Goal: Task Accomplishment & Management: Use online tool/utility

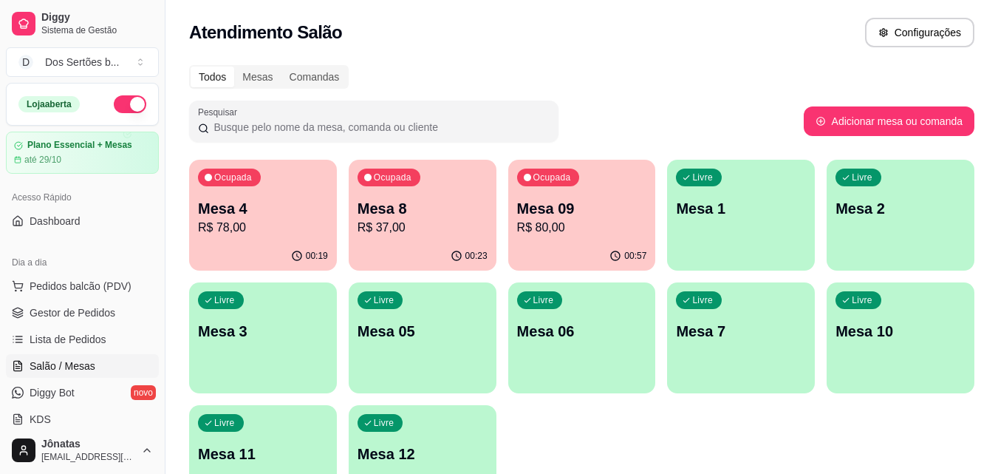
click at [596, 223] on p "R$ 80,00" at bounding box center [582, 228] width 130 height 18
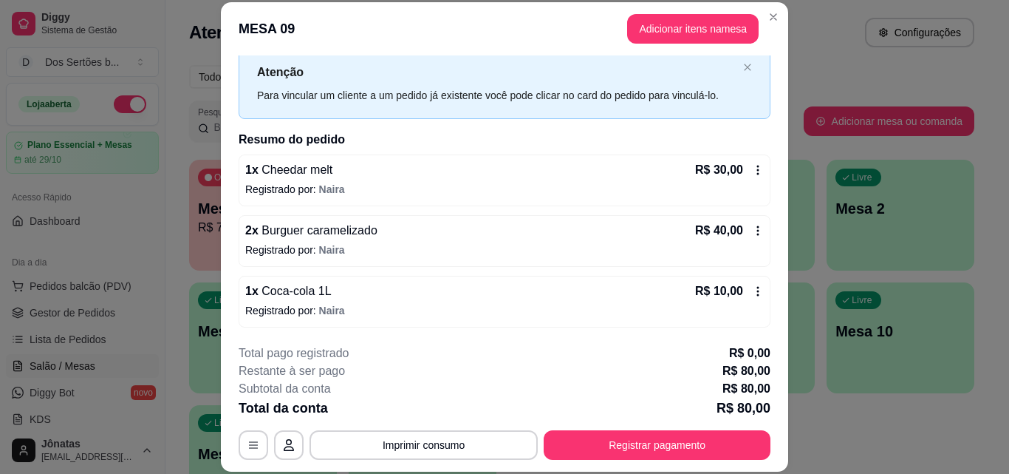
scroll to position [41, 0]
click at [473, 448] on button "Imprimir consumo" at bounding box center [424, 444] width 222 height 29
click at [444, 415] on button "IMPRESSORA" at bounding box center [422, 411] width 107 height 24
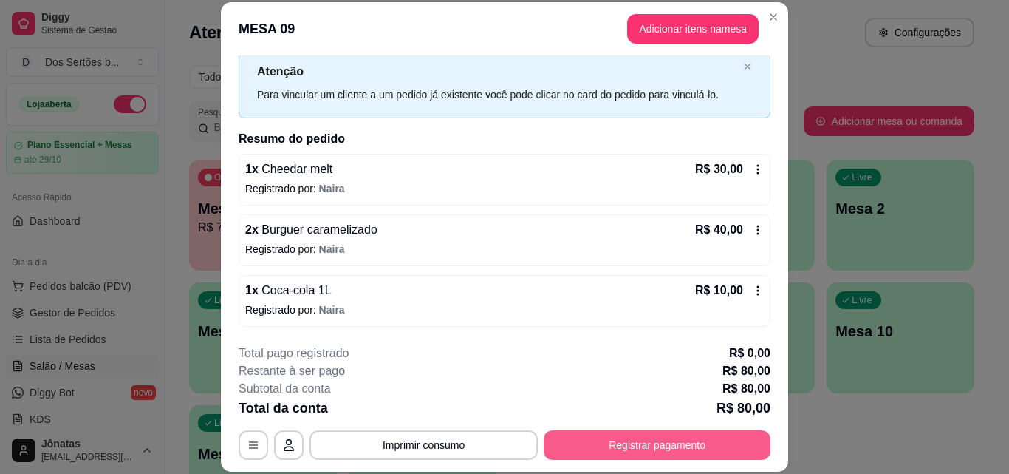
click at [647, 440] on button "Registrar pagamento" at bounding box center [657, 445] width 227 height 30
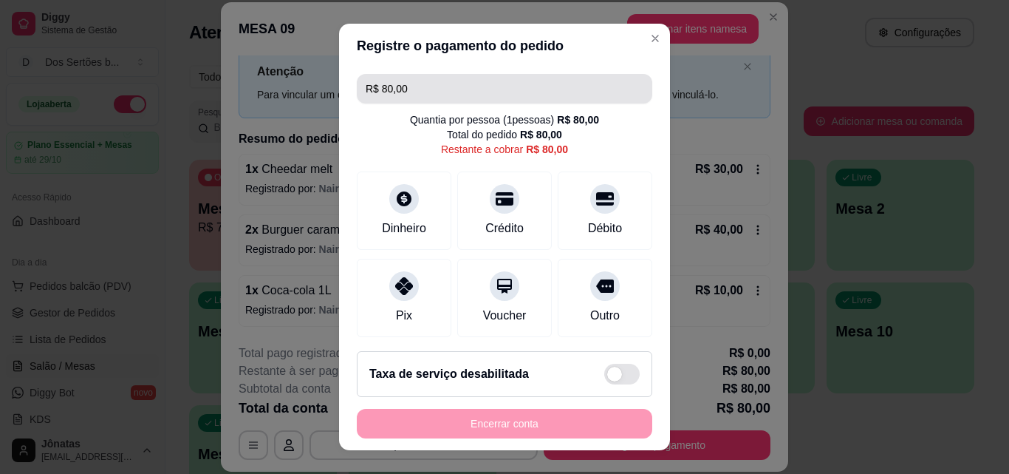
click at [479, 80] on input "R$ 80,00" at bounding box center [505, 89] width 278 height 30
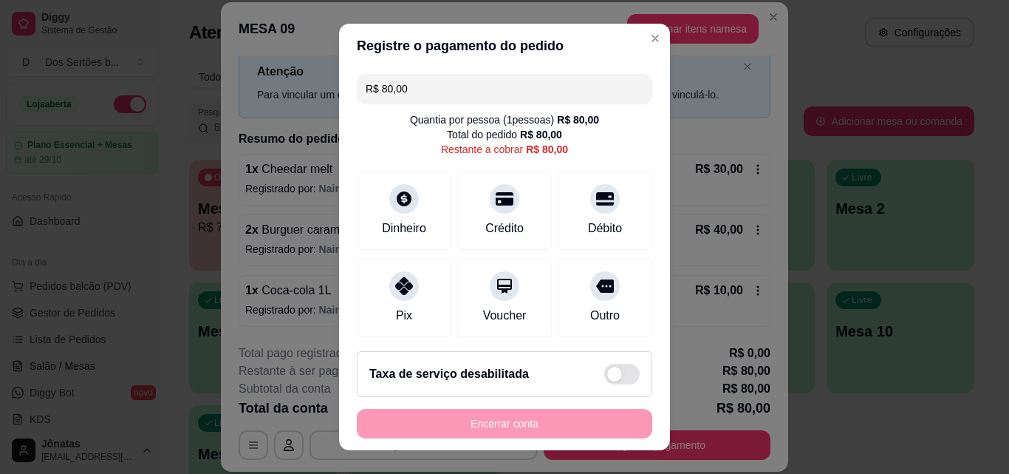
click at [479, 80] on input "R$ 80,00" at bounding box center [505, 89] width 278 height 30
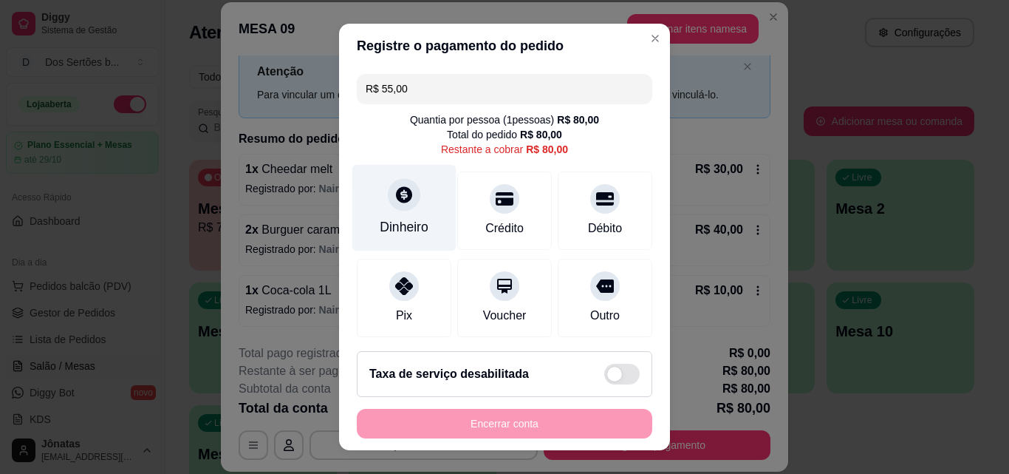
type input "R$ 55,00"
click at [405, 200] on icon at bounding box center [404, 194] width 19 height 19
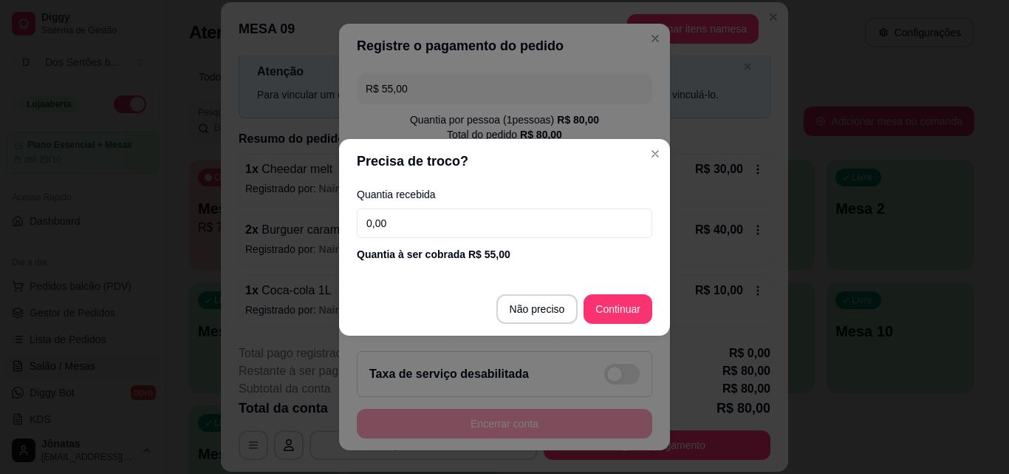
click at [514, 231] on input "0,00" at bounding box center [505, 223] width 296 height 30
type input "55,00"
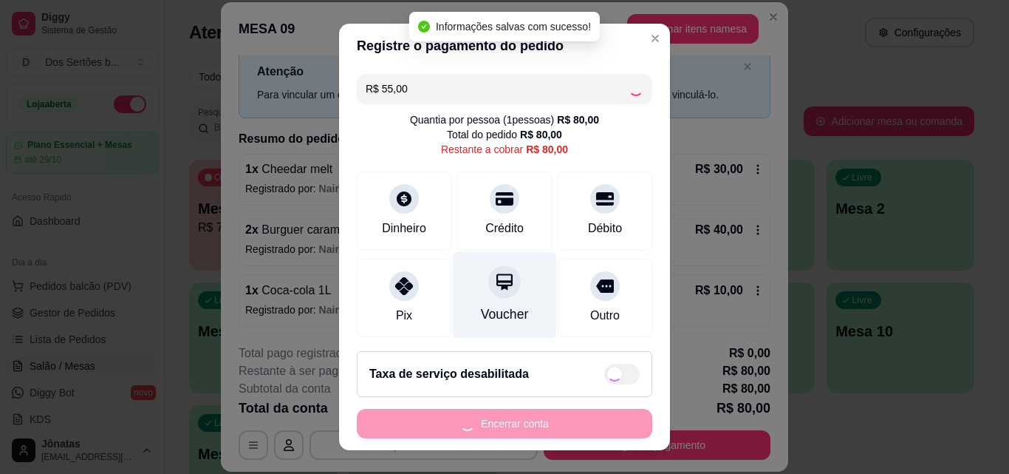
type input "R$ 25,00"
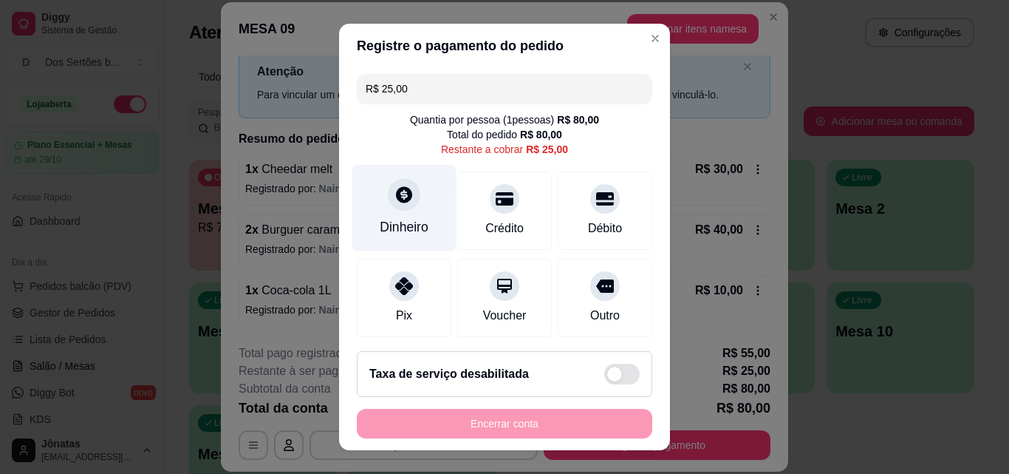
click at [386, 221] on div "Dinheiro" at bounding box center [404, 226] width 49 height 19
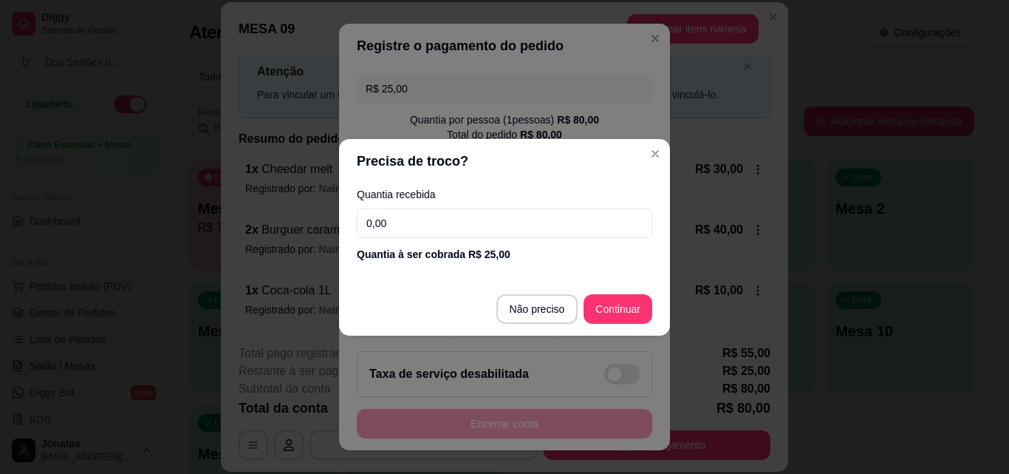
click at [474, 222] on input "0,00" at bounding box center [505, 223] width 296 height 30
type input "25,00"
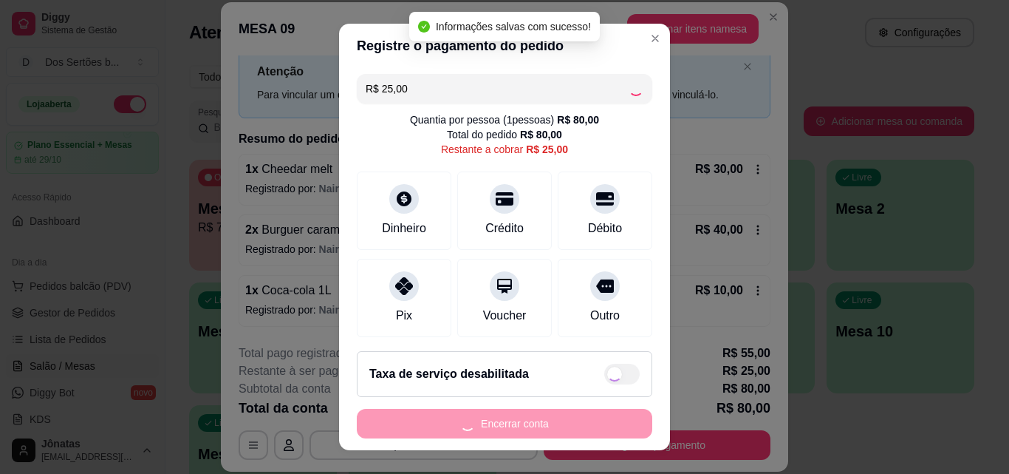
type input "R$ 0,00"
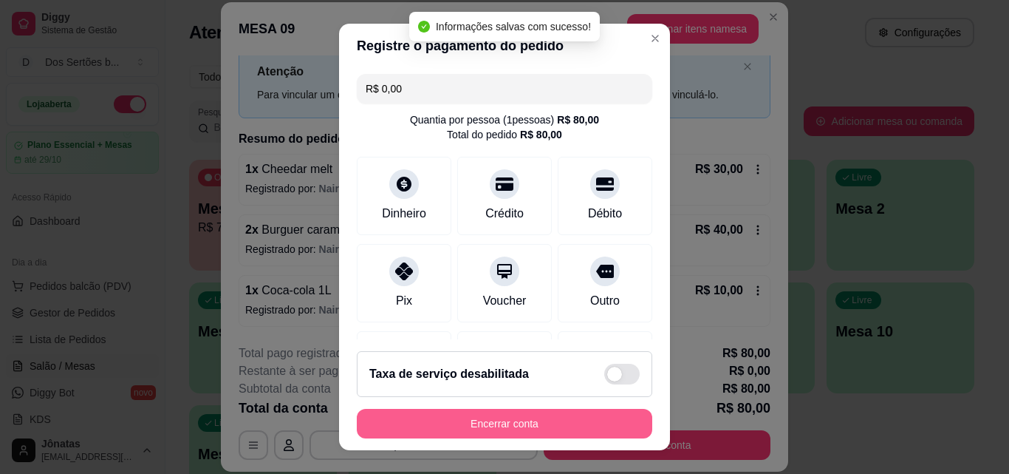
click at [585, 423] on button "Encerrar conta" at bounding box center [505, 424] width 296 height 30
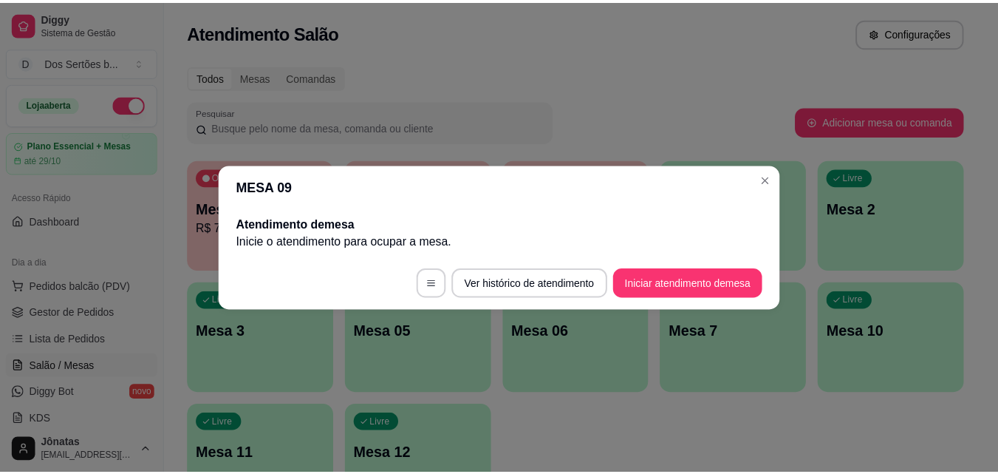
scroll to position [0, 0]
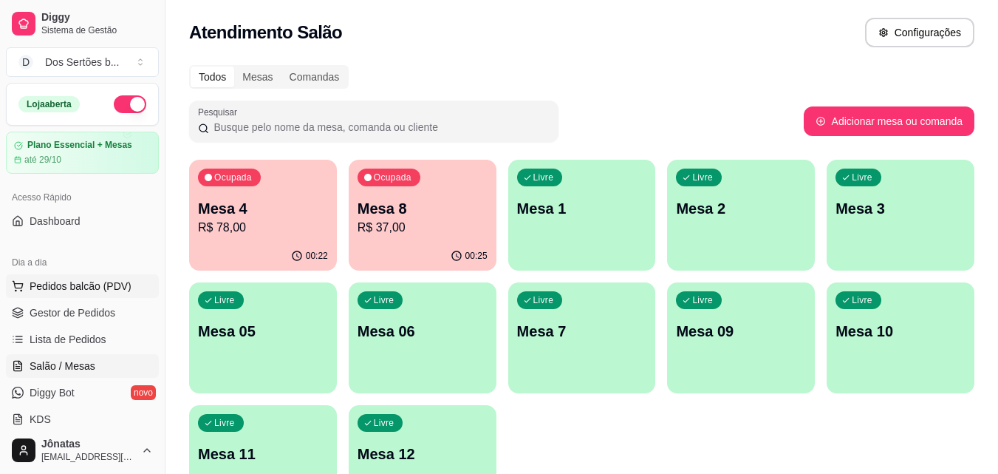
click at [87, 290] on span "Pedidos balcão (PDV)" at bounding box center [81, 286] width 102 height 15
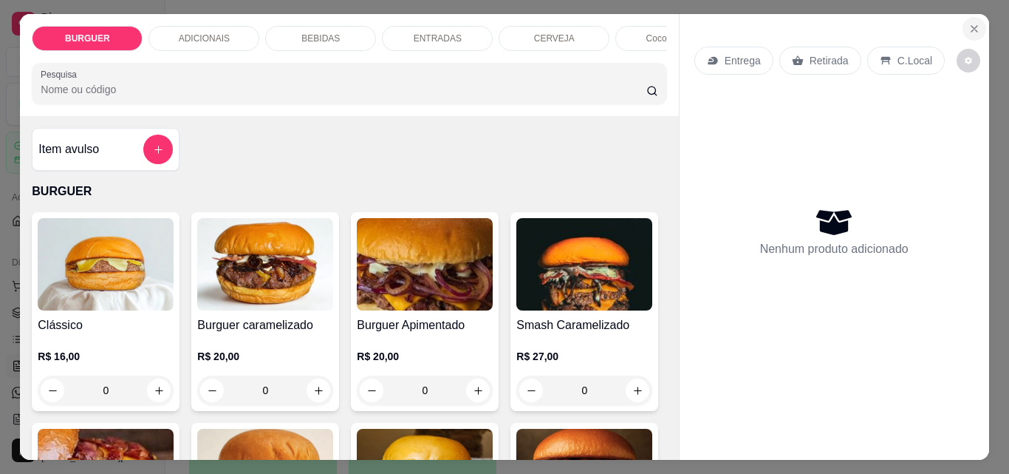
click at [969, 23] on icon "Close" at bounding box center [975, 29] width 12 height 12
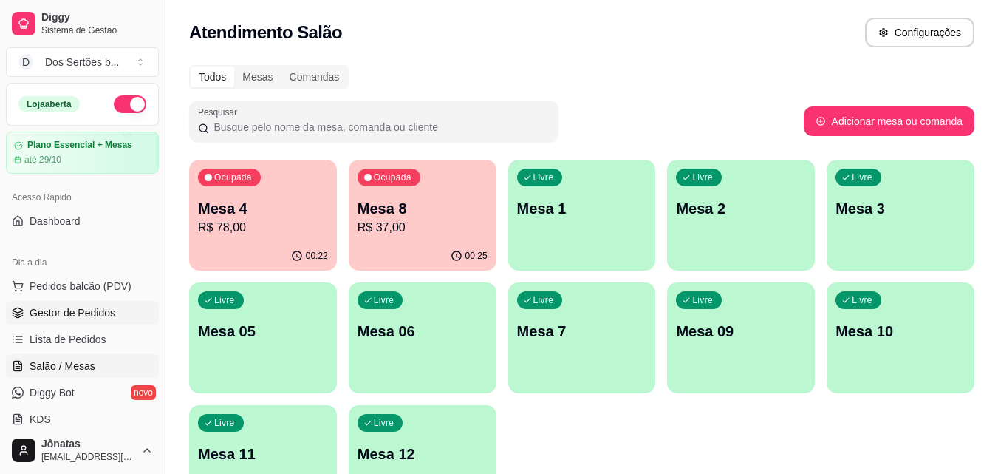
click at [116, 308] on link "Gestor de Pedidos" at bounding box center [82, 313] width 153 height 24
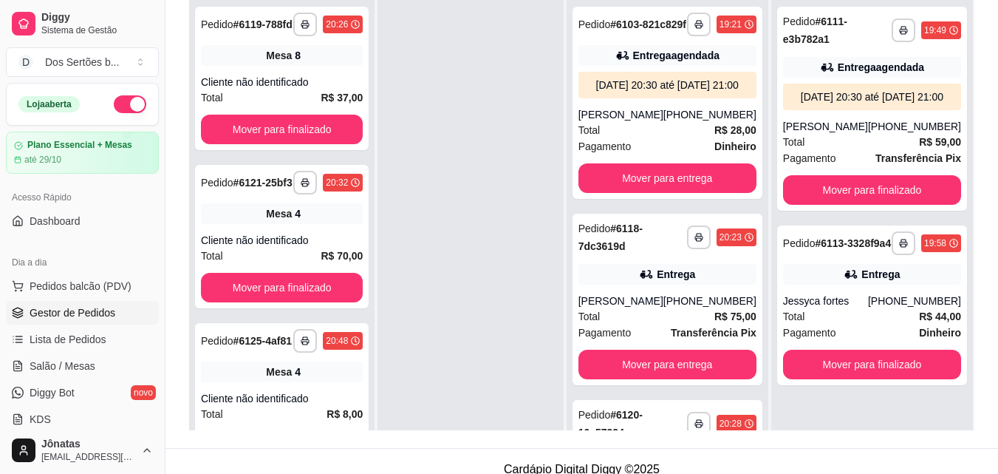
scroll to position [225, 0]
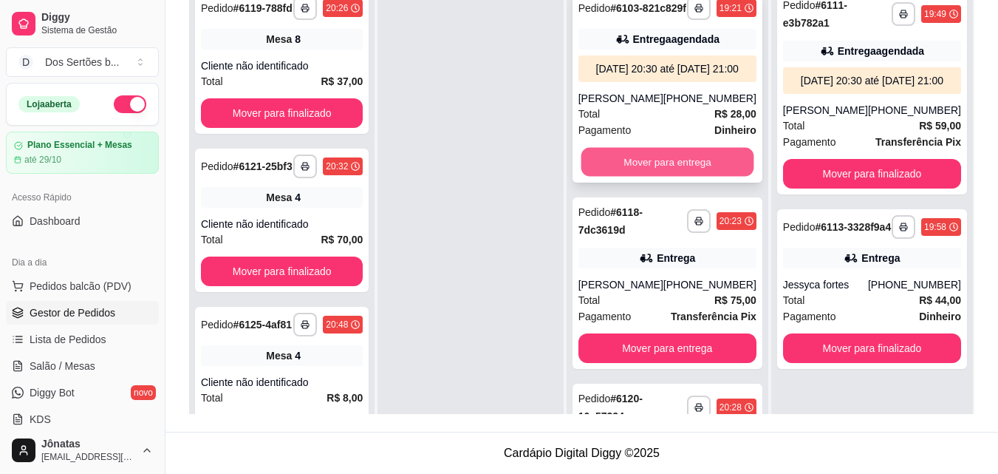
click at [703, 177] on button "Mover para entrega" at bounding box center [667, 162] width 173 height 29
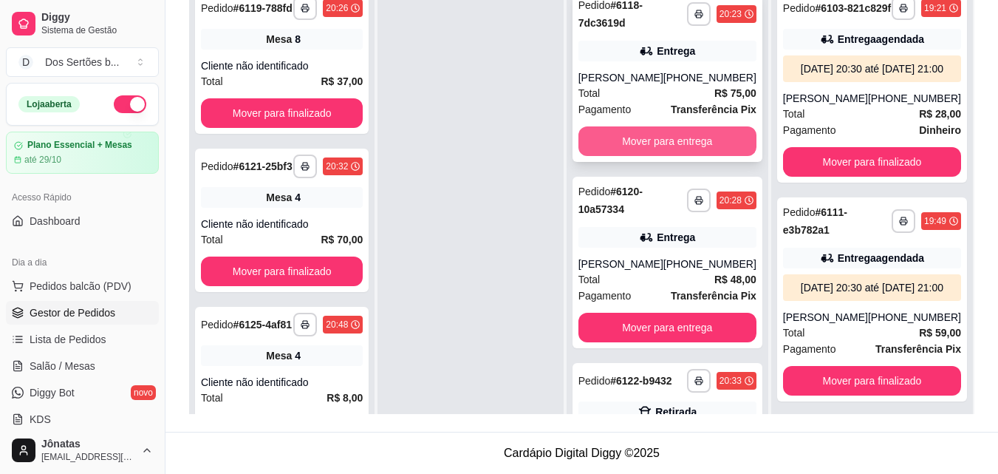
click at [684, 143] on button "Mover para entrega" at bounding box center [668, 141] width 178 height 30
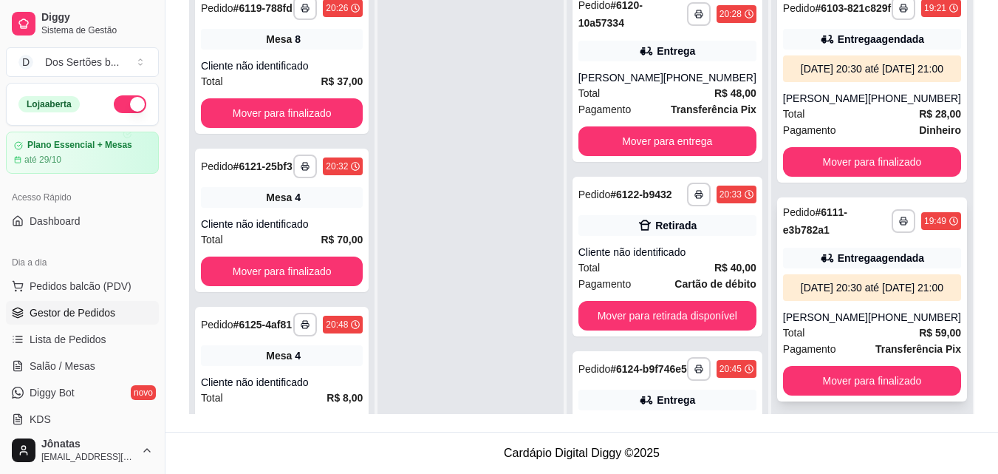
click at [861, 341] on div "Total R$ 59,00" at bounding box center [872, 332] width 178 height 16
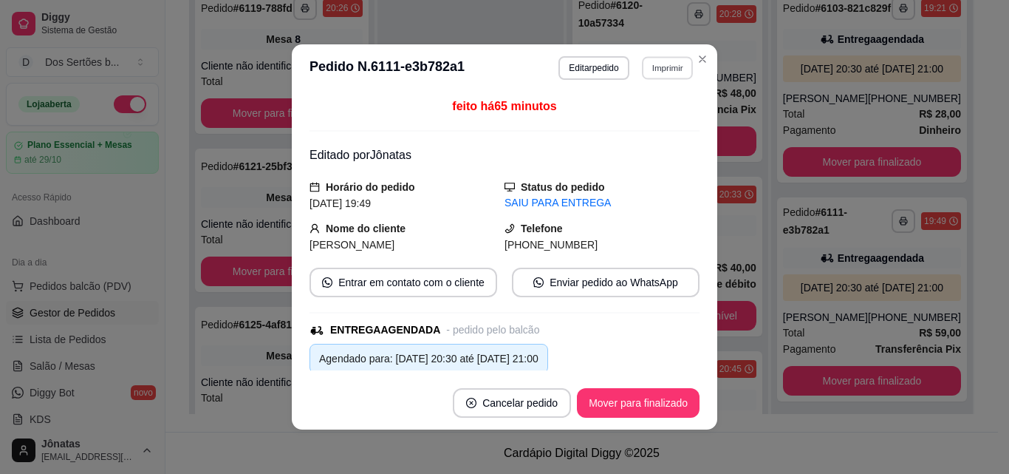
click at [670, 66] on button "Imprimir" at bounding box center [667, 67] width 51 height 23
click at [656, 125] on button "IMPRESSORA" at bounding box center [635, 120] width 107 height 24
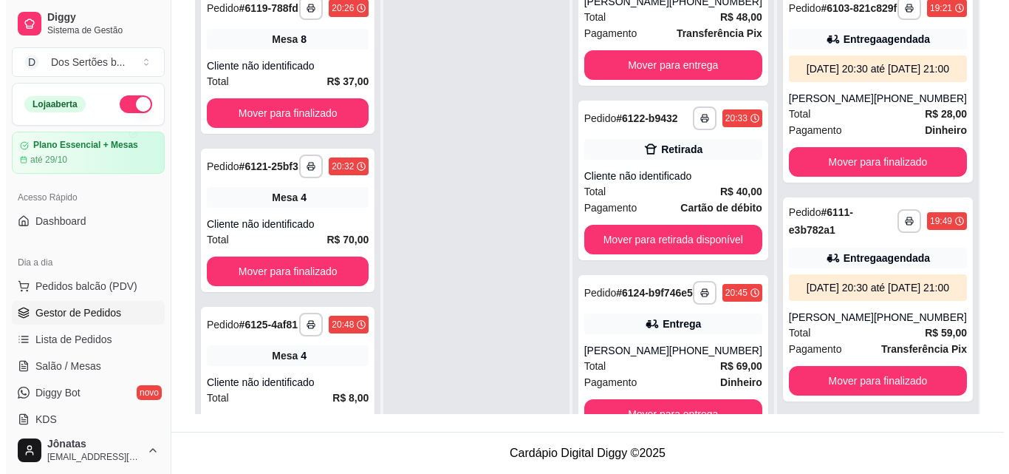
scroll to position [100, 0]
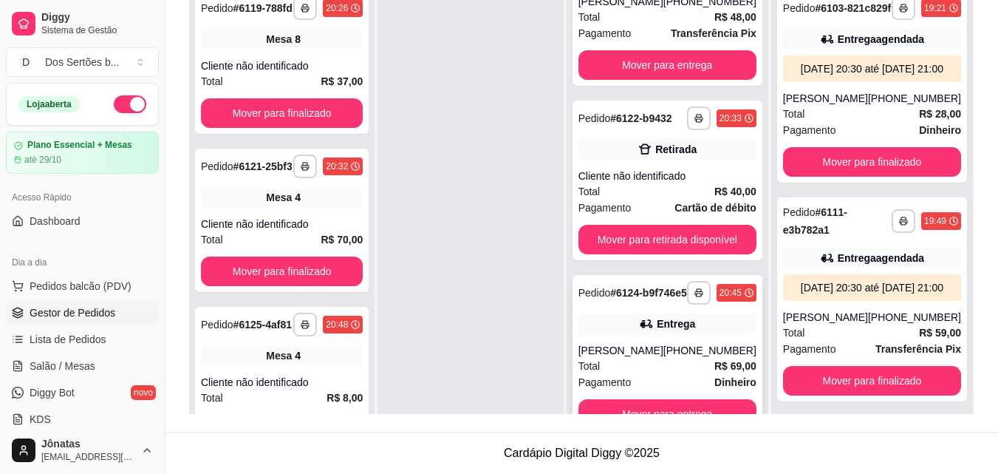
click at [705, 373] on div "Total R$ 69,00" at bounding box center [668, 366] width 178 height 16
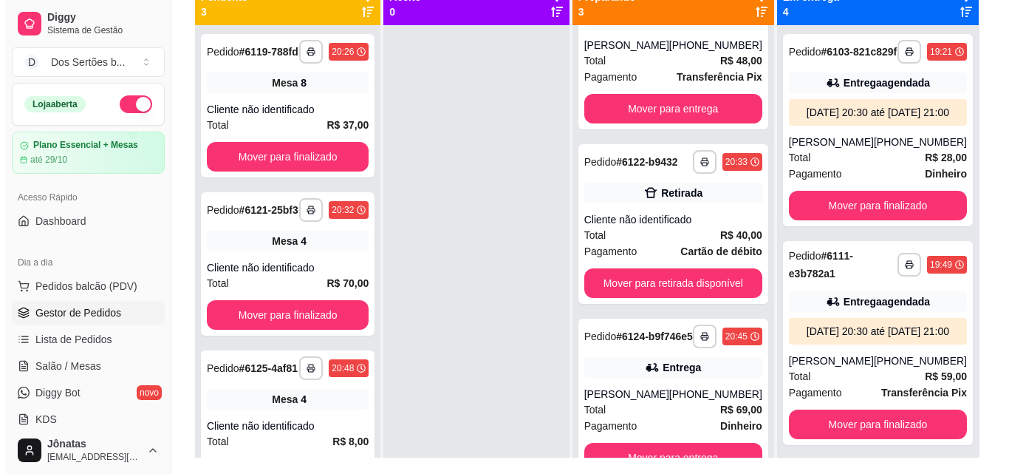
scroll to position [225, 0]
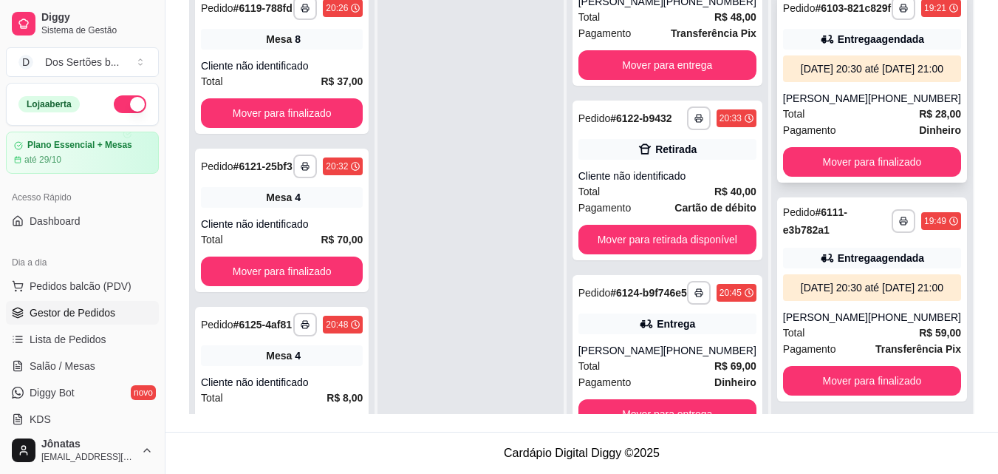
click at [919, 120] on strong "R$ 28,00" at bounding box center [940, 114] width 42 height 12
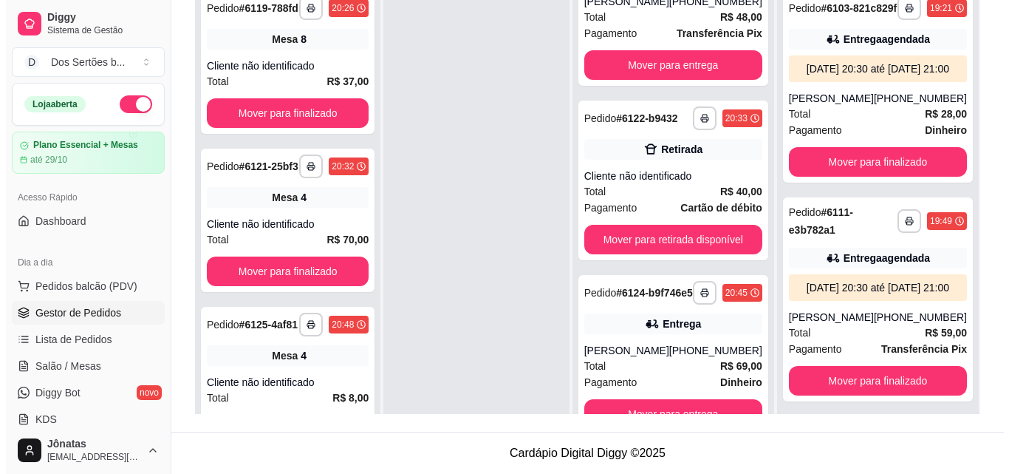
scroll to position [0, 0]
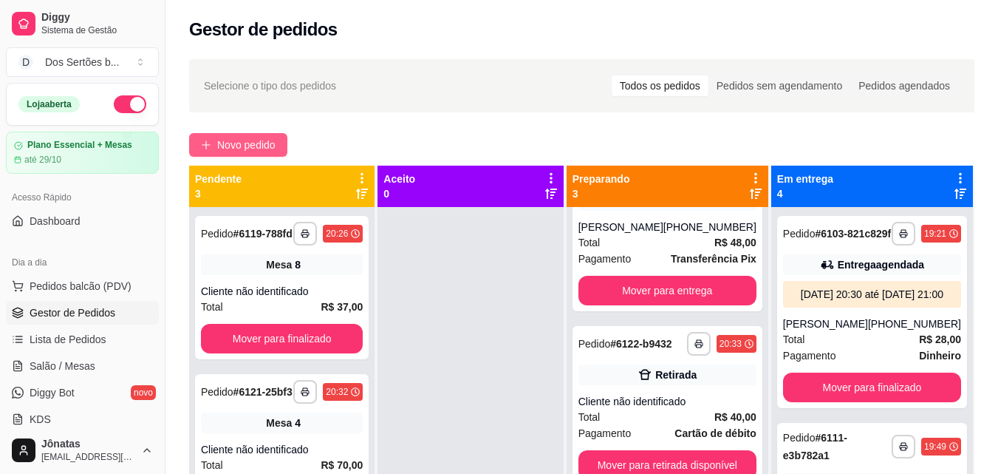
click at [255, 143] on span "Novo pedido" at bounding box center [246, 145] width 58 height 16
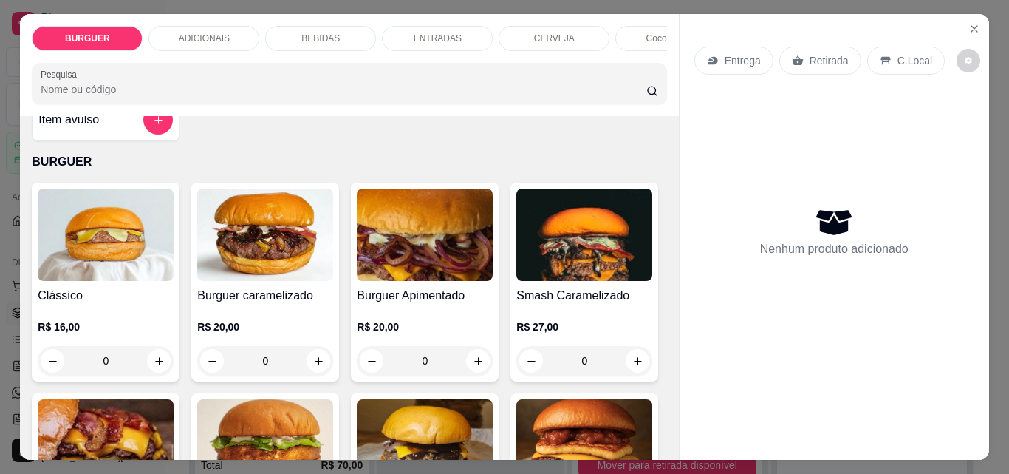
scroll to position [61, 0]
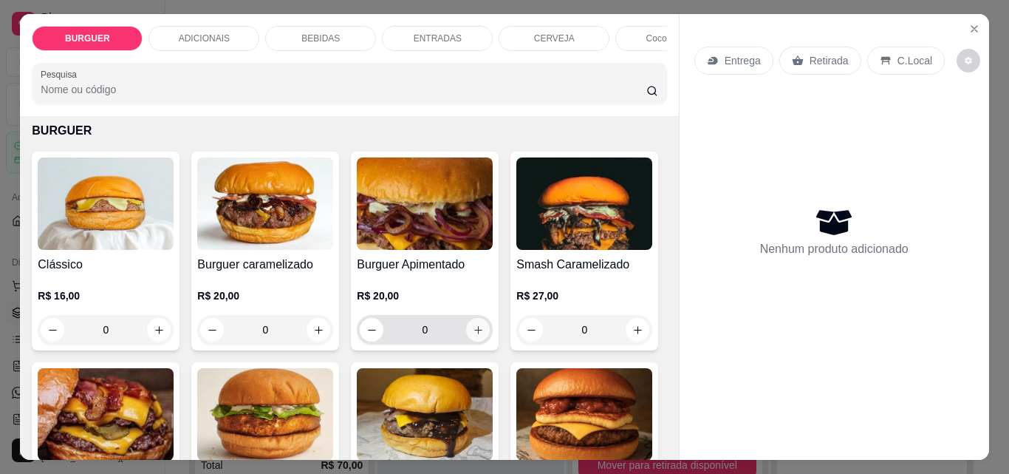
click at [471, 341] on button "increase-product-quantity" at bounding box center [478, 330] width 24 height 24
type input "1"
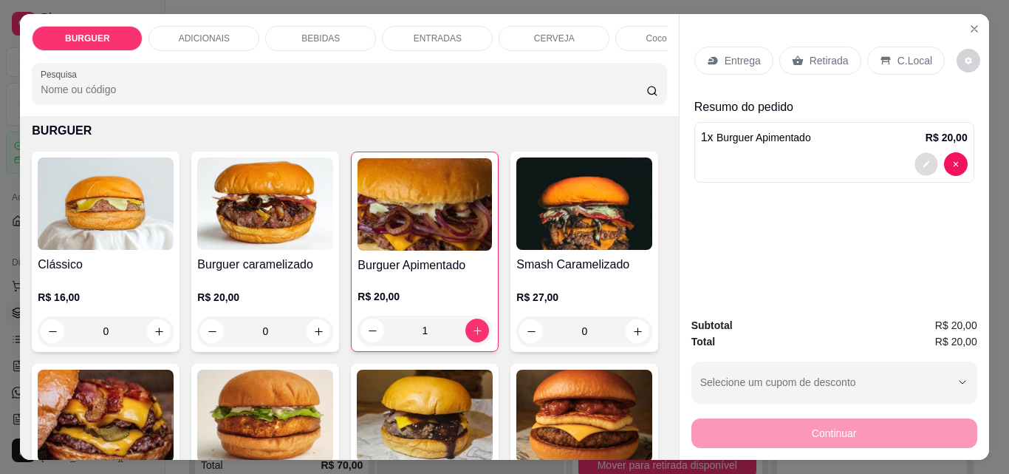
click at [927, 163] on button "decrease-product-quantity" at bounding box center [926, 164] width 23 height 23
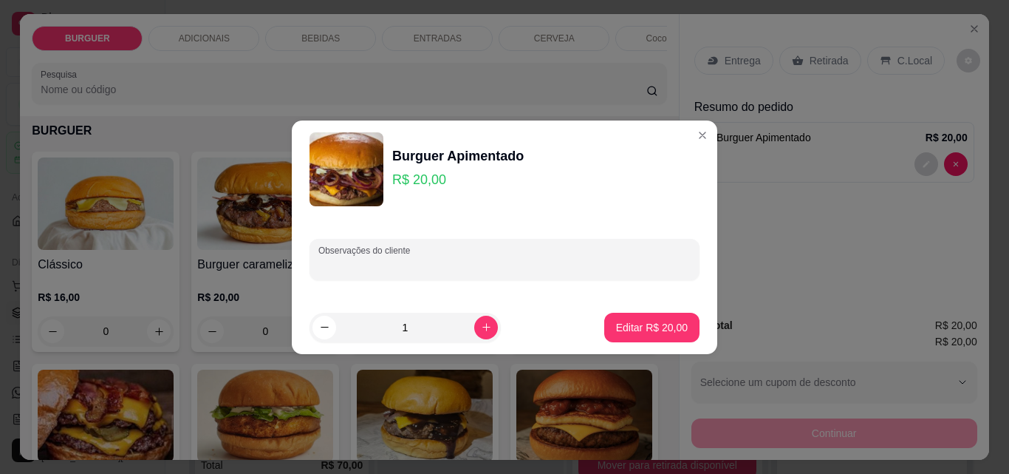
click at [507, 262] on input "Observações do cliente" at bounding box center [504, 265] width 372 height 15
type input "sem queijo"
click at [662, 327] on p "Editar R$ 20,00" at bounding box center [651, 327] width 69 height 14
type input "0"
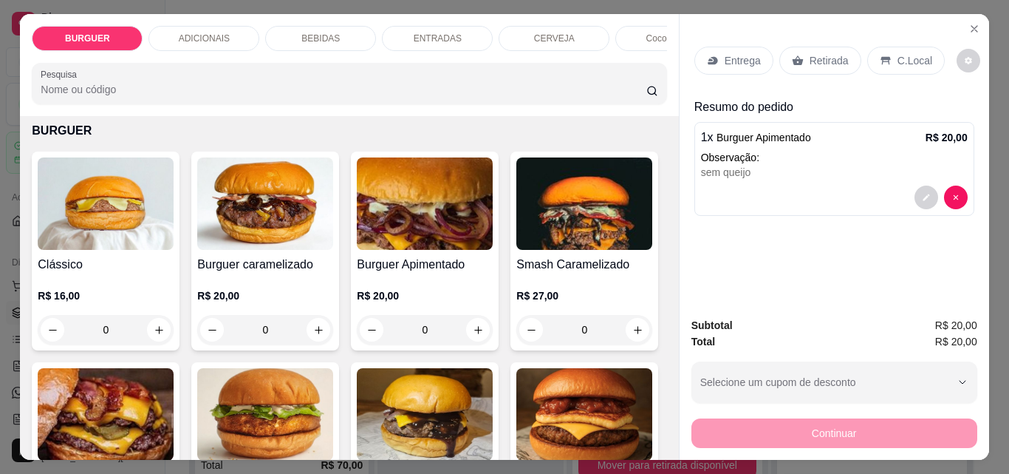
click at [833, 53] on p "Retirada" at bounding box center [829, 60] width 39 height 15
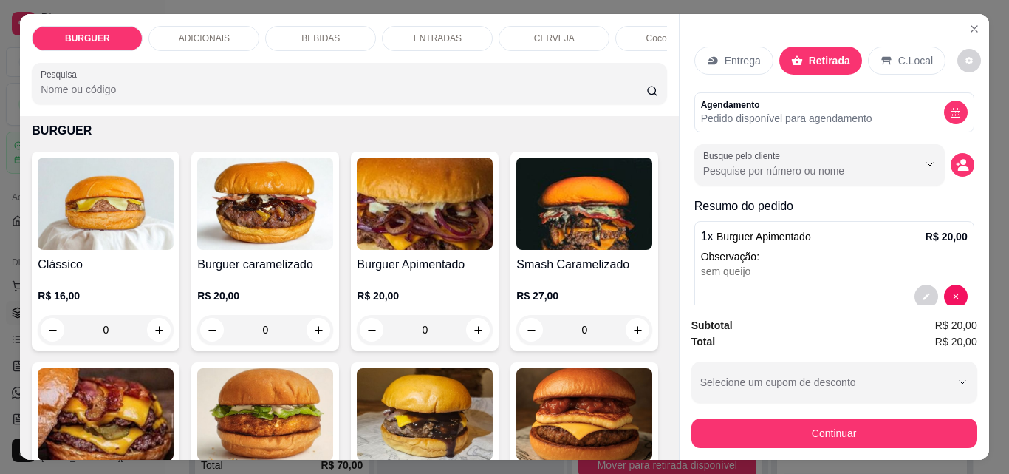
click at [751, 61] on p "Entrega" at bounding box center [743, 60] width 36 height 15
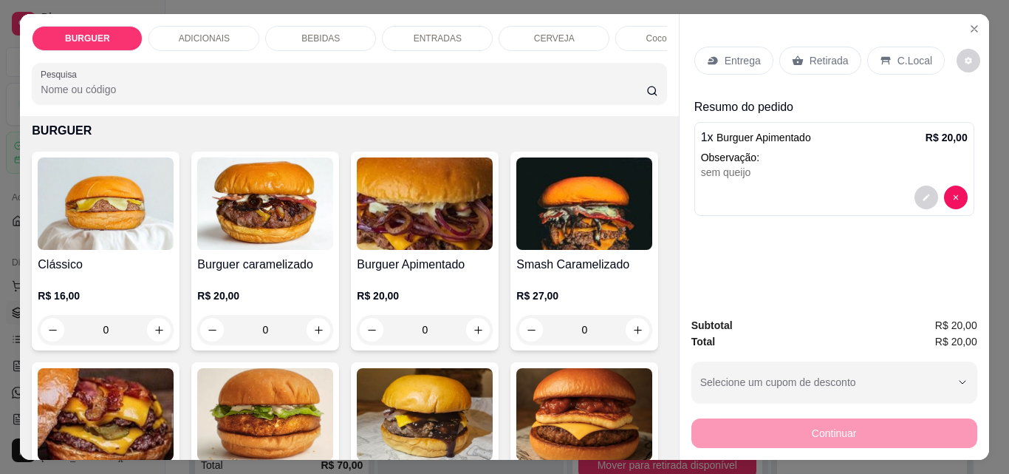
click at [810, 53] on p "Retirada" at bounding box center [829, 60] width 39 height 15
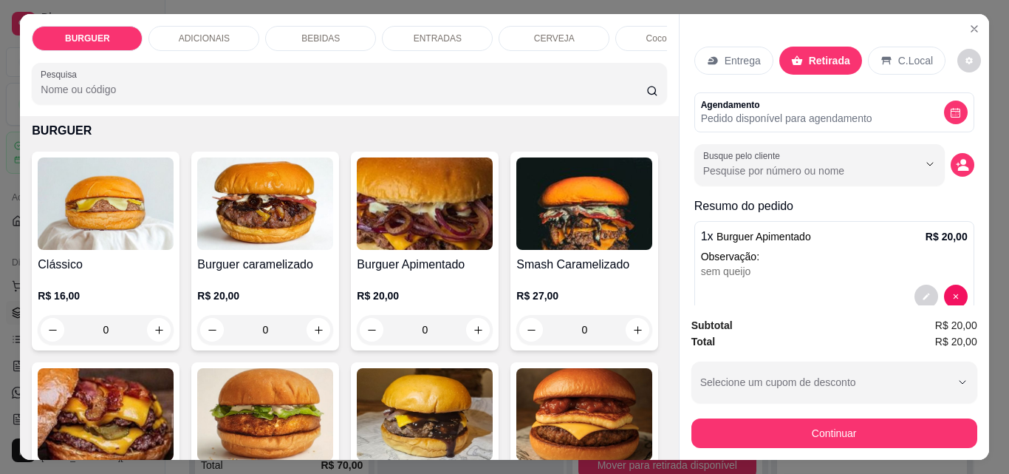
click at [754, 61] on div "Entrega" at bounding box center [734, 61] width 79 height 28
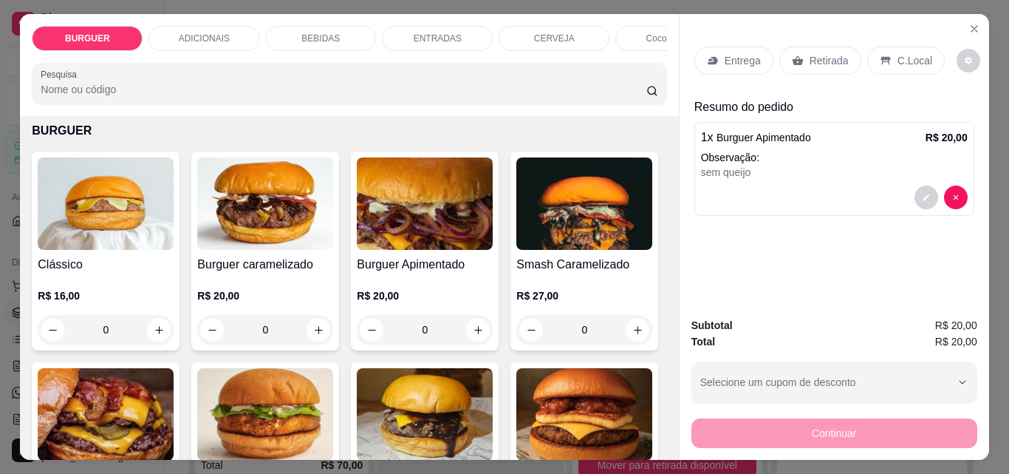
click at [313, 35] on p "BEBIDAS" at bounding box center [320, 39] width 38 height 12
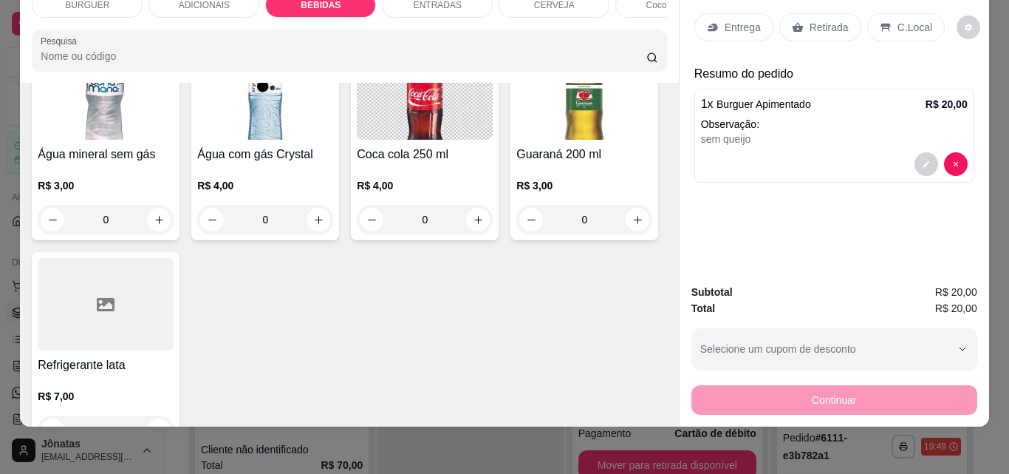
scroll to position [1718, 0]
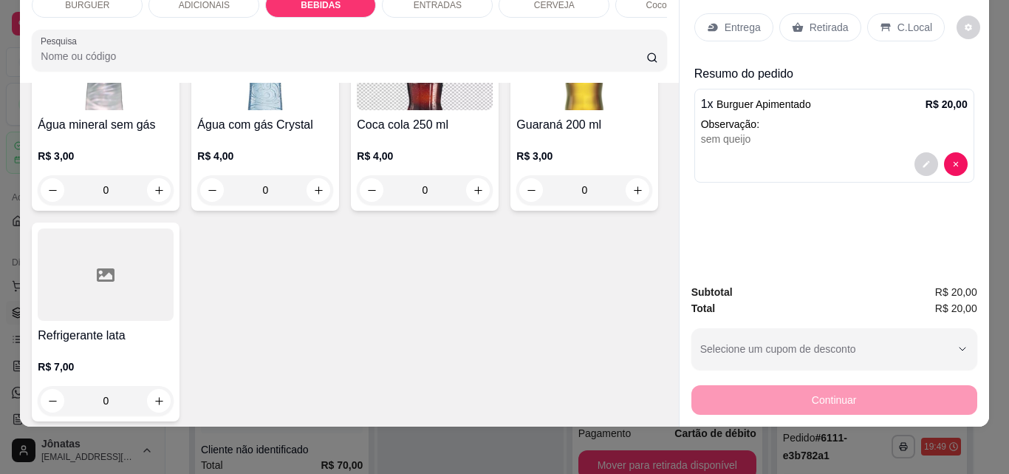
click at [658, 412] on div "Item avulso BURGUER Clássico R$ 16,00 0 Burguer caramelizado R$ 20,00 0 Burguer…" at bounding box center [349, 255] width 658 height 344
type input "1"
click at [888, 23] on div "C.Local" at bounding box center [906, 27] width 78 height 28
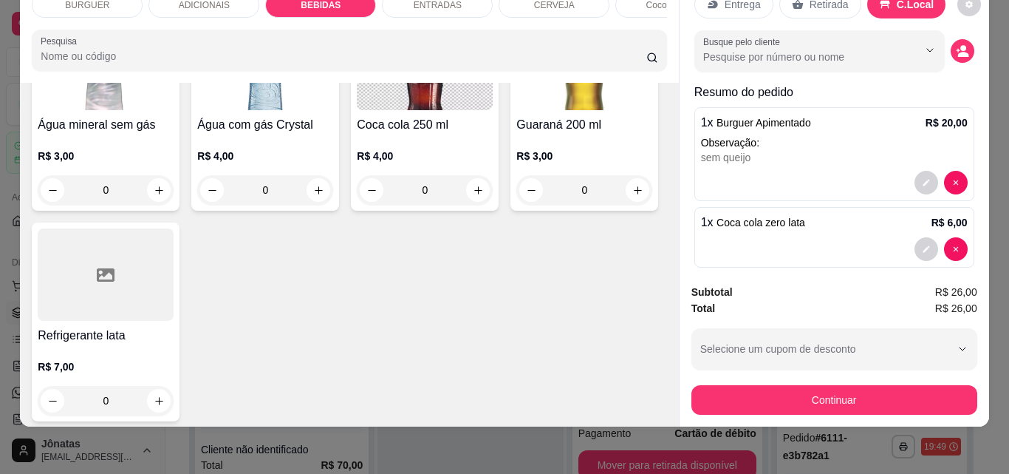
scroll to position [39, 0]
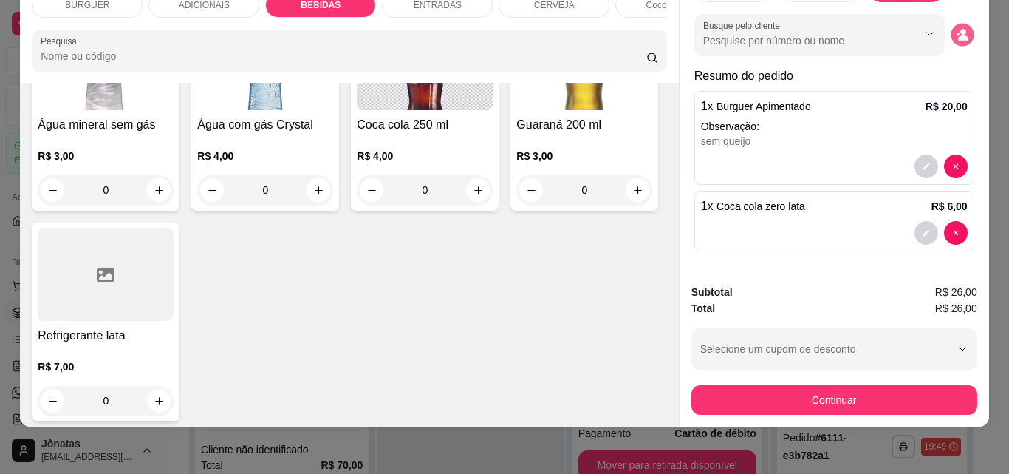
click at [951, 24] on button "decrease-product-quantity" at bounding box center [962, 35] width 23 height 23
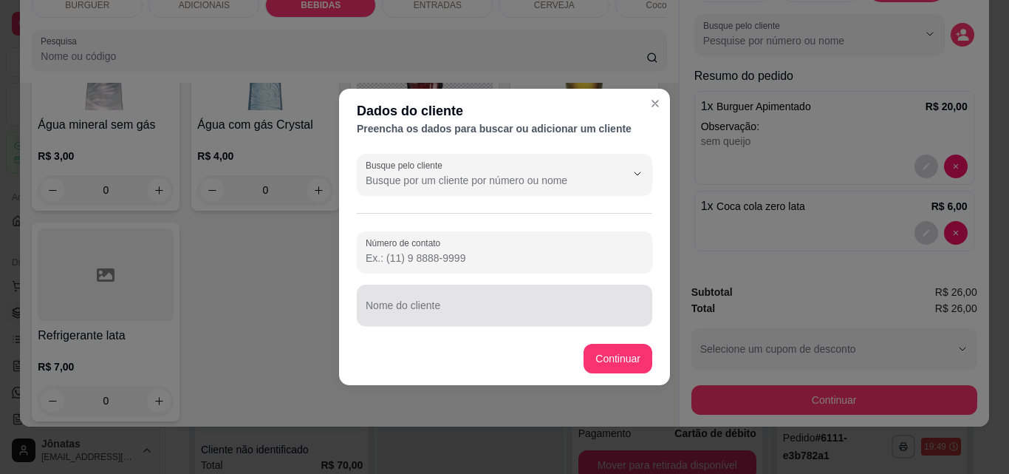
click at [513, 307] on input "Nome do cliente" at bounding box center [505, 311] width 278 height 15
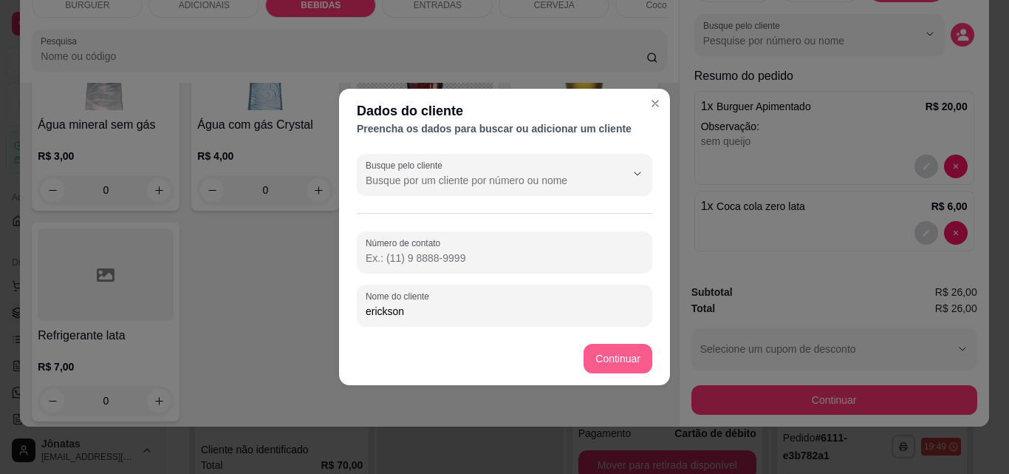
type input "erickson"
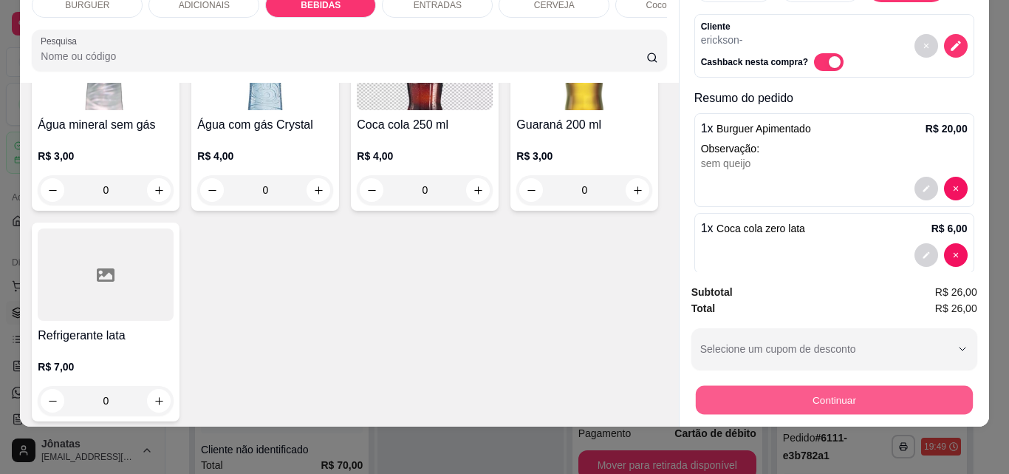
click at [718, 387] on button "Continuar" at bounding box center [833, 399] width 277 height 29
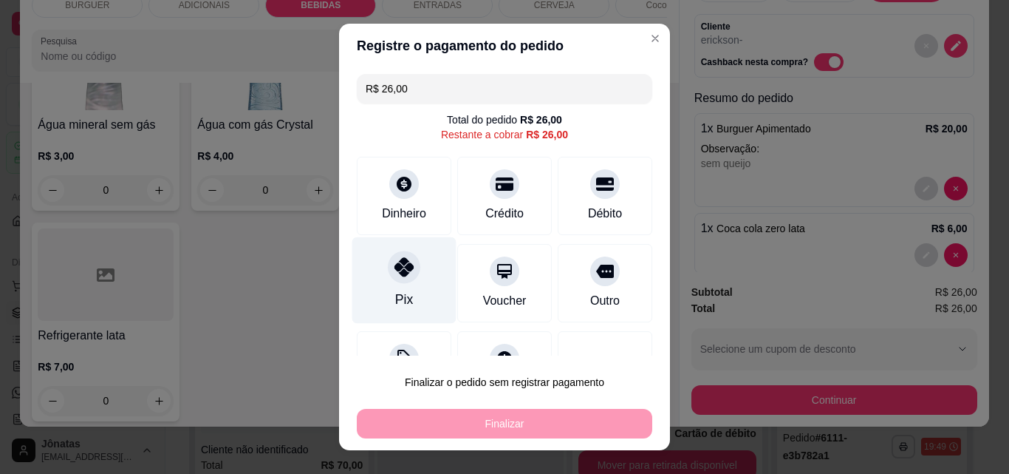
click at [398, 287] on div "Pix" at bounding box center [404, 280] width 104 height 86
type input "R$ 0,00"
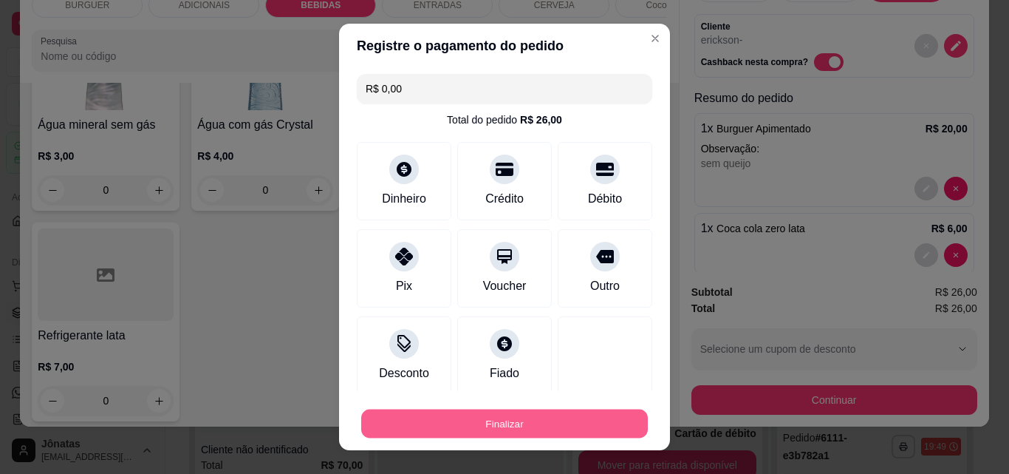
click at [550, 423] on button "Finalizar" at bounding box center [504, 423] width 287 height 29
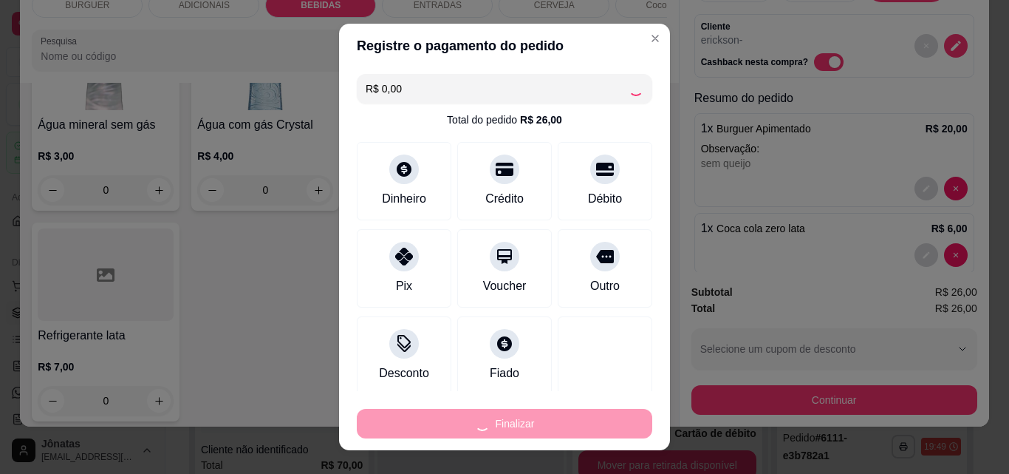
type input "0"
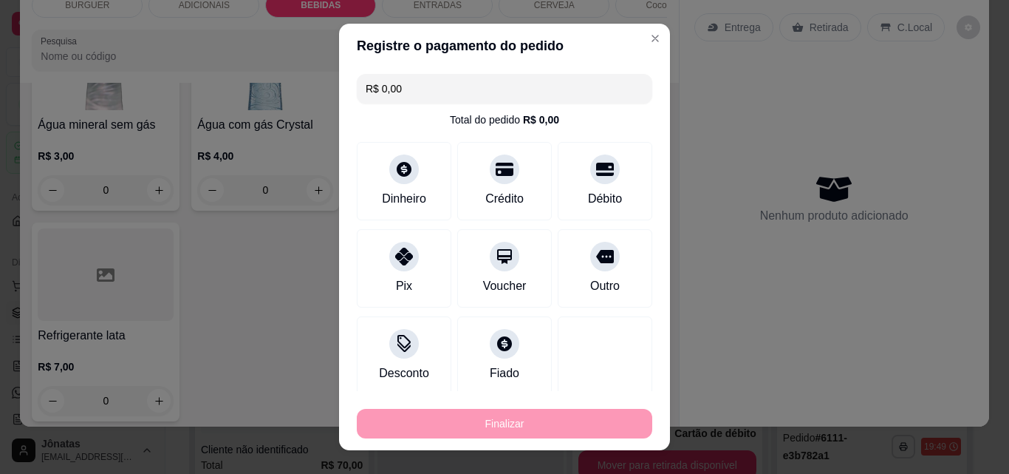
type input "-R$ 26,00"
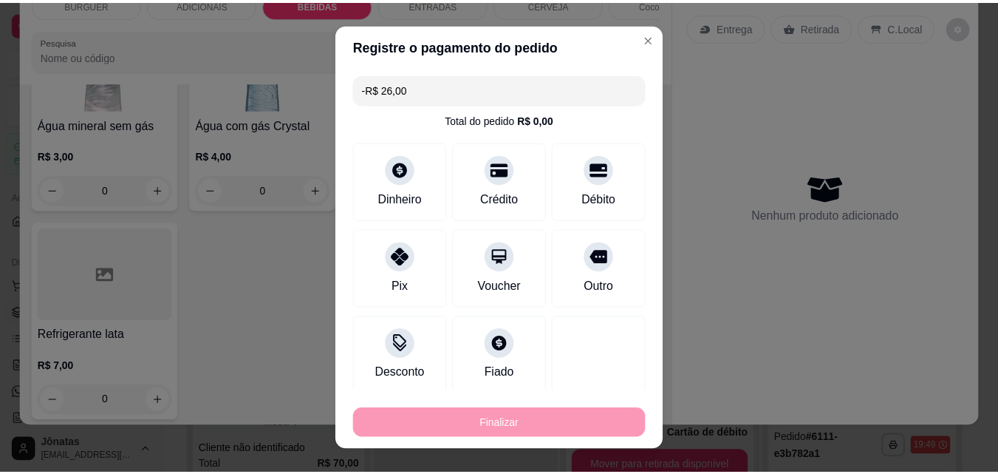
scroll to position [0, 0]
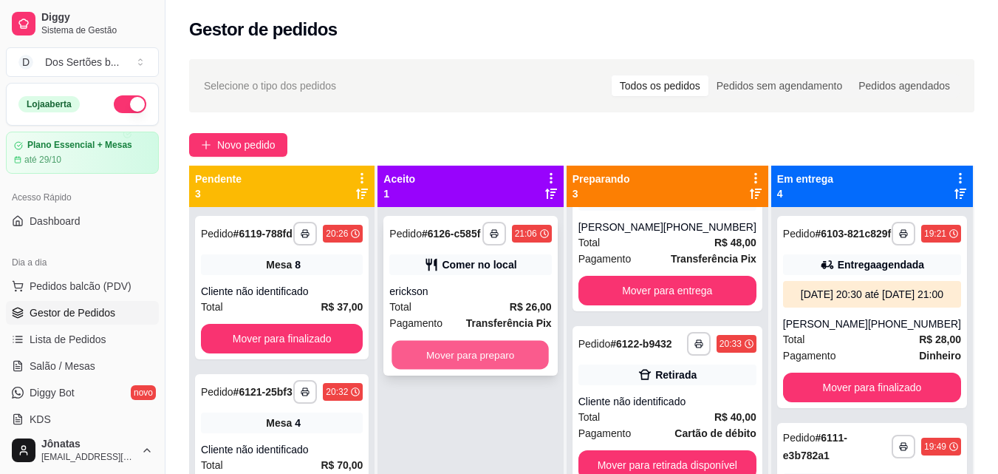
click at [502, 351] on button "Mover para preparo" at bounding box center [470, 355] width 157 height 29
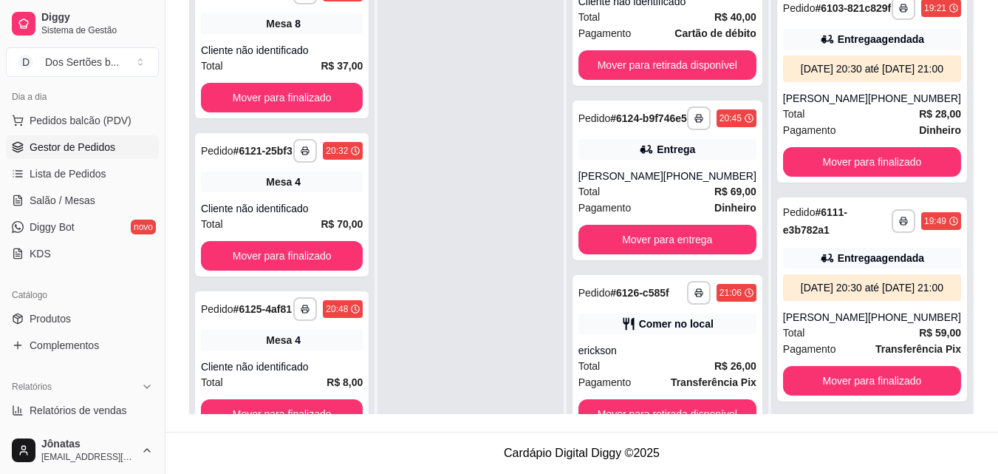
scroll to position [189, 0]
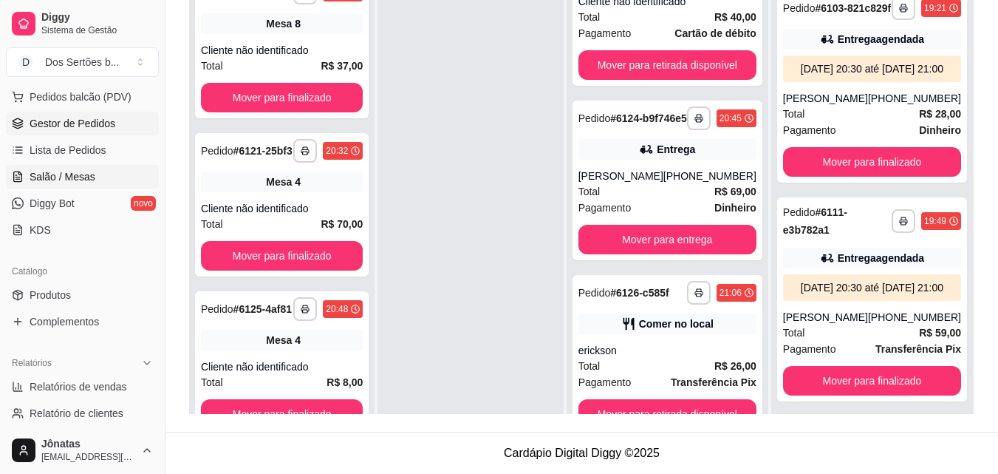
click at [109, 179] on link "Salão / Mesas" at bounding box center [82, 177] width 153 height 24
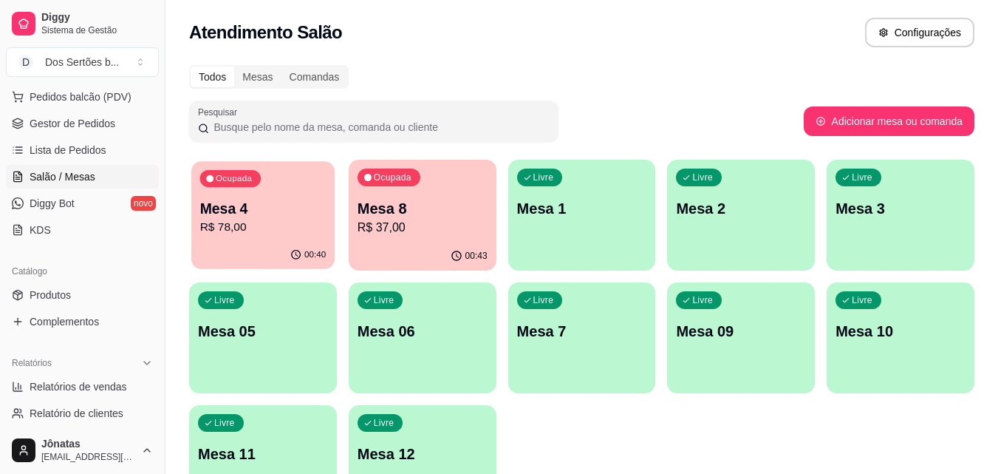
click at [219, 210] on p "Mesa 4" at bounding box center [263, 209] width 126 height 20
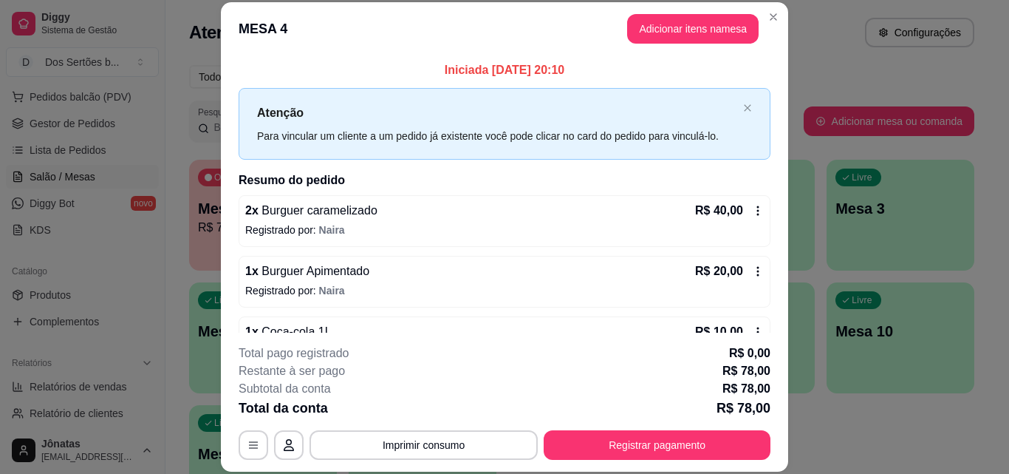
scroll to position [102, 0]
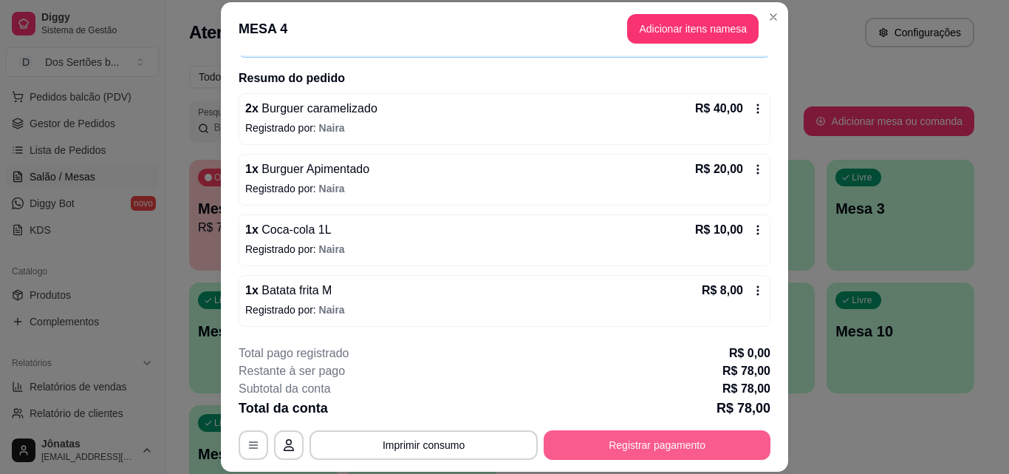
click at [687, 447] on button "Registrar pagamento" at bounding box center [657, 445] width 227 height 30
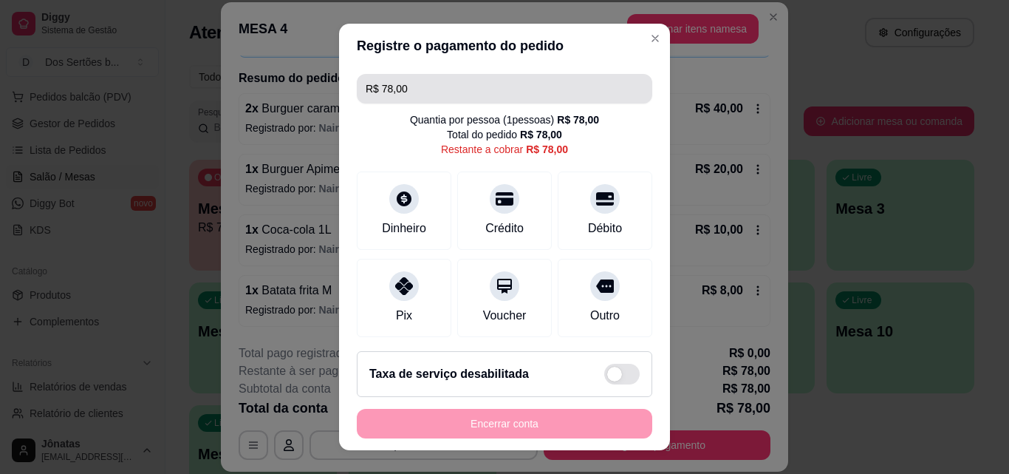
click at [449, 86] on input "R$ 78,00" at bounding box center [505, 89] width 278 height 30
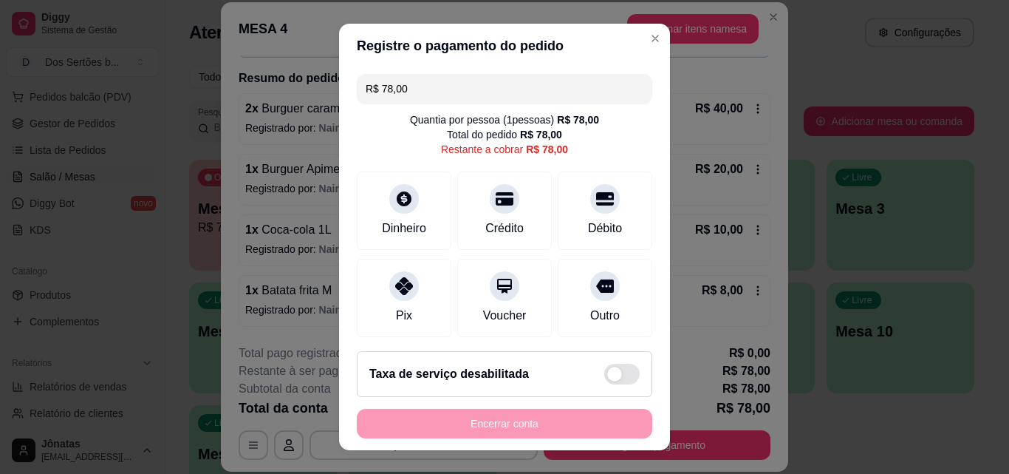
click at [449, 85] on input "R$ 78,00" at bounding box center [505, 89] width 278 height 30
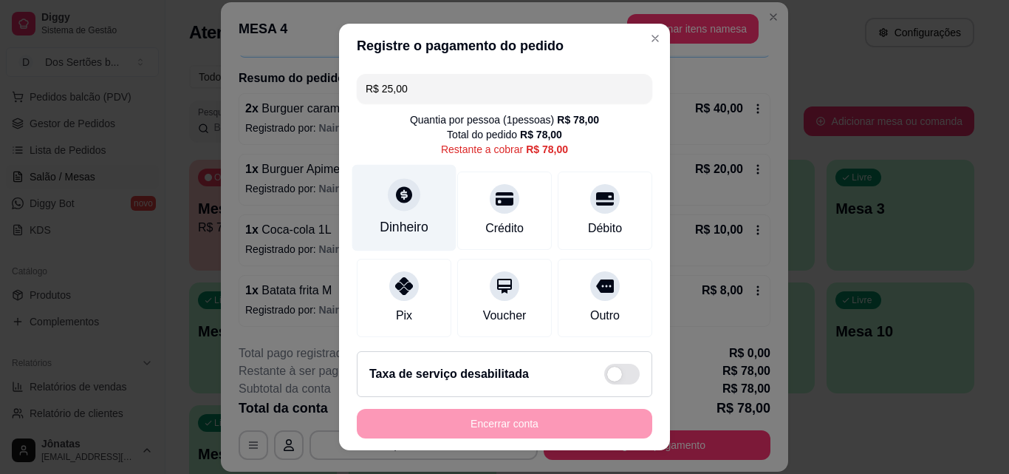
type input "R$ 25,00"
click at [404, 211] on div "Dinheiro" at bounding box center [404, 208] width 104 height 86
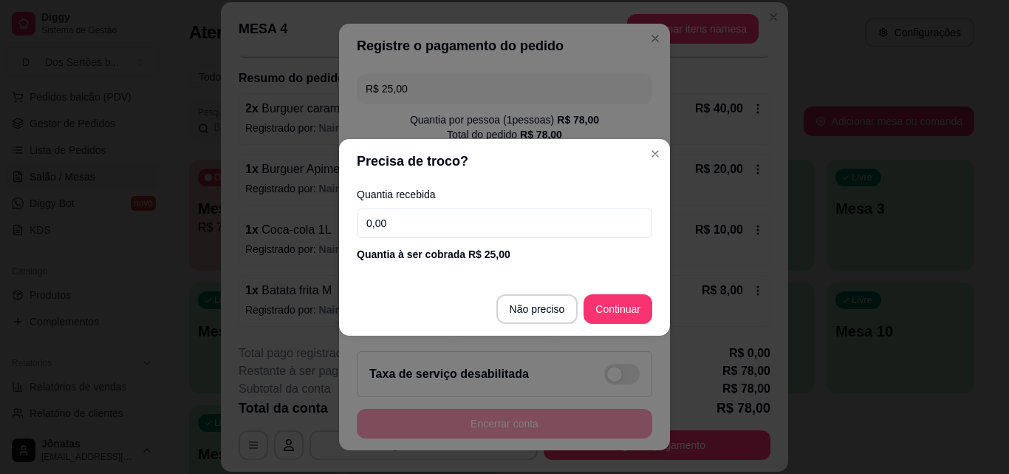
click at [454, 241] on div "Quantia recebida 0,00 Quantia à ser cobrada R$ 25,00" at bounding box center [504, 225] width 331 height 84
click at [449, 222] on input "0,00" at bounding box center [505, 223] width 296 height 30
type input "25,00"
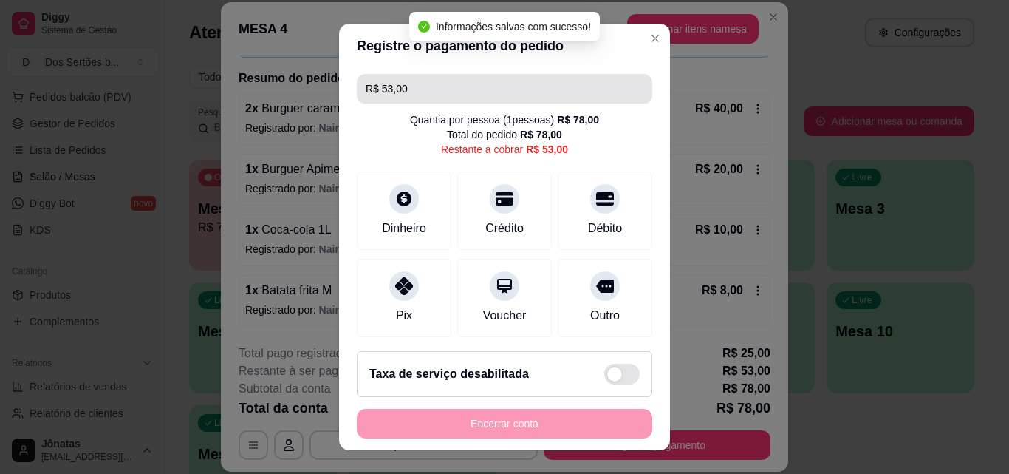
click at [412, 99] on input "R$ 53,00" at bounding box center [505, 89] width 278 height 30
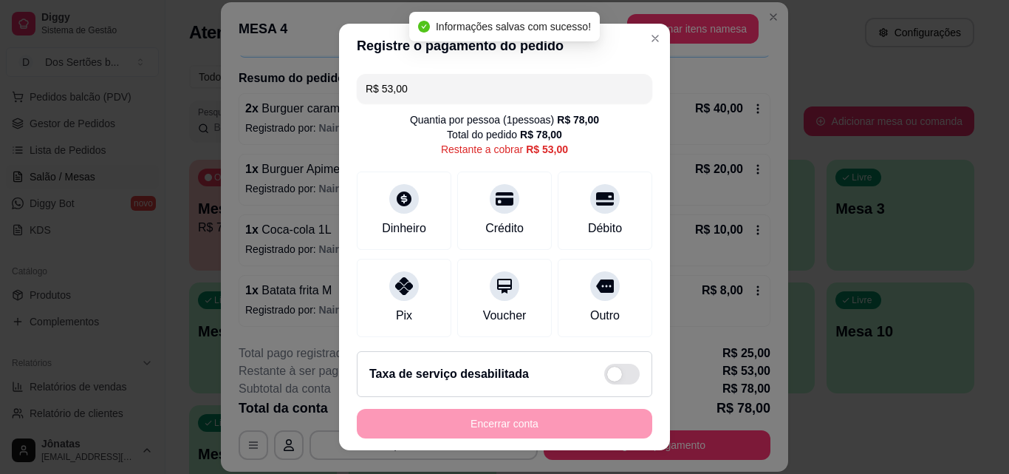
click at [412, 99] on input "R$ 53,00" at bounding box center [505, 89] width 278 height 30
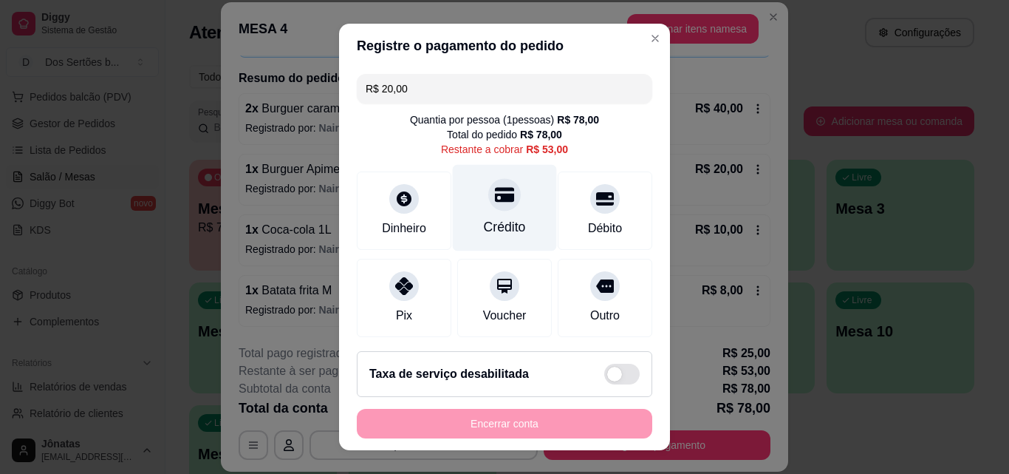
click at [494, 217] on div "Crédito" at bounding box center [505, 226] width 42 height 19
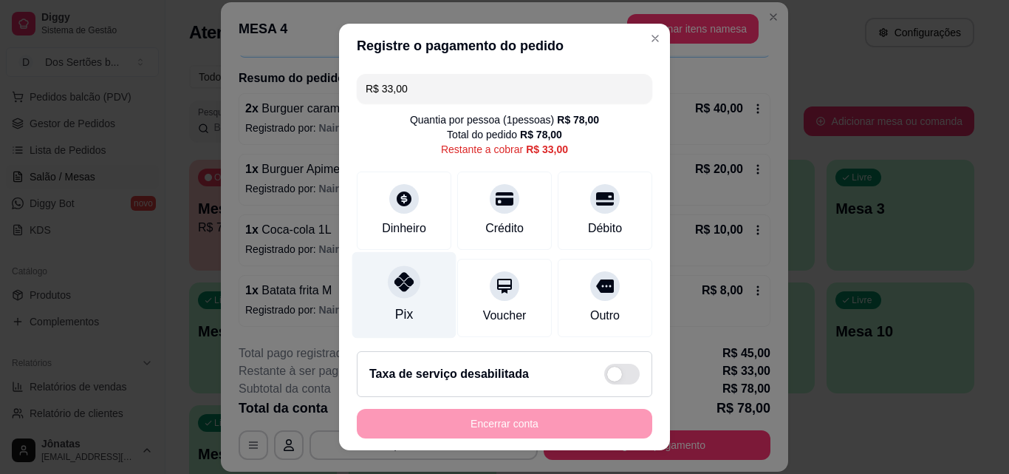
click at [396, 307] on div "Pix" at bounding box center [404, 313] width 18 height 19
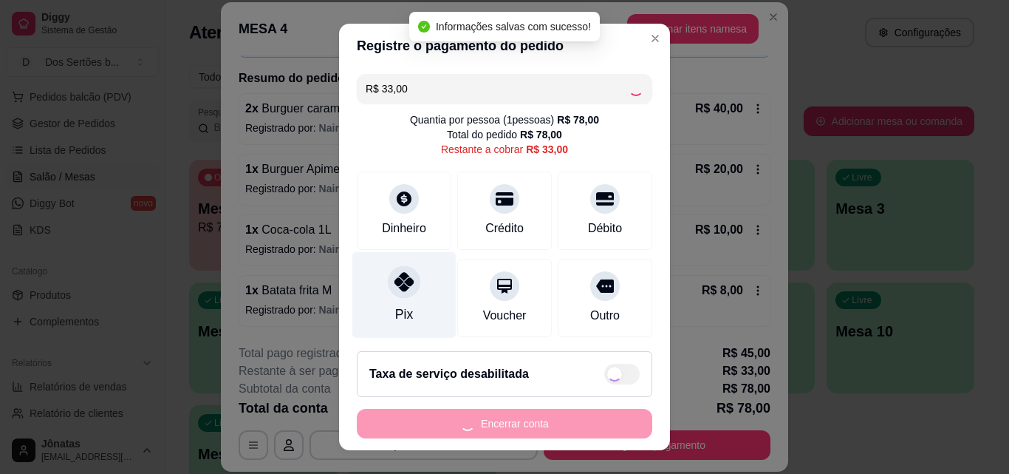
type input "R$ 0,00"
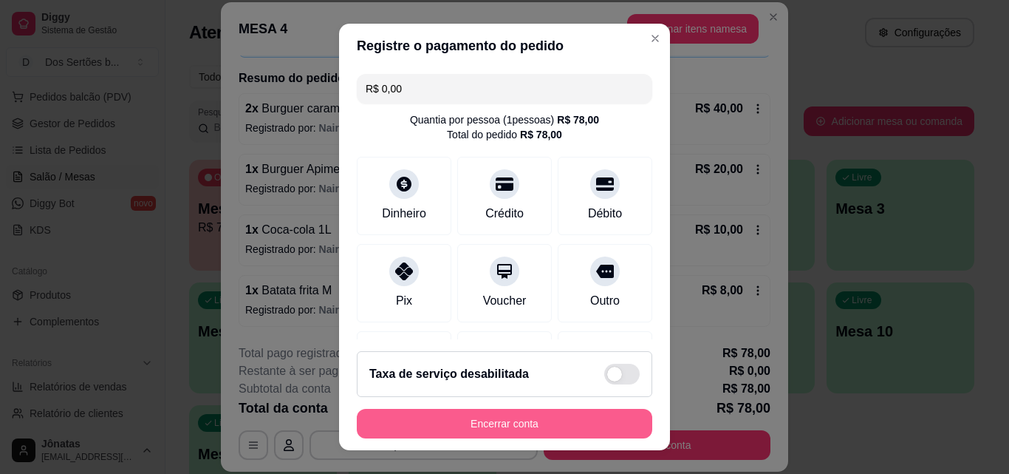
click at [506, 416] on button "Encerrar conta" at bounding box center [505, 424] width 296 height 30
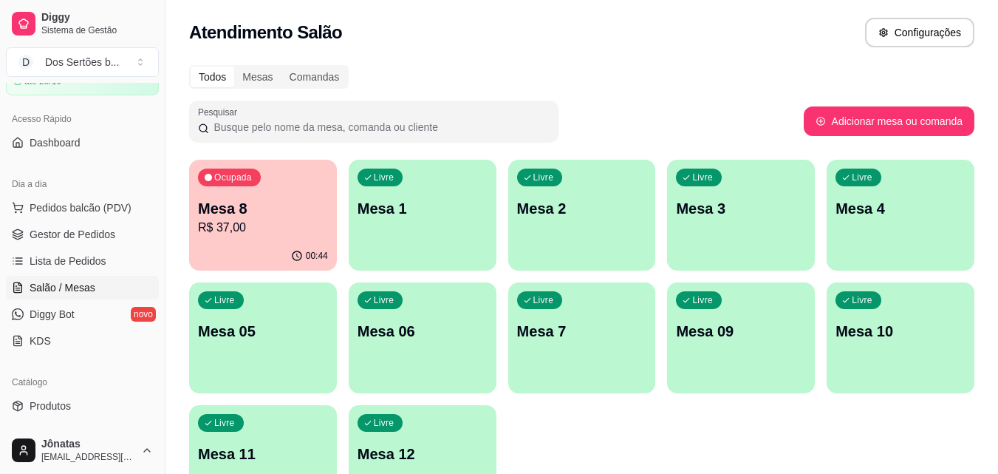
scroll to position [55, 0]
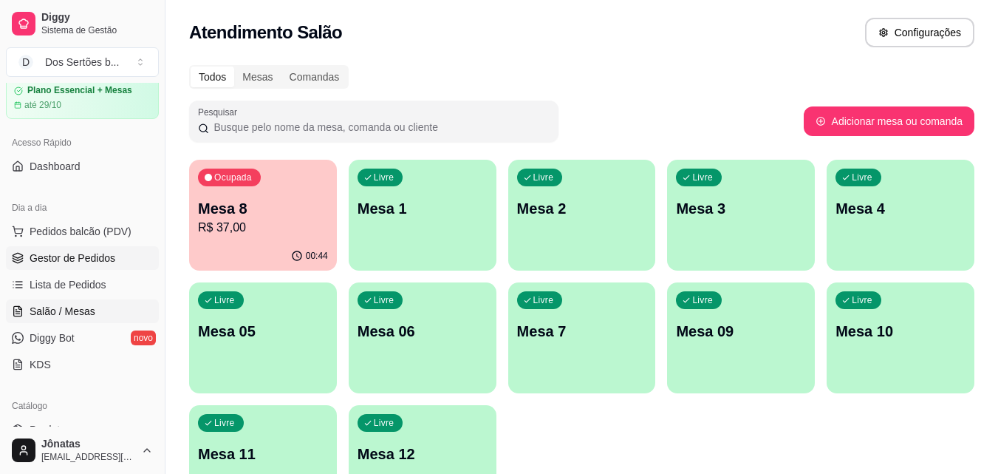
click at [103, 261] on span "Gestor de Pedidos" at bounding box center [73, 257] width 86 height 15
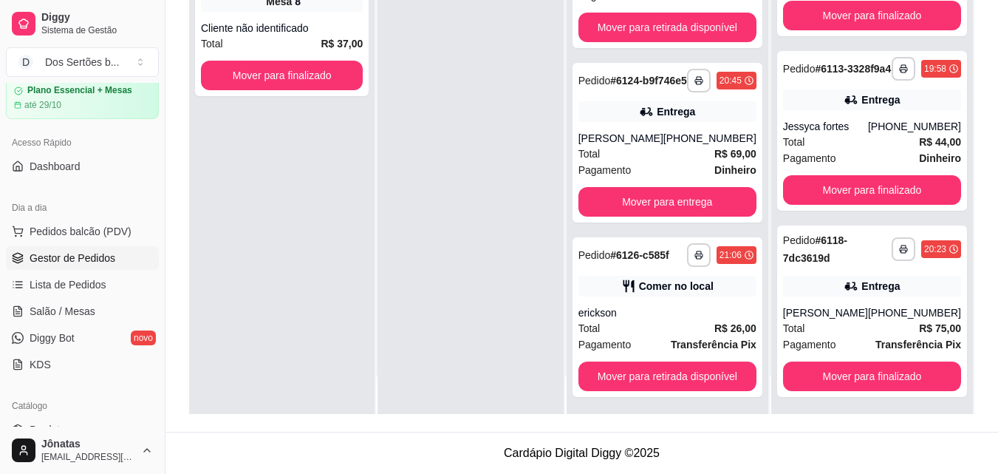
scroll to position [41, 0]
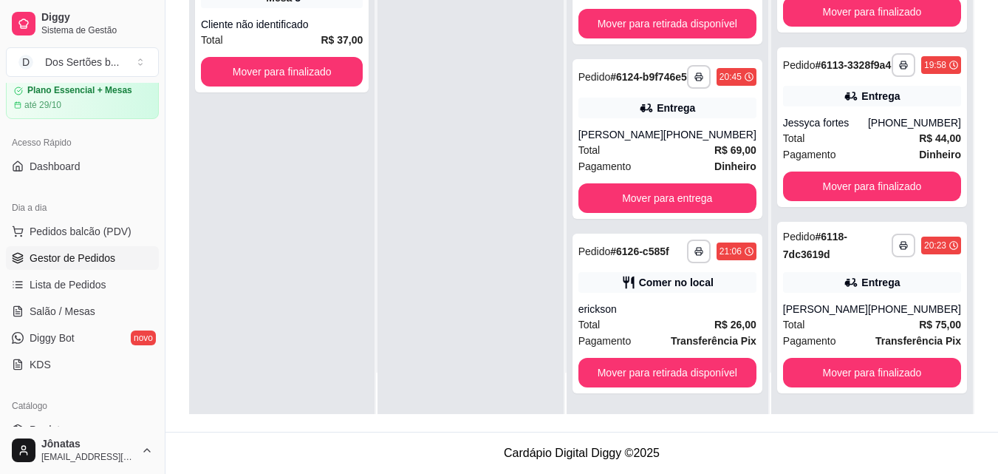
click at [977, 400] on div "**********" at bounding box center [582, 128] width 833 height 607
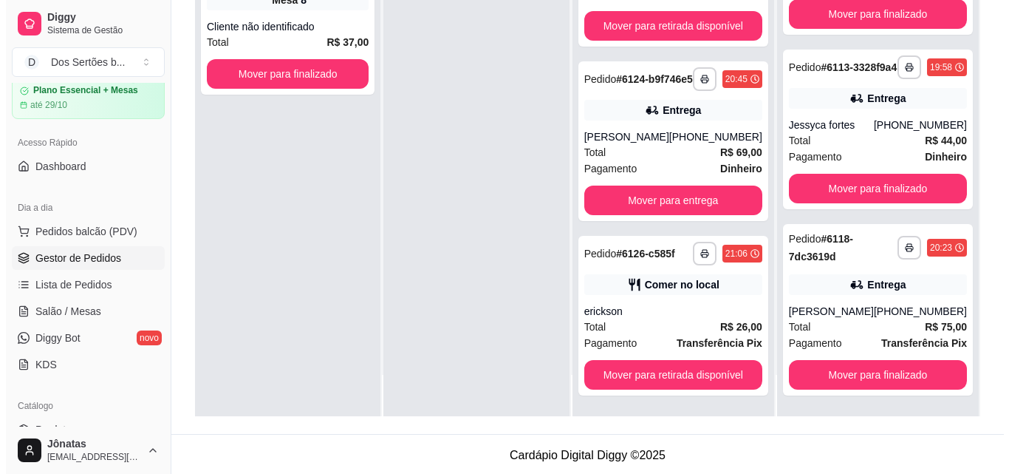
scroll to position [0, 0]
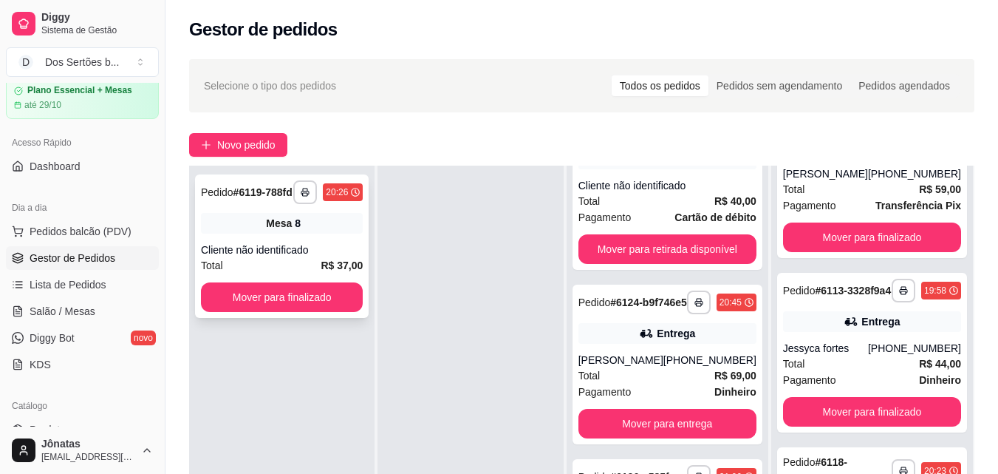
click at [267, 249] on div "Cliente não identificado" at bounding box center [282, 249] width 162 height 15
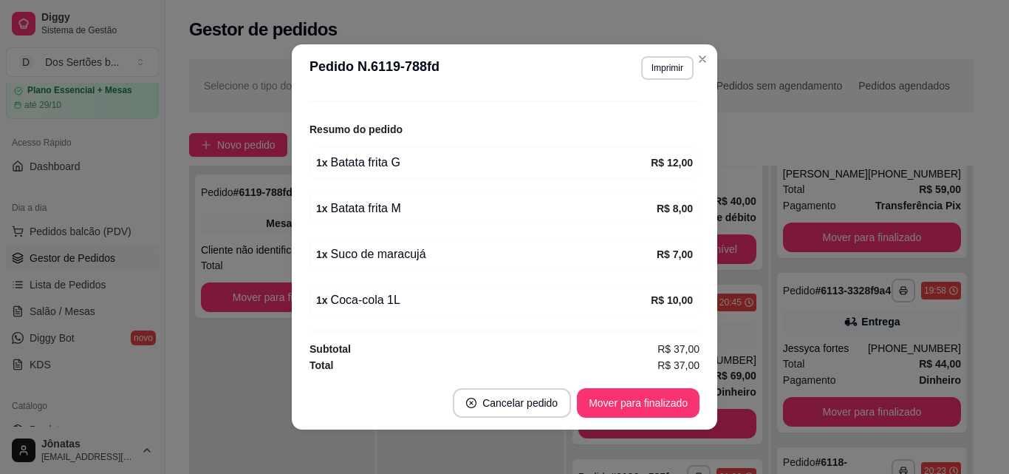
scroll to position [167, 0]
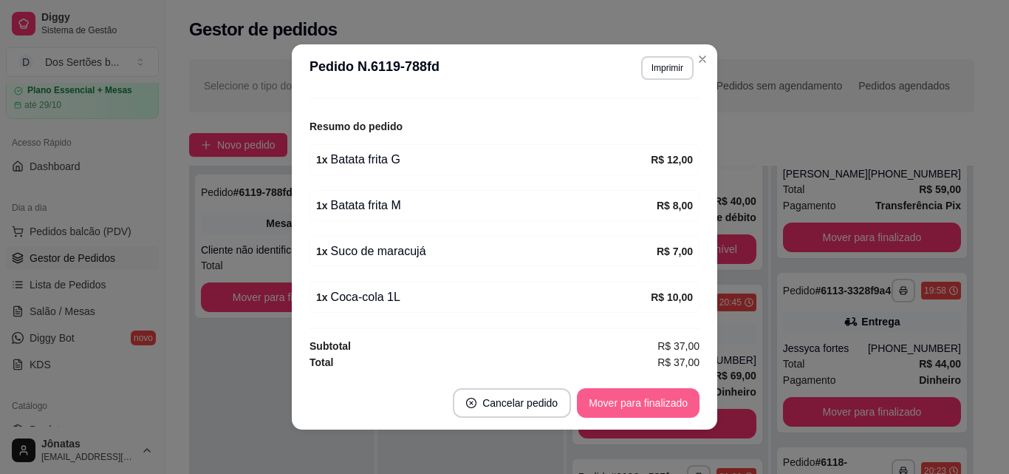
click at [667, 396] on button "Mover para finalizado" at bounding box center [638, 403] width 123 height 30
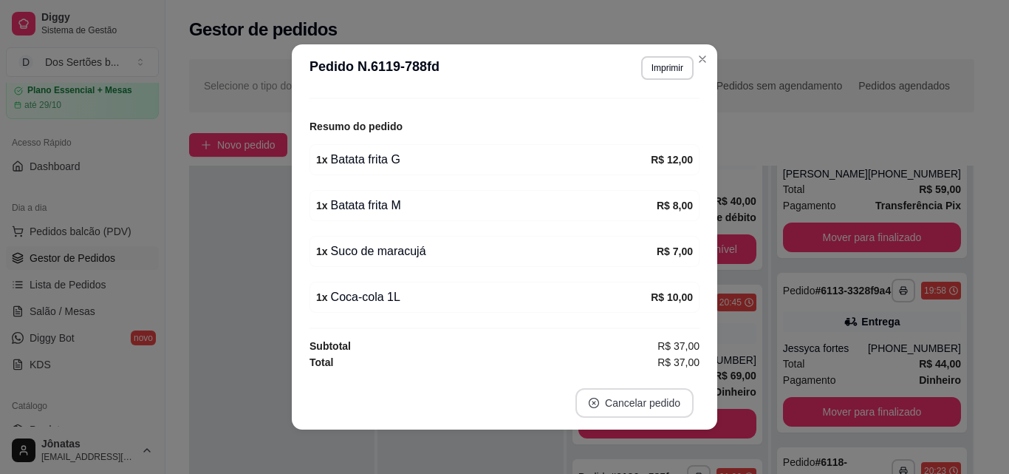
scroll to position [118, 0]
click at [552, 168] on div "1 x Batata frita G R$ 12,00" at bounding box center [505, 159] width 390 height 31
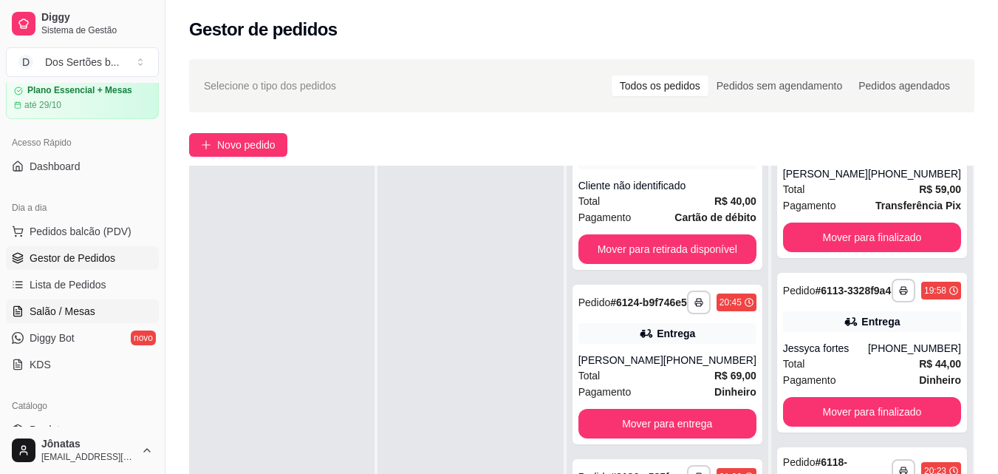
click at [105, 311] on link "Salão / Mesas" at bounding box center [82, 311] width 153 height 24
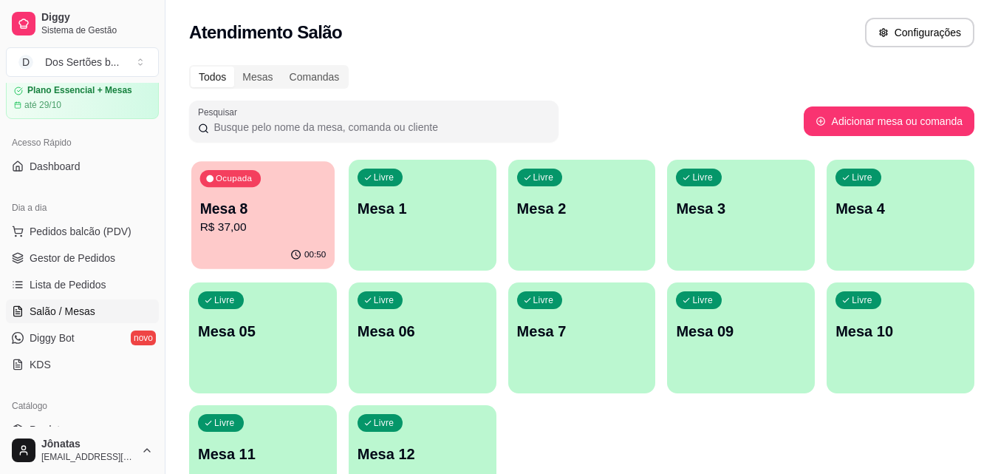
click at [263, 236] on div "Ocupada Mesa 8 R$ 37,00" at bounding box center [262, 201] width 143 height 80
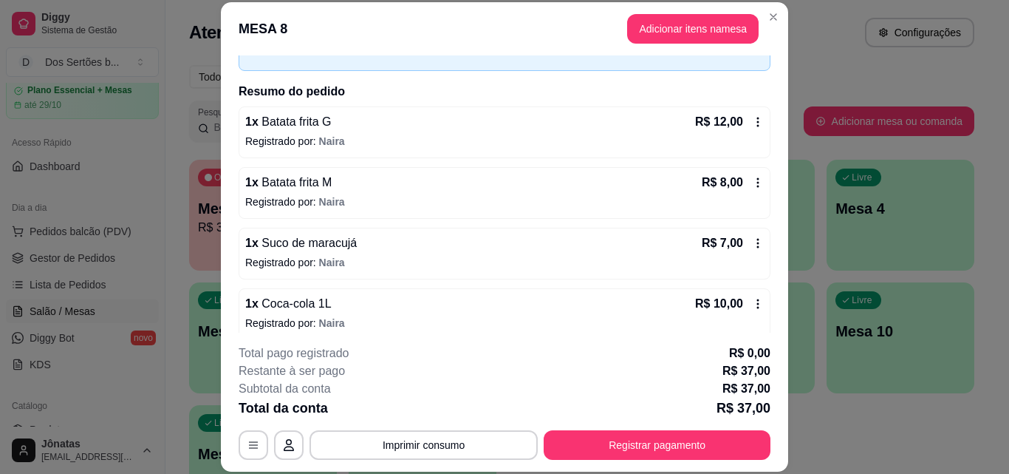
scroll to position [102, 0]
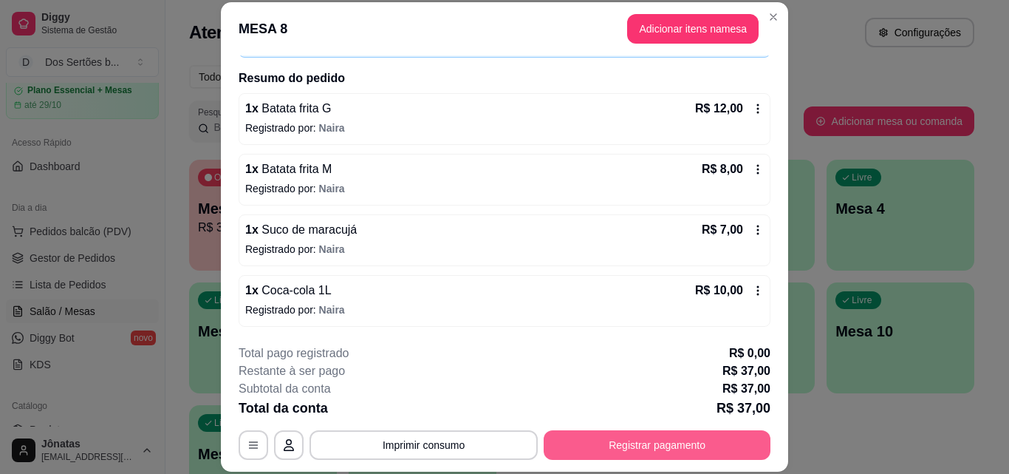
click at [674, 448] on button "Registrar pagamento" at bounding box center [657, 445] width 227 height 30
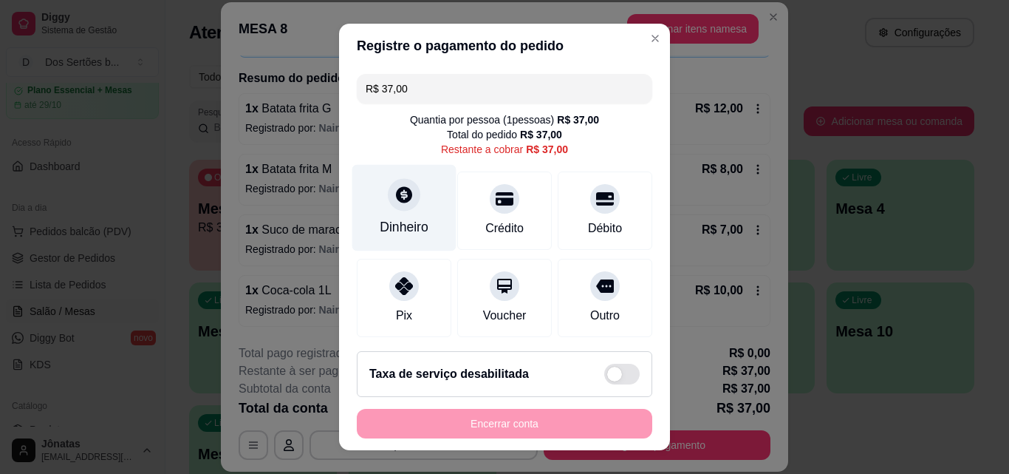
click at [388, 208] on div at bounding box center [404, 194] width 33 height 33
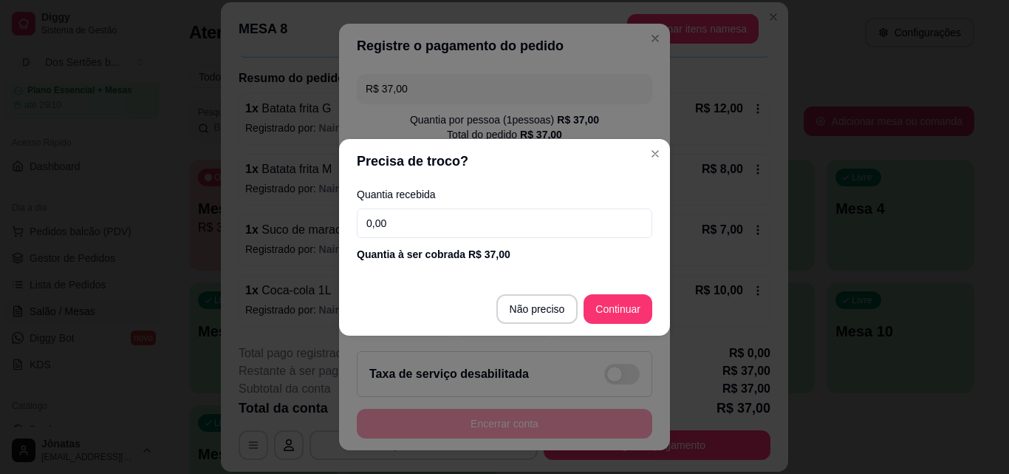
click at [407, 220] on input "0,00" at bounding box center [505, 223] width 296 height 30
type input "20,00"
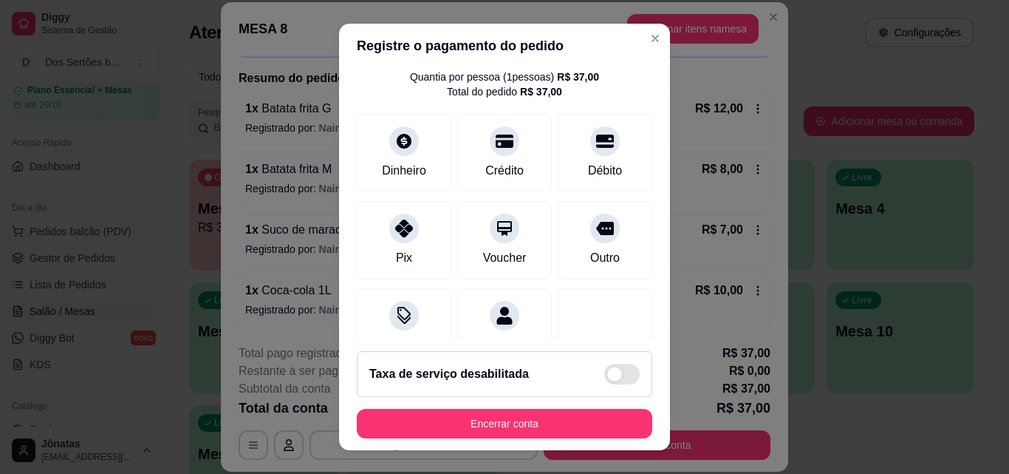
scroll to position [171, 0]
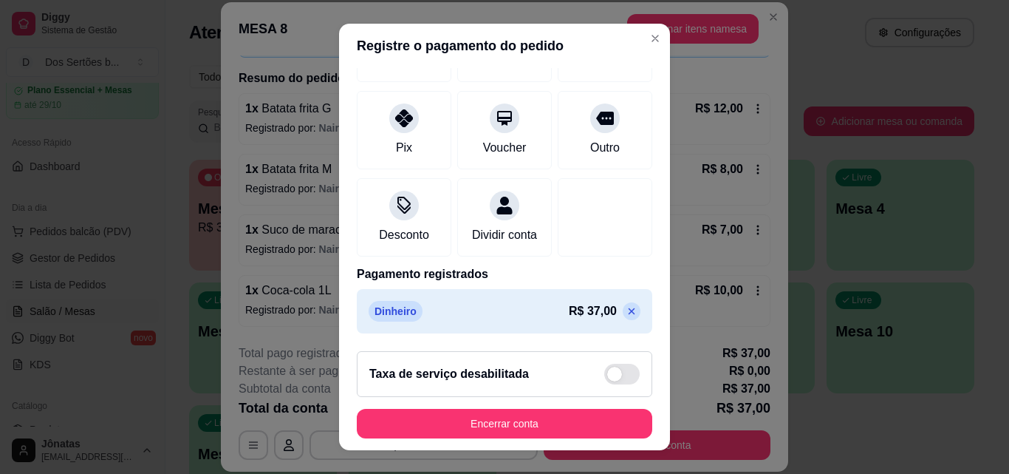
click at [626, 317] on icon at bounding box center [632, 311] width 12 height 12
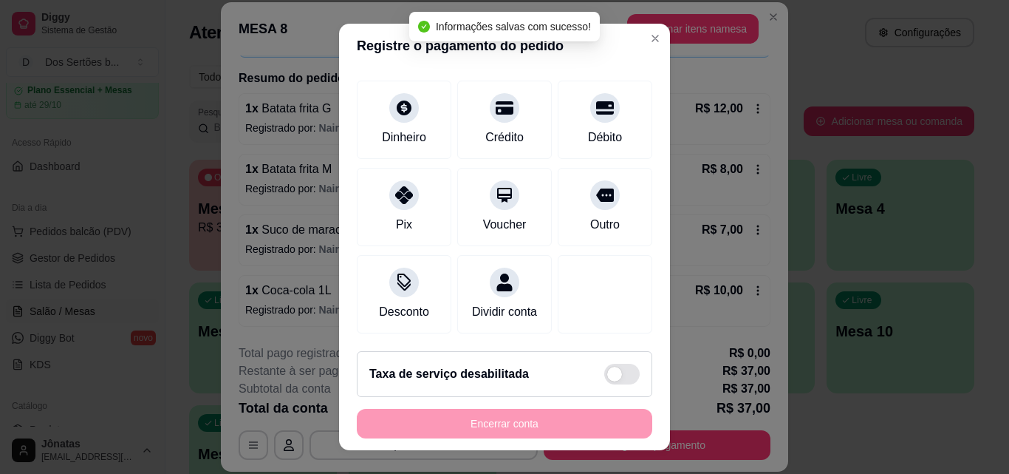
scroll to position [0, 0]
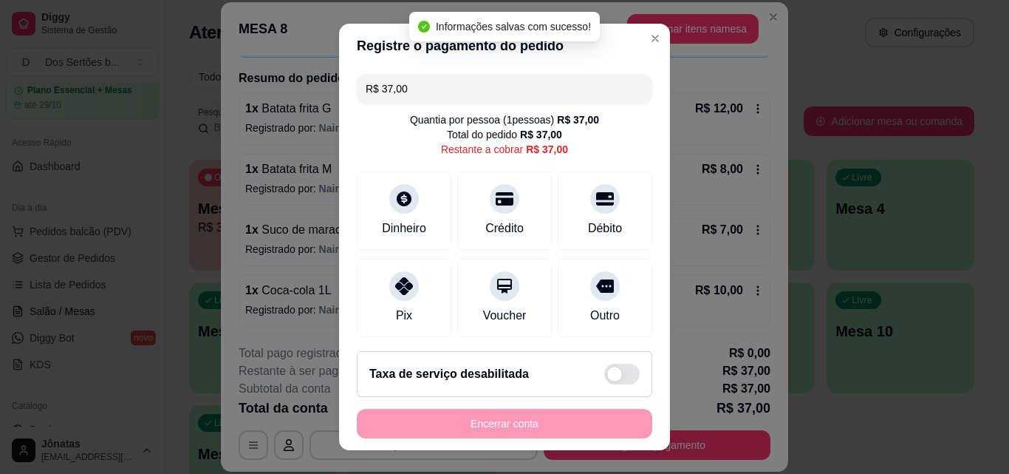
click at [408, 85] on input "R$ 37,00" at bounding box center [505, 89] width 278 height 30
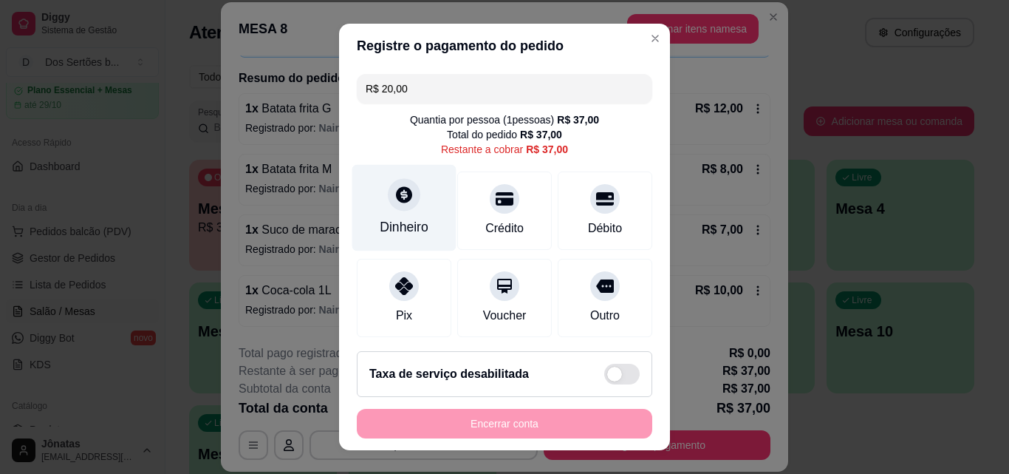
type input "R$ 20,00"
click at [393, 219] on div "Dinheiro" at bounding box center [404, 226] width 49 height 19
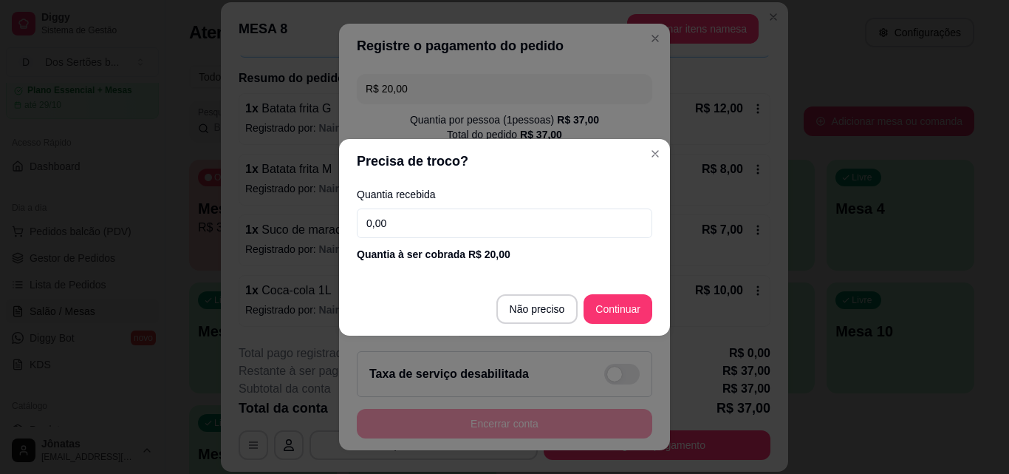
click at [528, 225] on input "0,00" at bounding box center [505, 223] width 296 height 30
type input "20,00"
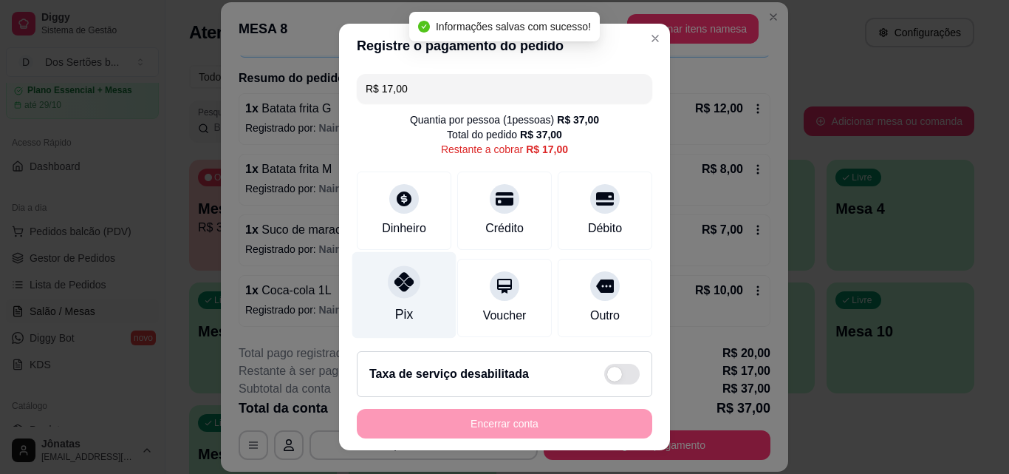
click at [411, 313] on div "Pix" at bounding box center [404, 295] width 104 height 86
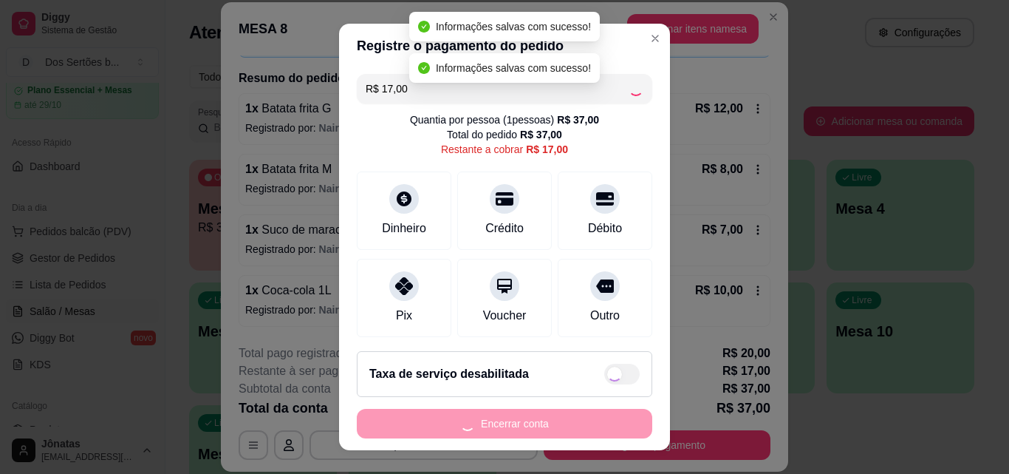
type input "R$ 0,00"
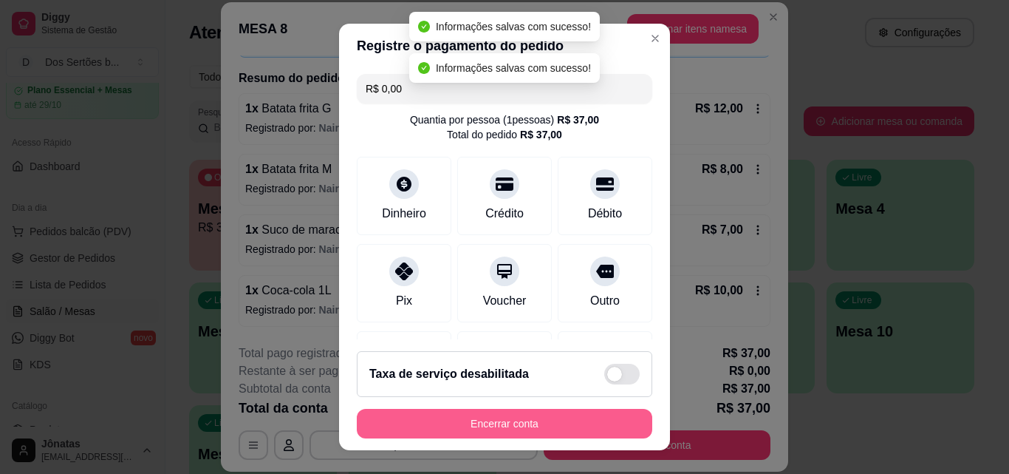
click at [566, 419] on button "Encerrar conta" at bounding box center [505, 424] width 296 height 30
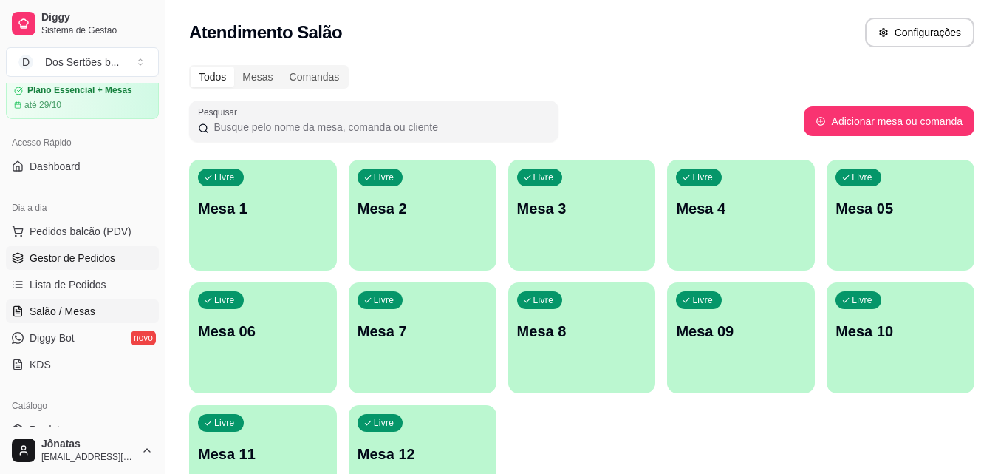
click at [116, 257] on link "Gestor de Pedidos" at bounding box center [82, 258] width 153 height 24
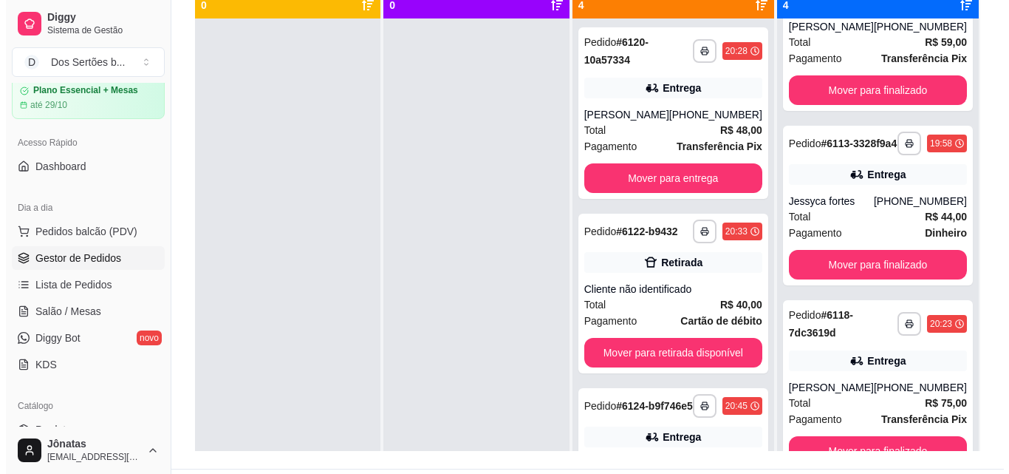
scroll to position [187, 0]
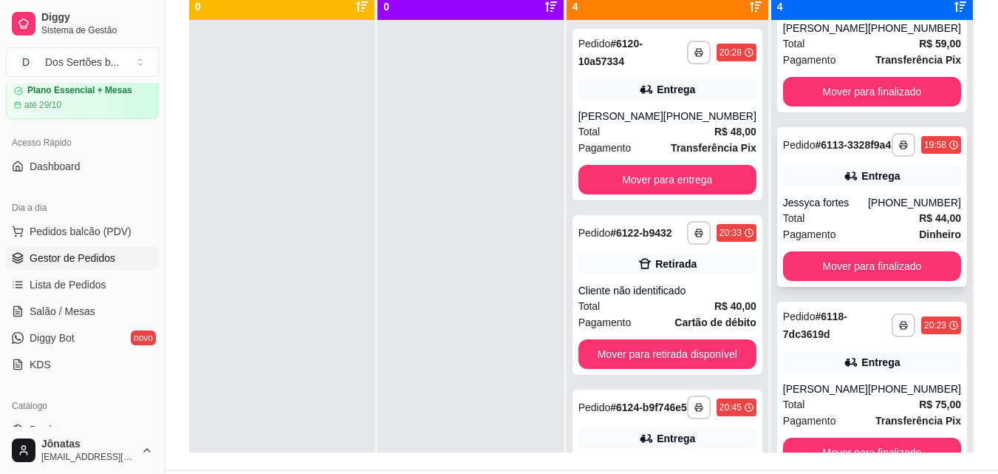
click at [892, 216] on div "Total R$ 44,00" at bounding box center [872, 218] width 178 height 16
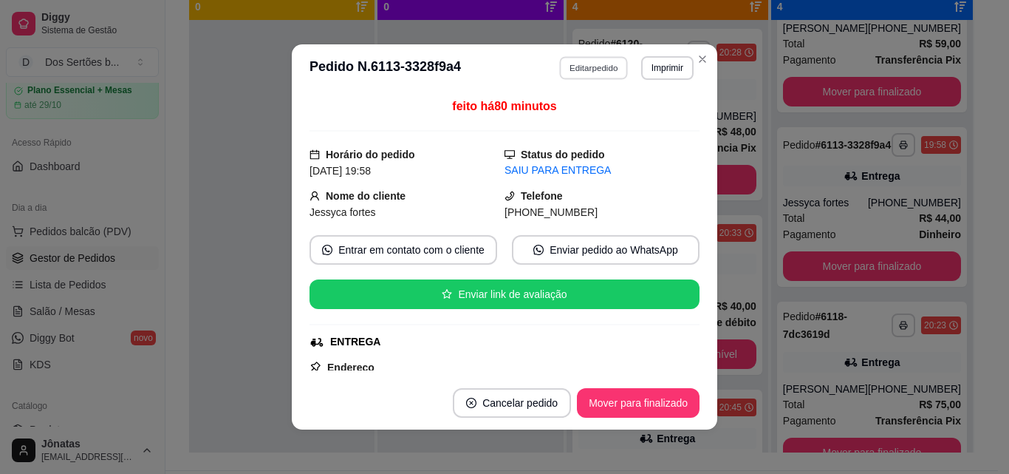
click at [596, 76] on button "Editar pedido" at bounding box center [594, 67] width 69 height 23
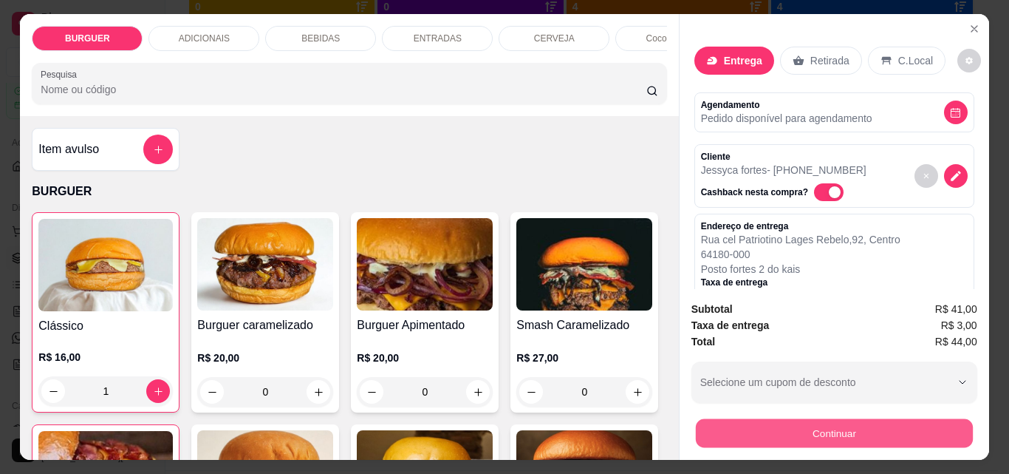
click at [846, 426] on button "Continuar" at bounding box center [833, 432] width 277 height 29
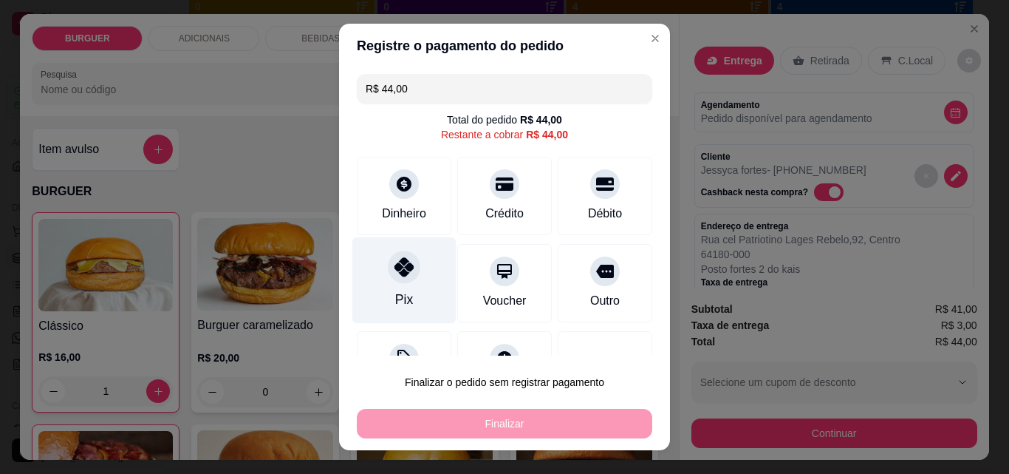
click at [395, 273] on icon at bounding box center [404, 266] width 19 height 19
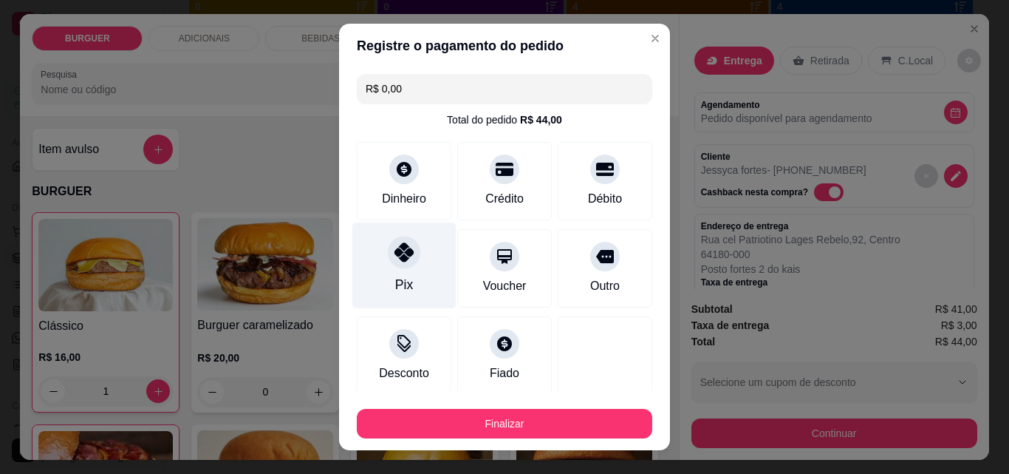
type input "R$ 0,00"
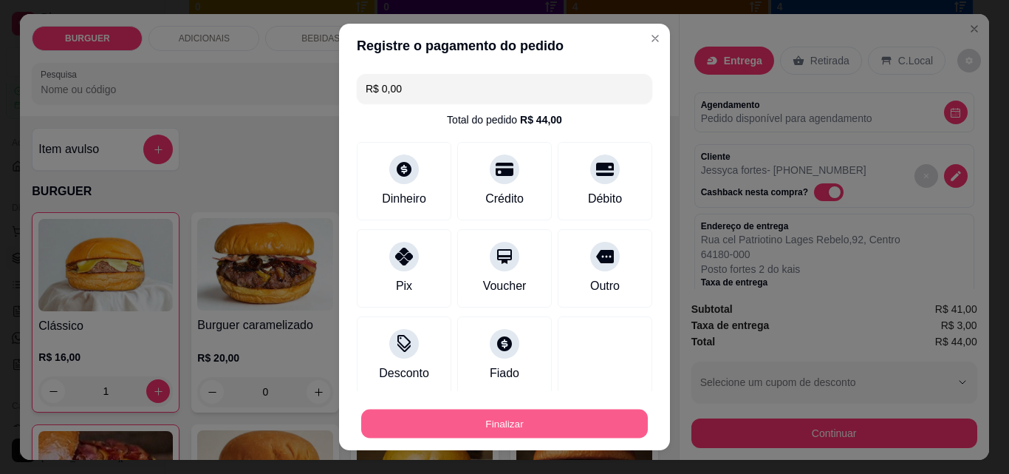
click at [483, 415] on button "Finalizar" at bounding box center [504, 423] width 287 height 29
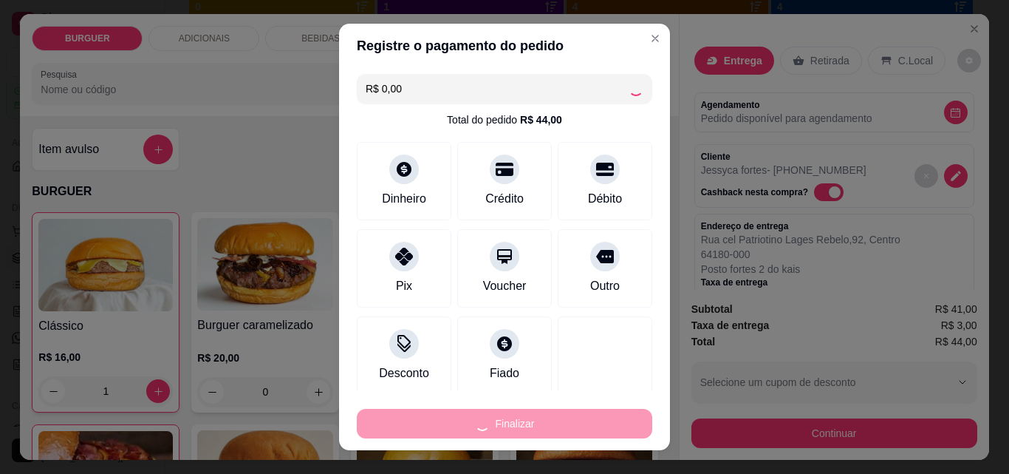
type input "0"
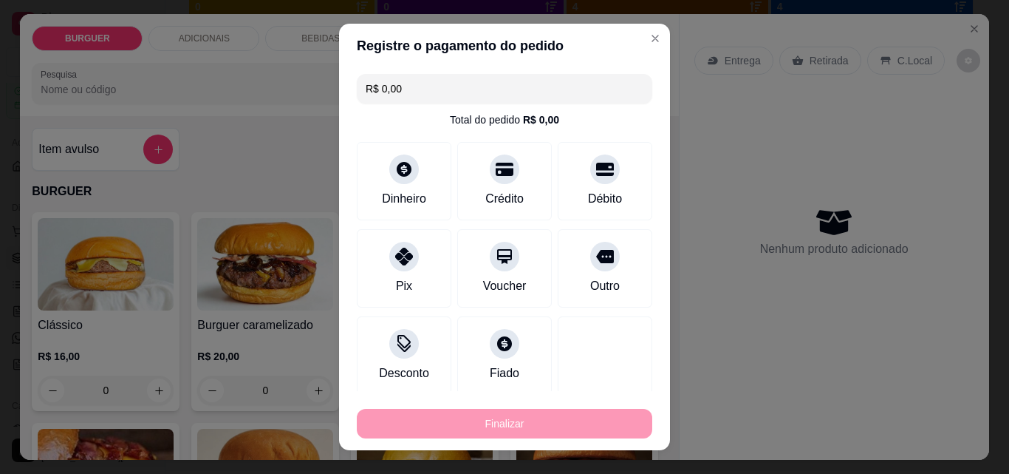
type input "-R$ 44,00"
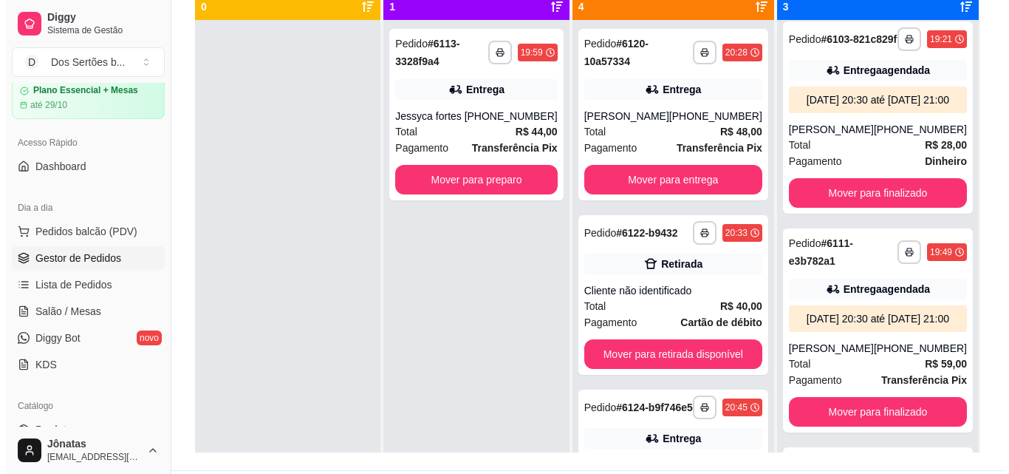
scroll to position [0, 0]
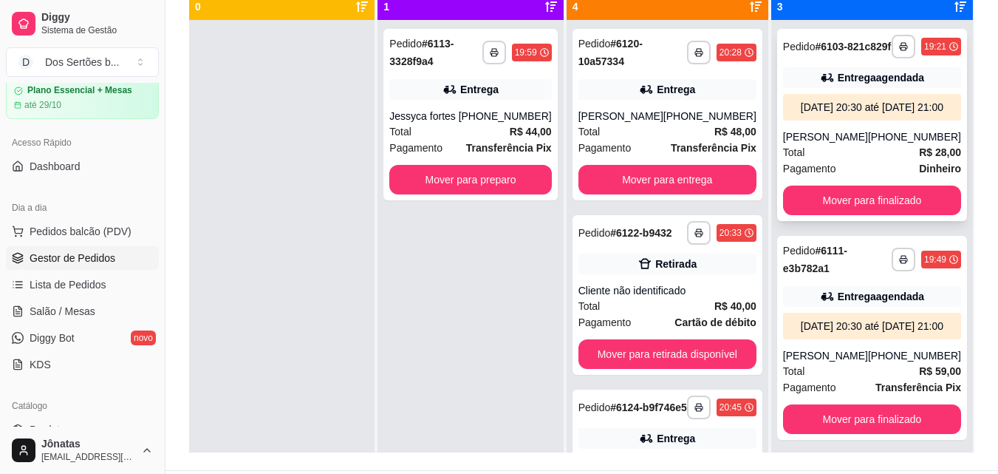
click at [874, 160] on div "Total R$ 28,00" at bounding box center [872, 152] width 178 height 16
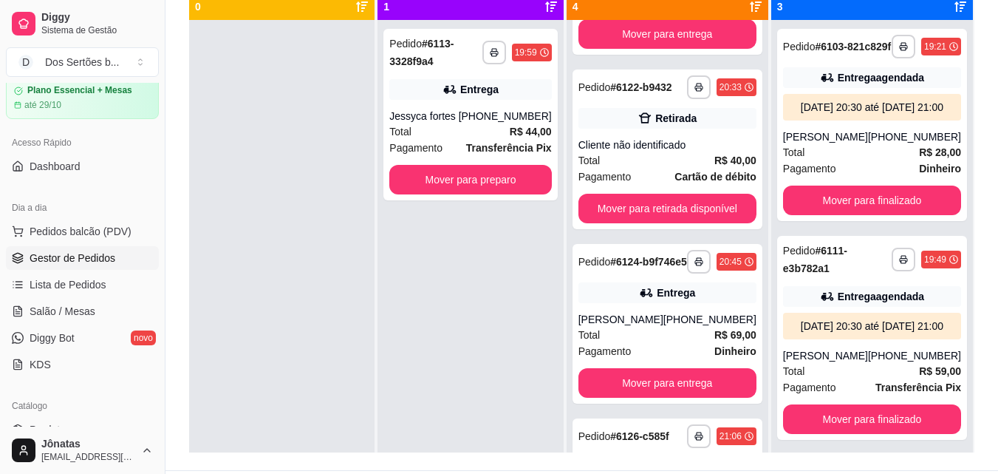
scroll to position [177, 0]
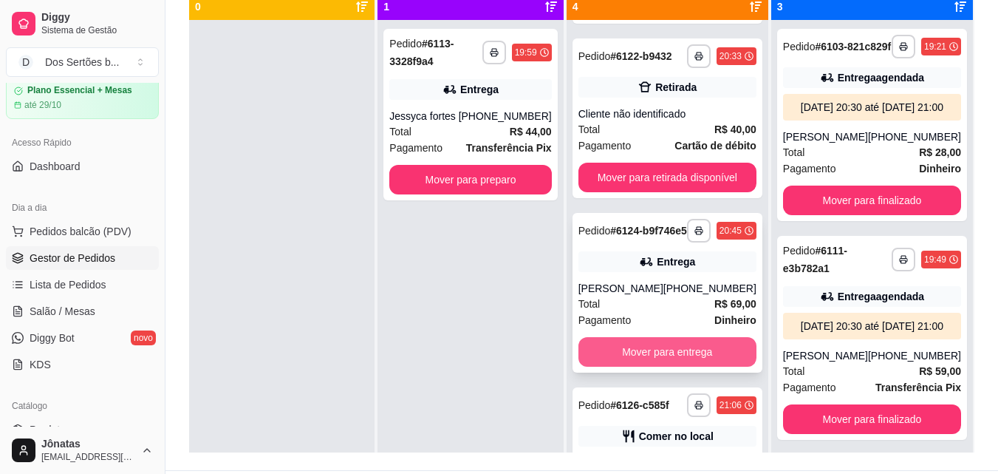
click at [695, 364] on button "Mover para entrega" at bounding box center [668, 352] width 178 height 30
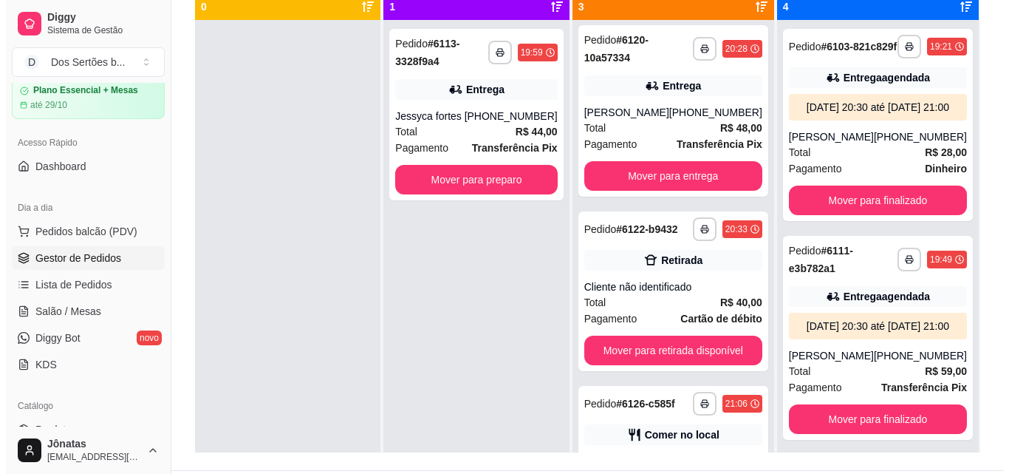
scroll to position [0, 0]
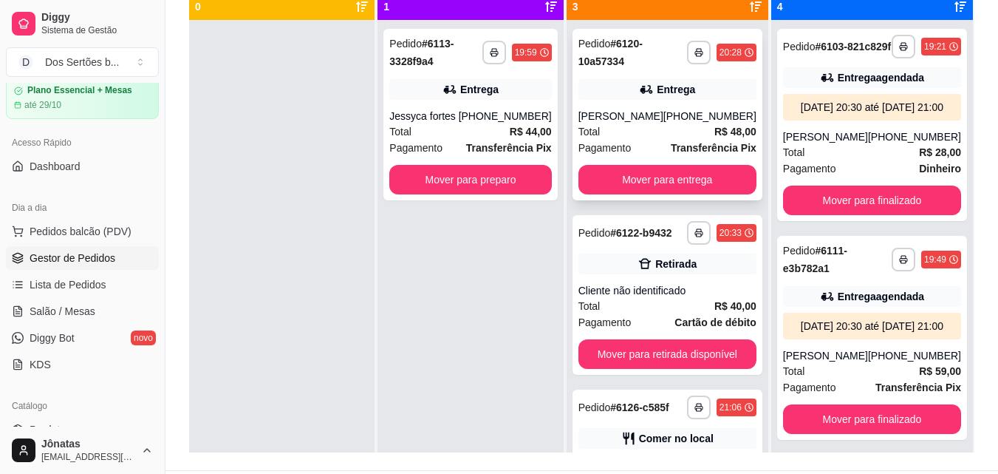
click at [635, 133] on div "Total R$ 48,00" at bounding box center [668, 131] width 178 height 16
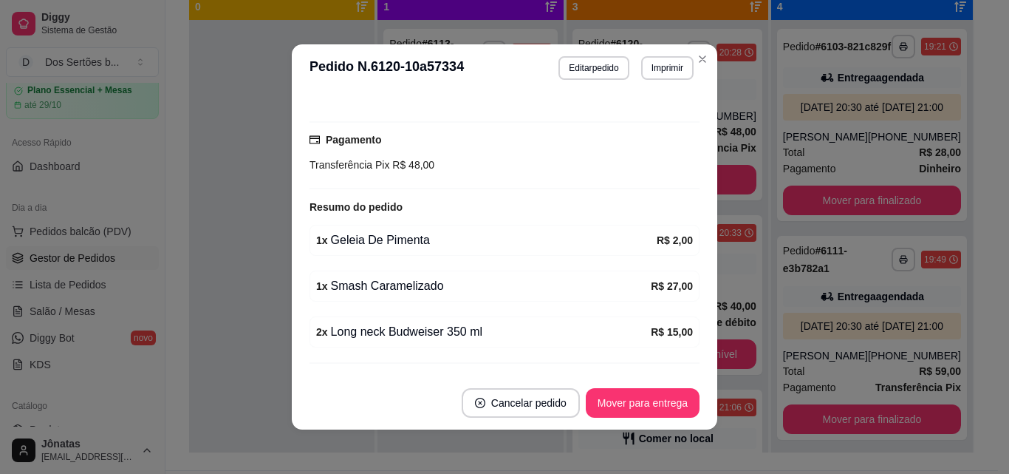
scroll to position [411, 0]
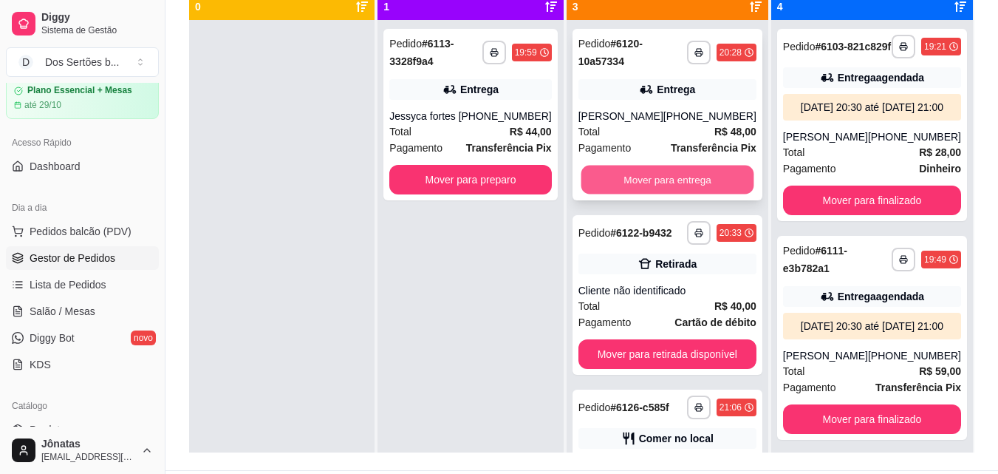
click at [672, 177] on button "Mover para entrega" at bounding box center [667, 180] width 173 height 29
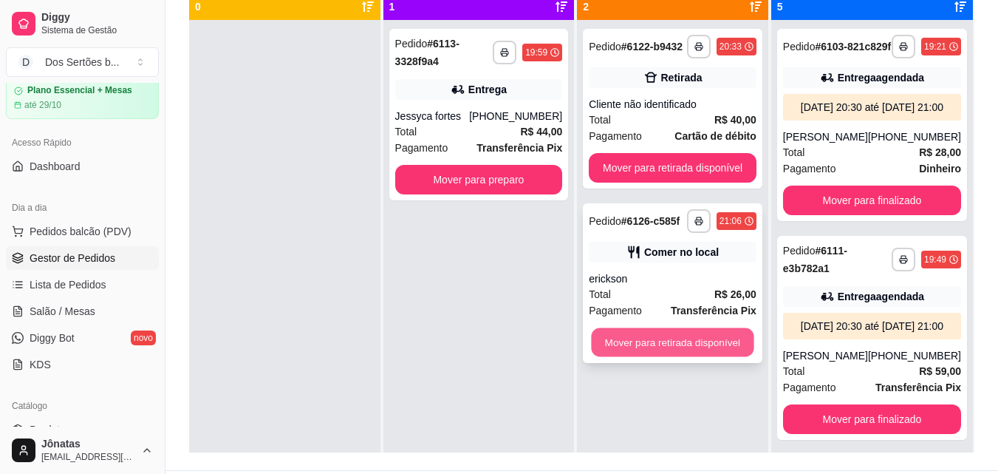
click at [698, 330] on button "Mover para retirada disponível" at bounding box center [673, 342] width 163 height 29
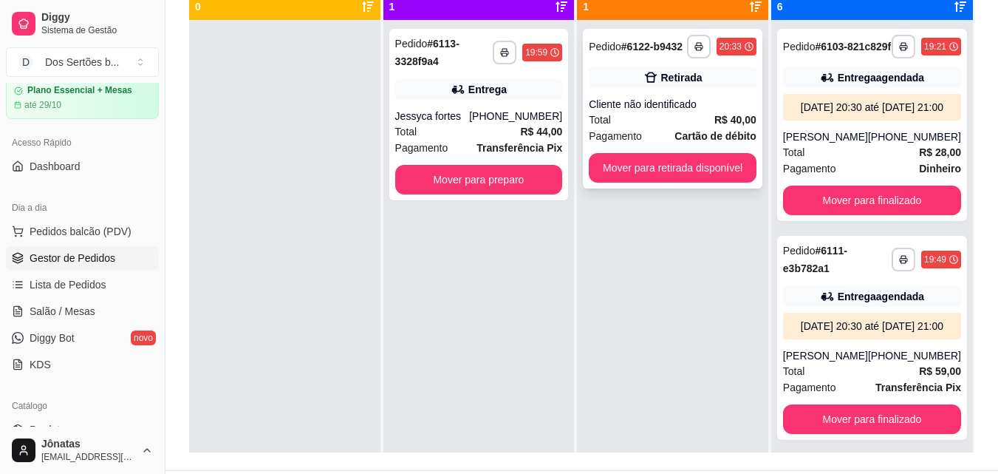
click at [671, 118] on div "Total R$ 40,00" at bounding box center [673, 120] width 168 height 16
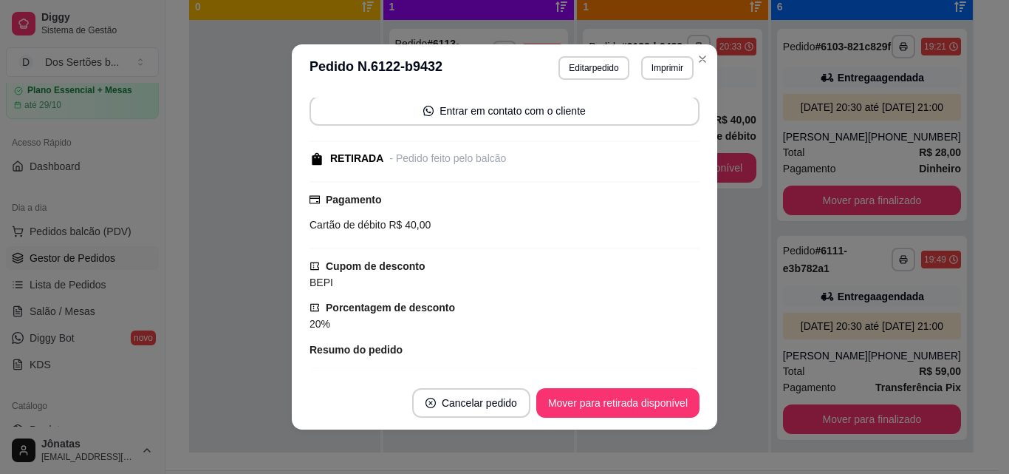
scroll to position [192, 0]
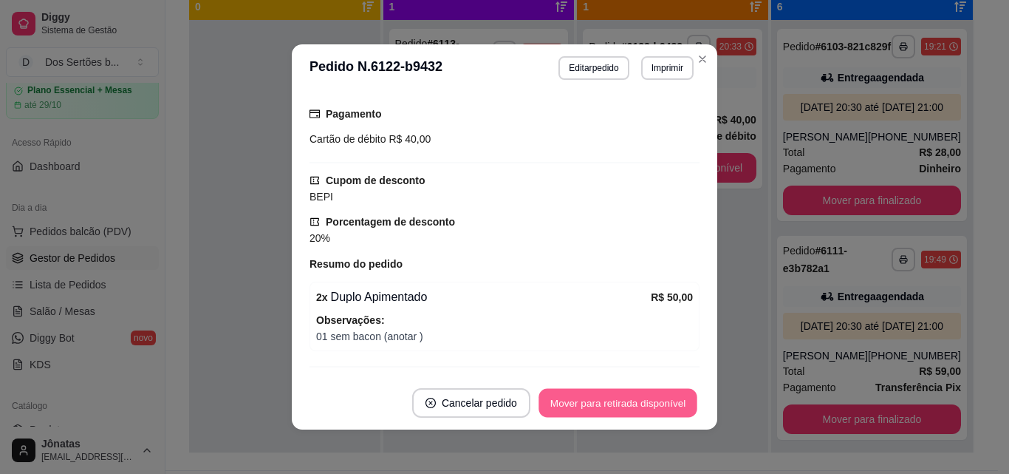
click at [651, 391] on button "Mover para retirada disponível" at bounding box center [618, 403] width 158 height 29
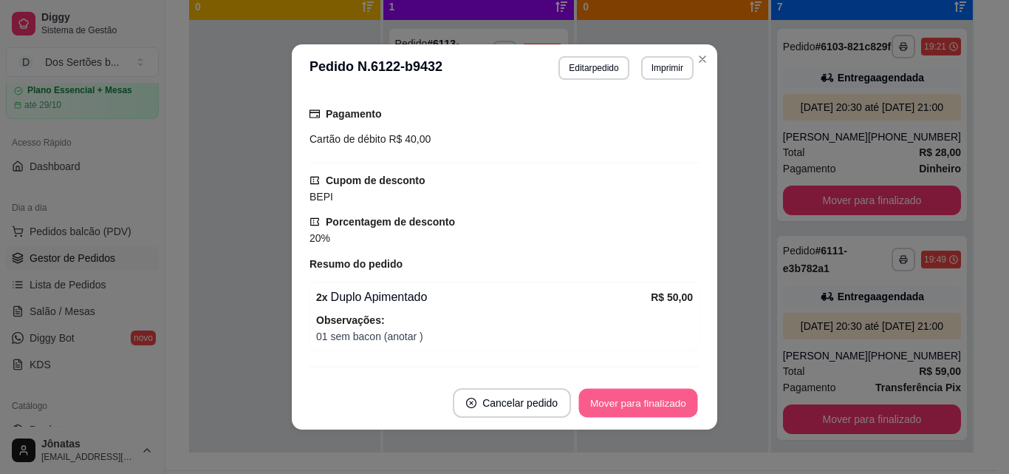
click at [651, 391] on button "Mover para finalizado" at bounding box center [638, 403] width 119 height 29
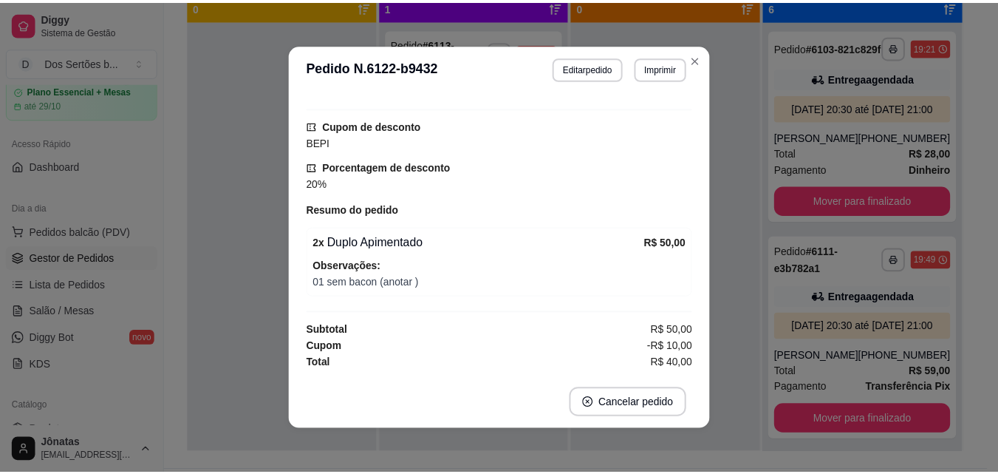
scroll to position [129, 0]
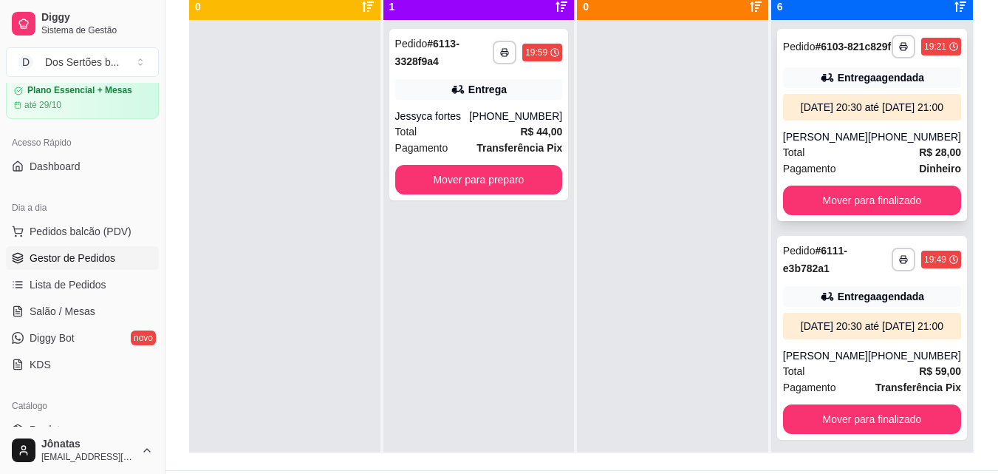
click at [872, 160] on div "Total R$ 28,00" at bounding box center [872, 152] width 178 height 16
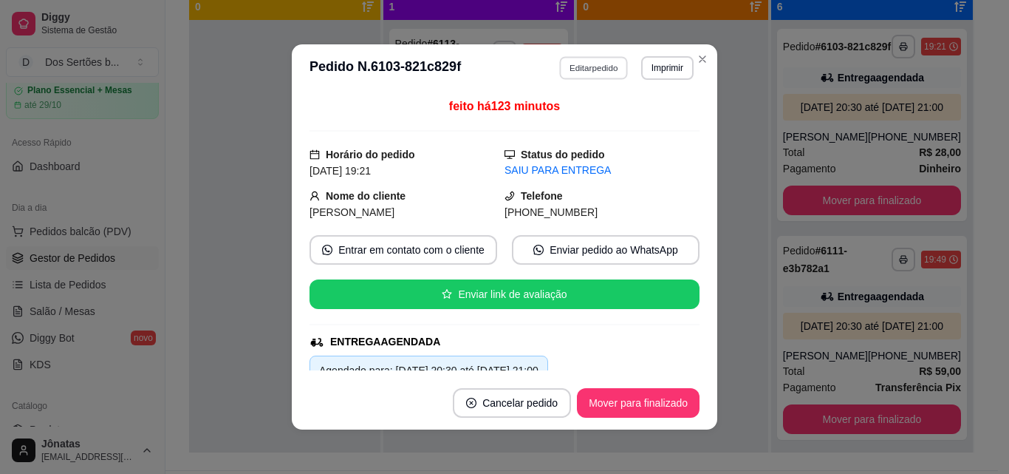
click at [589, 62] on button "Editar pedido" at bounding box center [594, 67] width 69 height 23
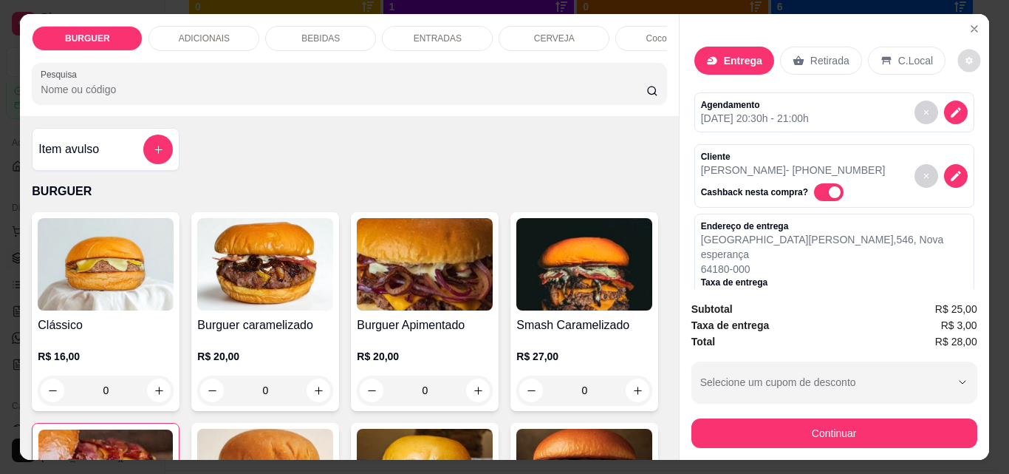
click at [958, 59] on button "decrease-product-quantity" at bounding box center [969, 61] width 23 height 23
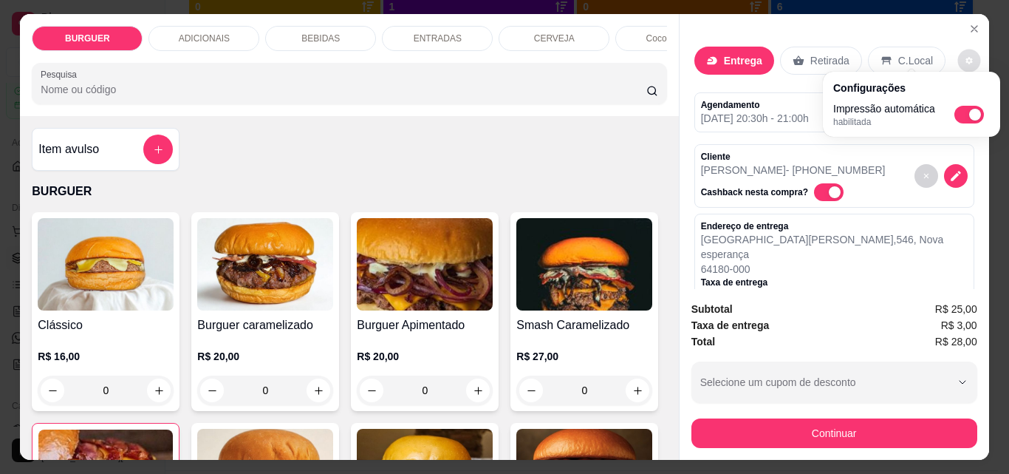
click at [925, 14] on div "Entrega Retirada C.Local Agendamento [DATE] 20:30h - 21:00h Cliente [PERSON_NAM…" at bounding box center [835, 151] width 310 height 275
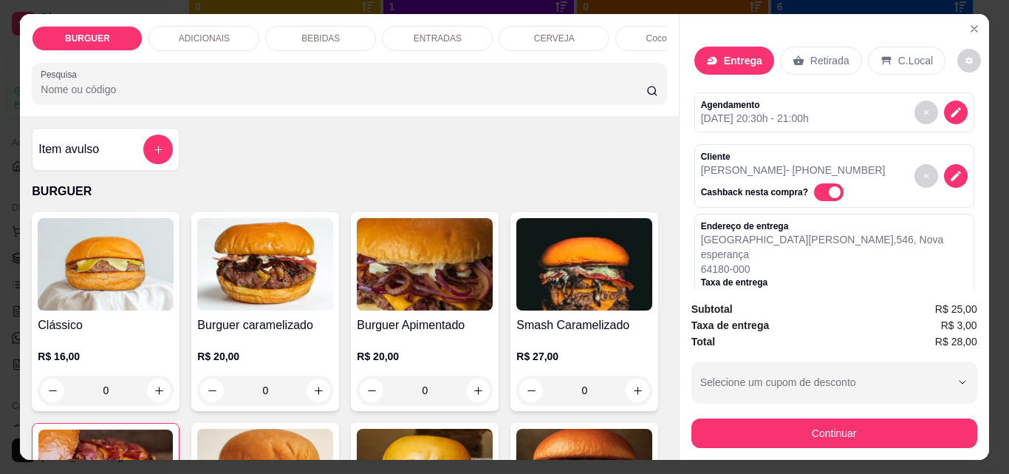
click at [971, 27] on icon "Close" at bounding box center [975, 29] width 12 height 12
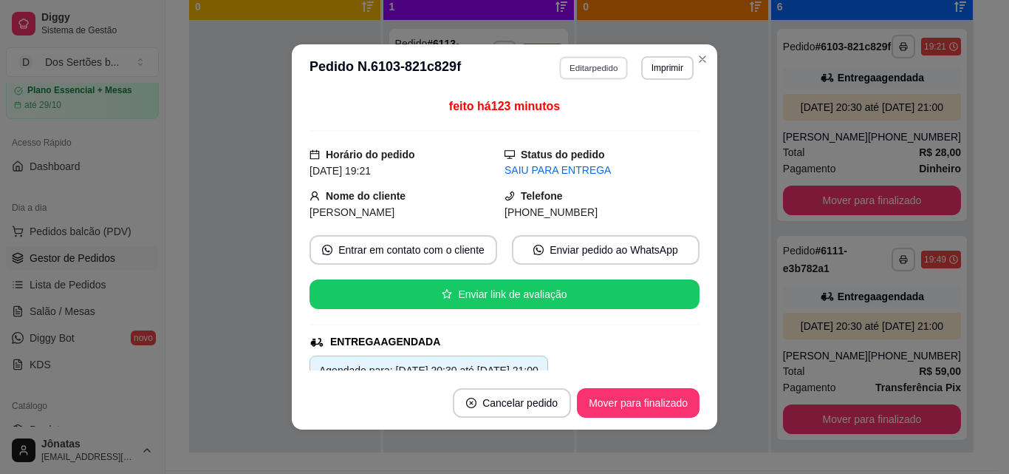
click at [601, 77] on button "Editar pedido" at bounding box center [594, 67] width 69 height 23
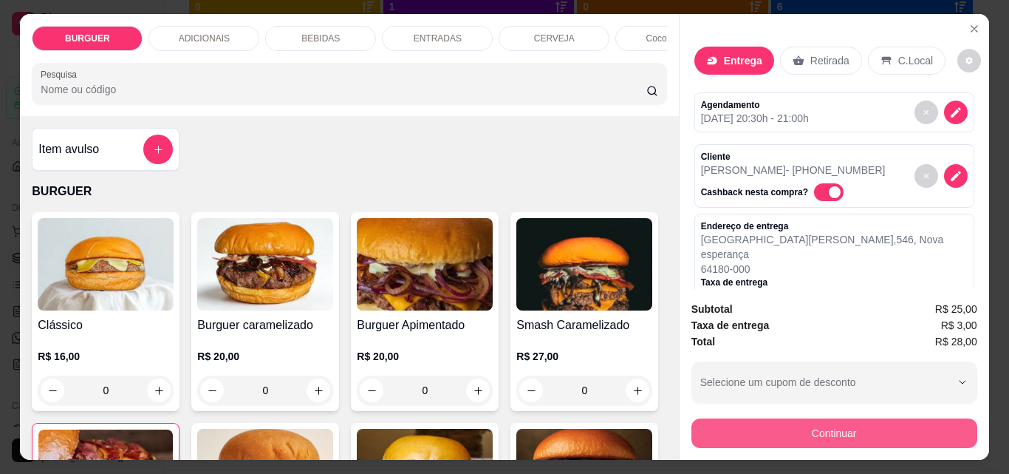
click at [856, 420] on button "Continuar" at bounding box center [835, 433] width 286 height 30
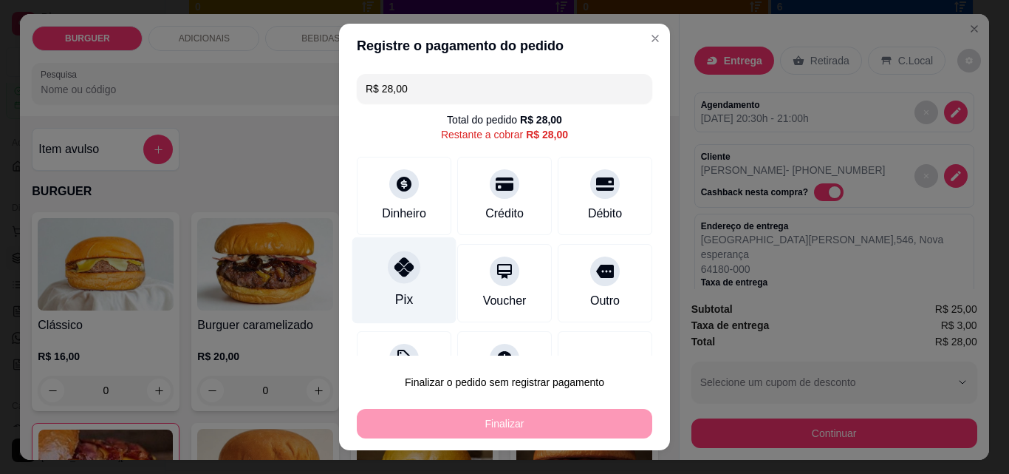
click at [392, 279] on div at bounding box center [404, 266] width 33 height 33
type input "R$ 0,00"
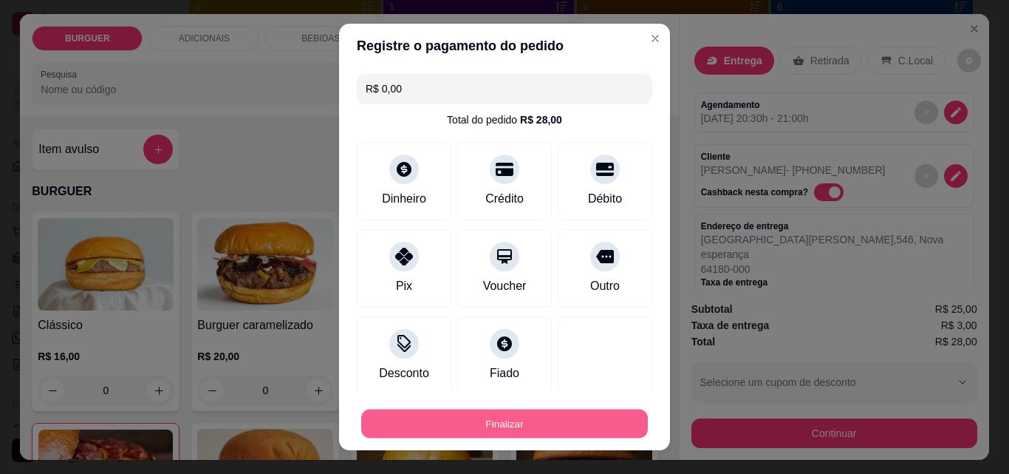
click at [590, 421] on button "Finalizar" at bounding box center [504, 423] width 287 height 29
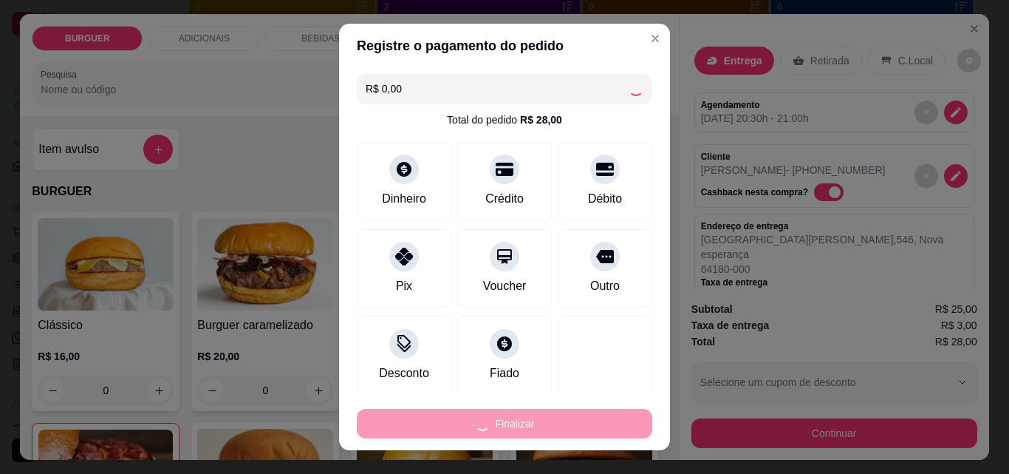
type input "0"
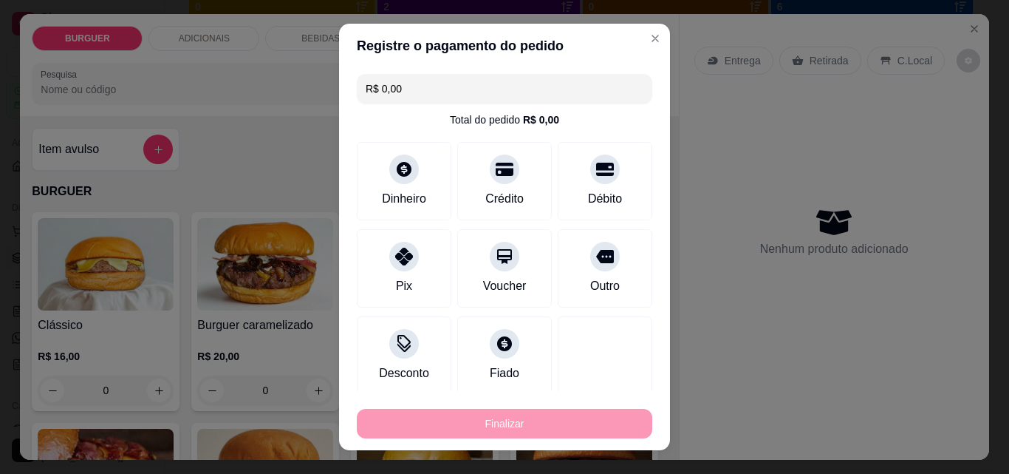
type input "-R$ 28,00"
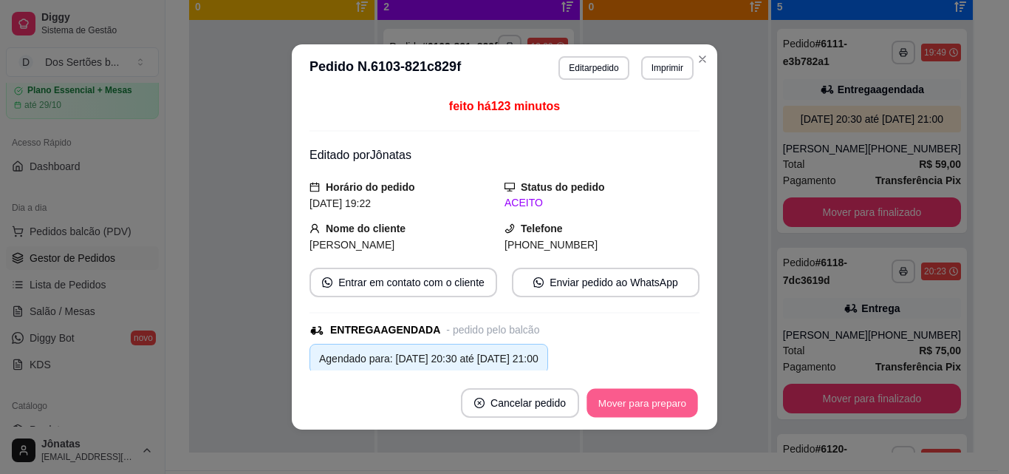
click at [625, 412] on button "Mover para preparo" at bounding box center [642, 403] width 111 height 29
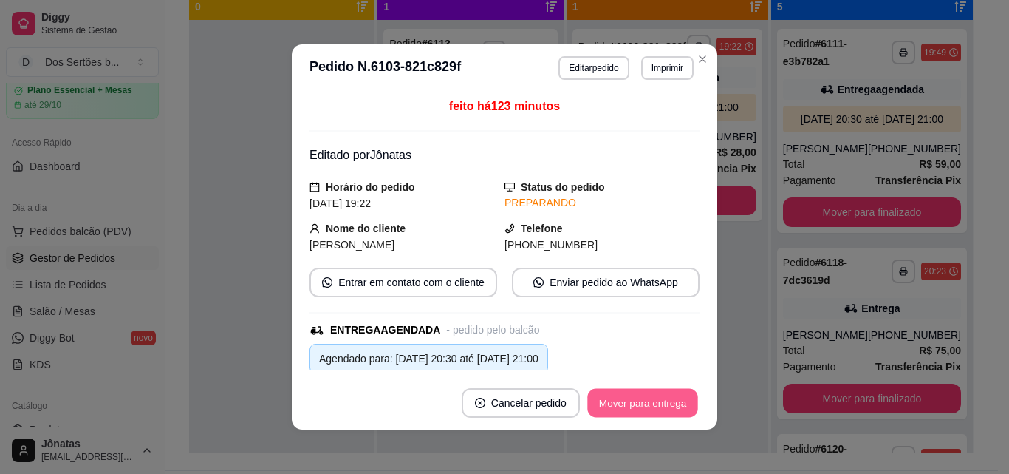
click at [646, 400] on button "Mover para entrega" at bounding box center [642, 403] width 111 height 29
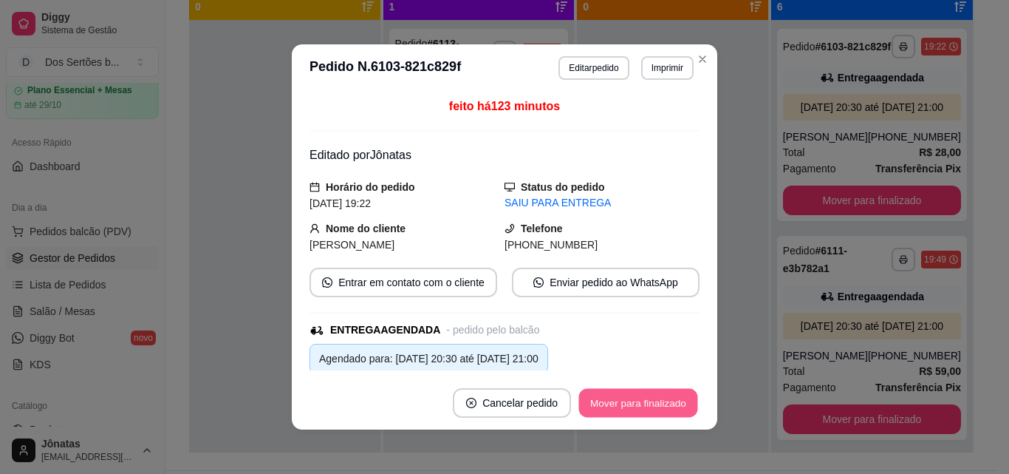
click at [646, 404] on button "Mover para finalizado" at bounding box center [638, 403] width 119 height 29
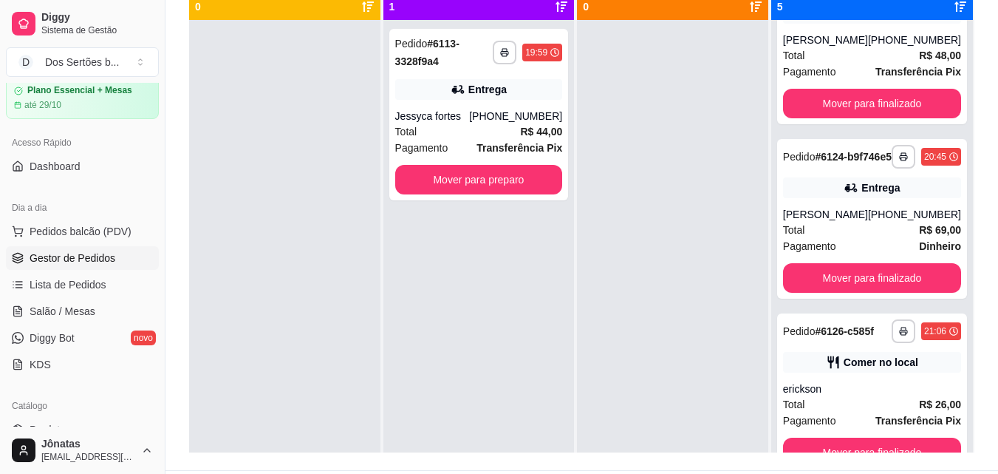
scroll to position [519, 0]
click at [902, 395] on div "erickson" at bounding box center [872, 388] width 178 height 15
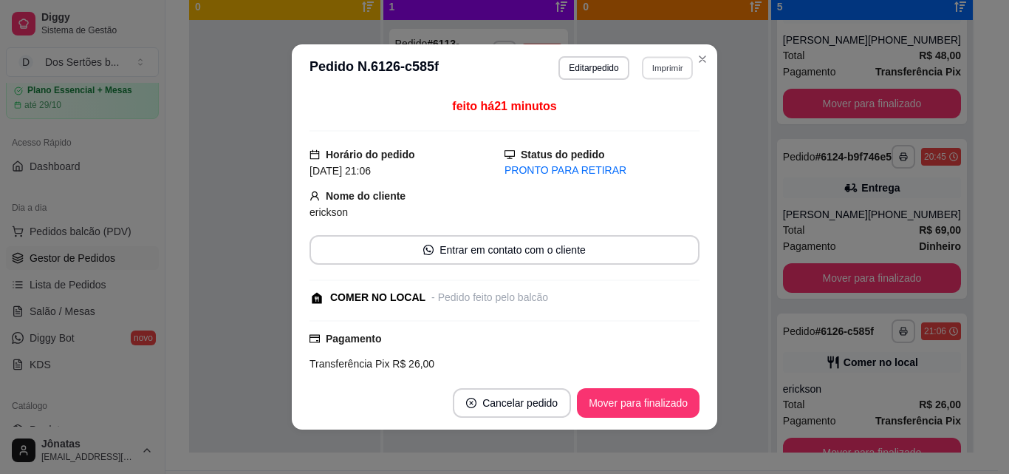
click at [664, 75] on button "Imprimir" at bounding box center [667, 67] width 51 height 23
click at [661, 115] on button "IMPRESSORA" at bounding box center [635, 119] width 103 height 23
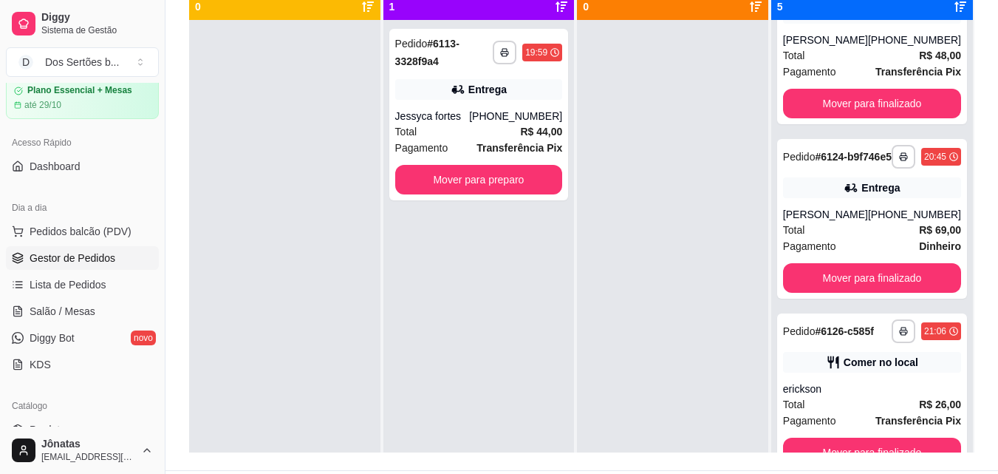
click at [697, 57] on div at bounding box center [672, 257] width 191 height 474
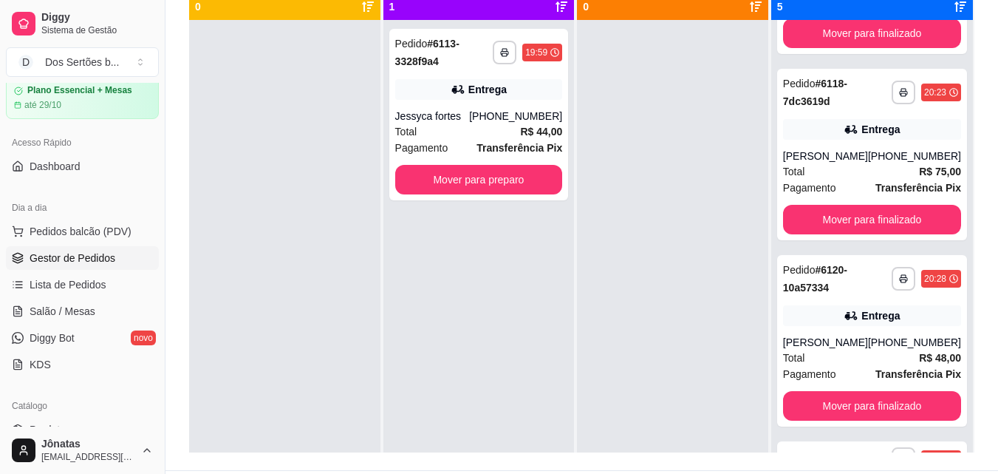
scroll to position [0, 0]
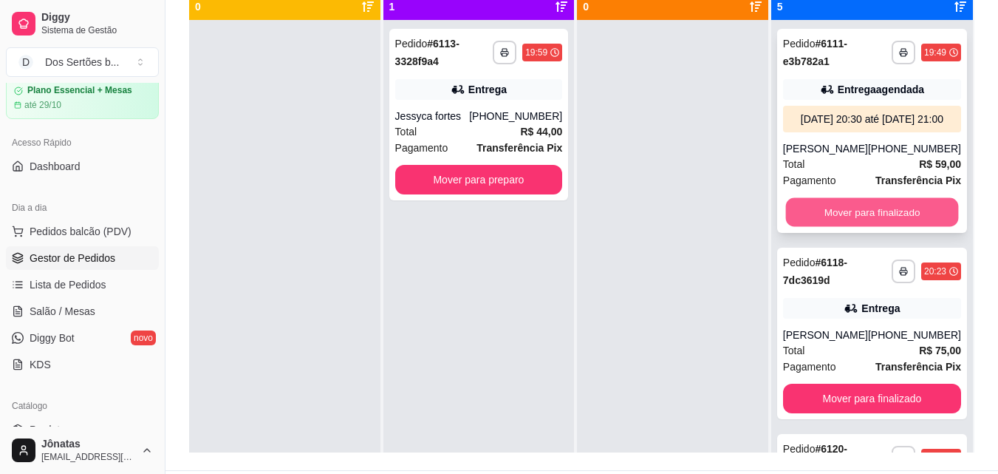
click at [856, 227] on button "Mover para finalizado" at bounding box center [871, 212] width 173 height 29
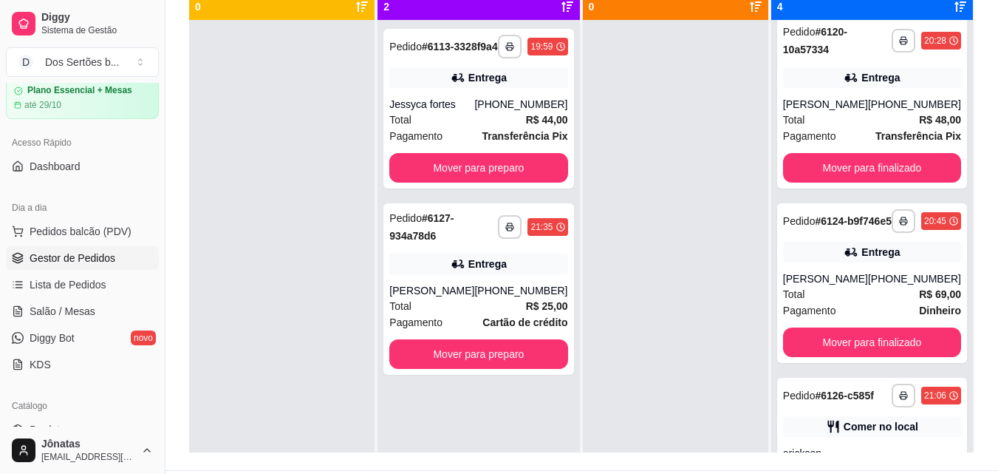
scroll to position [201, 0]
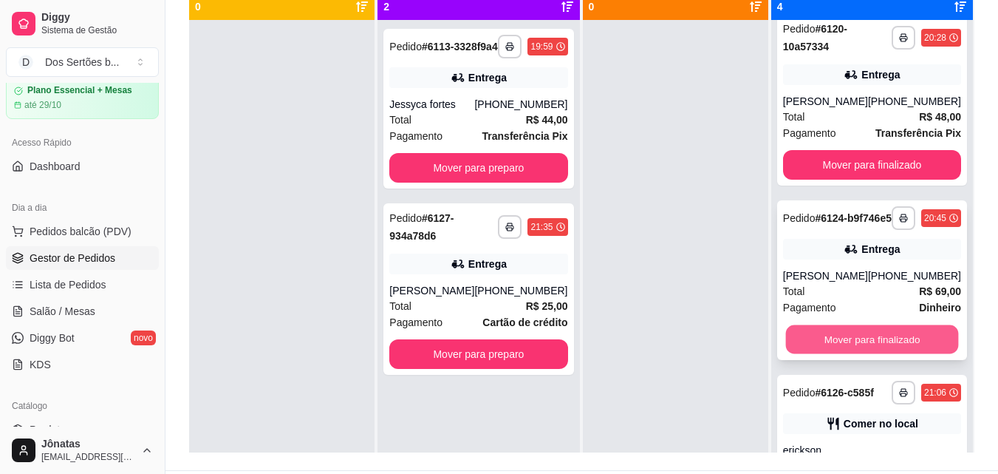
click at [920, 344] on button "Mover para finalizado" at bounding box center [871, 339] width 173 height 29
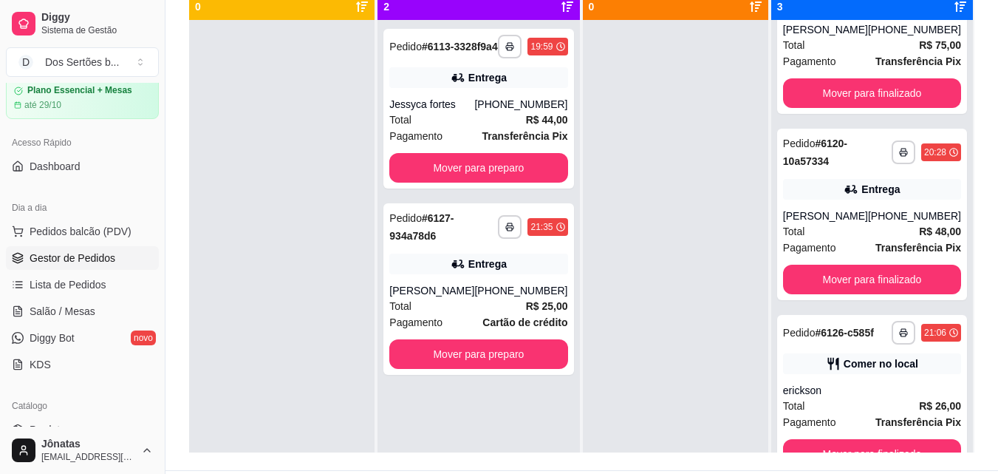
scroll to position [0, 0]
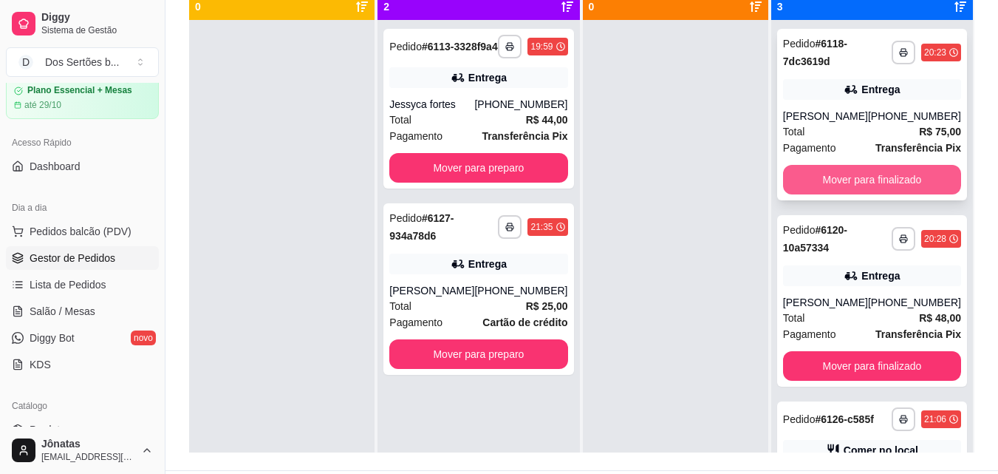
click at [858, 188] on button "Mover para finalizado" at bounding box center [872, 180] width 178 height 30
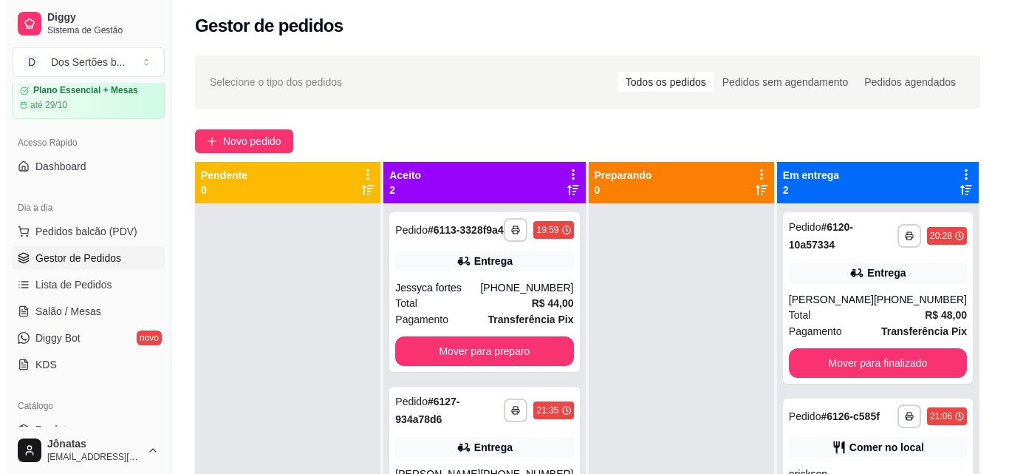
scroll to position [1, 0]
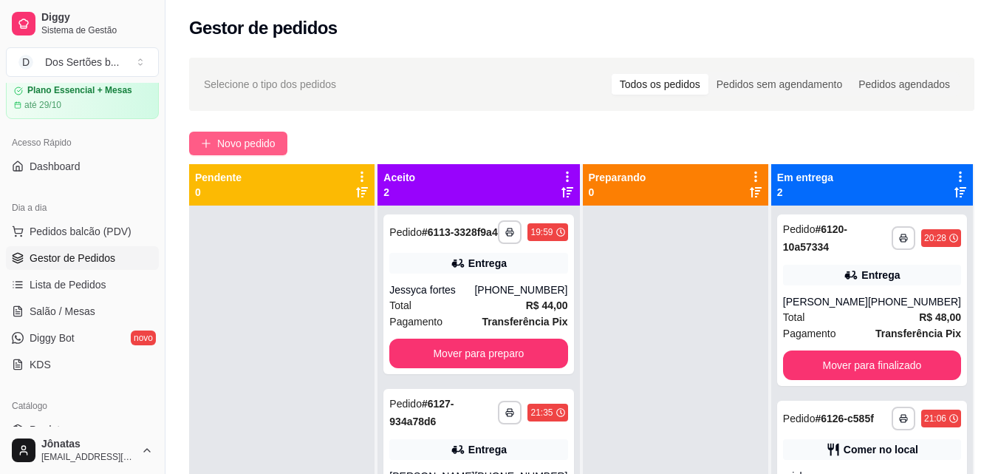
click at [255, 132] on button "Novo pedido" at bounding box center [238, 144] width 98 height 24
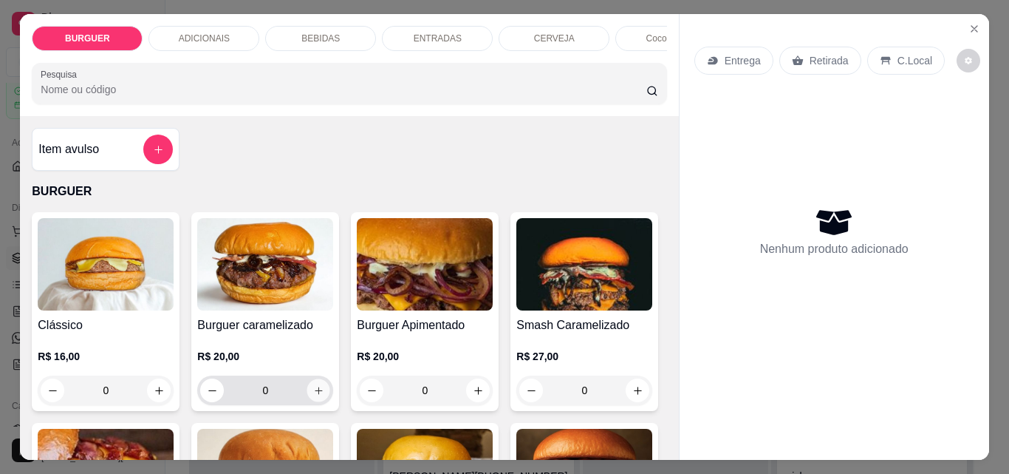
click at [317, 396] on icon "increase-product-quantity" at bounding box center [318, 390] width 11 height 11
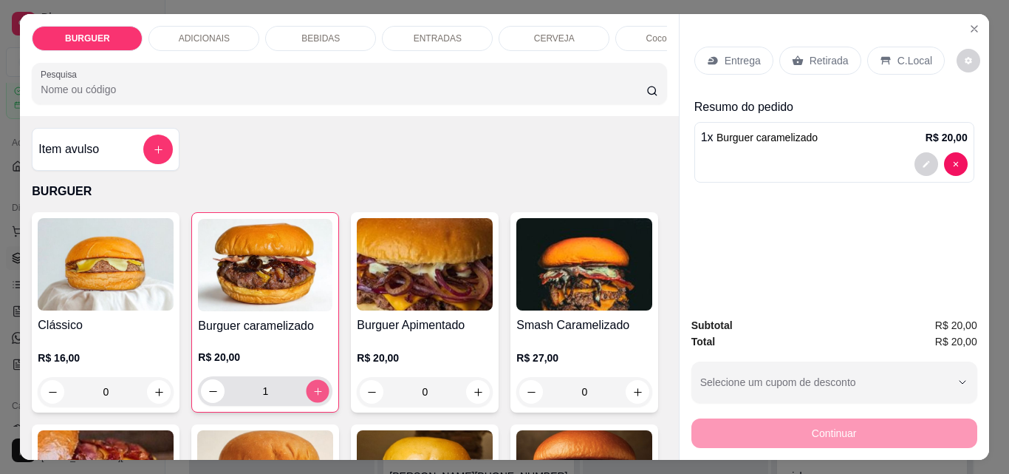
click at [317, 397] on icon "increase-product-quantity" at bounding box center [318, 391] width 11 height 11
type input "2"
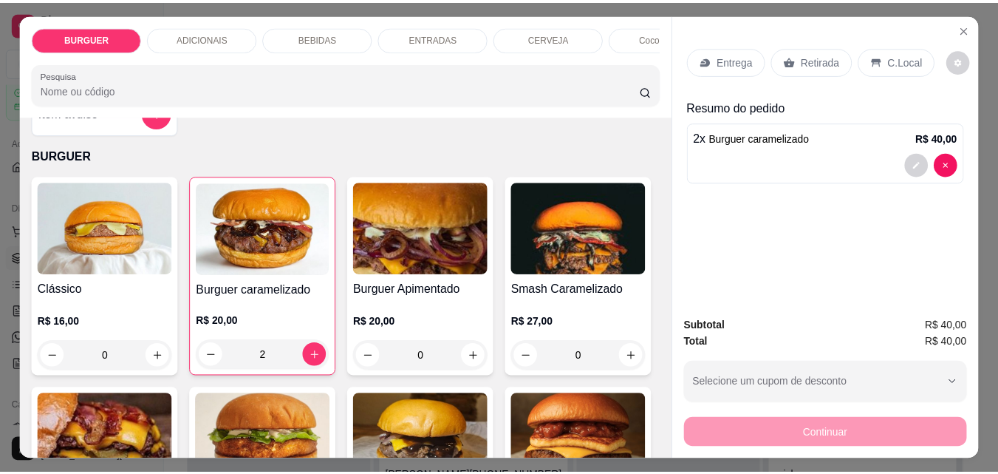
scroll to position [49, 0]
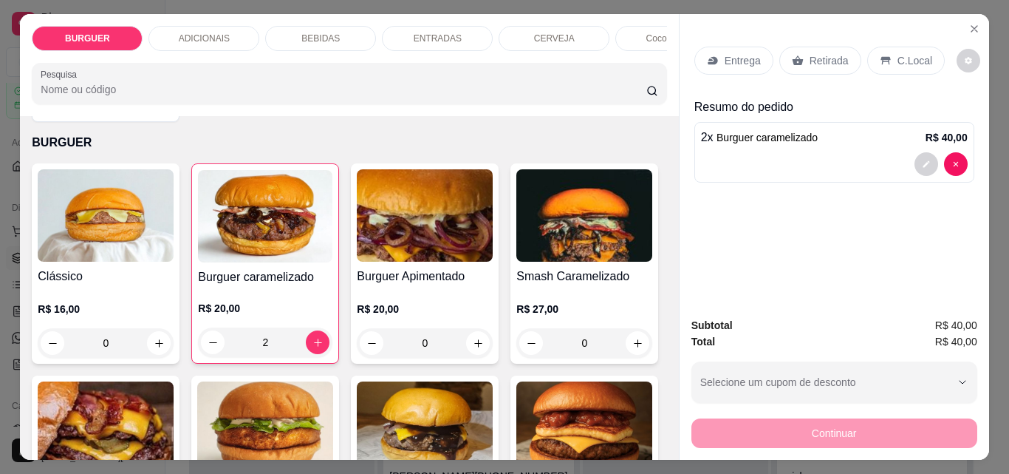
click at [810, 58] on p "Retirada" at bounding box center [829, 60] width 39 height 15
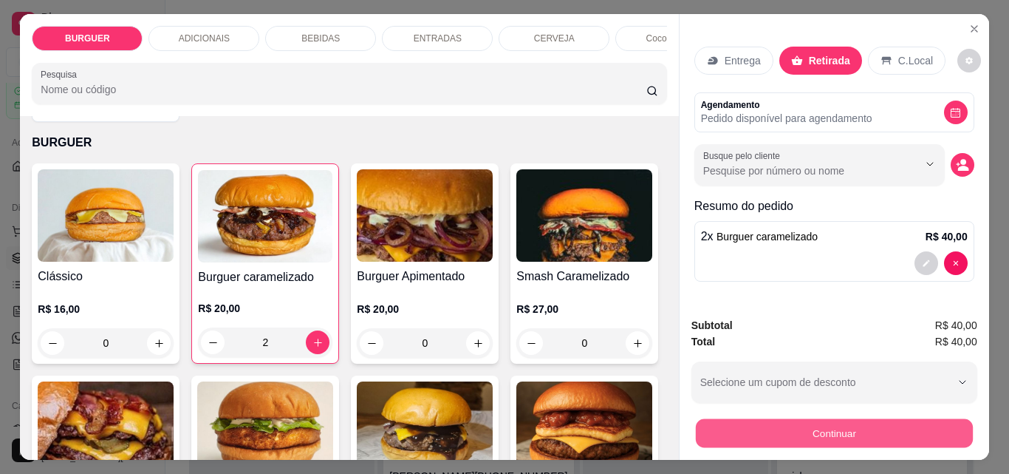
click at [862, 421] on button "Continuar" at bounding box center [833, 432] width 277 height 29
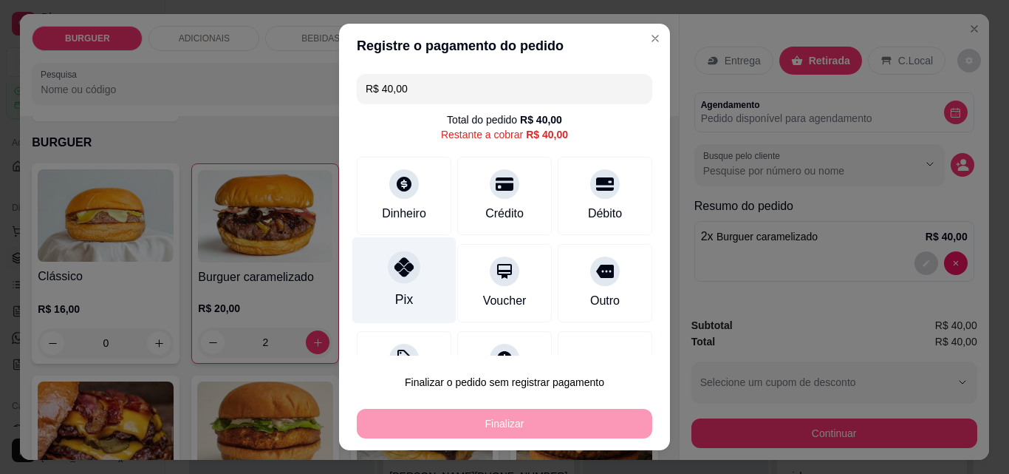
click at [409, 269] on div at bounding box center [404, 266] width 33 height 33
type input "R$ 0,00"
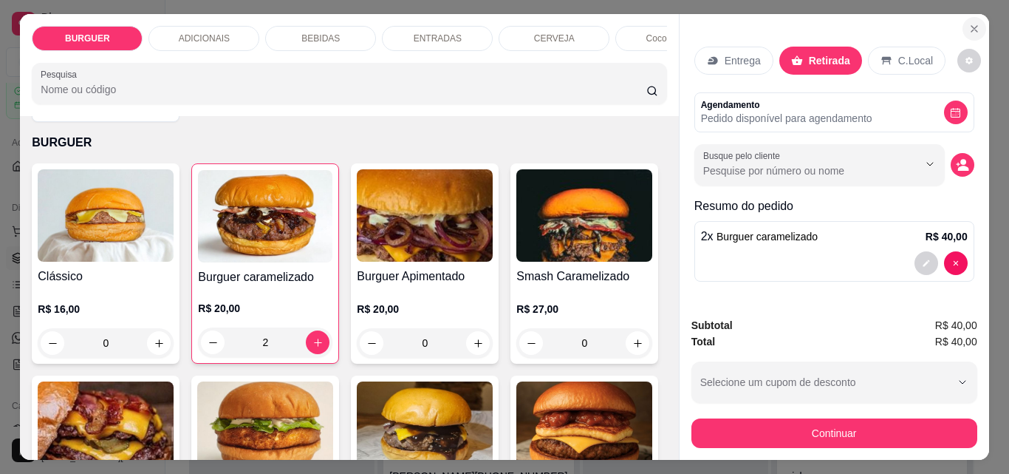
click at [969, 29] on icon "Close" at bounding box center [975, 29] width 12 height 12
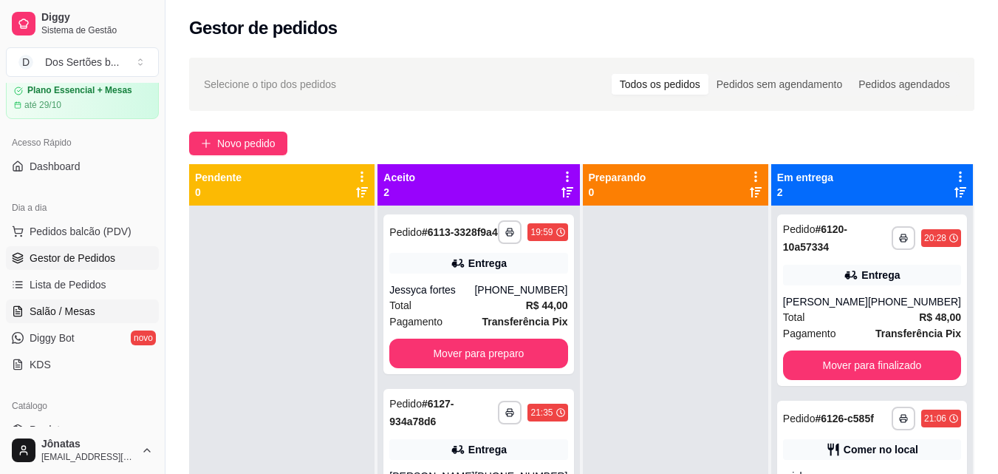
click at [91, 305] on span "Salão / Mesas" at bounding box center [63, 311] width 66 height 15
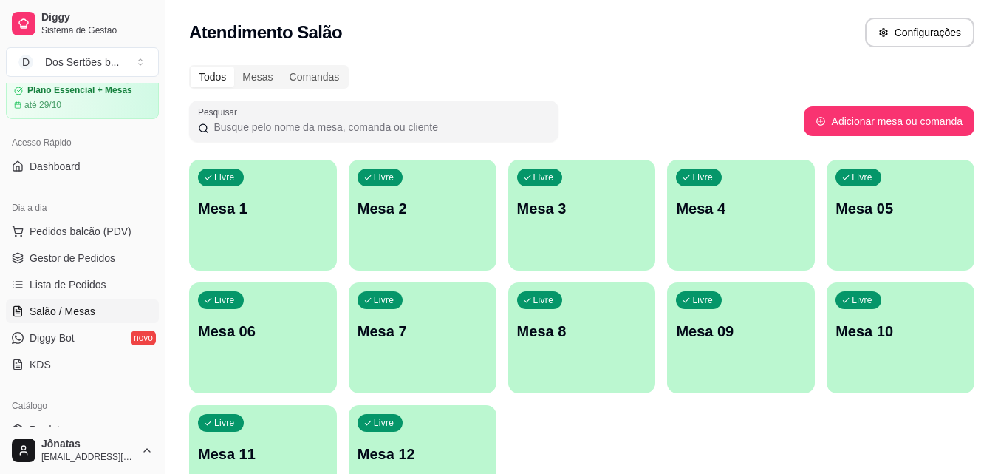
click at [287, 241] on div "Livre Mesa 1" at bounding box center [263, 206] width 148 height 93
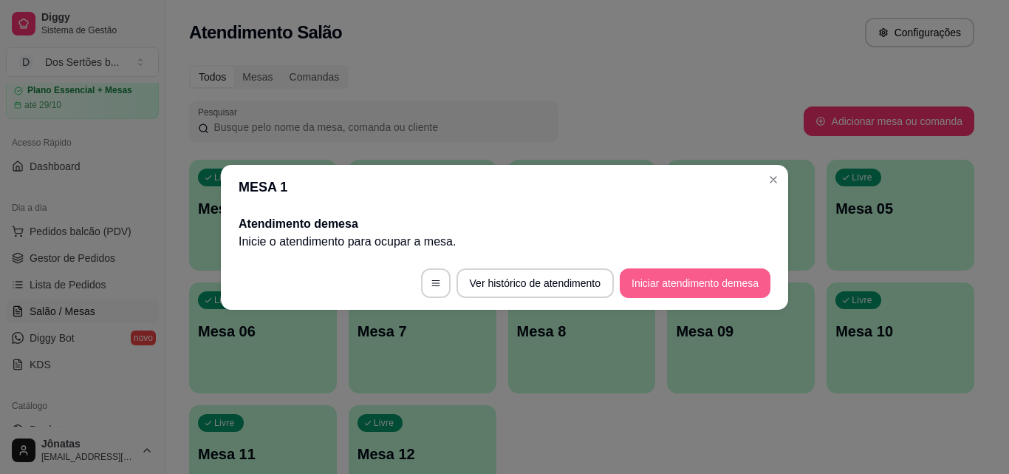
click at [649, 289] on button "Iniciar atendimento de mesa" at bounding box center [695, 283] width 151 height 30
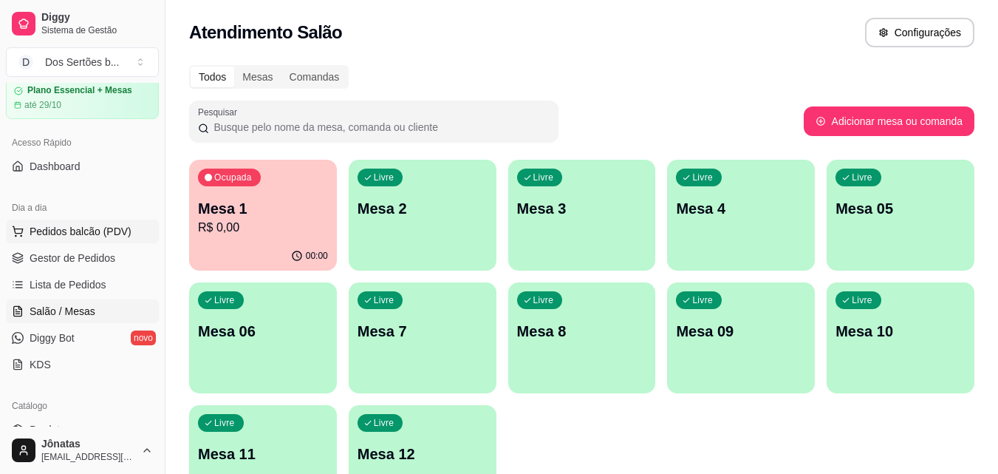
click at [84, 237] on span "Pedidos balcão (PDV)" at bounding box center [81, 231] width 102 height 15
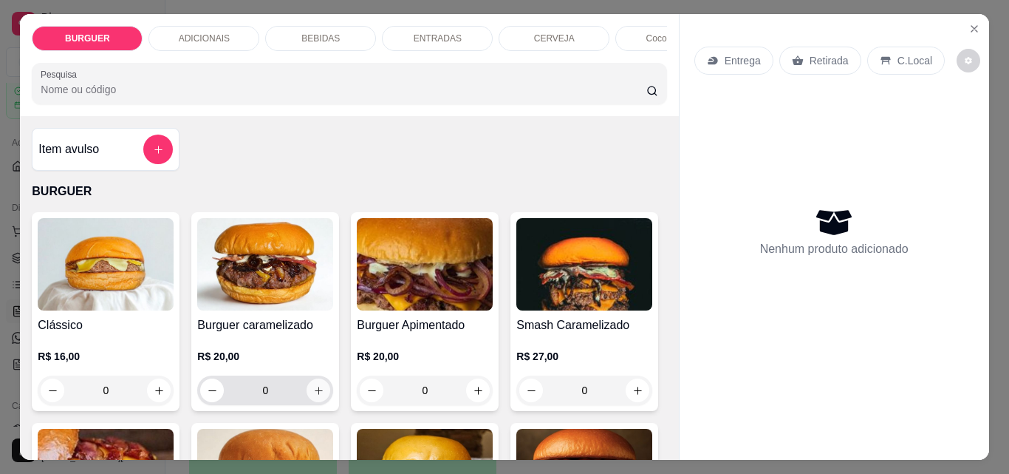
click at [316, 396] on icon "increase-product-quantity" at bounding box center [318, 390] width 11 height 11
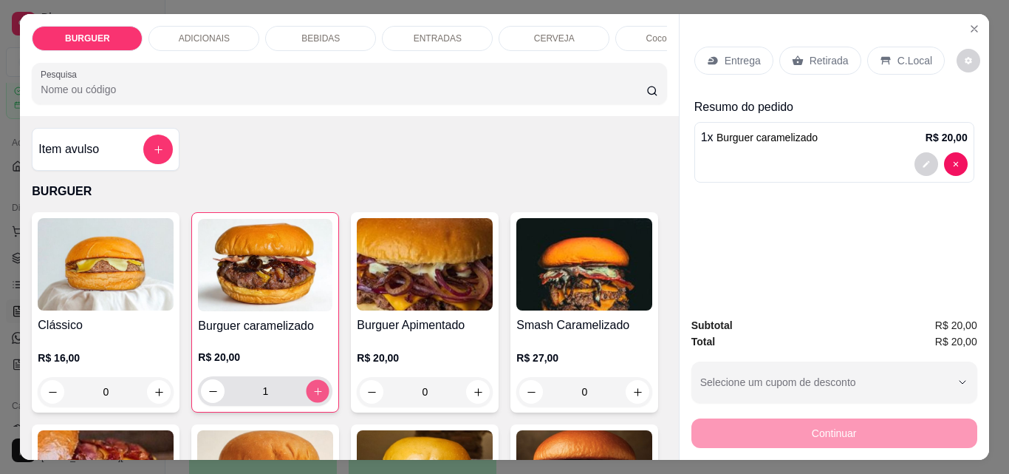
click at [316, 395] on icon "increase-product-quantity" at bounding box center [317, 390] width 7 height 7
type input "2"
click at [810, 55] on p "Retirada" at bounding box center [829, 60] width 39 height 15
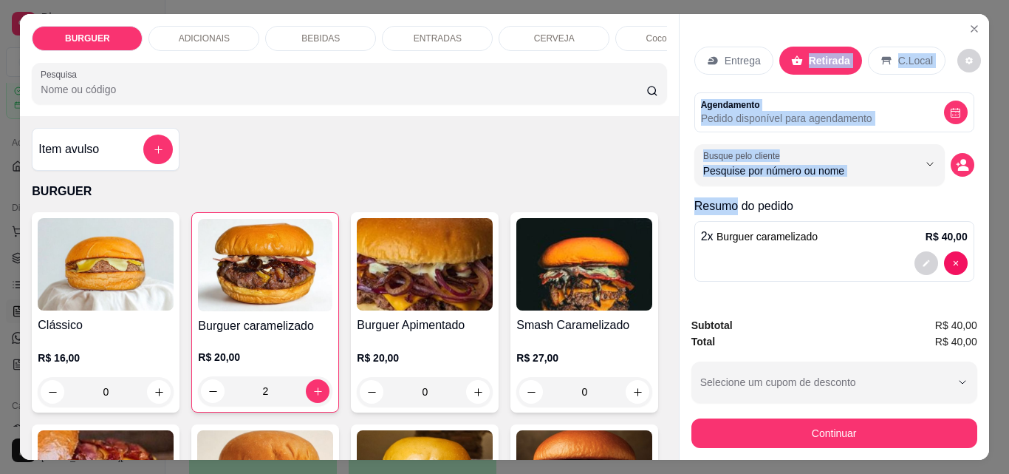
drag, startPoint x: 809, startPoint y: 55, endPoint x: 978, endPoint y: 129, distance: 184.3
click at [978, 129] on div "Entrega Retirada C.Local Agendamento Pedido disponível para agendamento Busque …" at bounding box center [835, 159] width 310 height 291
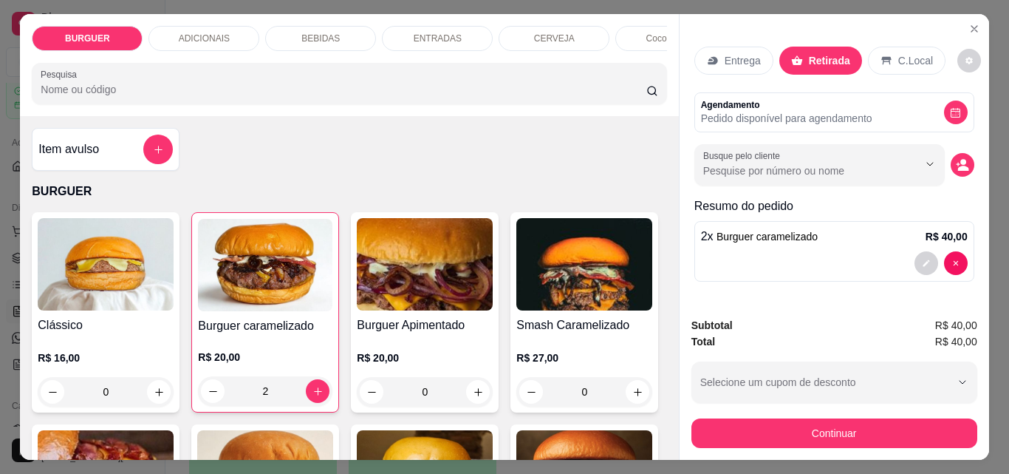
click at [941, 184] on div "Entrega Retirada C.Local Agendamento Pedido disponível para agendamento Busque …" at bounding box center [835, 161] width 280 height 253
click at [870, 333] on div "Total R$ 40,00" at bounding box center [835, 341] width 286 height 16
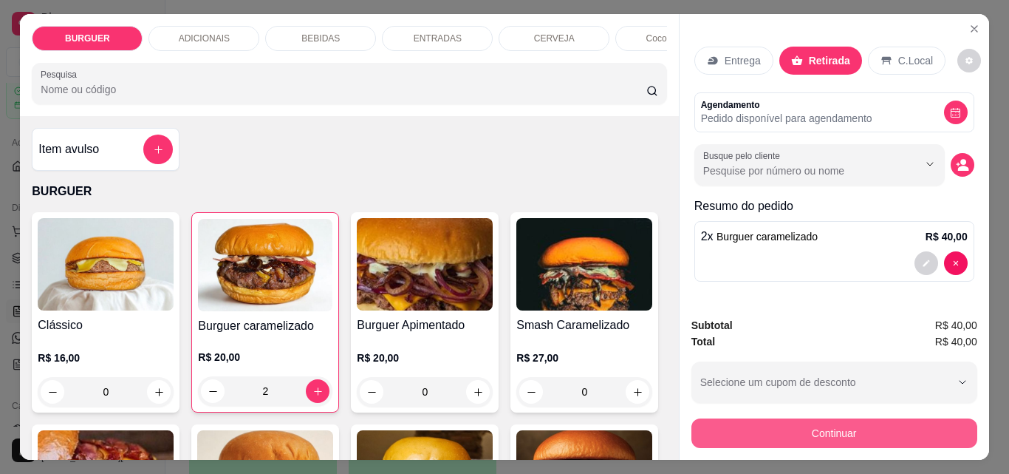
click at [859, 432] on button "Continuar" at bounding box center [835, 433] width 286 height 30
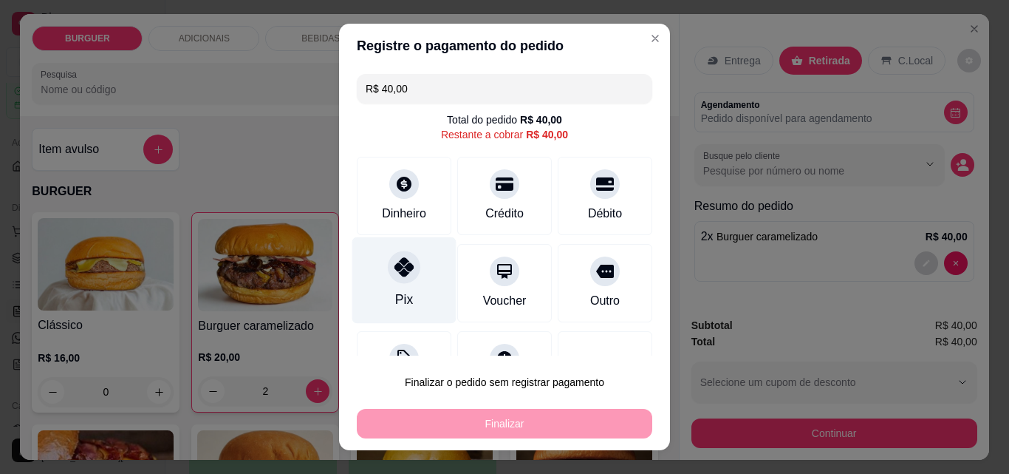
click at [409, 284] on div "Pix" at bounding box center [404, 280] width 104 height 86
type input "R$ 0,00"
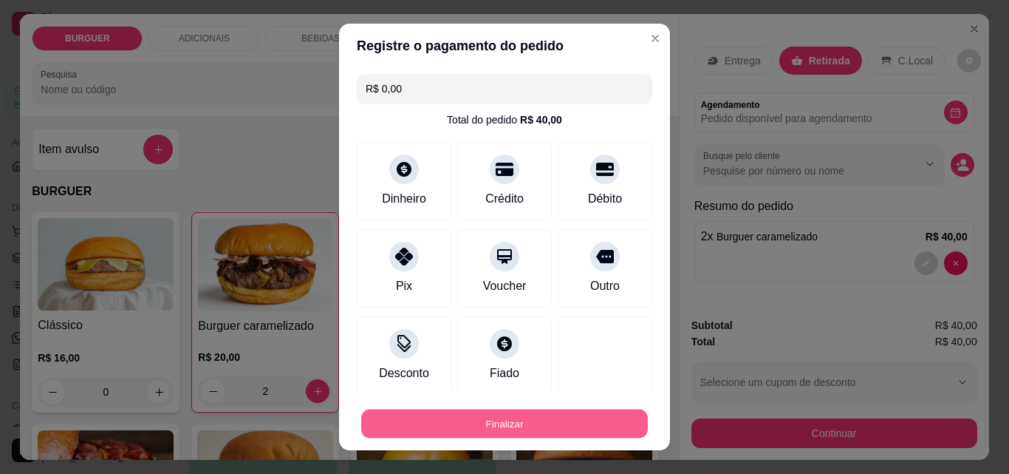
click at [497, 413] on button "Finalizar" at bounding box center [504, 423] width 287 height 29
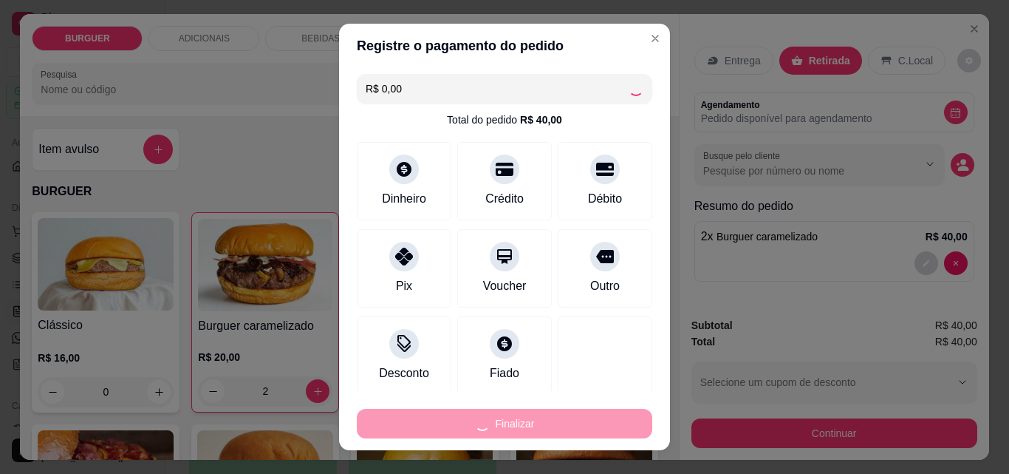
type input "0"
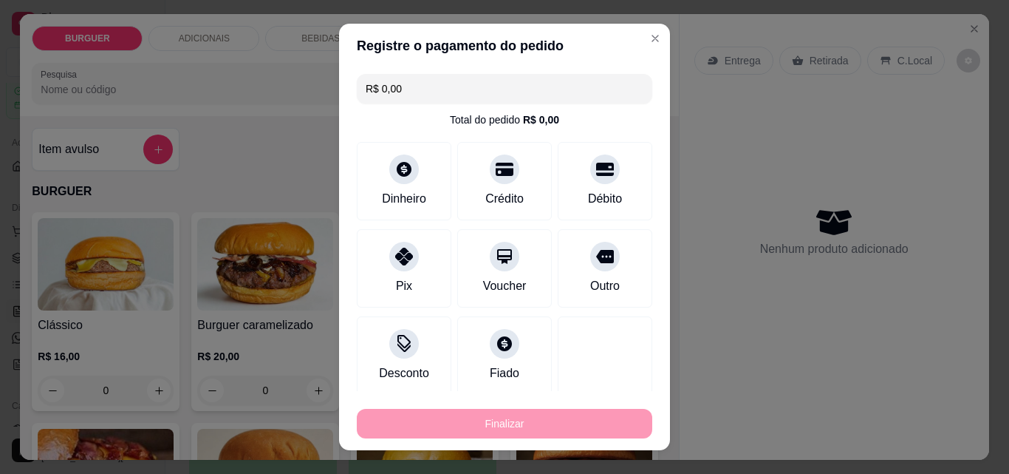
type input "-R$ 40,00"
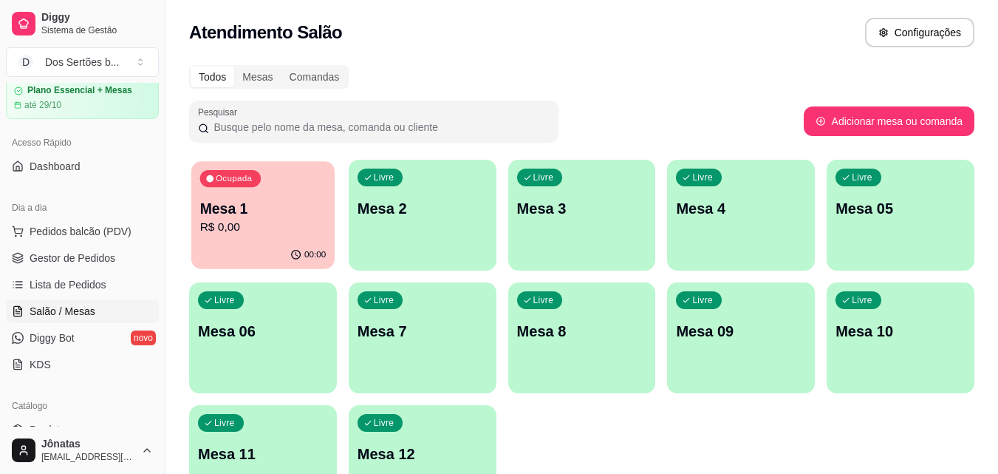
click at [284, 211] on p "Mesa 1" at bounding box center [263, 209] width 126 height 20
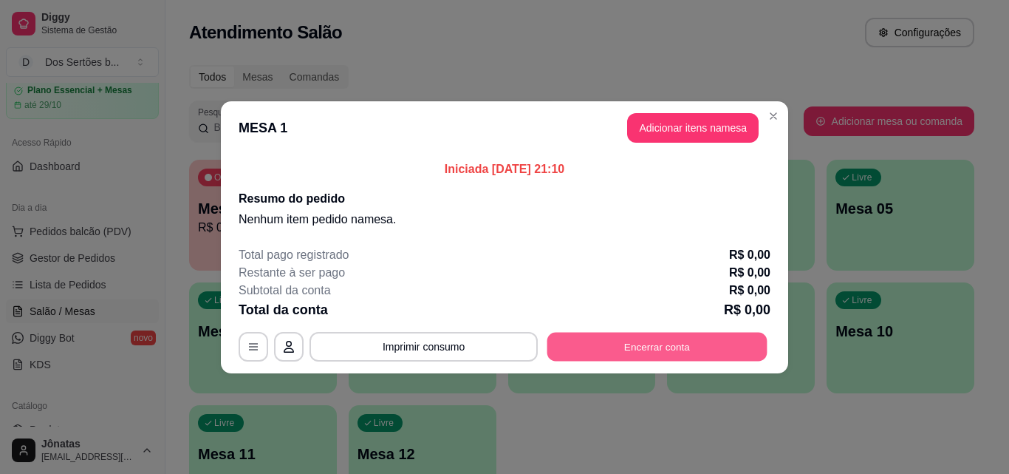
click at [678, 357] on button "Encerrar conta" at bounding box center [658, 346] width 220 height 29
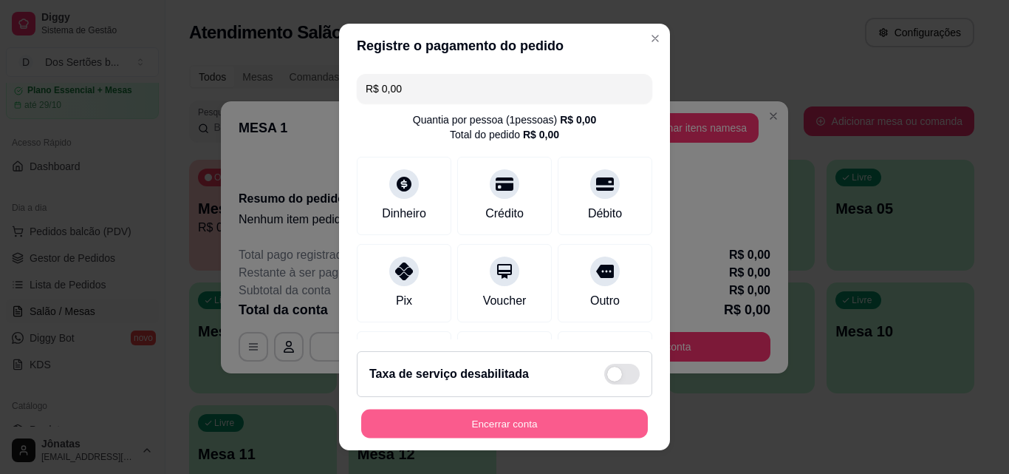
click at [467, 415] on button "Encerrar conta" at bounding box center [504, 423] width 287 height 29
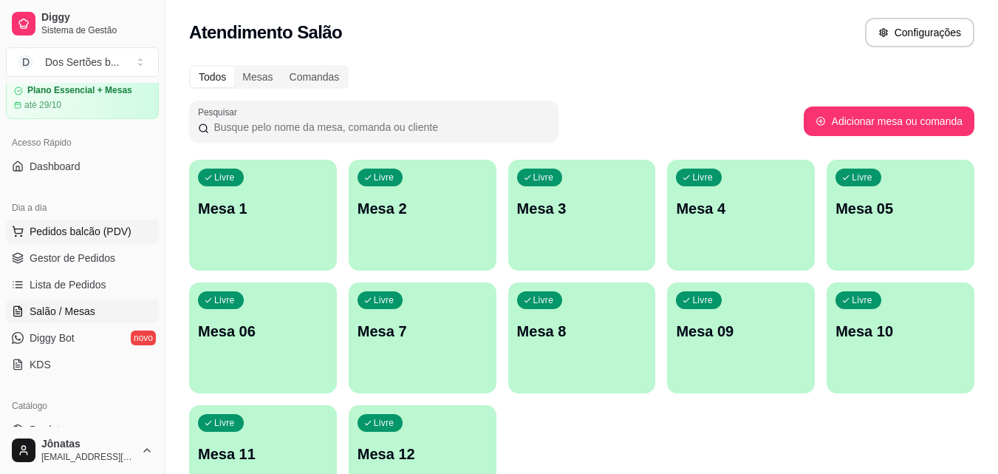
click at [109, 239] on button "Pedidos balcão (PDV)" at bounding box center [82, 231] width 153 height 24
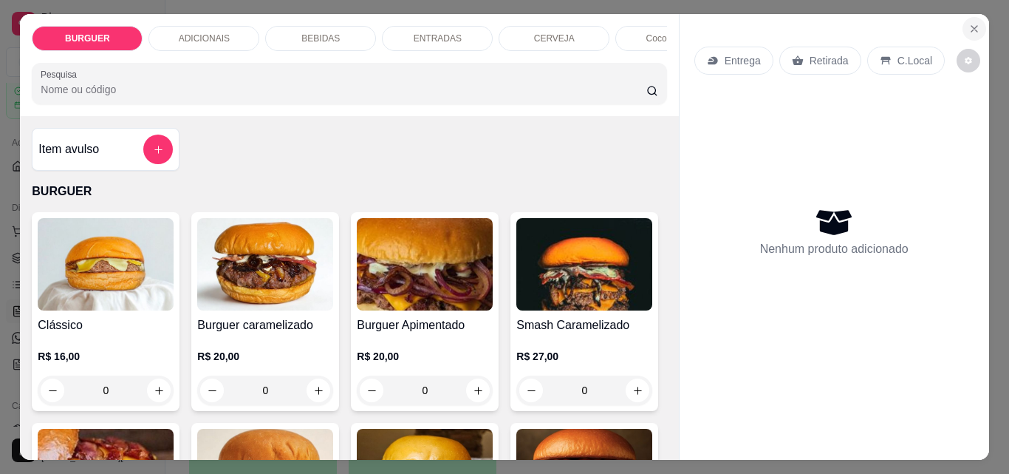
click at [969, 23] on icon "Close" at bounding box center [975, 29] width 12 height 12
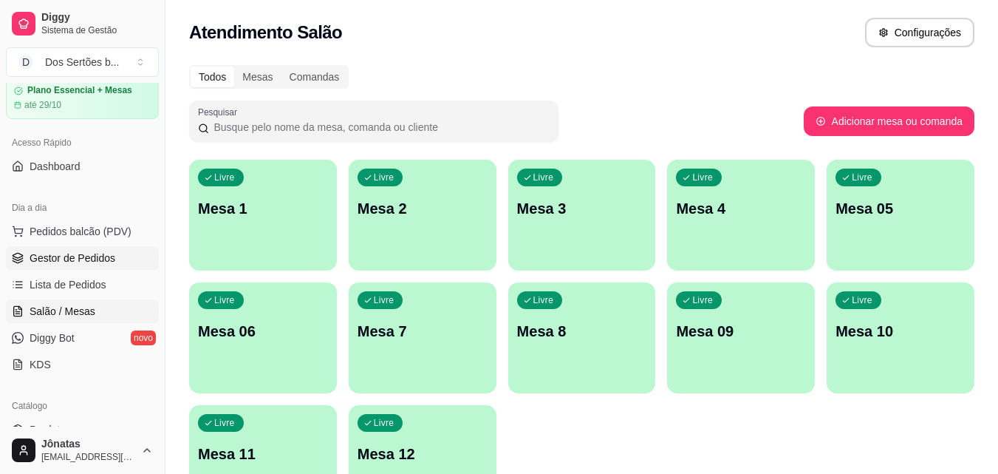
click at [100, 256] on span "Gestor de Pedidos" at bounding box center [73, 257] width 86 height 15
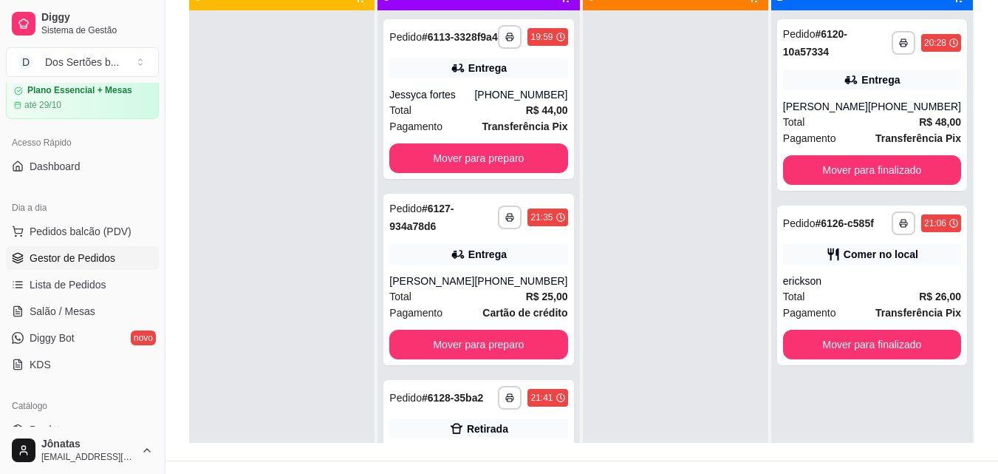
scroll to position [214, 0]
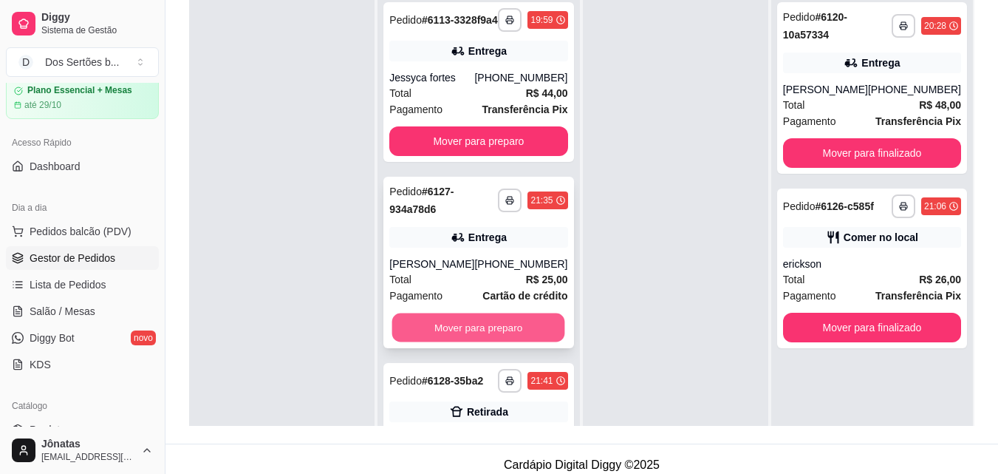
click at [536, 342] on button "Mover para preparo" at bounding box center [478, 327] width 173 height 29
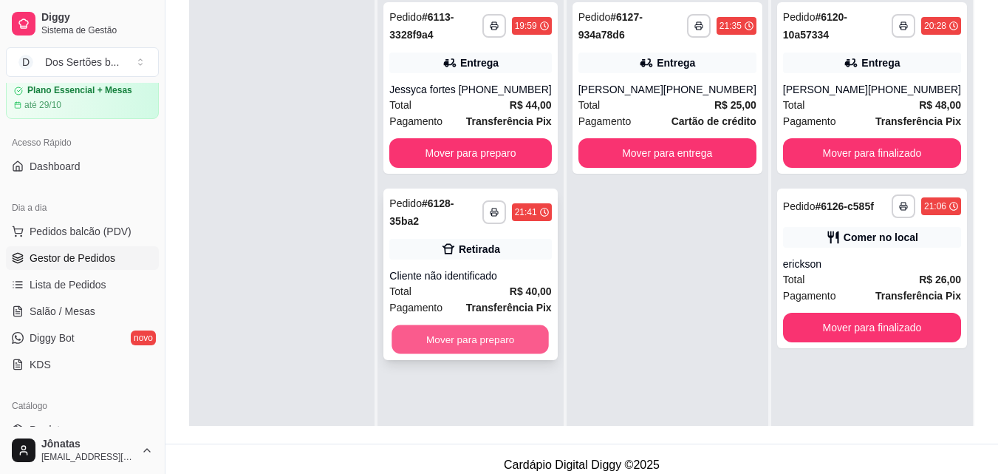
click at [518, 335] on button "Mover para preparo" at bounding box center [470, 339] width 157 height 29
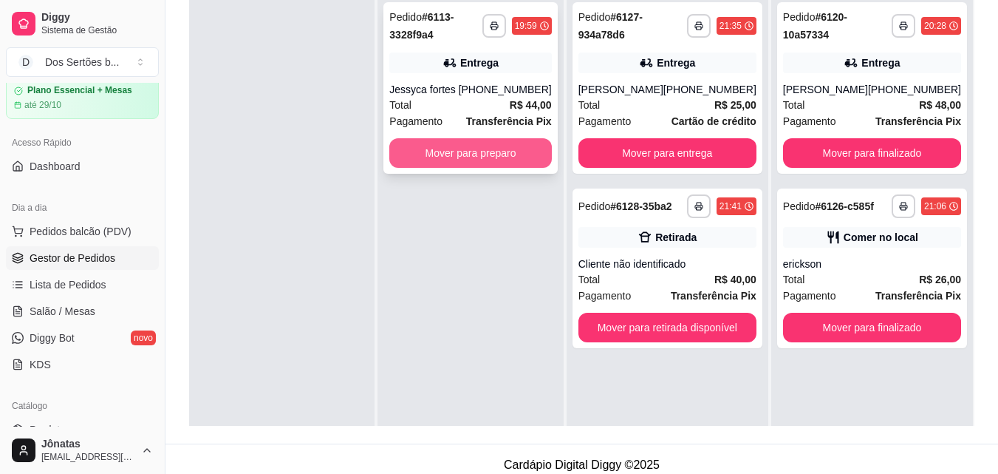
click at [510, 156] on button "Mover para preparo" at bounding box center [470, 153] width 162 height 30
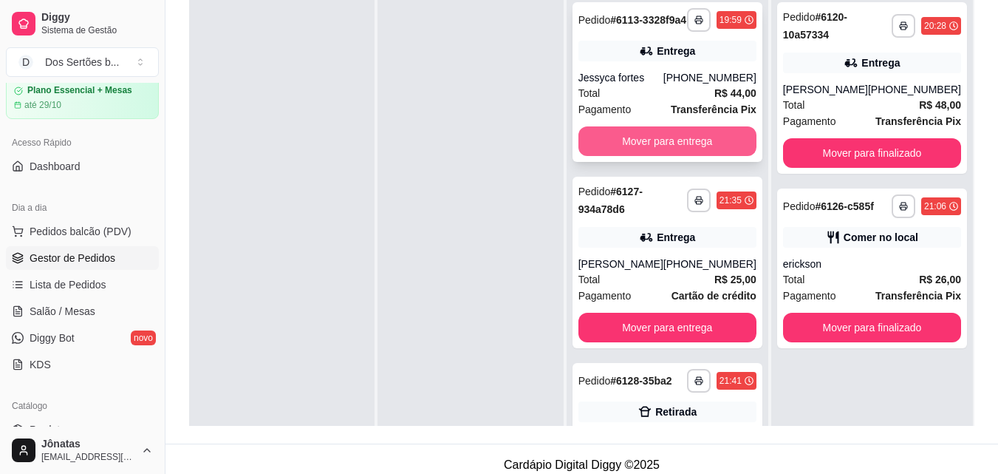
click at [714, 151] on button "Mover para entrega" at bounding box center [668, 141] width 178 height 30
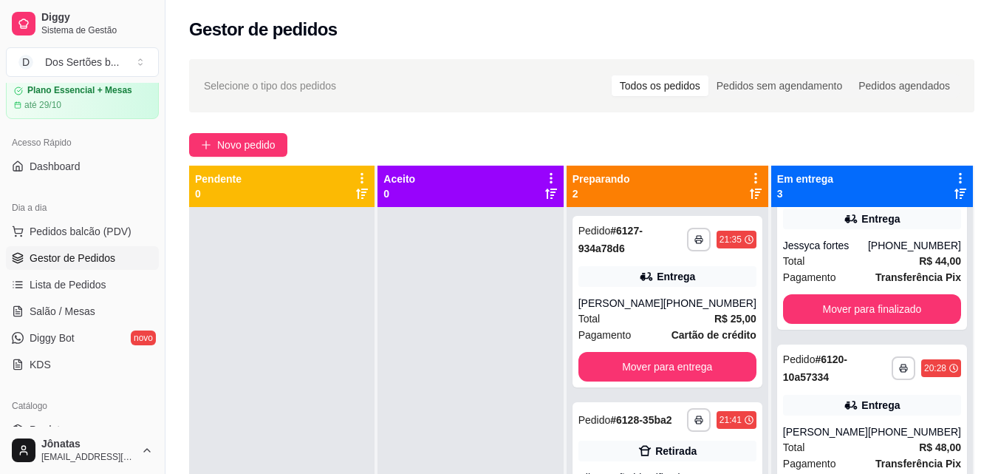
scroll to position [0, 0]
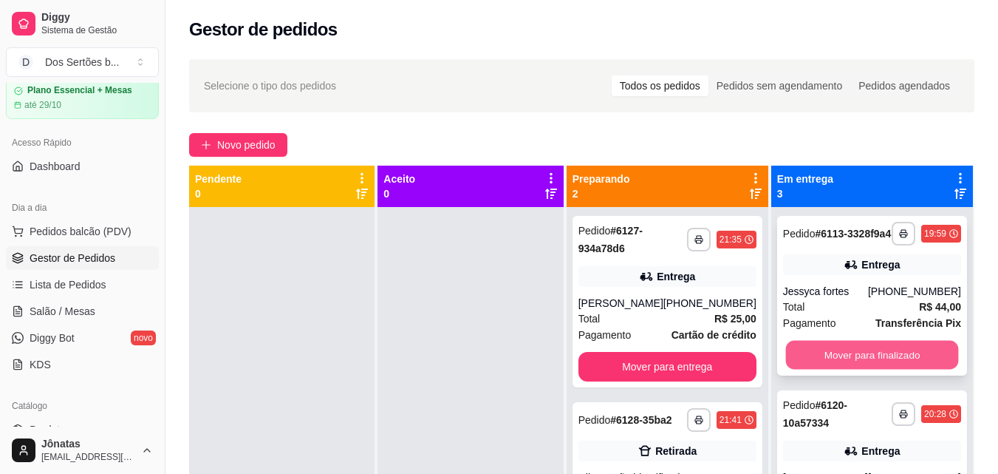
click at [895, 358] on button "Mover para finalizado" at bounding box center [871, 355] width 173 height 29
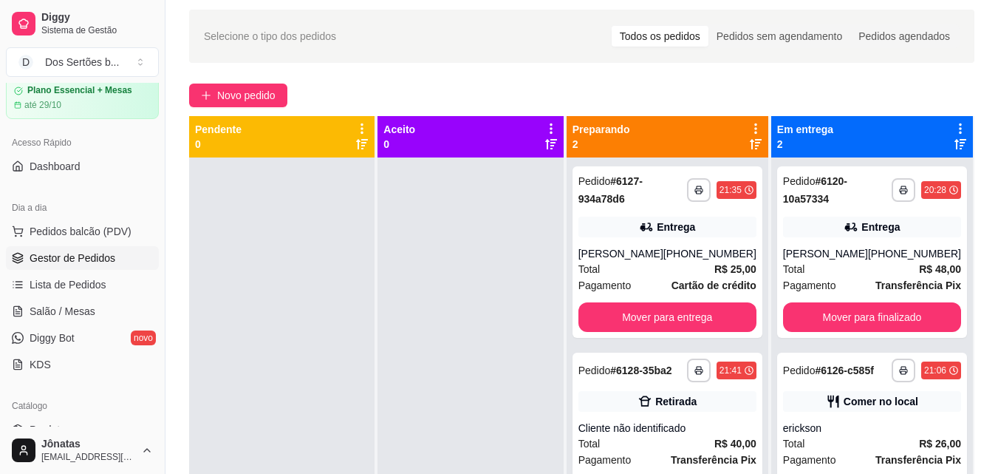
scroll to position [57, 0]
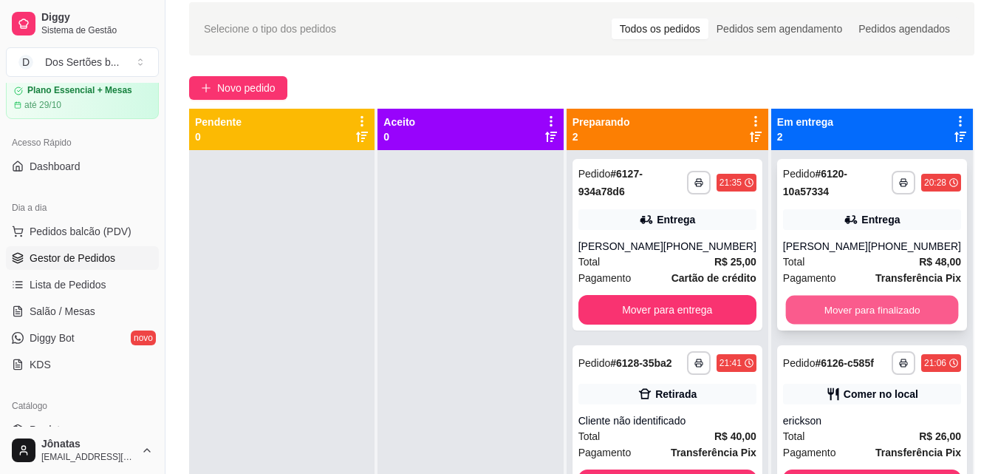
click at [907, 304] on button "Mover para finalizado" at bounding box center [871, 310] width 173 height 29
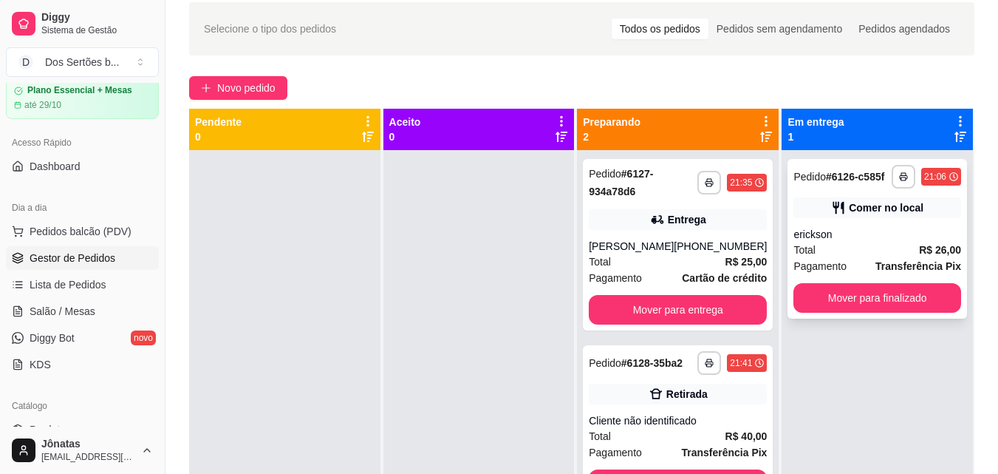
click at [907, 257] on div "Total R$ 26,00" at bounding box center [878, 250] width 168 height 16
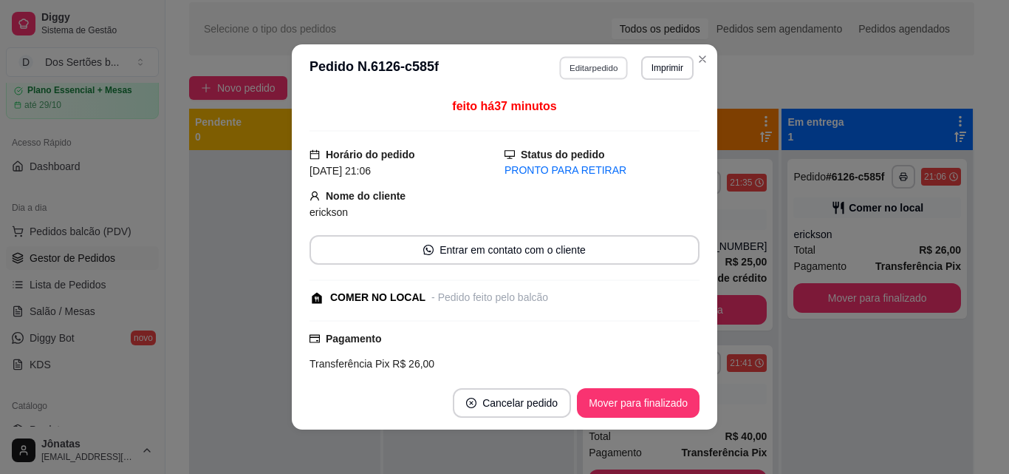
click at [595, 64] on button "Editar pedido" at bounding box center [594, 67] width 69 height 23
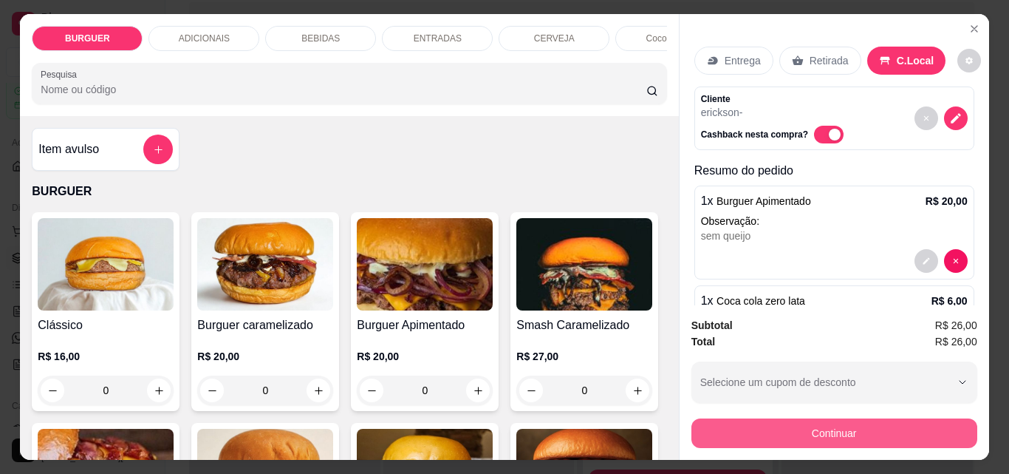
click at [866, 427] on button "Continuar" at bounding box center [835, 433] width 286 height 30
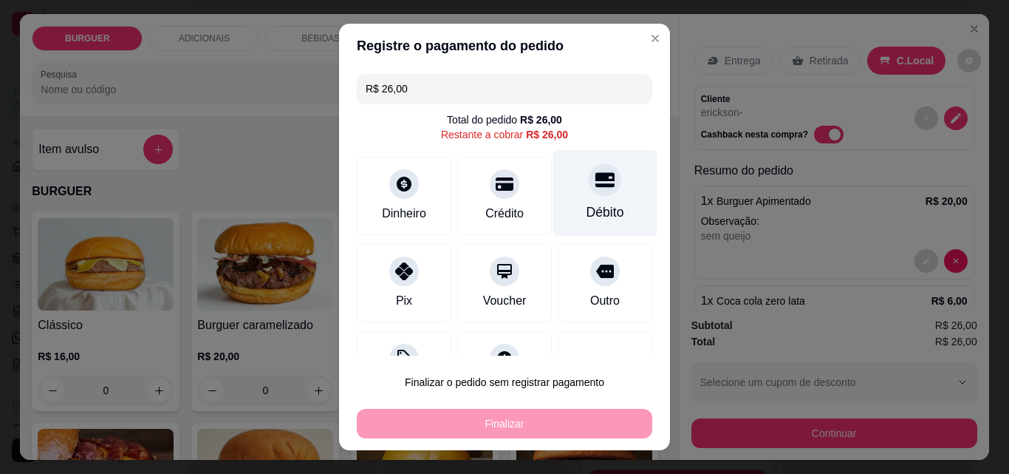
click at [587, 211] on div "Débito" at bounding box center [606, 211] width 38 height 19
type input "R$ 0,00"
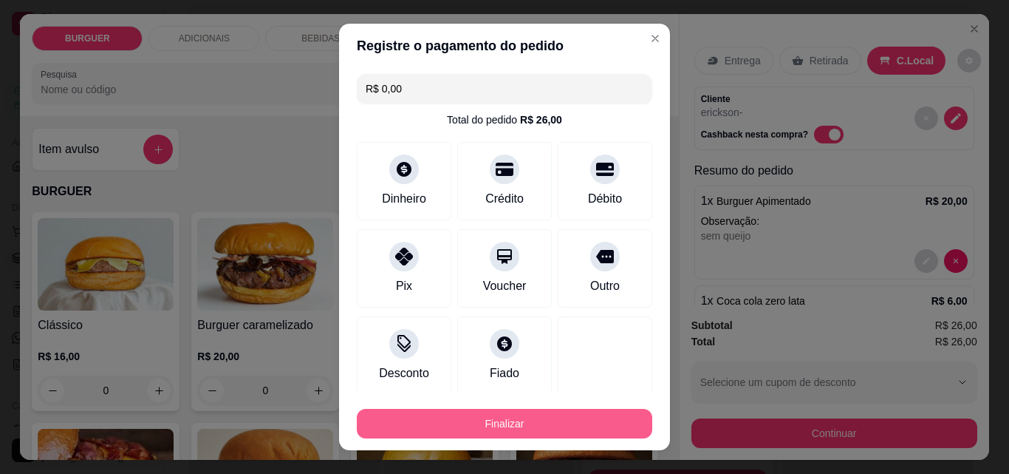
click at [551, 423] on button "Finalizar" at bounding box center [505, 424] width 296 height 30
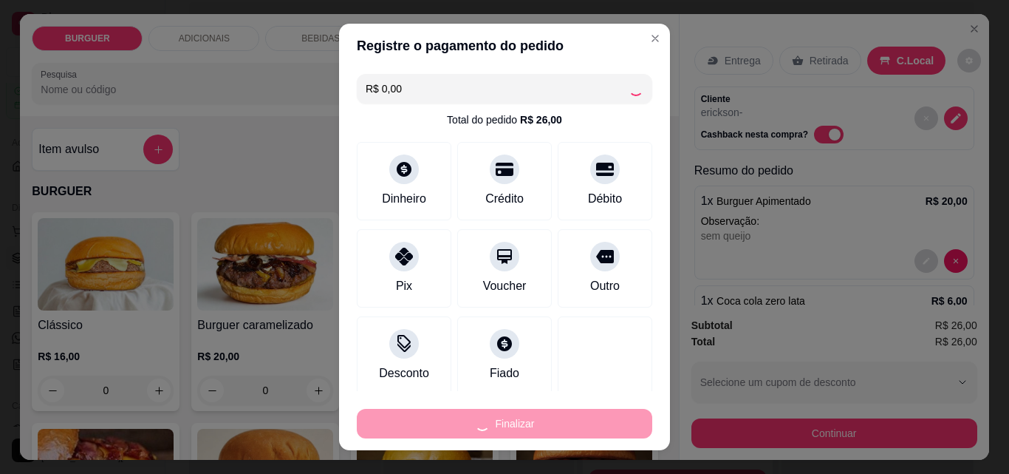
type input "0"
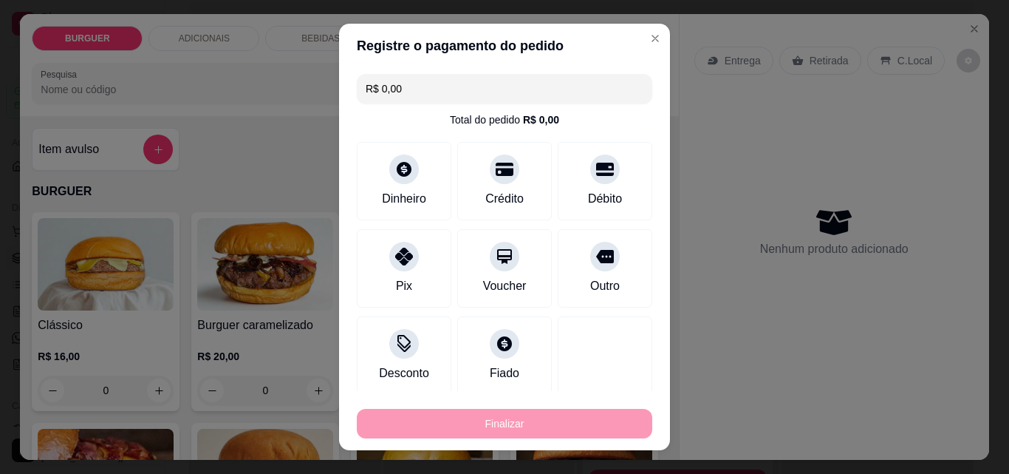
type input "-R$ 26,00"
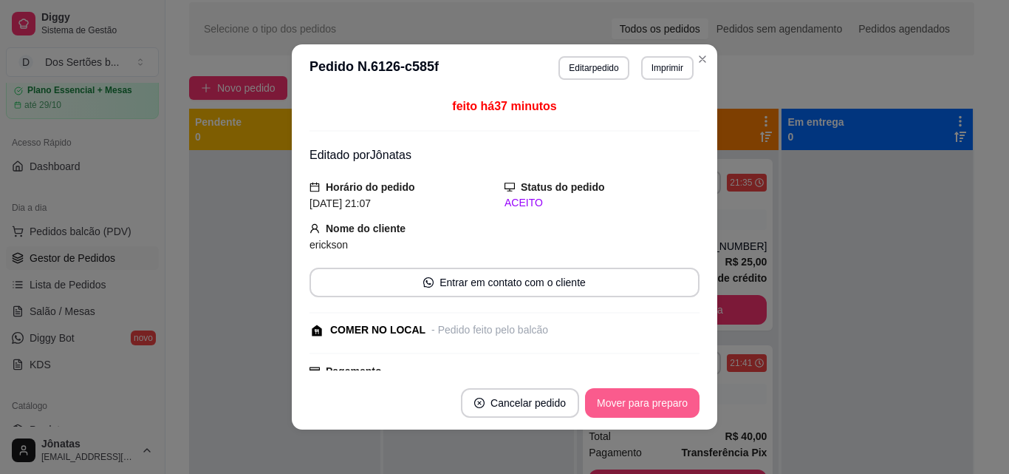
click at [624, 406] on button "Mover para preparo" at bounding box center [642, 403] width 115 height 30
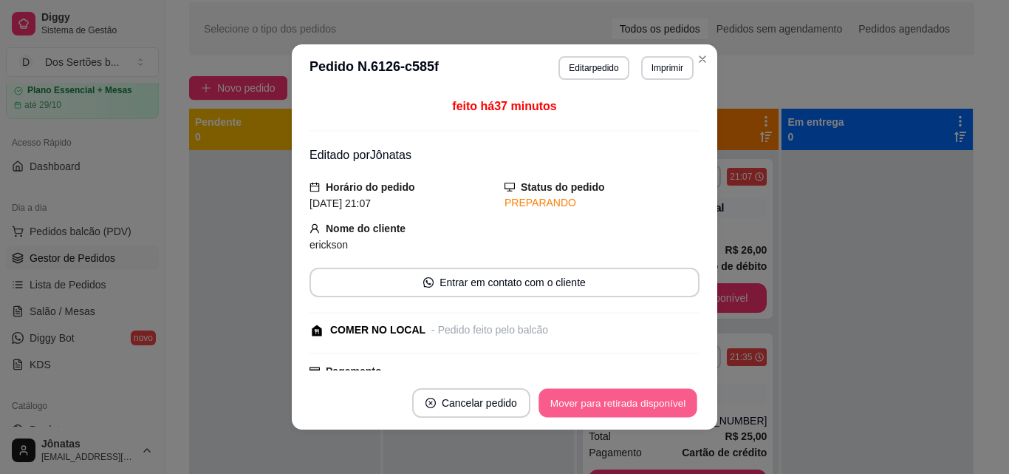
click at [624, 406] on button "Mover para retirada disponível" at bounding box center [618, 403] width 158 height 29
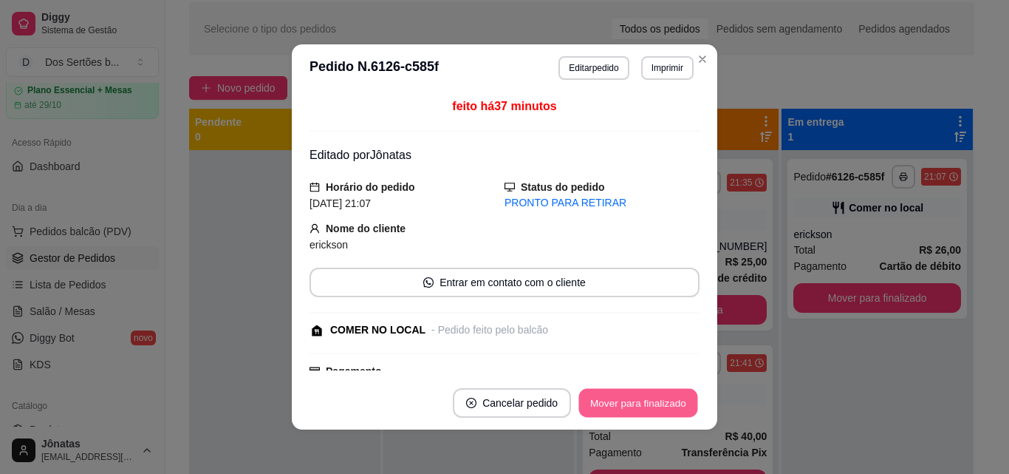
click at [624, 406] on button "Mover para finalizado" at bounding box center [638, 403] width 119 height 29
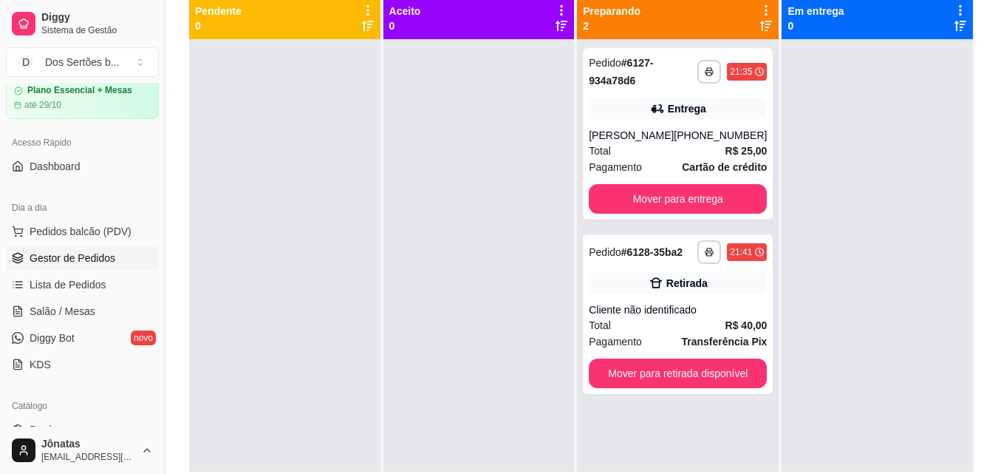
scroll to position [225, 0]
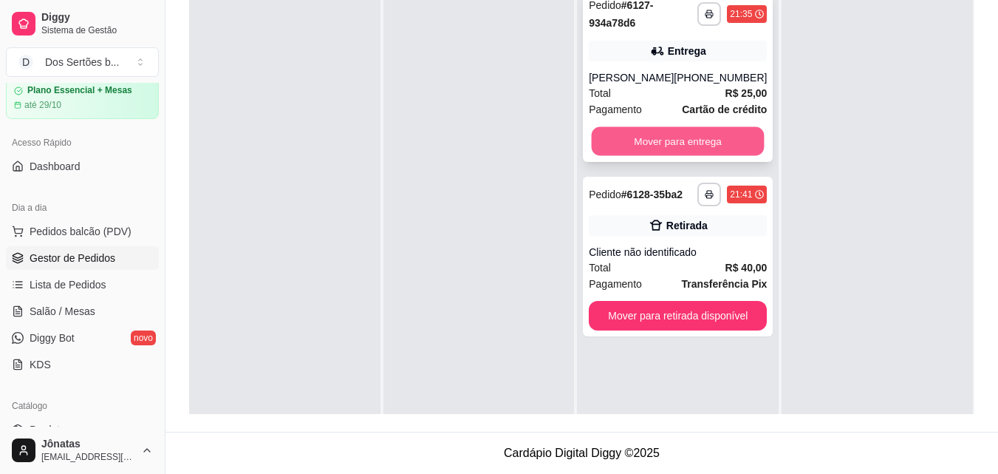
click at [707, 141] on button "Mover para entrega" at bounding box center [678, 141] width 173 height 29
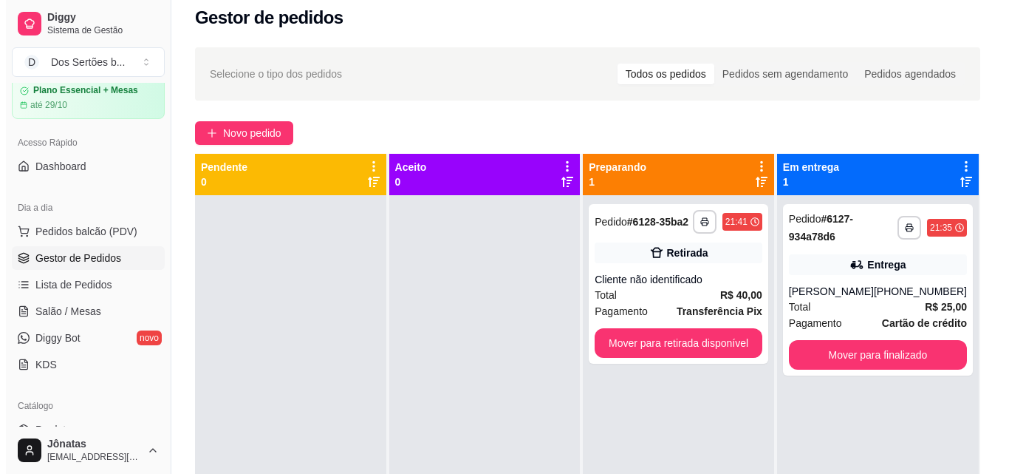
scroll to position [0, 0]
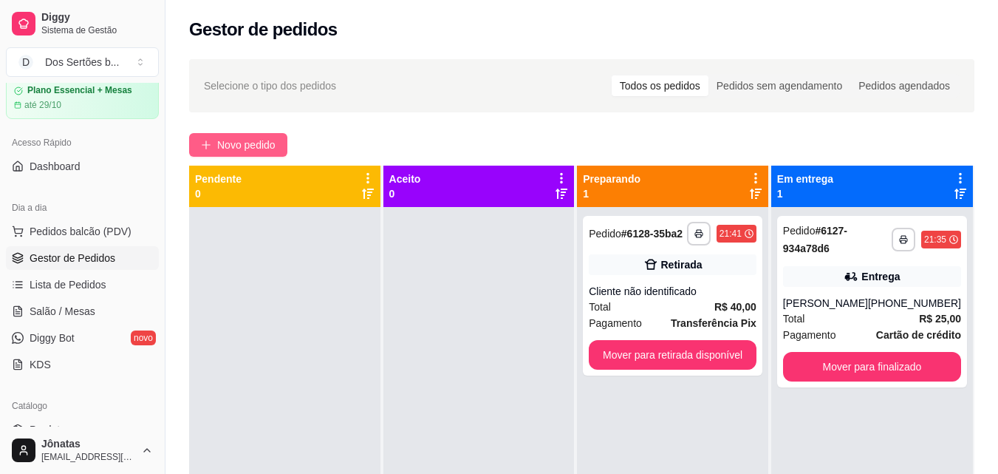
click at [248, 145] on span "Novo pedido" at bounding box center [246, 145] width 58 height 16
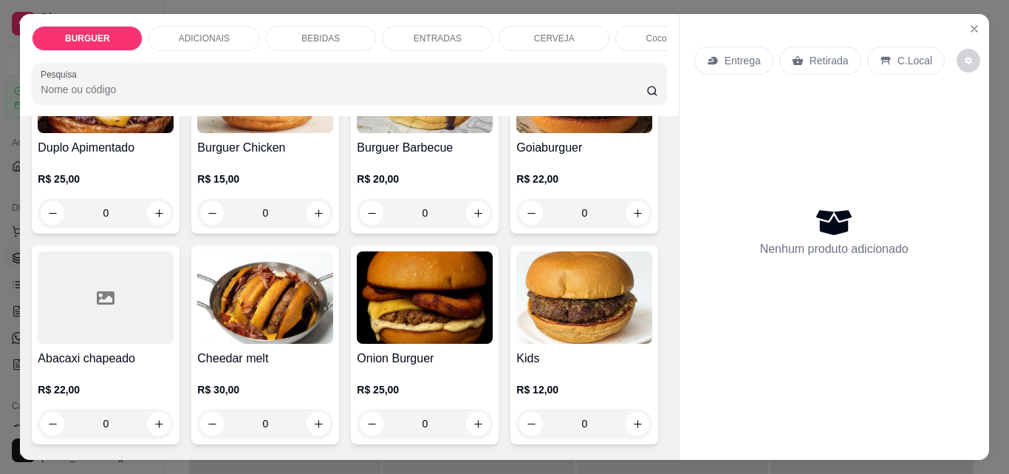
scroll to position [400, 0]
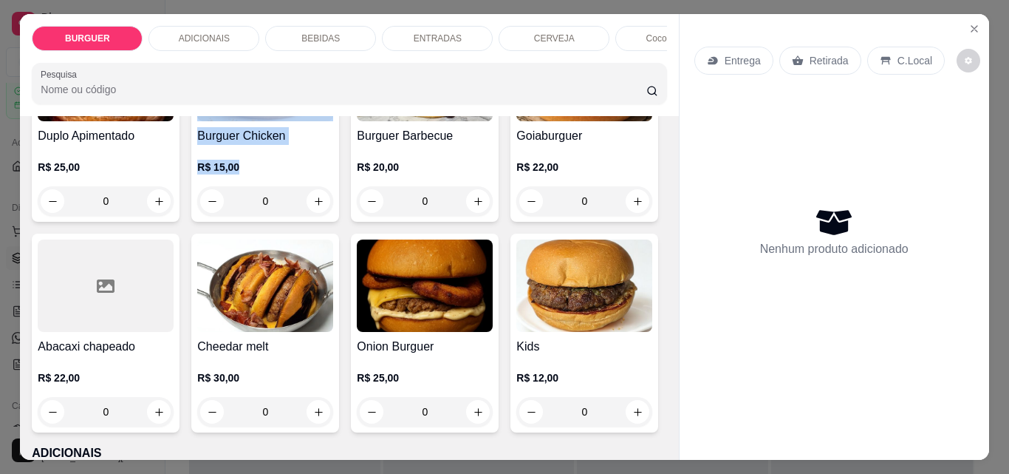
drag, startPoint x: 339, startPoint y: 197, endPoint x: 397, endPoint y: 189, distance: 58.2
click at [386, 189] on div "Clássico R$ 16,00 0 Burguer caramelizado R$ 20,00 0 Burguer Apimentado R$ 20,00…" at bounding box center [349, 122] width 635 height 620
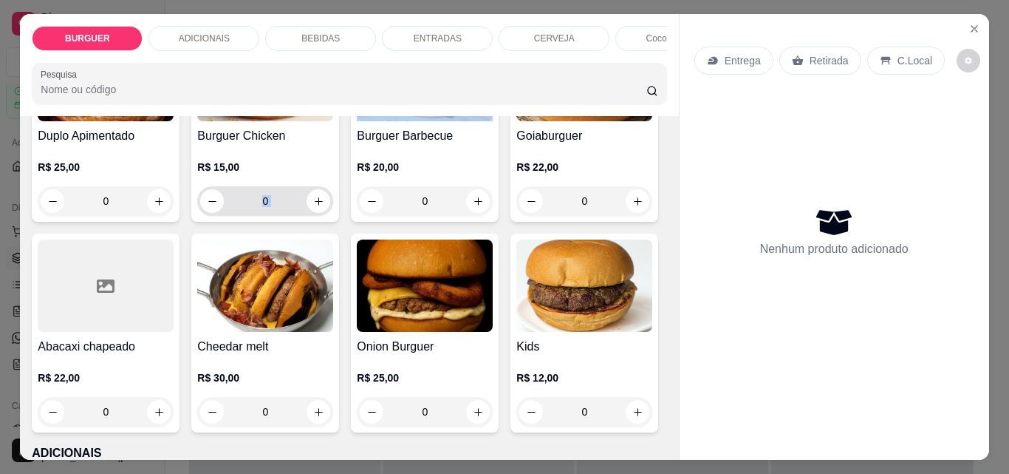
drag, startPoint x: 506, startPoint y: 194, endPoint x: 315, endPoint y: 193, distance: 191.4
click at [315, 193] on div "Clássico R$ 16,00 0 Burguer caramelizado R$ 20,00 0 Burguer Apimentado R$ 20,00…" at bounding box center [349, 122] width 635 height 620
drag, startPoint x: 314, startPoint y: 193, endPoint x: 600, endPoint y: 216, distance: 286.9
click at [600, 216] on div "Clássico R$ 16,00 0 Burguer caramelizado R$ 20,00 0 Burguer Apimentado R$ 20,00…" at bounding box center [349, 122] width 635 height 620
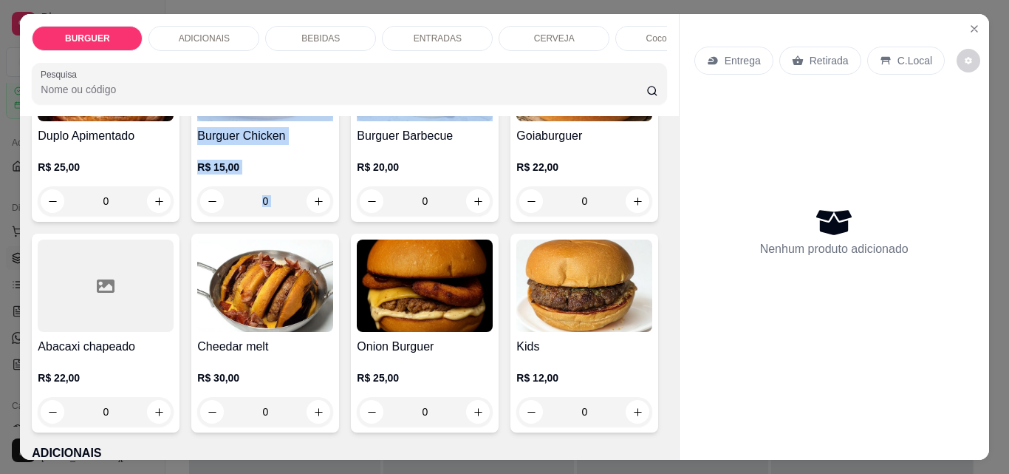
click at [600, 216] on div "Clássico R$ 16,00 0 Burguer caramelizado R$ 20,00 0 Burguer Apimentado R$ 20,00…" at bounding box center [349, 122] width 635 height 620
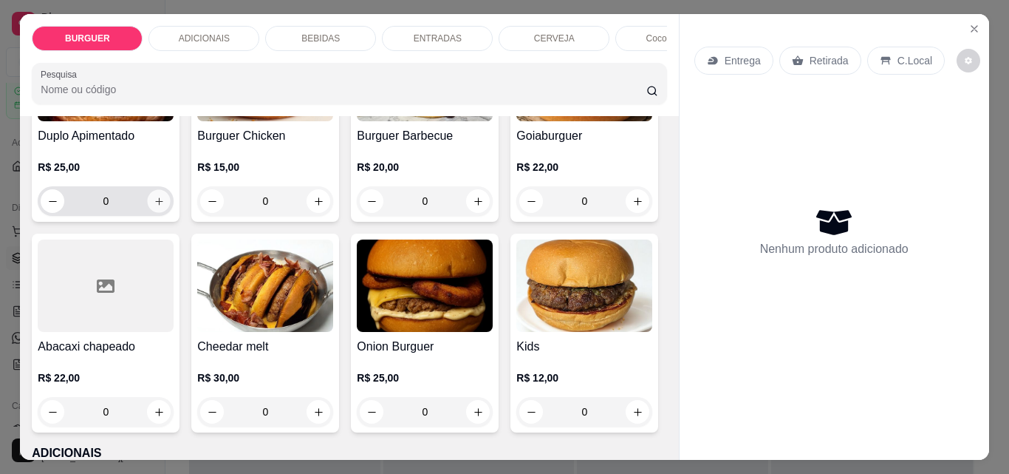
click at [165, 207] on icon "increase-product-quantity" at bounding box center [159, 201] width 11 height 11
type input "1"
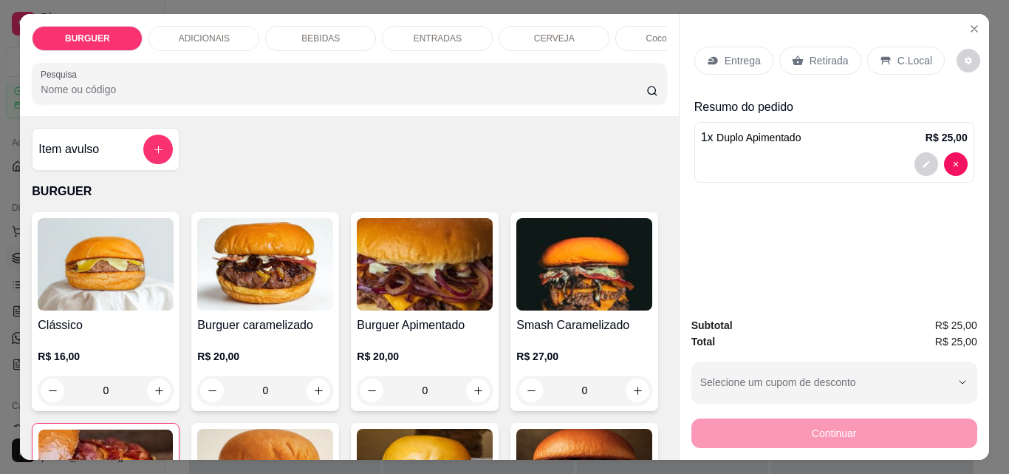
scroll to position [30, 0]
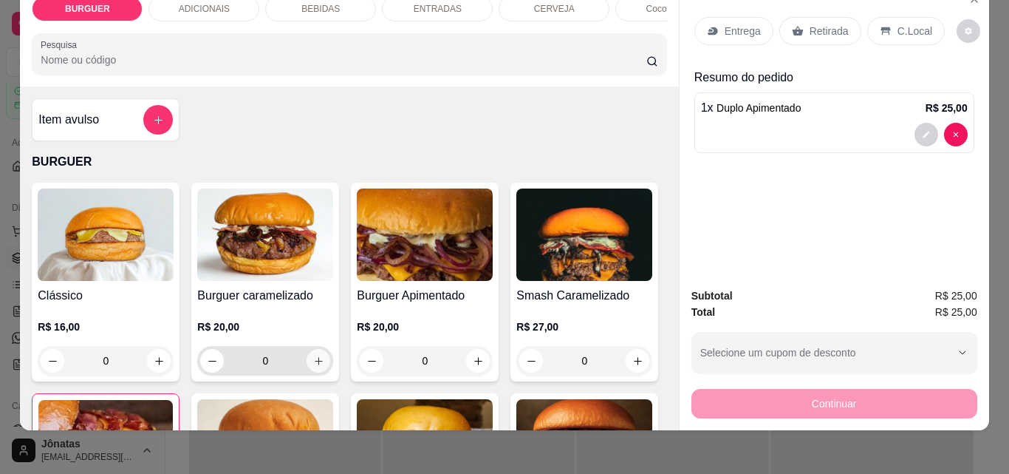
click at [313, 364] on icon "increase-product-quantity" at bounding box center [318, 360] width 11 height 11
type input "1"
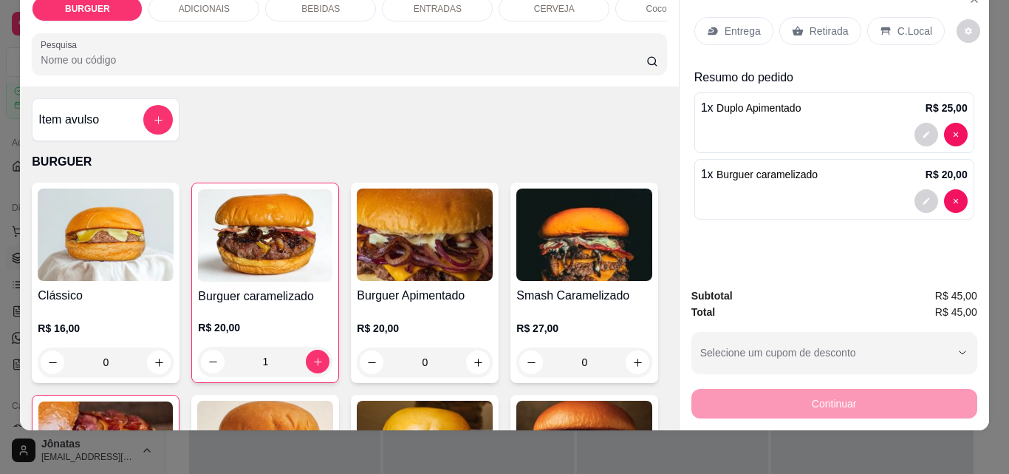
click at [825, 29] on p "Retirada" at bounding box center [829, 31] width 39 height 15
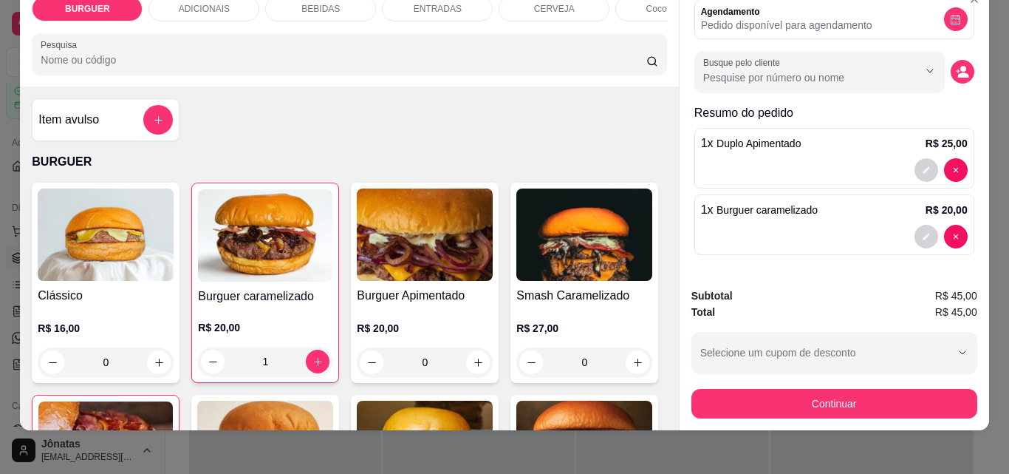
scroll to position [0, 0]
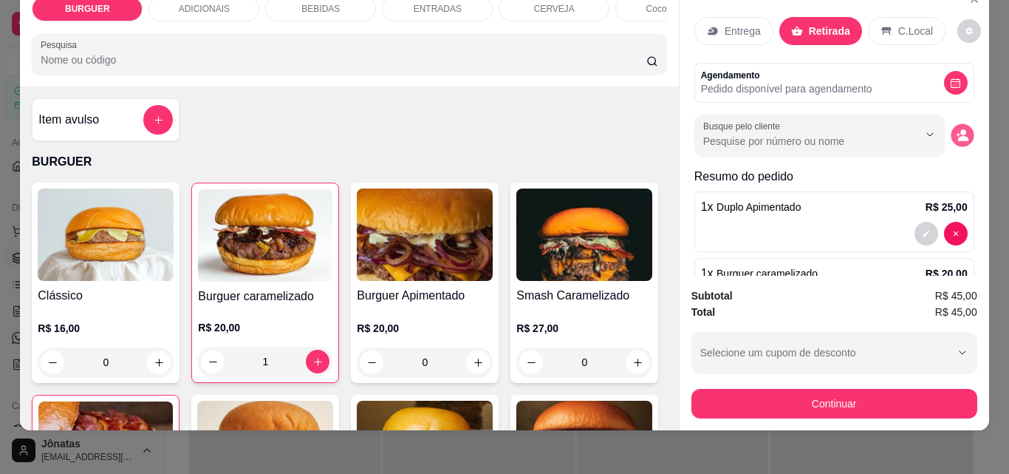
click at [956, 129] on icon "decrease-product-quantity" at bounding box center [962, 135] width 13 height 13
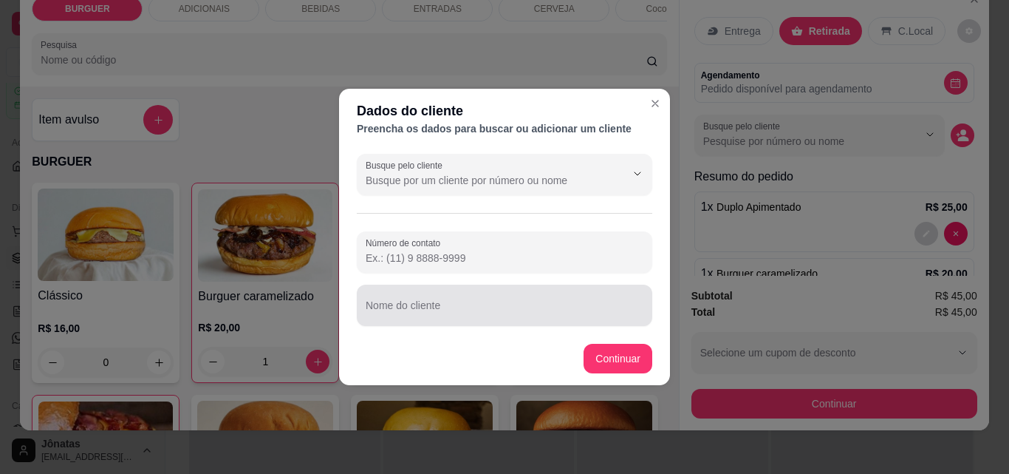
click at [496, 299] on div at bounding box center [505, 305] width 278 height 30
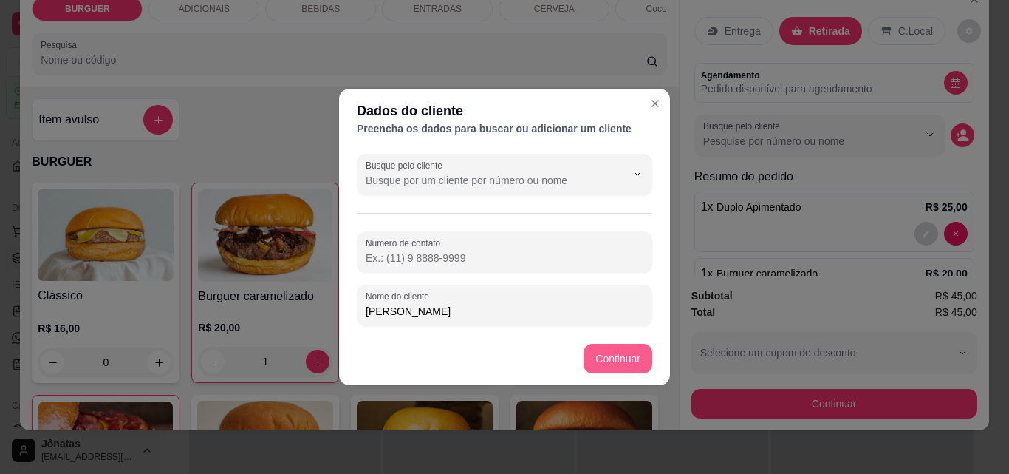
type input "[PERSON_NAME]"
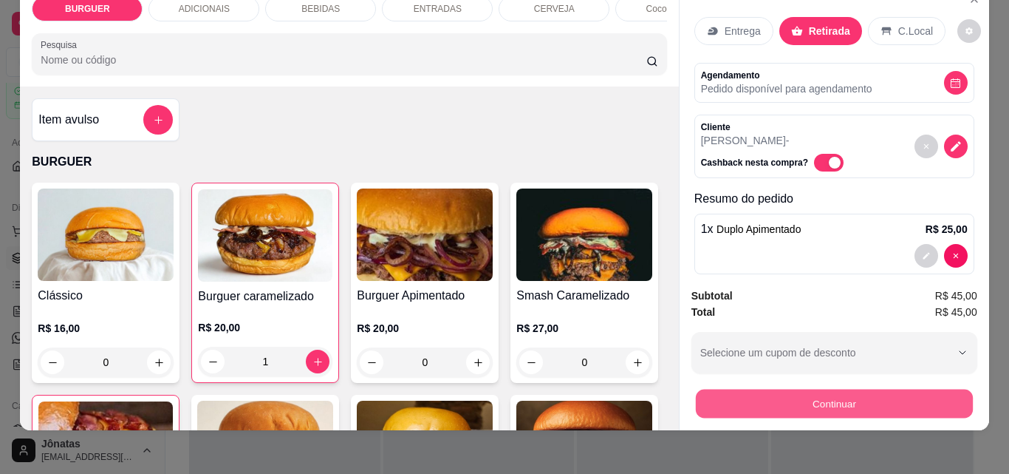
click at [760, 408] on button "Continuar" at bounding box center [833, 403] width 277 height 29
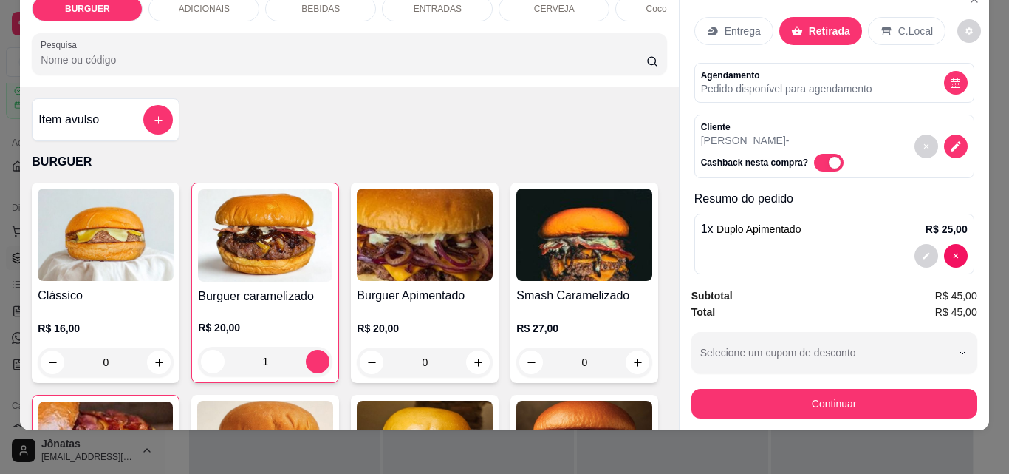
click at [759, 408] on button "Continuar" at bounding box center [835, 404] width 286 height 30
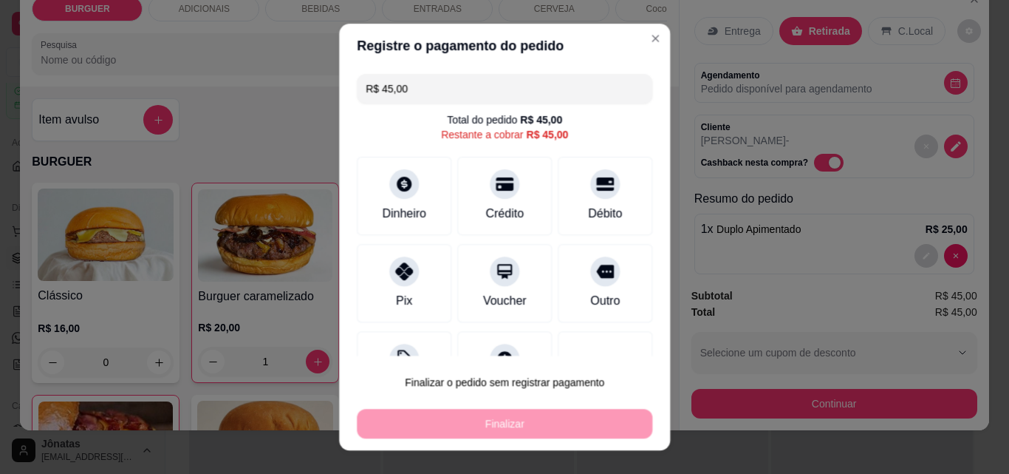
click at [610, 132] on div "Registre o pagamento do pedido R$ 45,00 Total do pedido R$ 45,00 Restante a cob…" at bounding box center [505, 237] width 1010 height 474
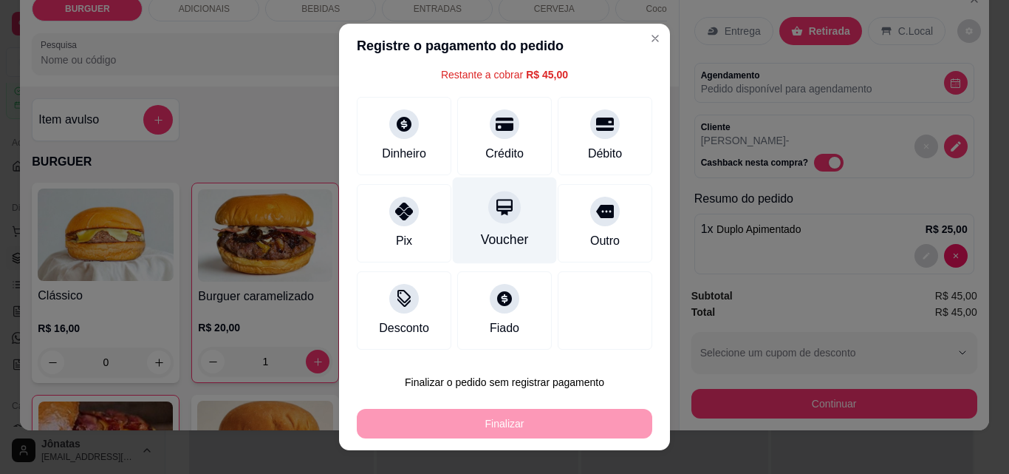
click at [488, 242] on div "Voucher" at bounding box center [505, 239] width 48 height 19
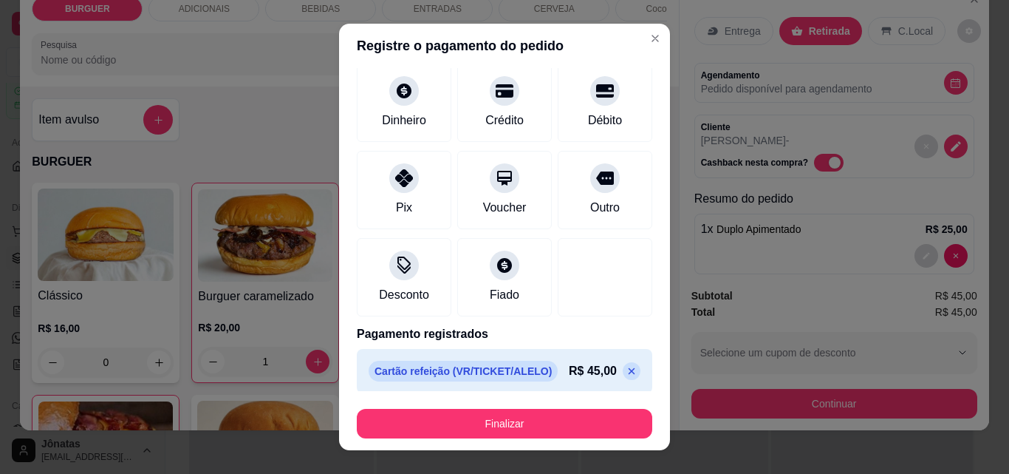
scroll to position [86, 0]
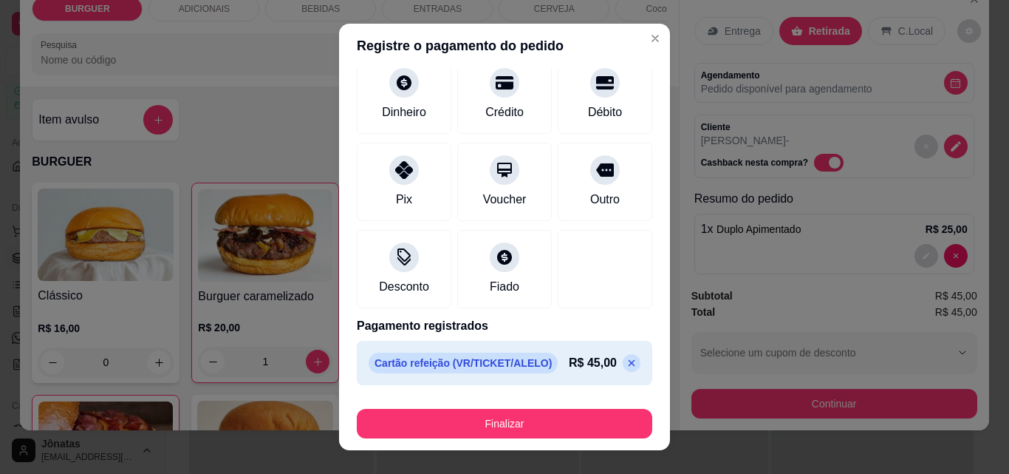
click at [629, 365] on icon at bounding box center [632, 363] width 7 height 7
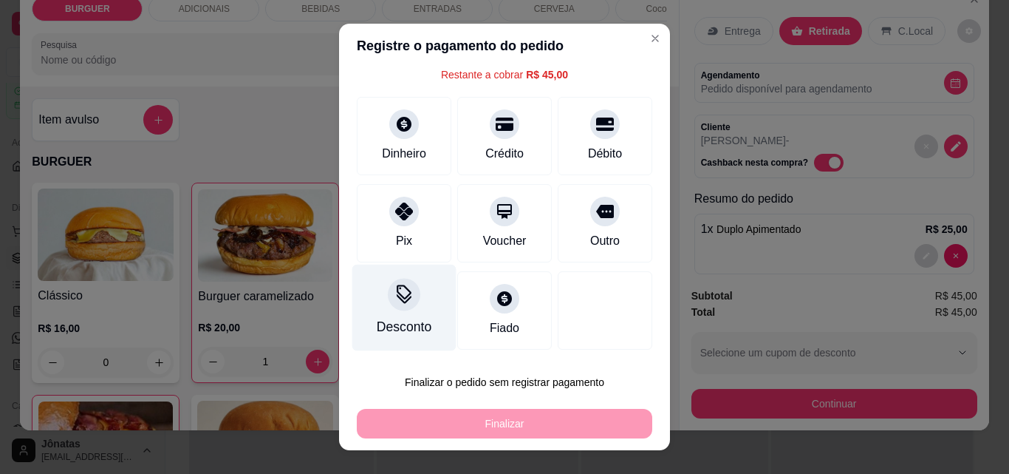
click at [402, 293] on icon at bounding box center [404, 291] width 15 height 15
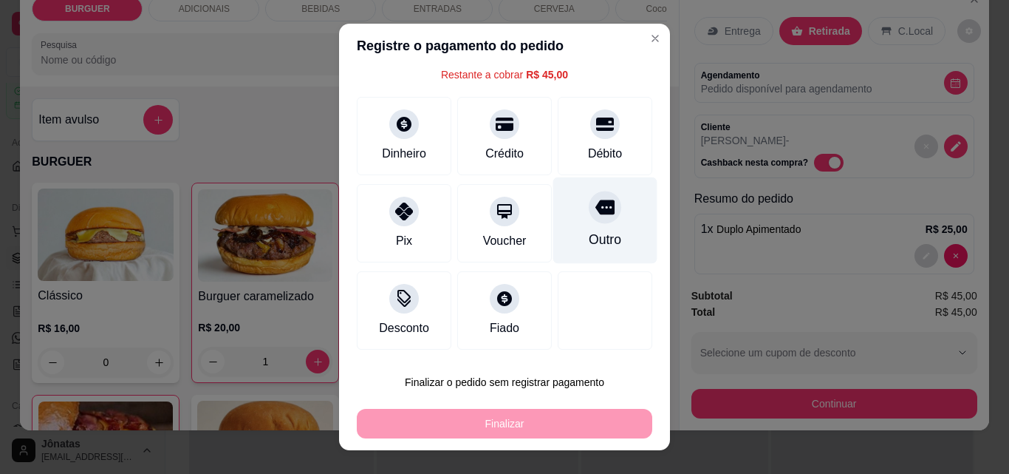
click at [596, 205] on icon at bounding box center [605, 207] width 19 height 15
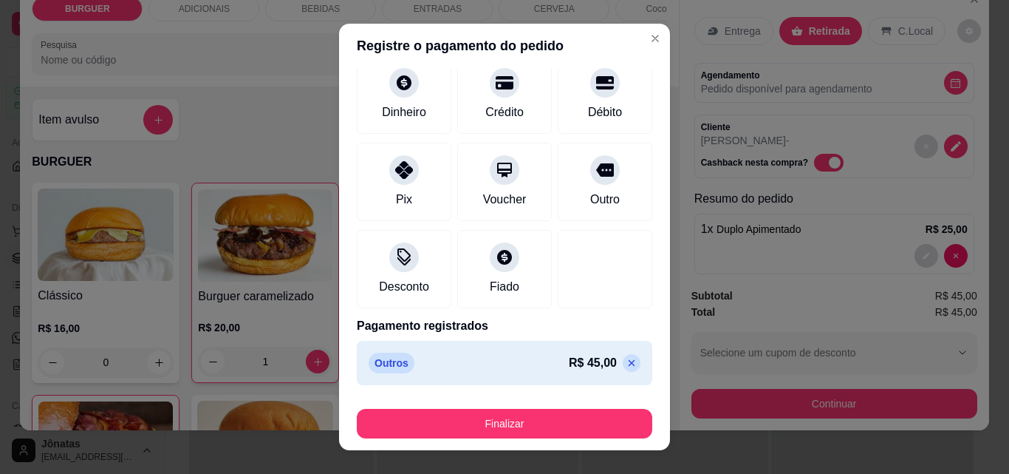
click at [623, 360] on p at bounding box center [632, 363] width 18 height 18
type input "R$ 45,00"
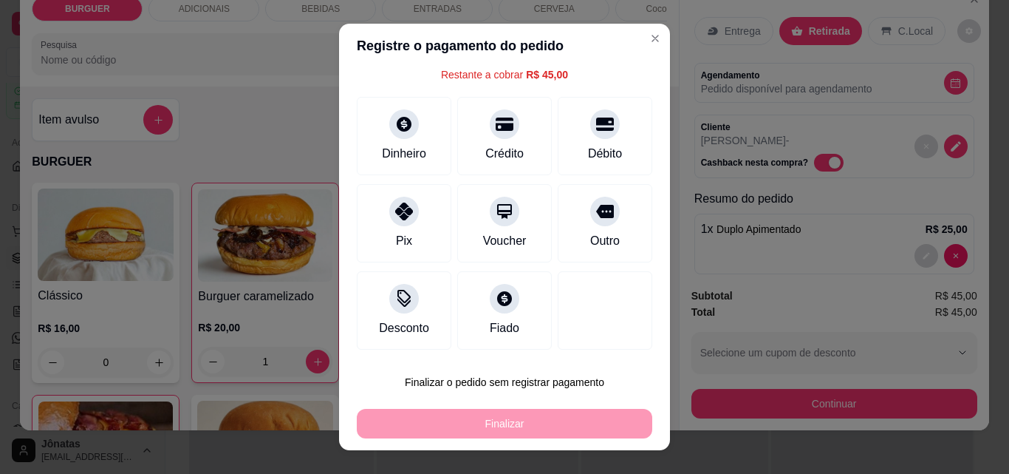
scroll to position [52, 0]
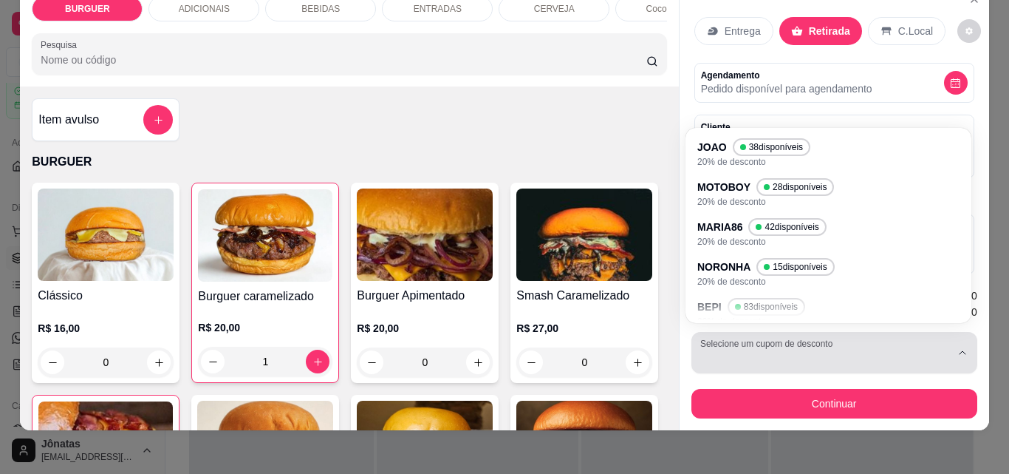
click at [882, 364] on button "Selecione um cupom de desconto" at bounding box center [835, 352] width 286 height 41
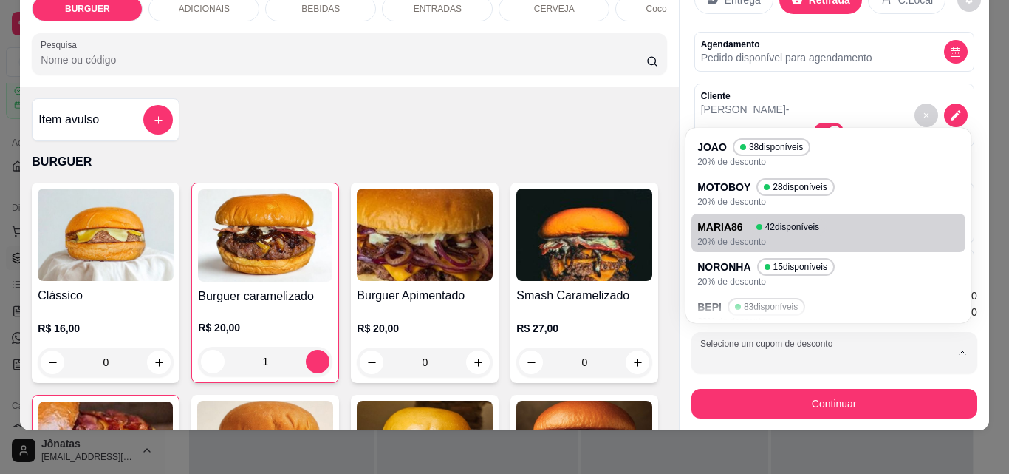
scroll to position [33, 0]
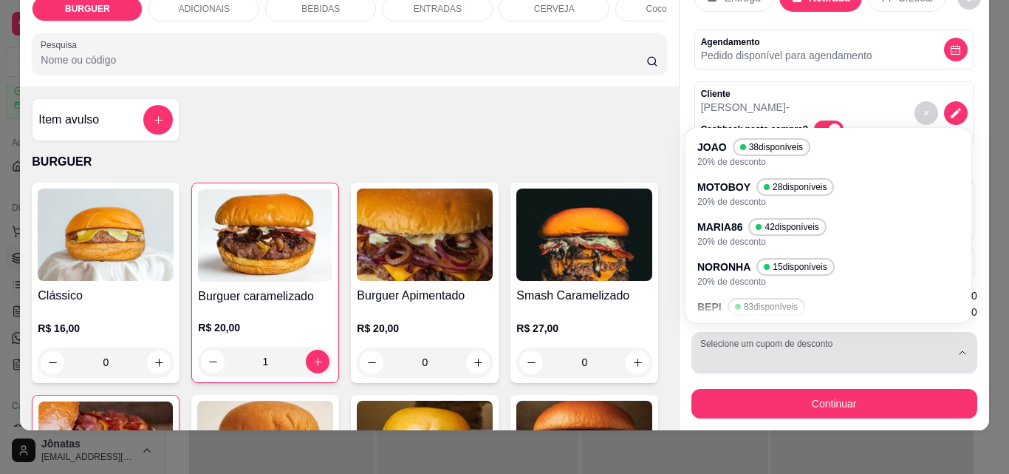
click at [957, 347] on icon "button" at bounding box center [963, 353] width 12 height 12
click at [839, 338] on div "button" at bounding box center [825, 353] width 250 height 30
click at [825, 347] on div "button" at bounding box center [825, 353] width 250 height 30
click at [824, 348] on div "button" at bounding box center [825, 353] width 250 height 30
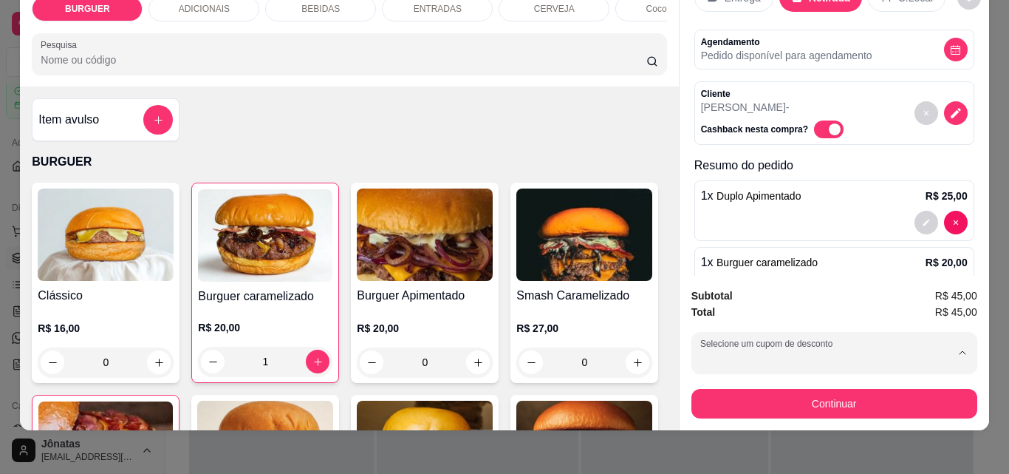
click at [961, 301] on li "BEPI 83 disponíveis 20% de desconto" at bounding box center [829, 313] width 263 height 37
type input "689e904026838b02dc7bd4f5"
select select "689e904026838b02dc7bd4f5"
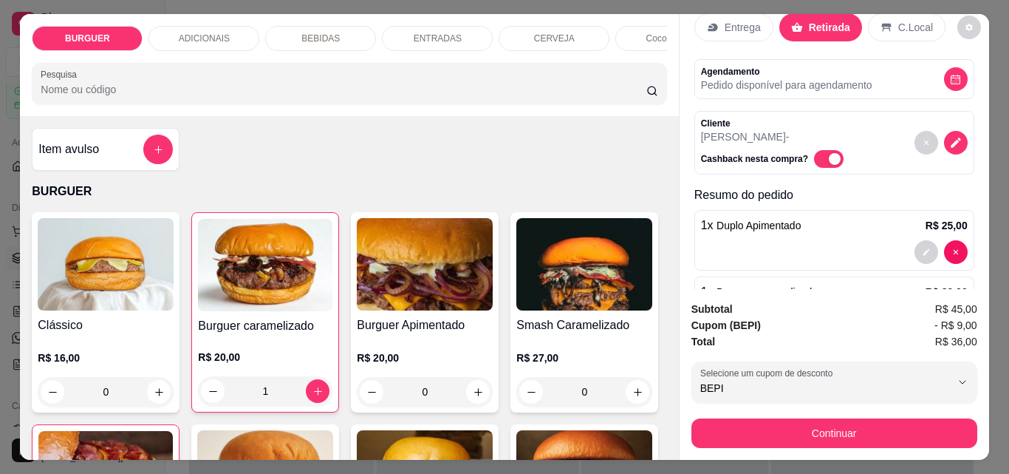
scroll to position [38, 0]
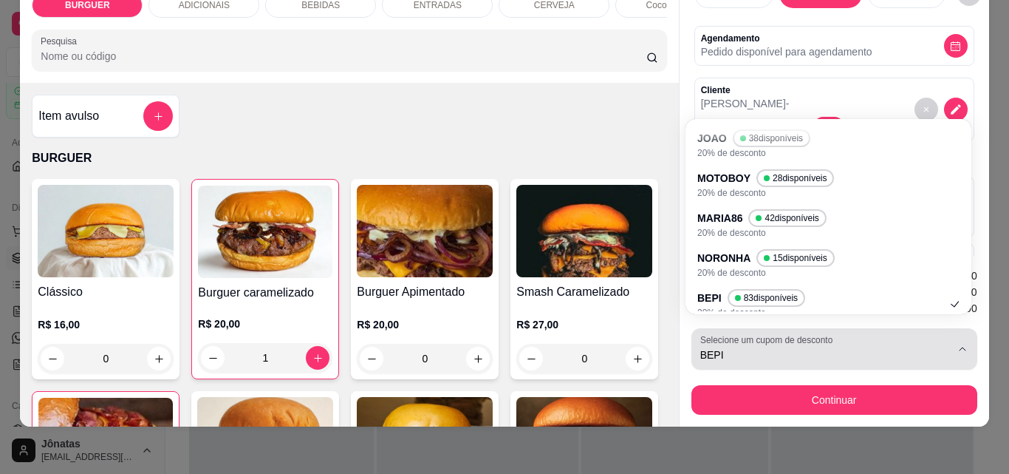
click at [946, 338] on button "Selecione um cupom de desconto BEPI" at bounding box center [835, 348] width 286 height 41
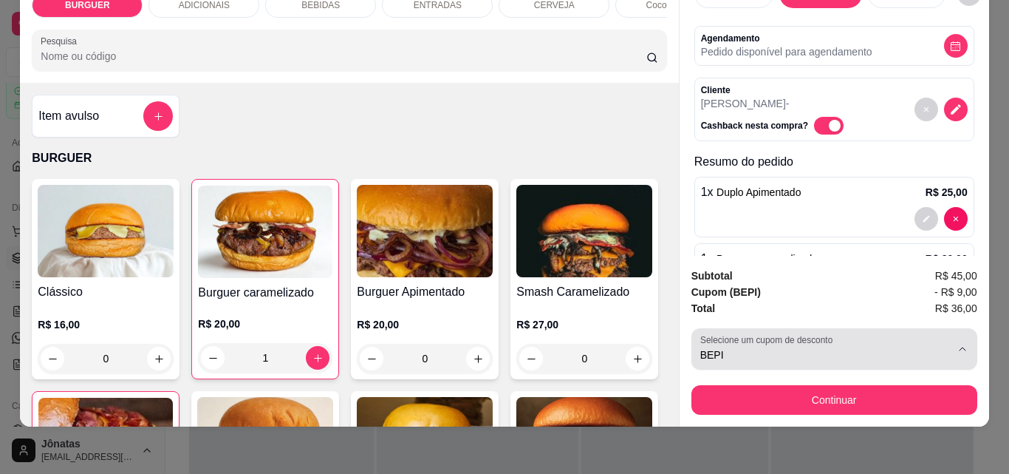
click at [943, 347] on span "BEPI" at bounding box center [825, 354] width 250 height 15
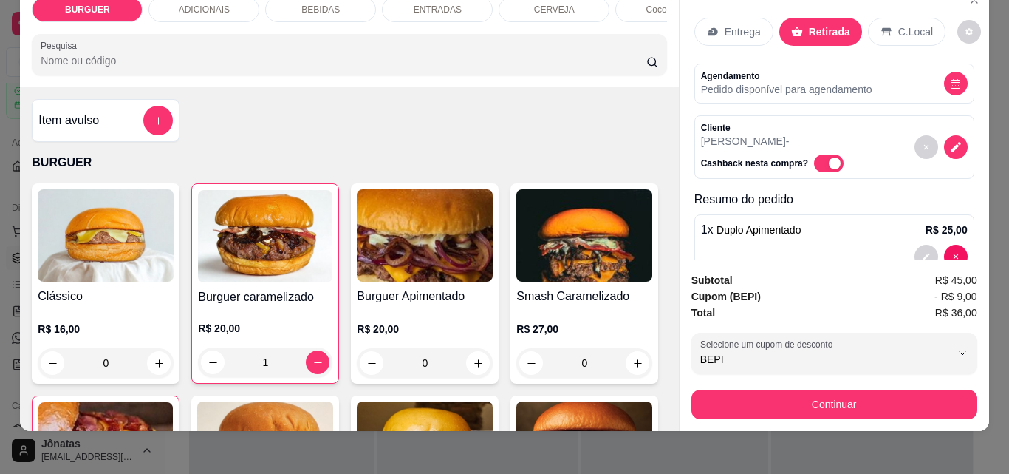
scroll to position [38, 0]
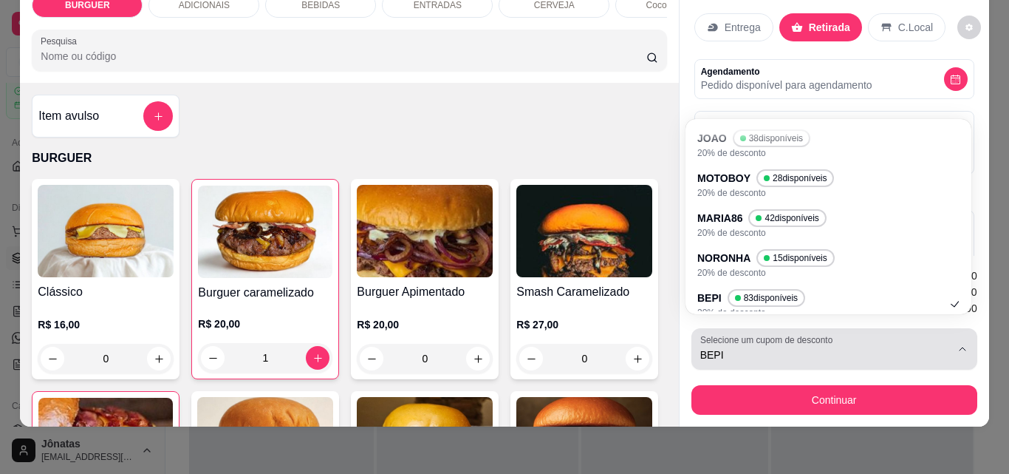
click at [964, 338] on button "Selecione um cupom de desconto BEPI" at bounding box center [835, 348] width 286 height 41
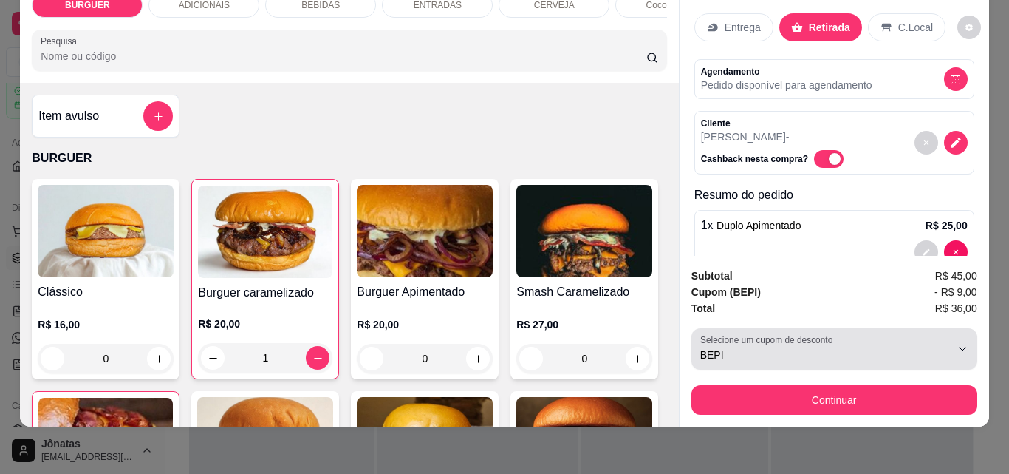
click at [957, 343] on icon "button" at bounding box center [963, 349] width 12 height 12
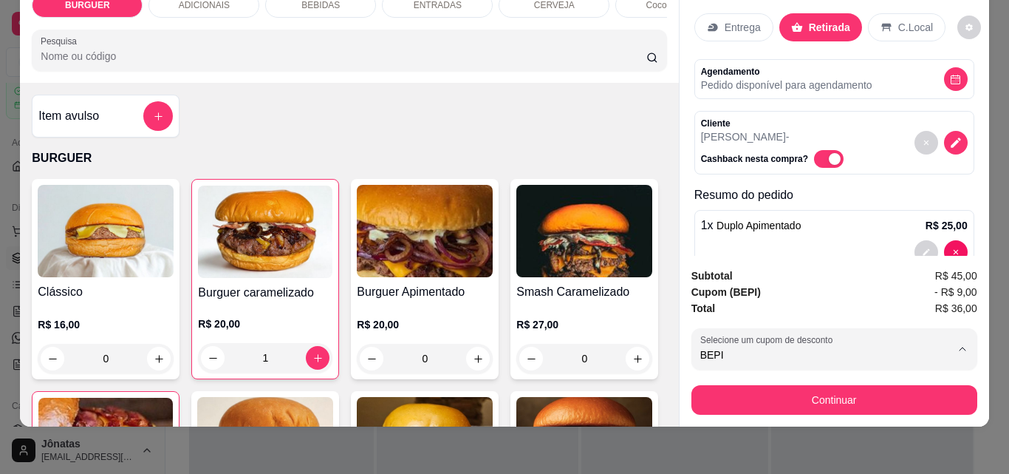
click at [848, 216] on div "BEPI 83 disponíveis 20% de desconto" at bounding box center [822, 213] width 238 height 28
select select
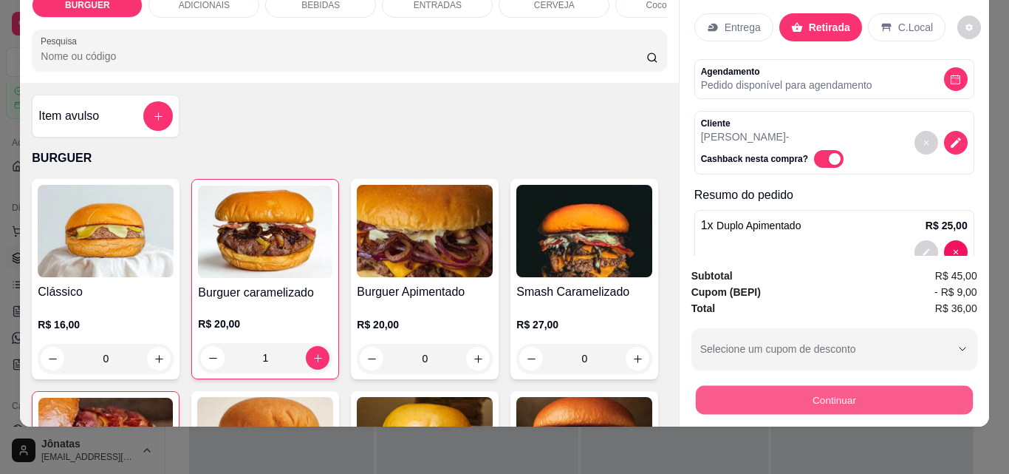
click at [853, 386] on button "Continuar" at bounding box center [833, 399] width 277 height 29
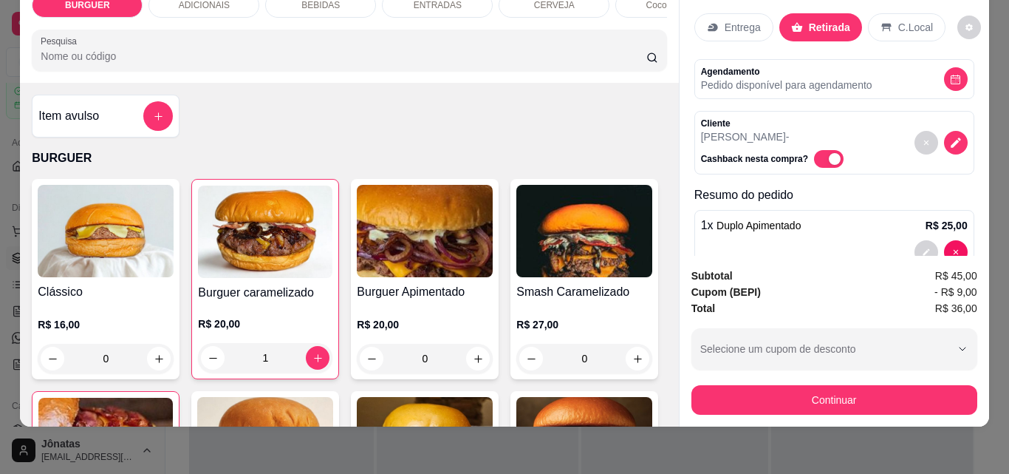
scroll to position [0, 0]
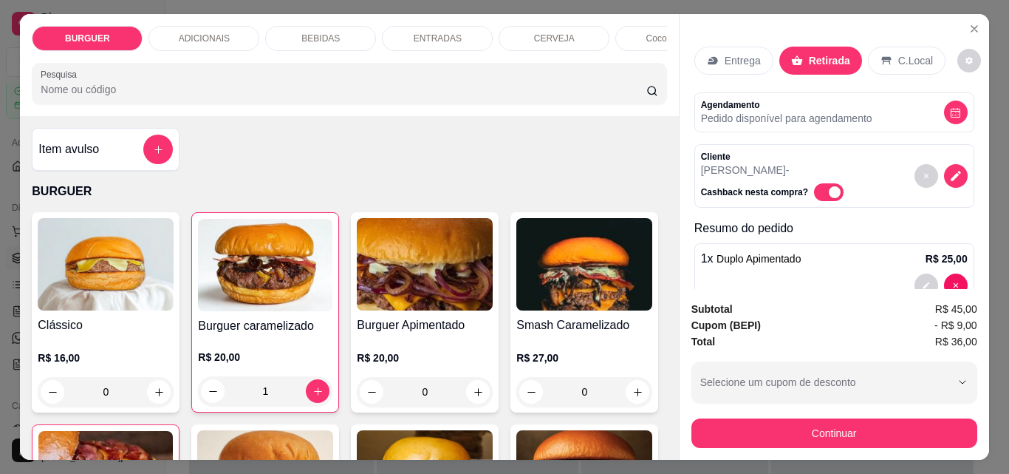
click at [296, 36] on div "BEBIDAS" at bounding box center [320, 38] width 111 height 25
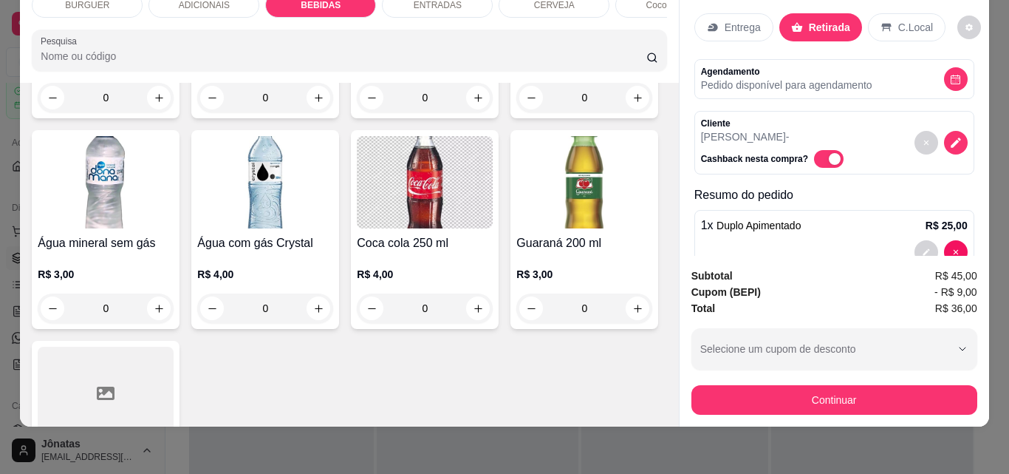
scroll to position [1632, 0]
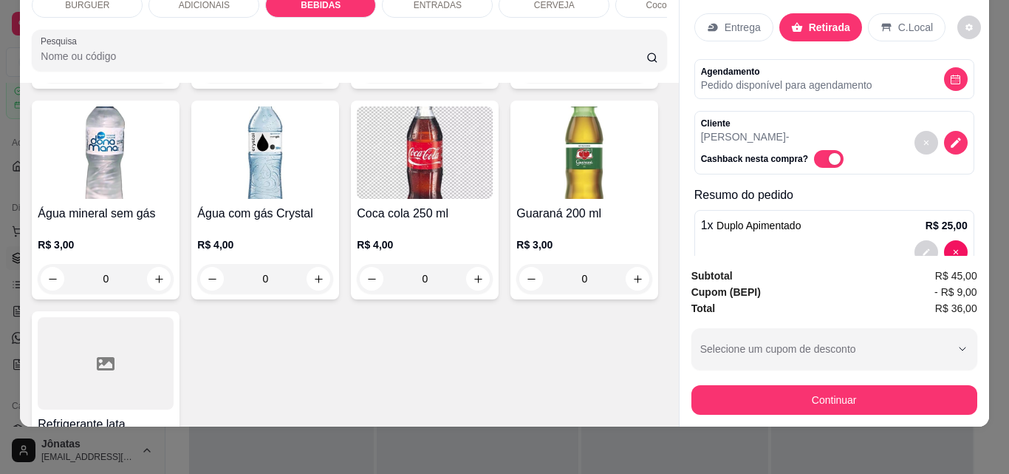
type input "1"
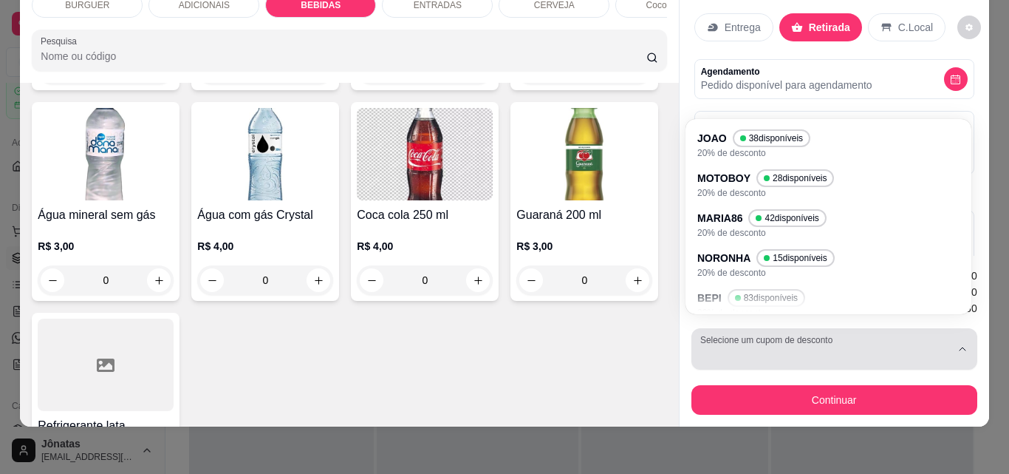
click at [950, 341] on button "Selecione um cupom de desconto" at bounding box center [835, 348] width 286 height 41
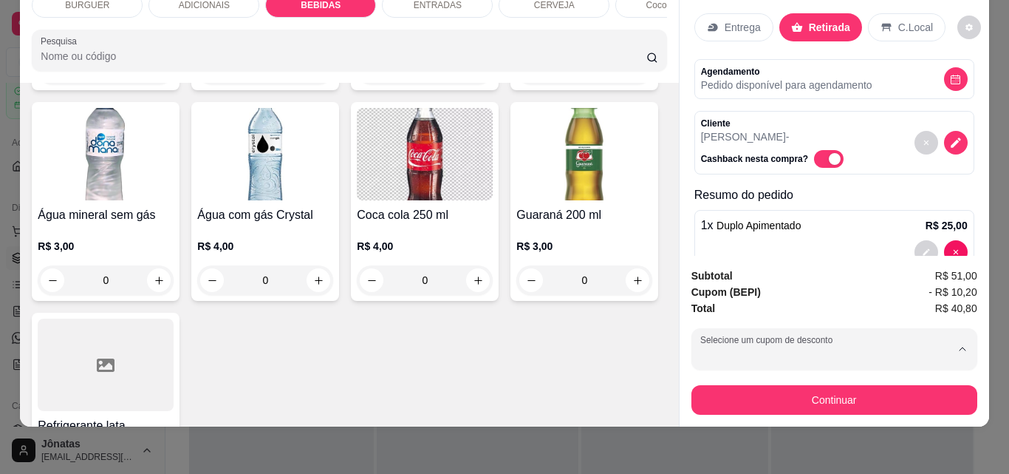
click at [816, 294] on div "BEPI 83 disponíveis 20% de desconto" at bounding box center [822, 304] width 238 height 28
type input "689e904026838b02dc7bd4f5"
select select "689e904026838b02dc7bd4f5"
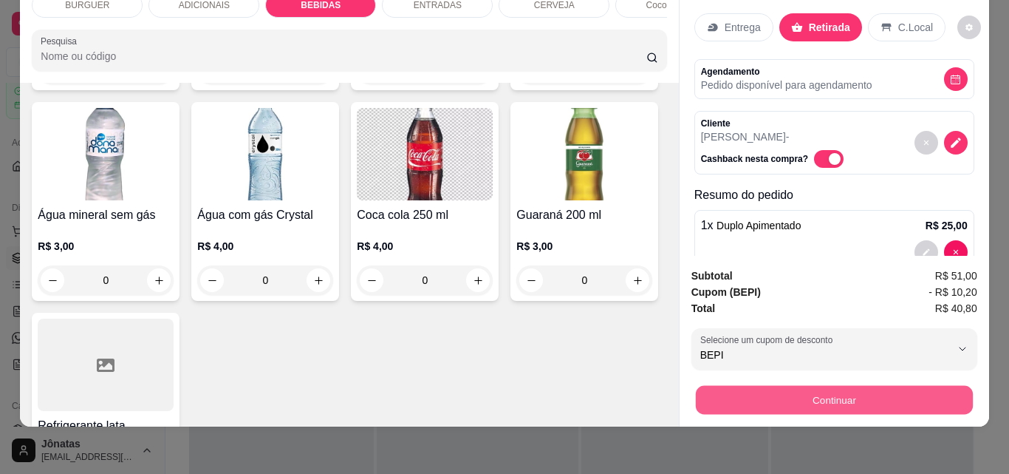
click at [867, 385] on button "Continuar" at bounding box center [833, 399] width 277 height 29
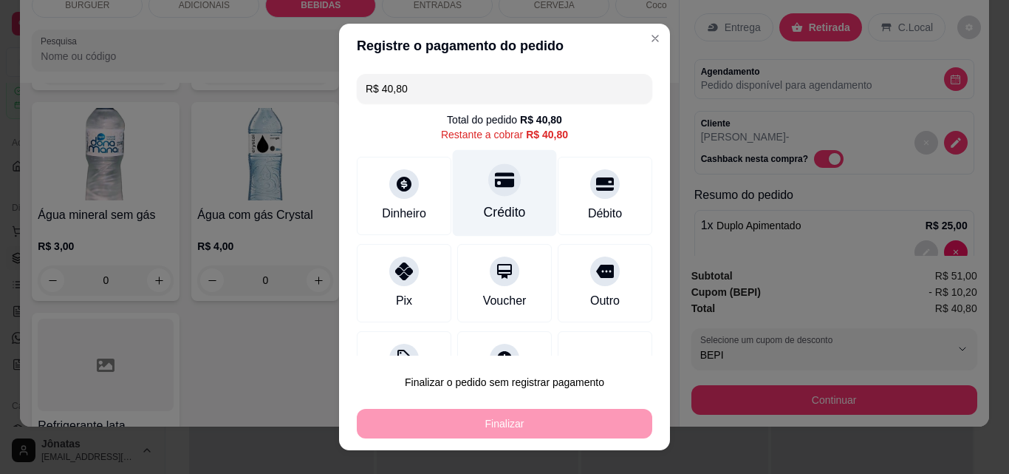
click at [495, 183] on icon at bounding box center [504, 179] width 19 height 19
type input "R$ 0,00"
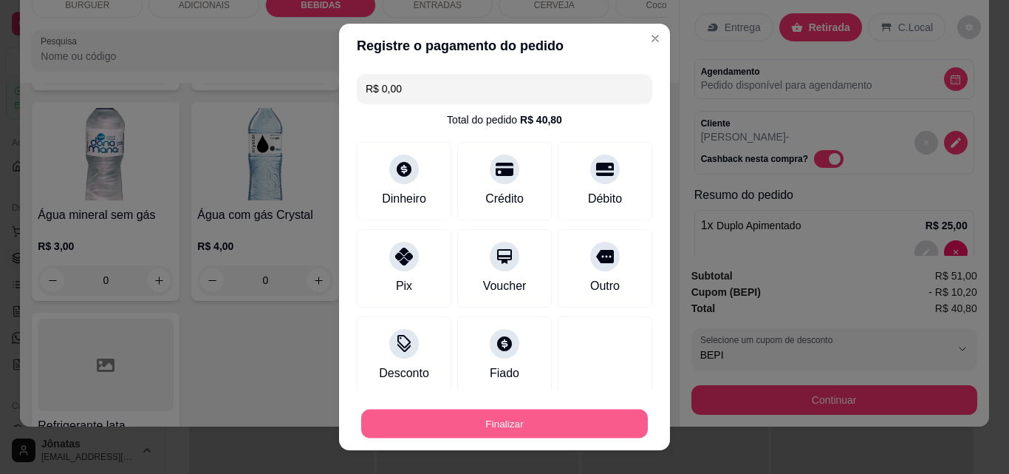
click at [501, 432] on button "Finalizar" at bounding box center [504, 423] width 287 height 29
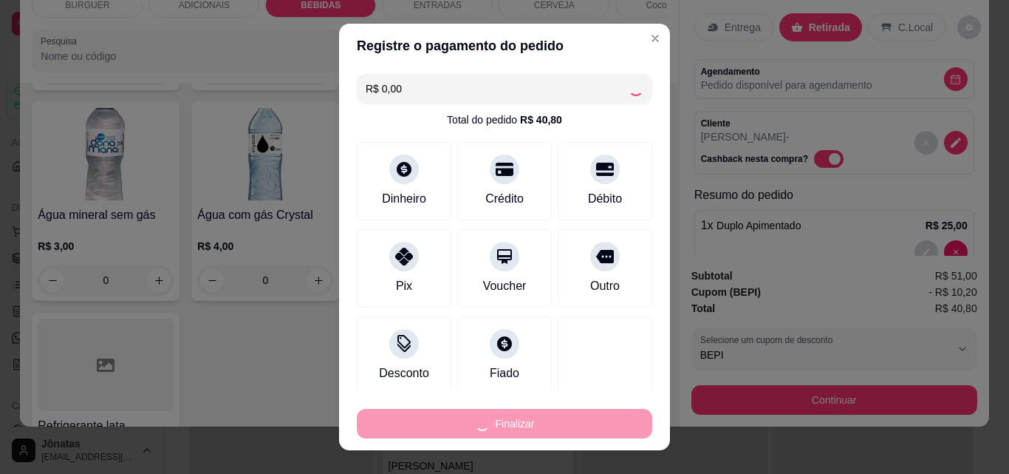
type input "0"
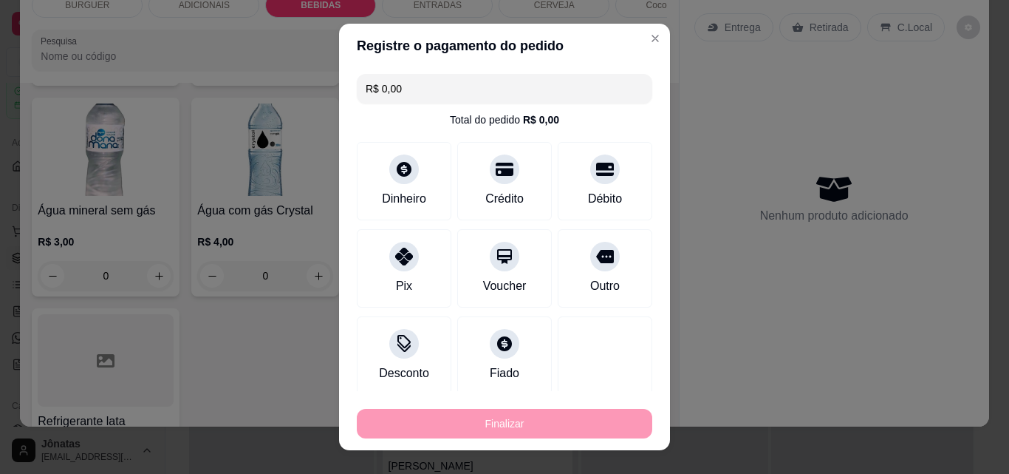
type input "-R$ 40,80"
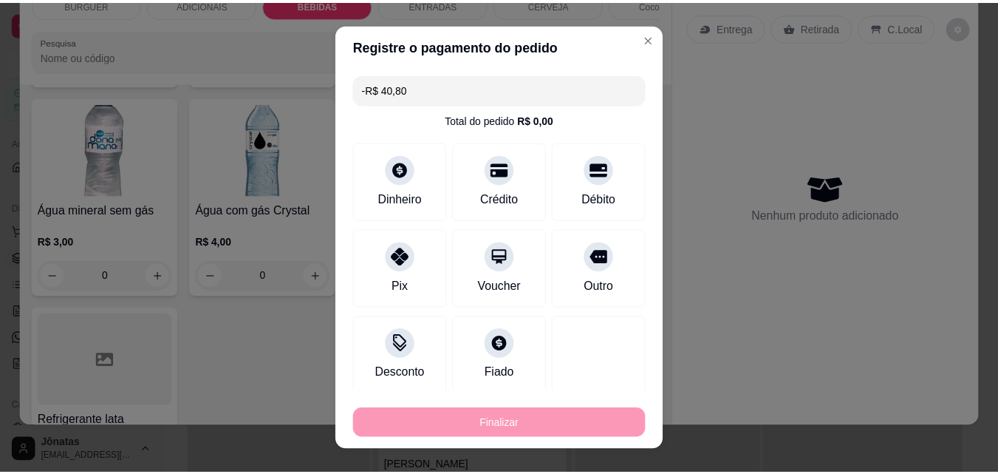
scroll to position [1629, 0]
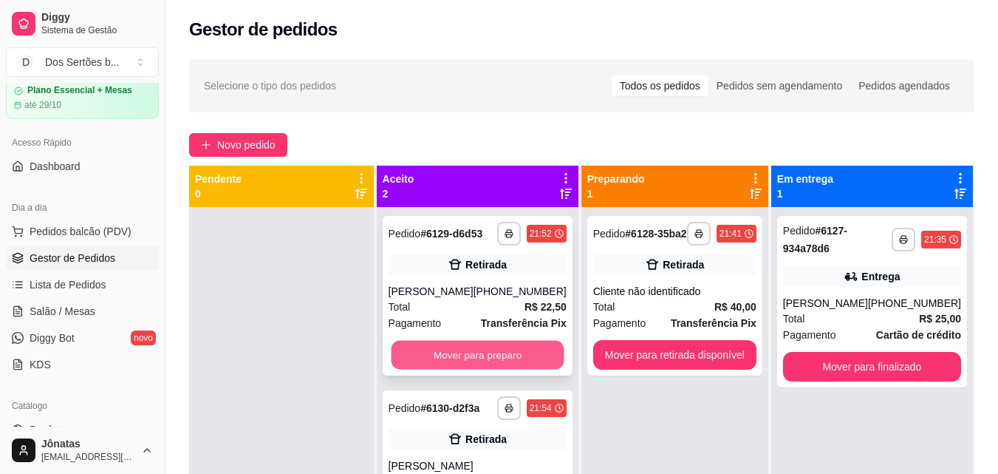
click at [530, 352] on button "Mover para preparo" at bounding box center [477, 355] width 173 height 29
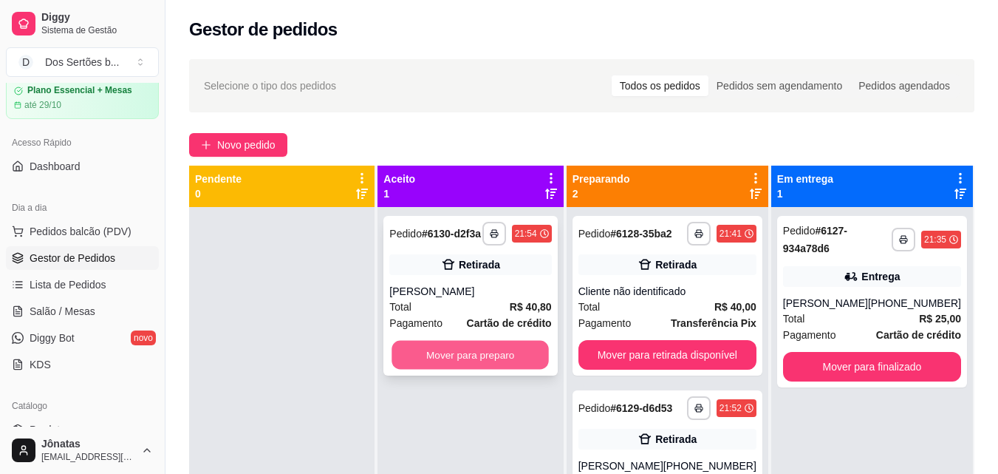
click at [499, 354] on button "Mover para preparo" at bounding box center [470, 355] width 157 height 29
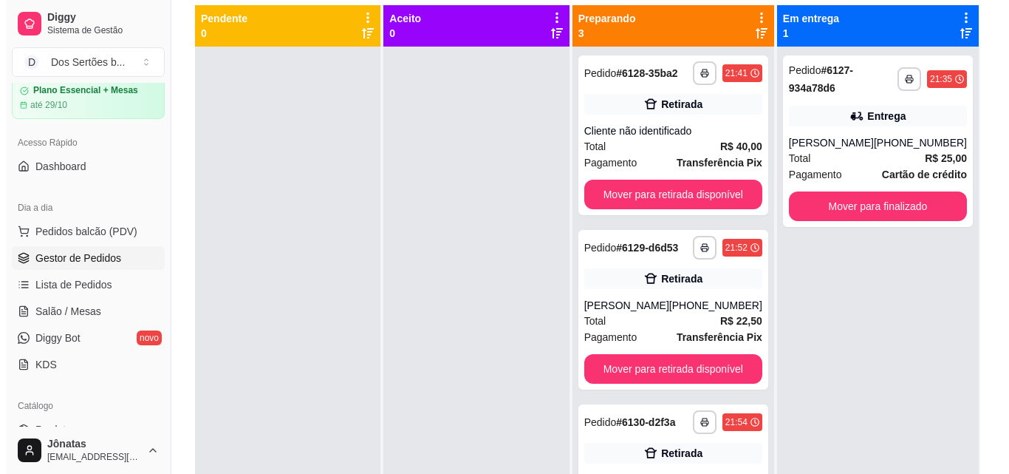
scroll to position [76, 0]
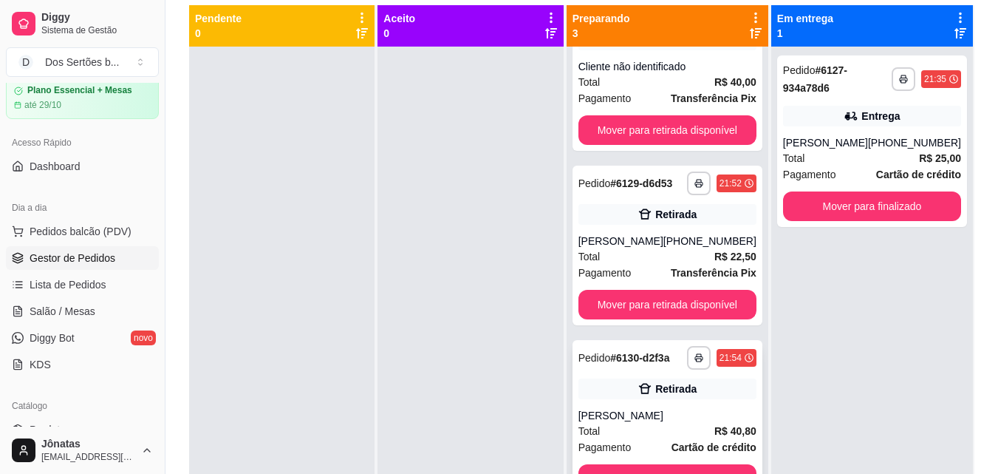
click at [634, 455] on div "**********" at bounding box center [668, 420] width 190 height 160
click at [648, 444] on div "Pagamento Cartão de crédito" at bounding box center [668, 447] width 178 height 16
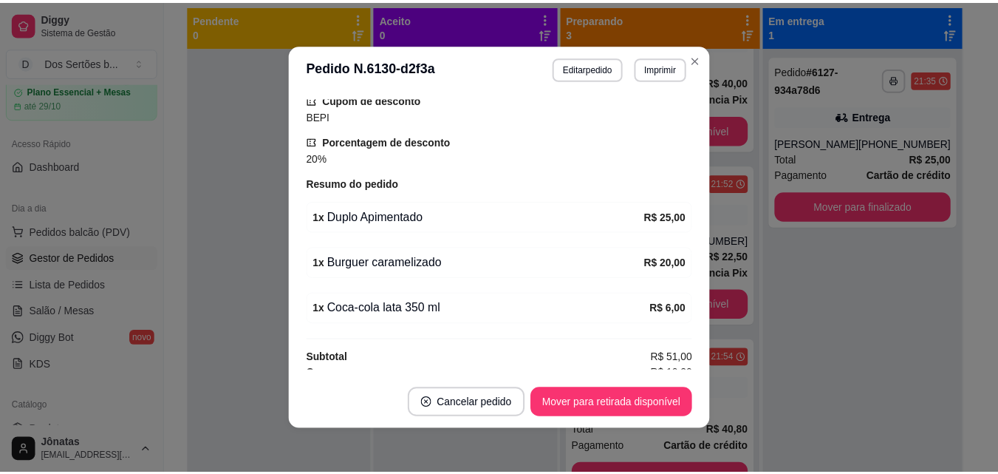
scroll to position [332, 0]
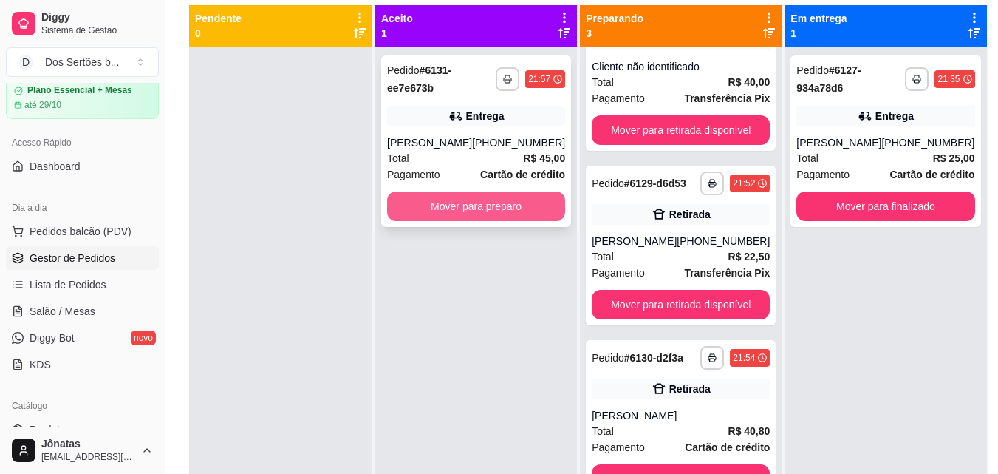
click at [514, 205] on button "Mover para preparo" at bounding box center [476, 206] width 178 height 30
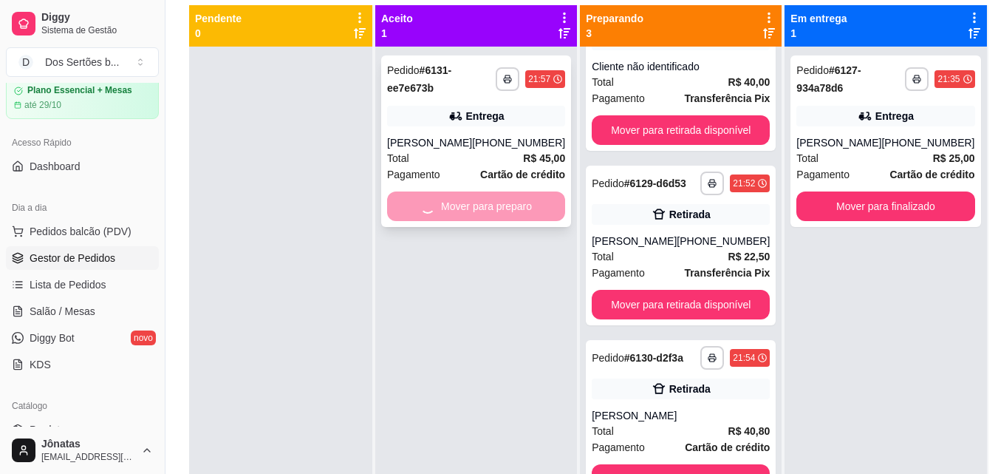
click at [520, 208] on div "Mover para preparo" at bounding box center [476, 206] width 178 height 30
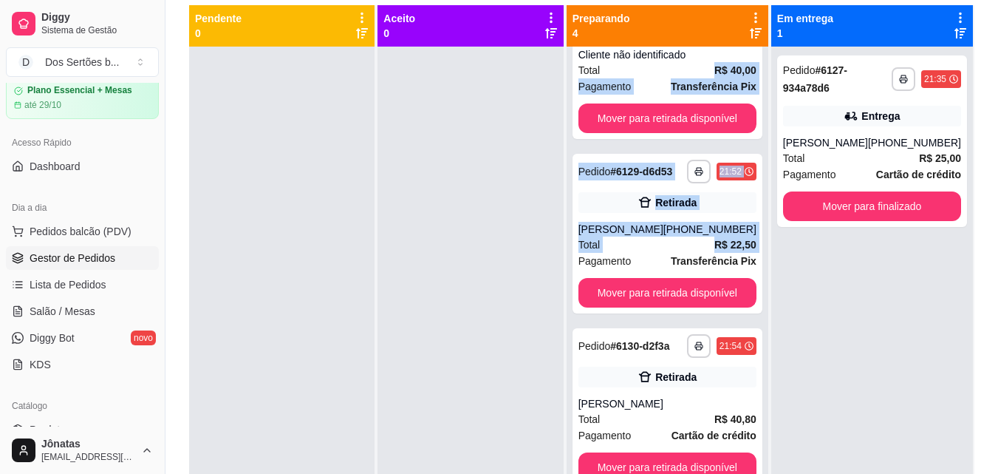
drag, startPoint x: 695, startPoint y: 62, endPoint x: 771, endPoint y: 259, distance: 210.8
click at [770, 259] on div "**********" at bounding box center [668, 262] width 203 height 515
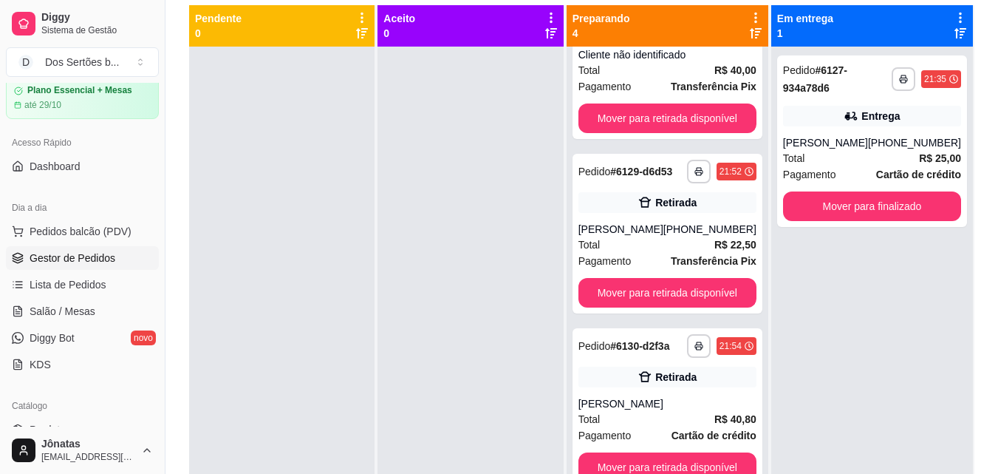
click at [920, 335] on div "**********" at bounding box center [872, 284] width 202 height 474
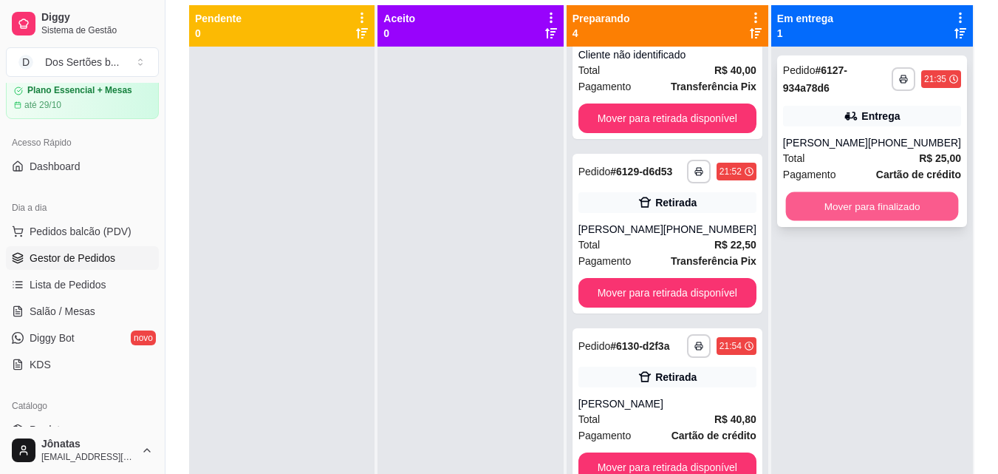
click at [899, 207] on button "Mover para finalizado" at bounding box center [871, 206] width 173 height 29
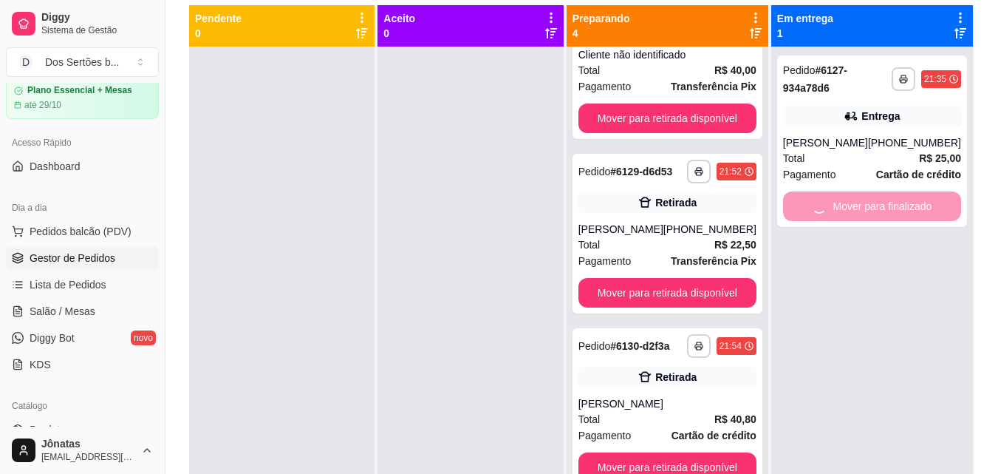
scroll to position [0, 0]
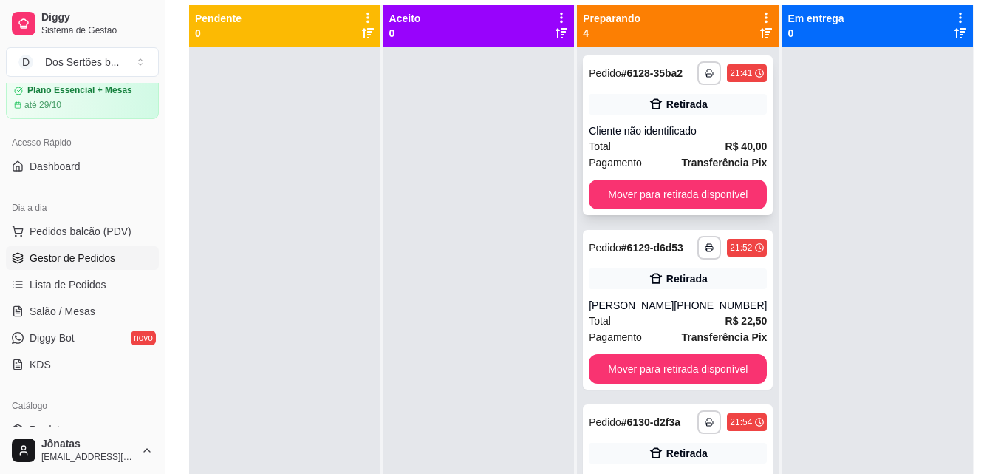
click at [723, 129] on div "Cliente não identificado" at bounding box center [678, 130] width 178 height 15
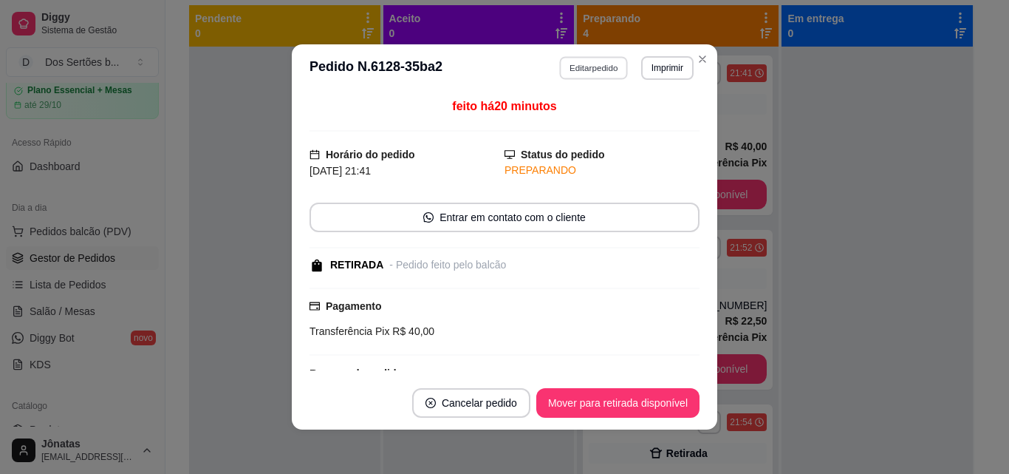
click at [573, 72] on button "Editar pedido" at bounding box center [594, 67] width 69 height 23
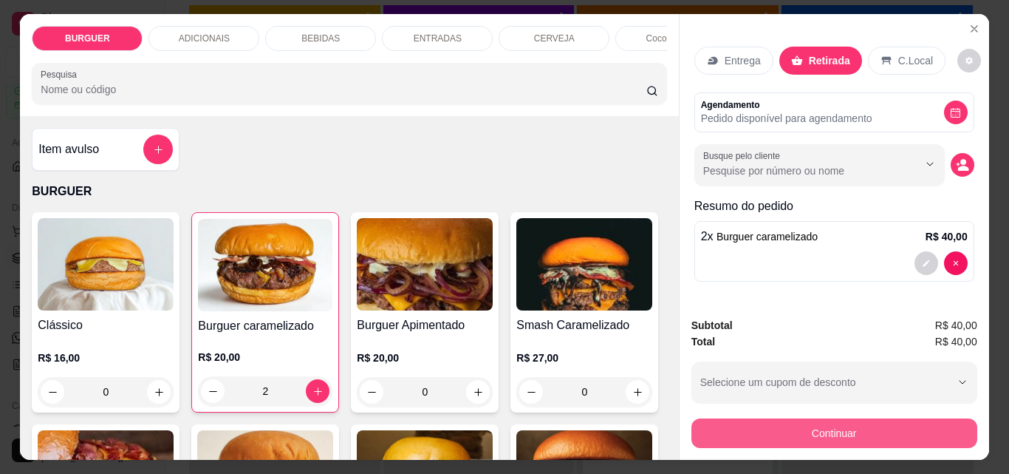
click at [817, 431] on button "Continuar" at bounding box center [835, 433] width 286 height 30
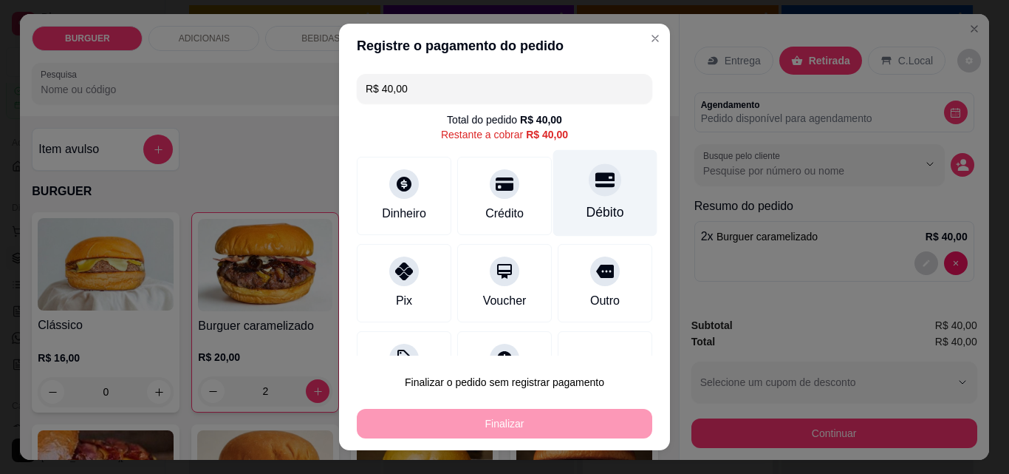
click at [568, 194] on div "Débito" at bounding box center [605, 193] width 104 height 86
type input "R$ 0,00"
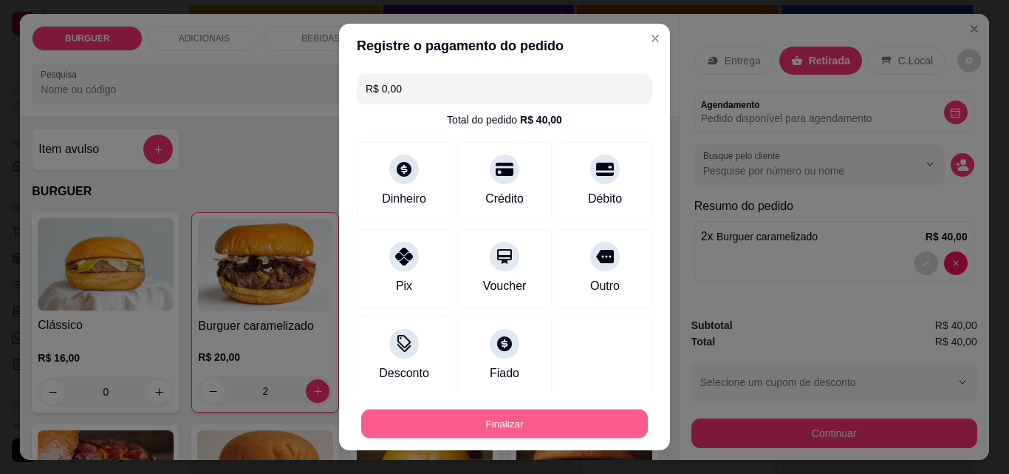
click at [541, 412] on button "Finalizar" at bounding box center [504, 423] width 287 height 29
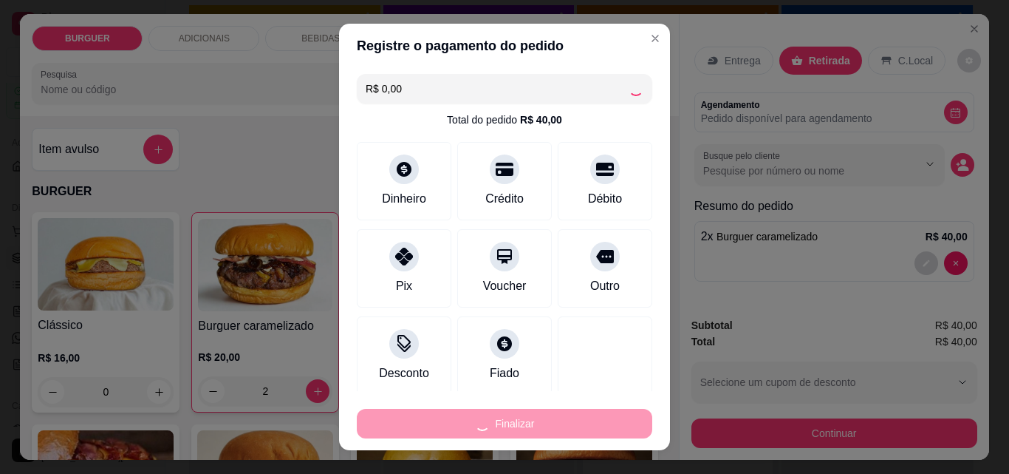
type input "0"
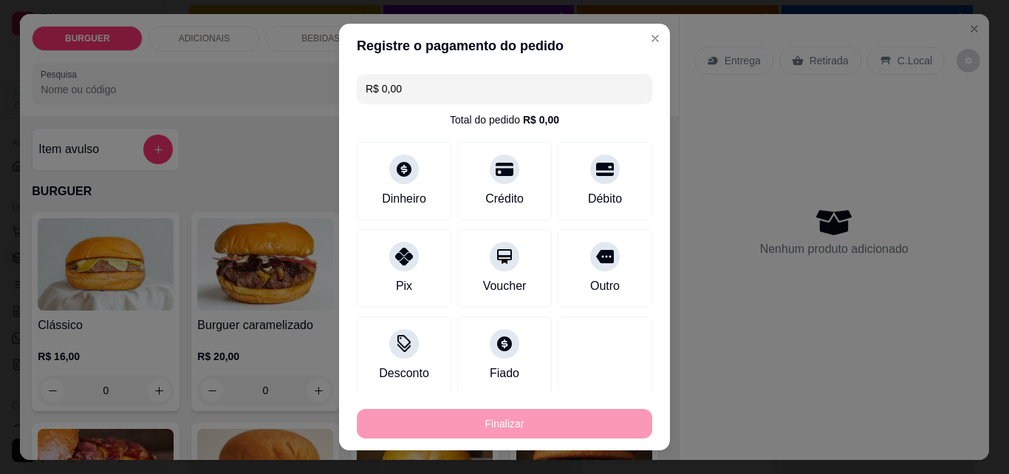
type input "-R$ 40,00"
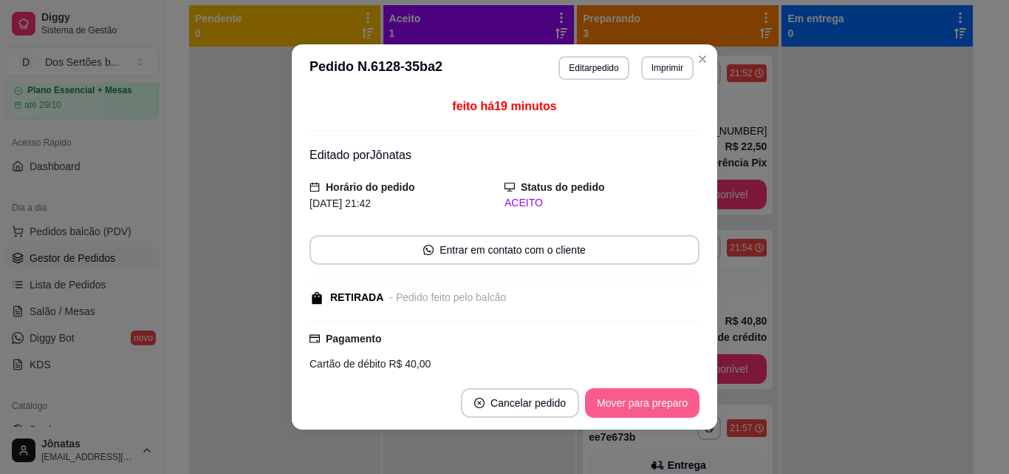
click at [651, 401] on button "Mover para preparo" at bounding box center [642, 403] width 115 height 30
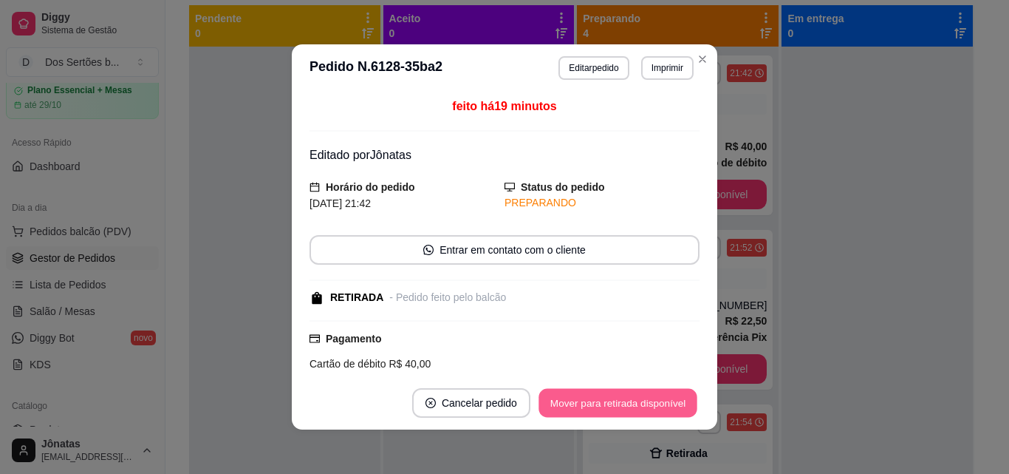
click at [651, 401] on button "Mover para retirada disponível" at bounding box center [618, 403] width 158 height 29
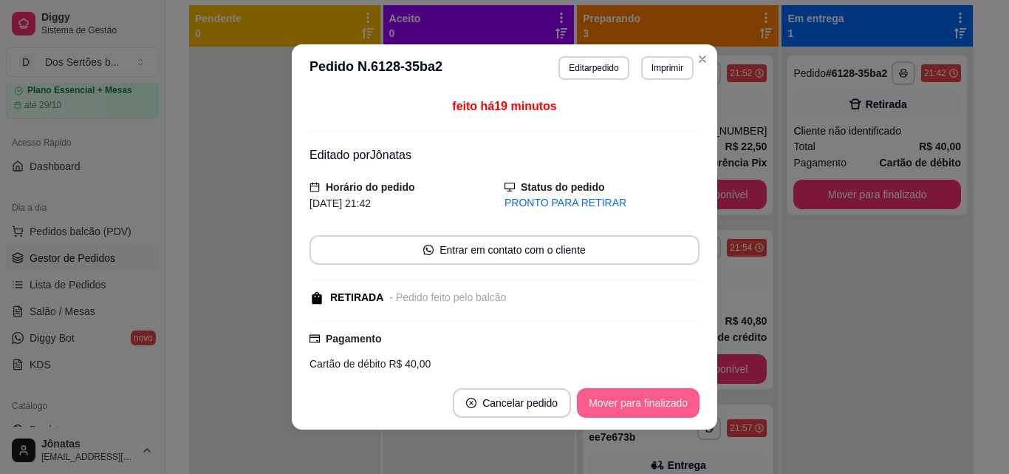
click at [651, 401] on button "Mover para finalizado" at bounding box center [638, 403] width 123 height 30
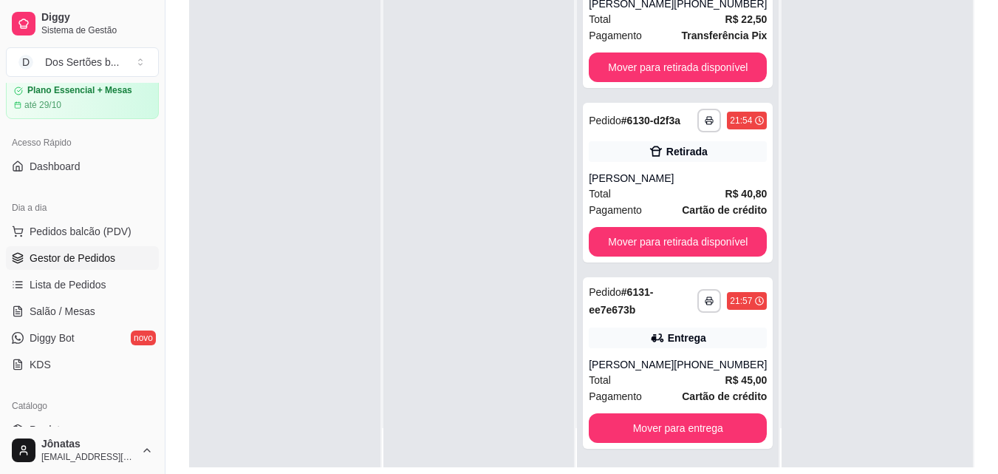
scroll to position [41, 0]
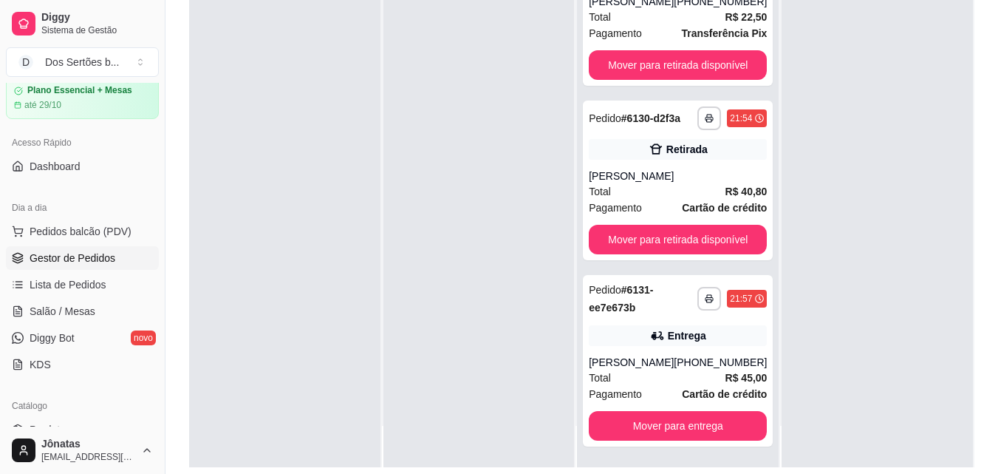
click at [975, 310] on div "**********" at bounding box center [582, 181] width 833 height 607
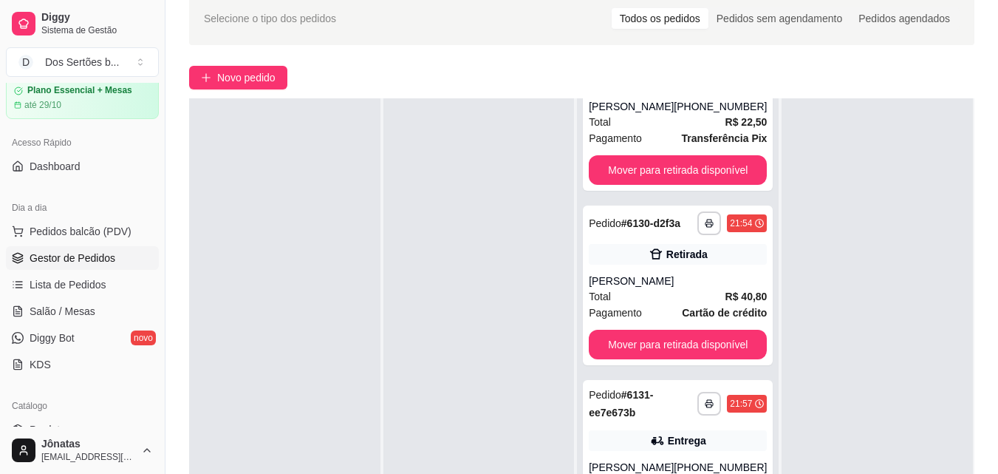
scroll to position [225, 0]
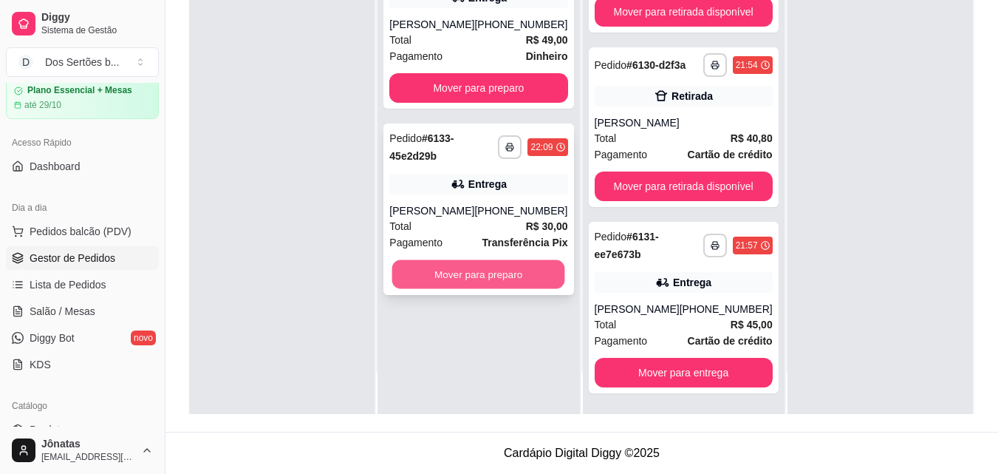
click at [485, 285] on button "Mover para preparo" at bounding box center [478, 274] width 173 height 29
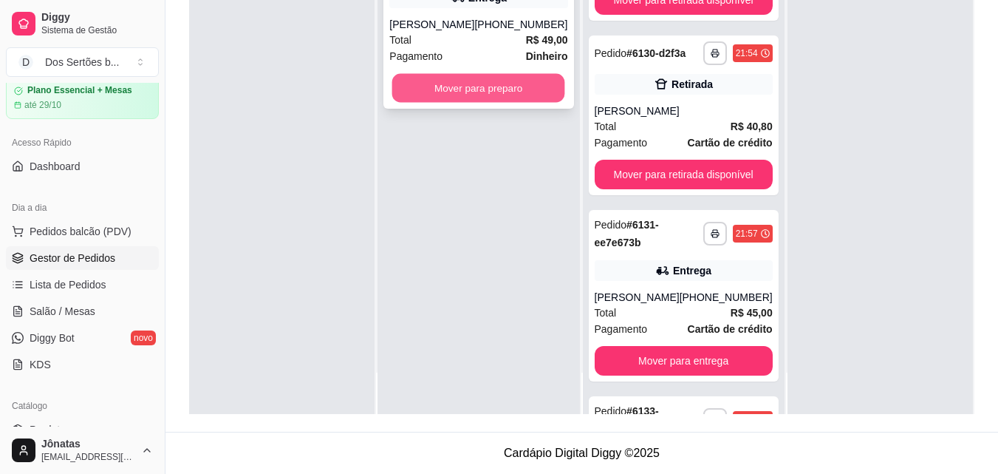
click at [501, 94] on button "Mover para preparo" at bounding box center [478, 88] width 173 height 29
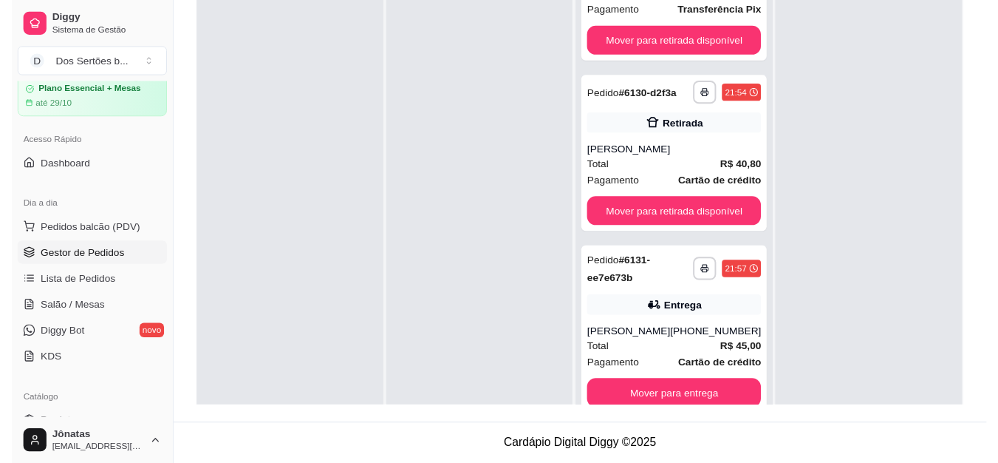
scroll to position [0, 0]
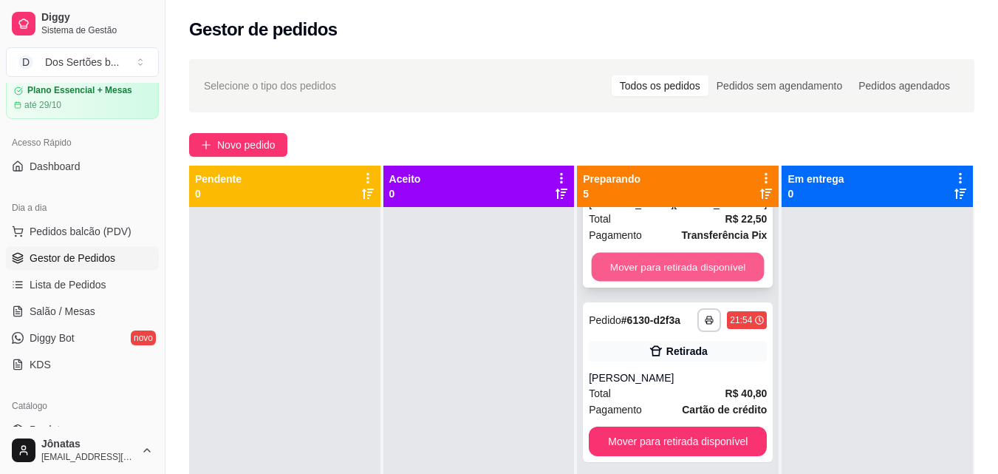
click at [717, 282] on button "Mover para retirada disponível" at bounding box center [678, 267] width 173 height 29
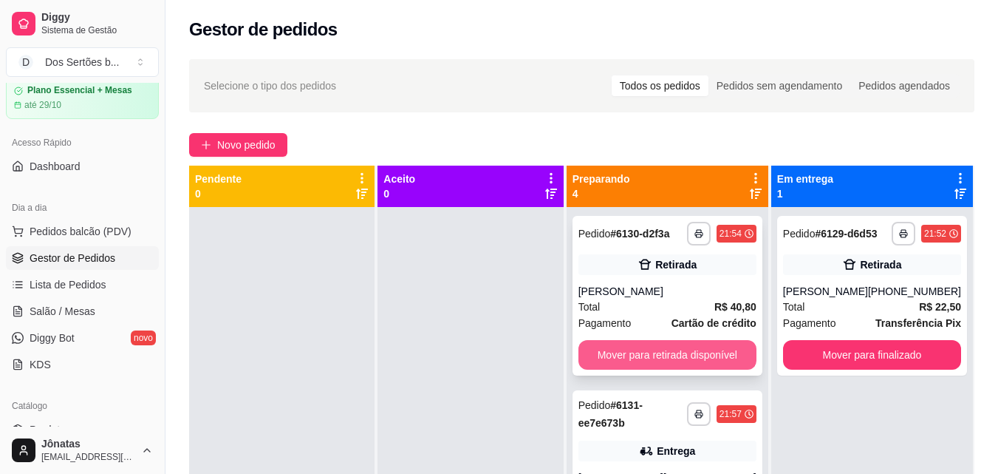
click at [717, 361] on button "Mover para retirada disponível" at bounding box center [668, 355] width 178 height 30
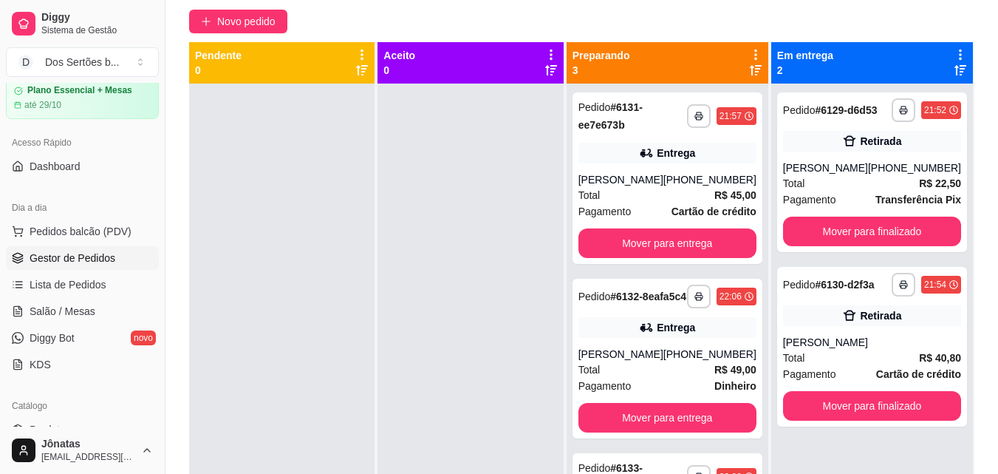
scroll to position [125, 0]
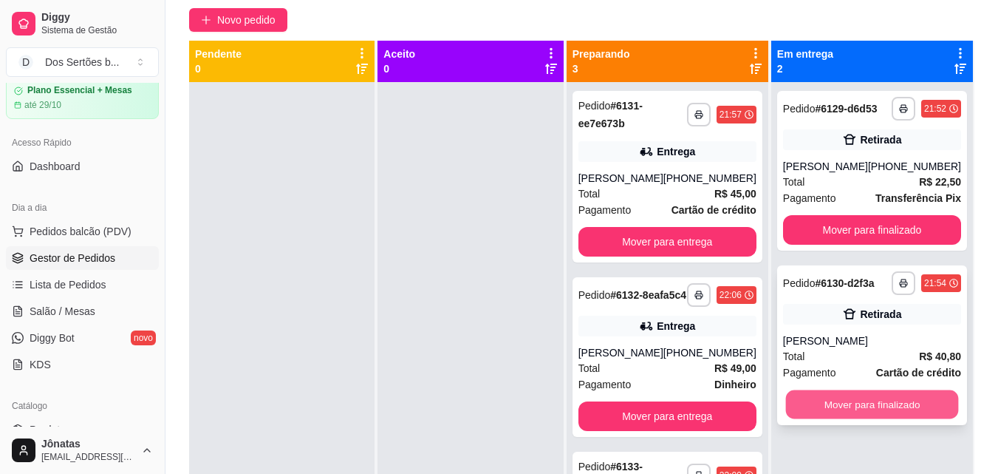
click at [927, 397] on button "Mover para finalizado" at bounding box center [871, 404] width 173 height 29
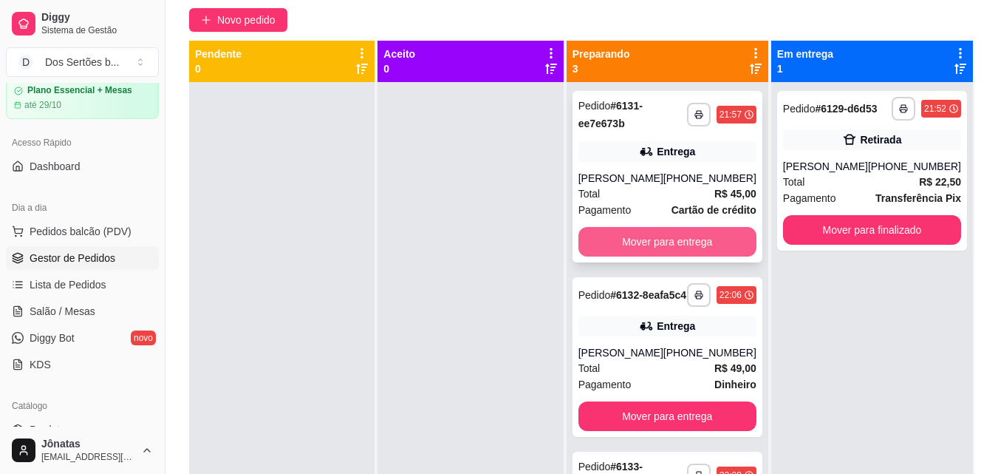
click at [665, 231] on button "Mover para entrega" at bounding box center [668, 242] width 178 height 30
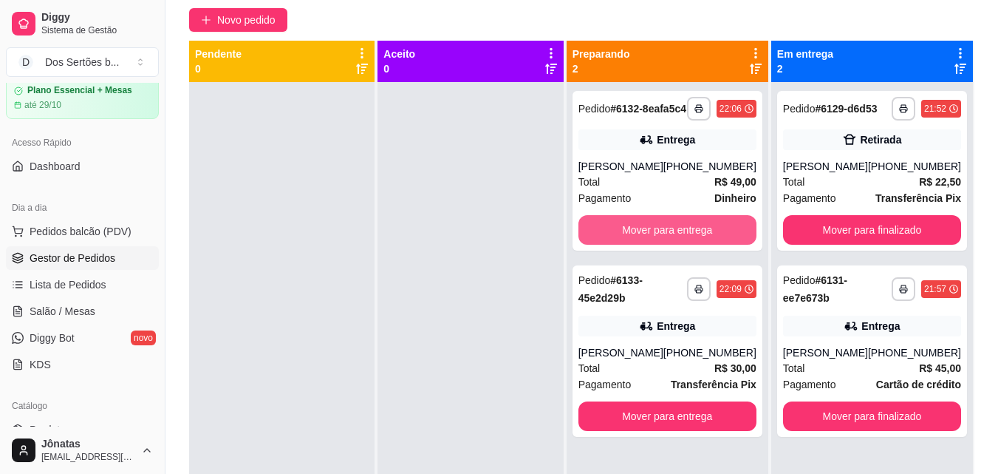
click at [665, 231] on button "Mover para entrega" at bounding box center [668, 230] width 178 height 30
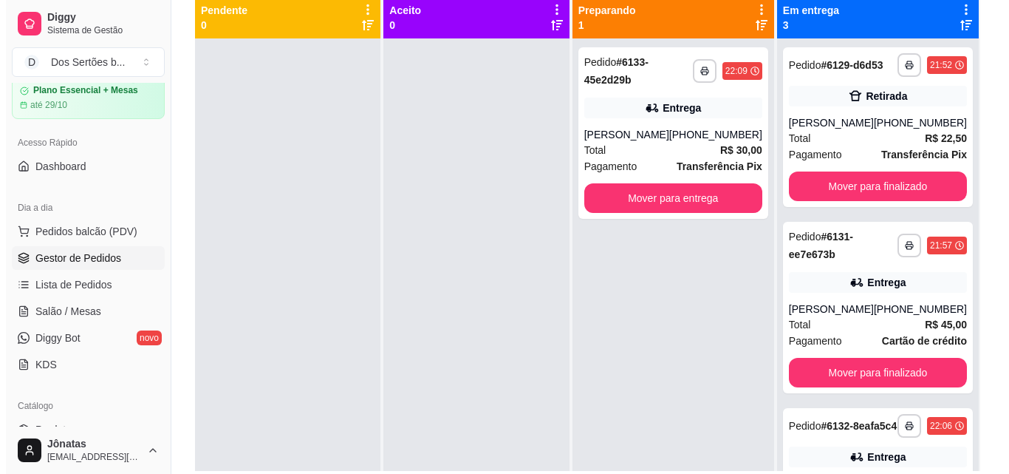
scroll to position [225, 0]
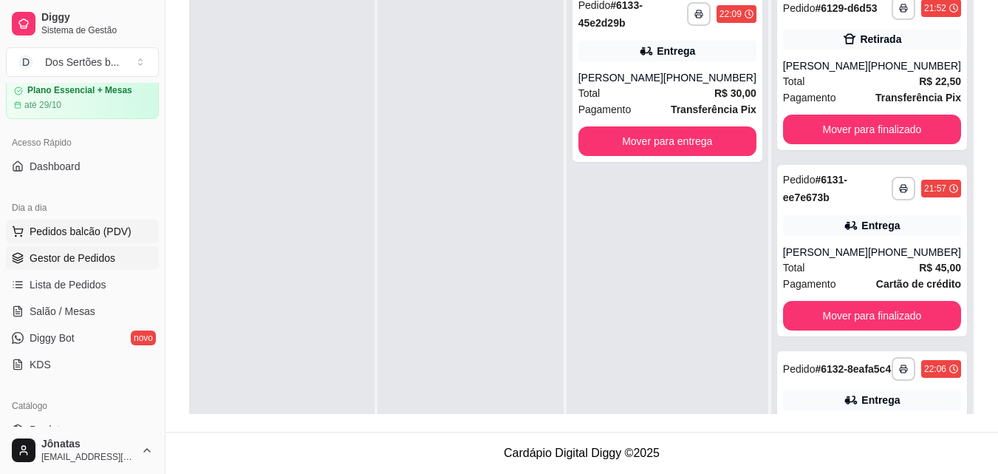
click at [129, 227] on button "Pedidos balcão (PDV)" at bounding box center [82, 231] width 153 height 24
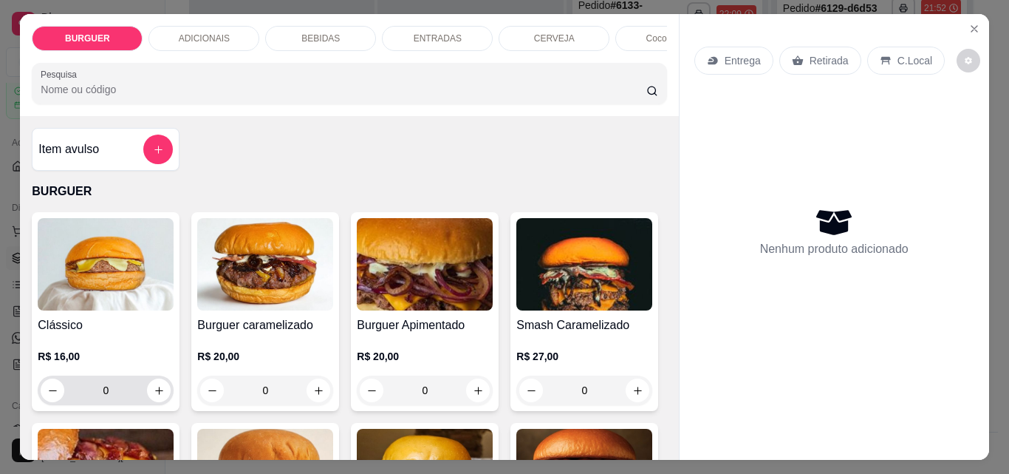
click at [157, 391] on button "increase-product-quantity" at bounding box center [159, 390] width 24 height 24
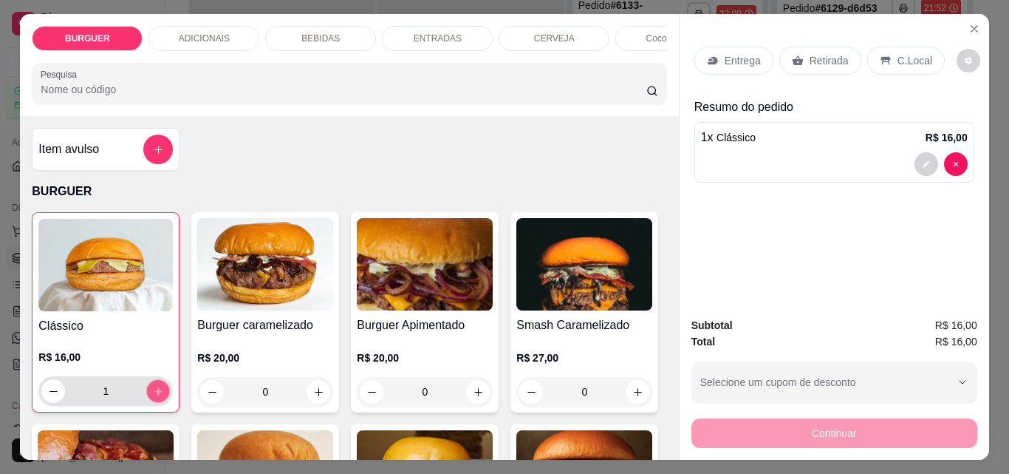
click at [157, 391] on icon "increase-product-quantity" at bounding box center [158, 391] width 11 height 11
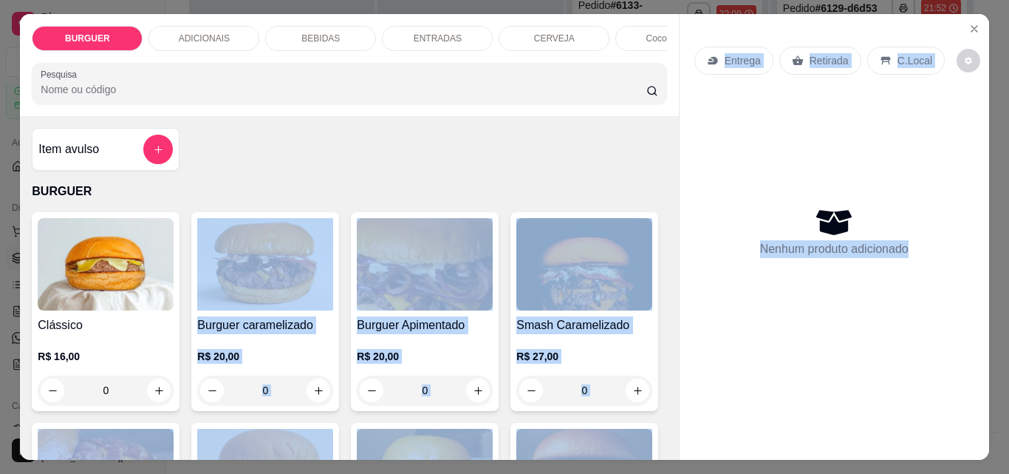
drag, startPoint x: 949, startPoint y: 162, endPoint x: 305, endPoint y: 240, distance: 649.1
click at [305, 240] on div "BURGUER ADICIONAIS BEBIDAS ENTRADAS CERVEJA Coco gelado Abacaxi Sucos Pesquisa …" at bounding box center [504, 237] width 969 height 446
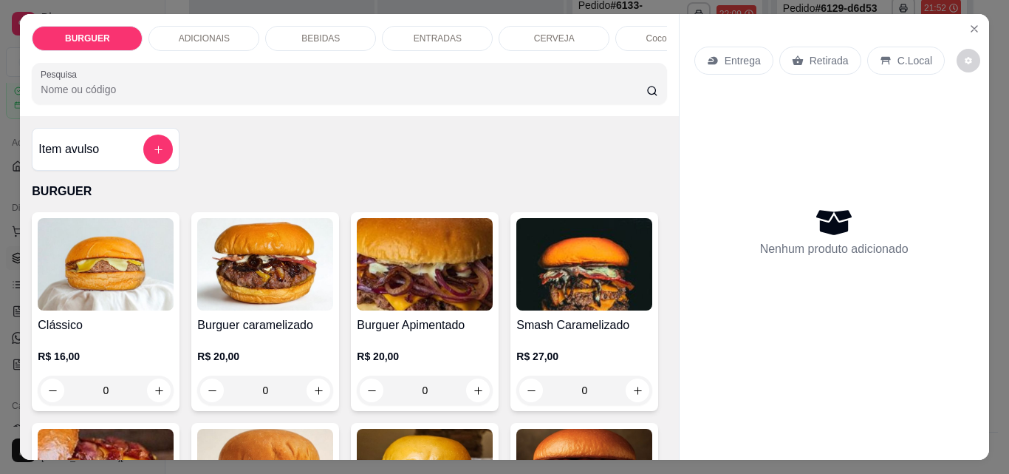
click at [587, 200] on p "BURGUER" at bounding box center [349, 192] width 635 height 18
click at [160, 391] on button "increase-product-quantity" at bounding box center [159, 390] width 23 height 23
type input "1"
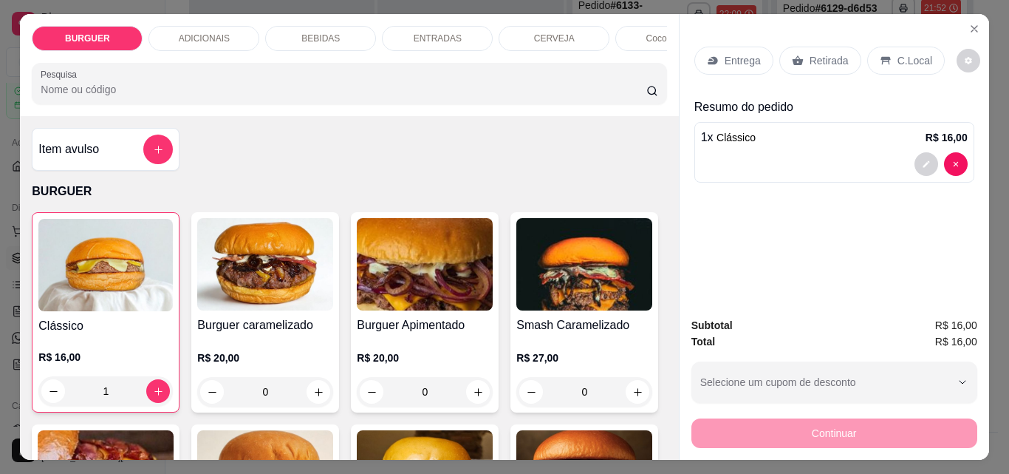
click at [822, 64] on div "Retirada" at bounding box center [821, 61] width 82 height 28
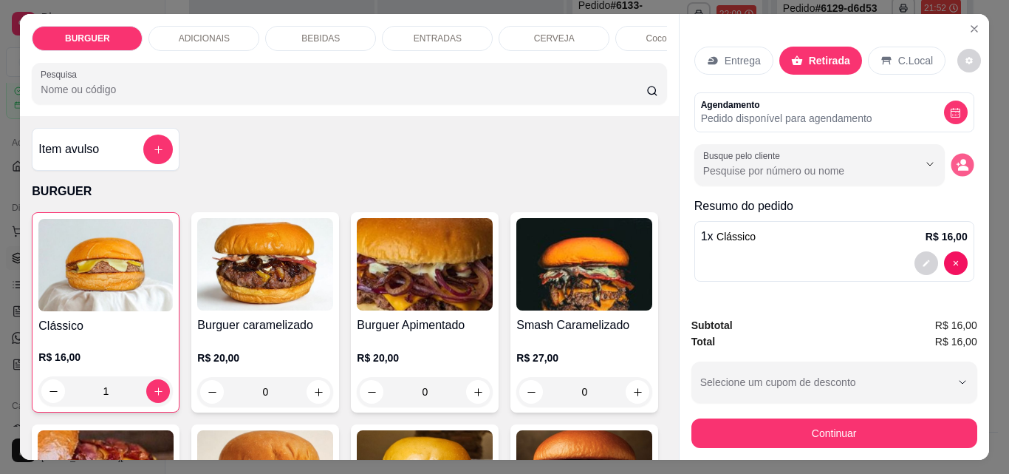
click at [956, 160] on icon "decrease-product-quantity" at bounding box center [962, 165] width 13 height 13
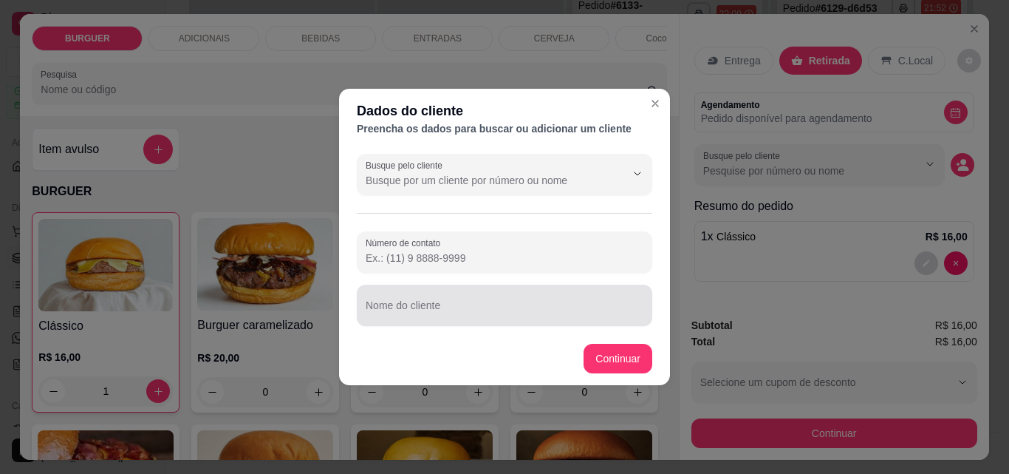
click at [478, 293] on div at bounding box center [505, 305] width 278 height 30
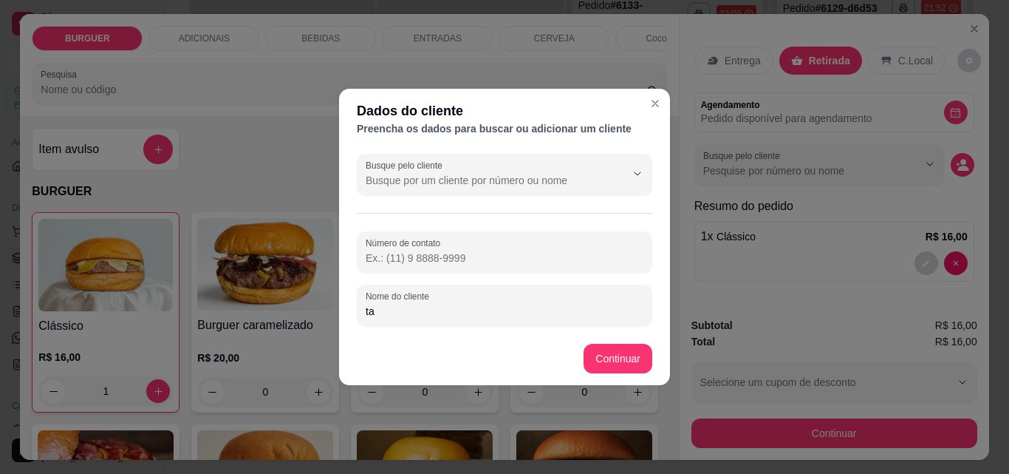
type input "t"
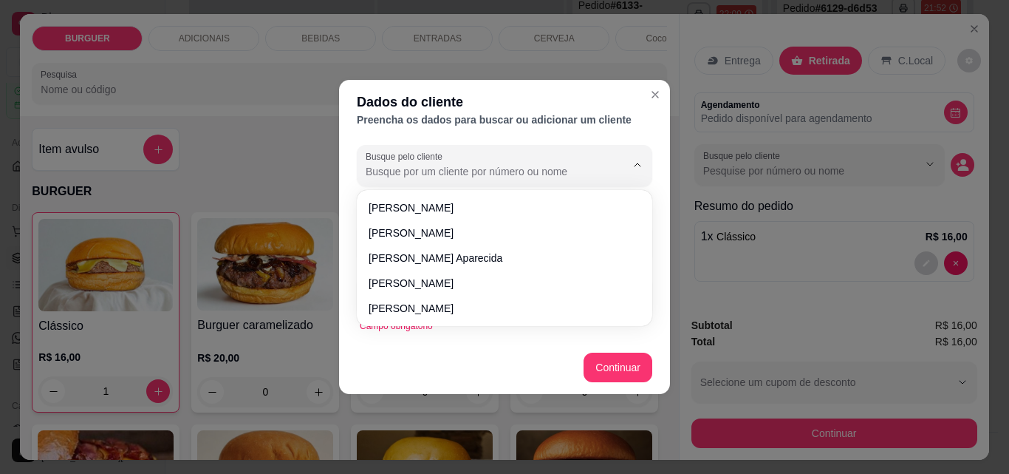
click at [576, 172] on input "Busque pelo cliente" at bounding box center [484, 171] width 236 height 15
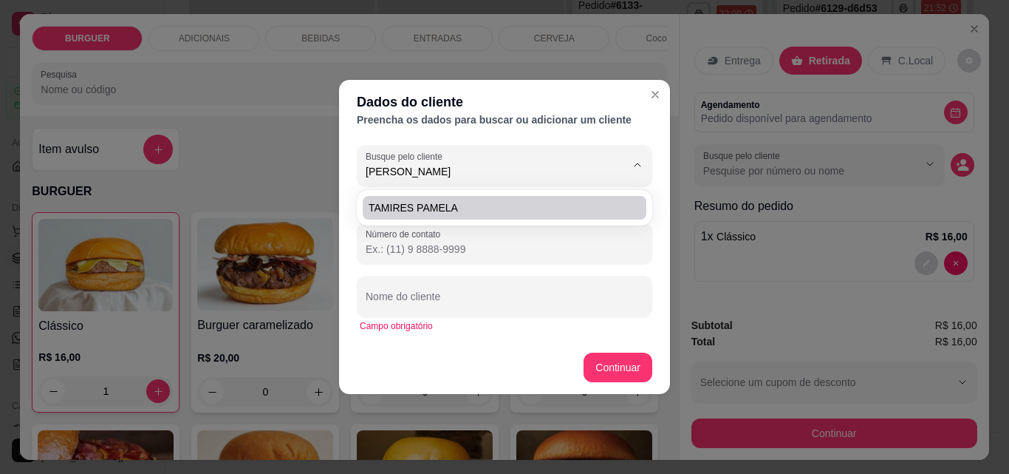
click at [516, 213] on span "TAMIRES PAMELA" at bounding box center [497, 207] width 257 height 15
type input "TAMIRES PAMELA"
type input "[PHONE_NUMBER]"
type input "TAMIRES PAMELA"
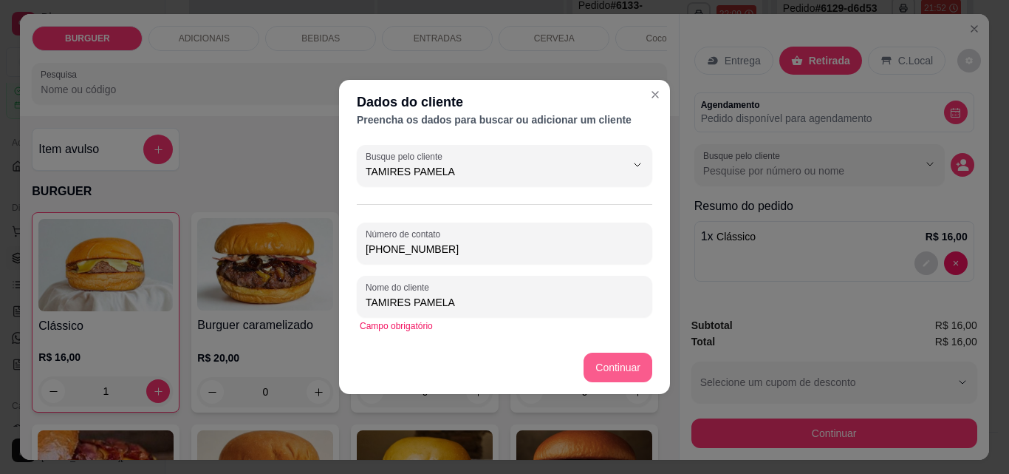
type input "TAMIRES PAMELA"
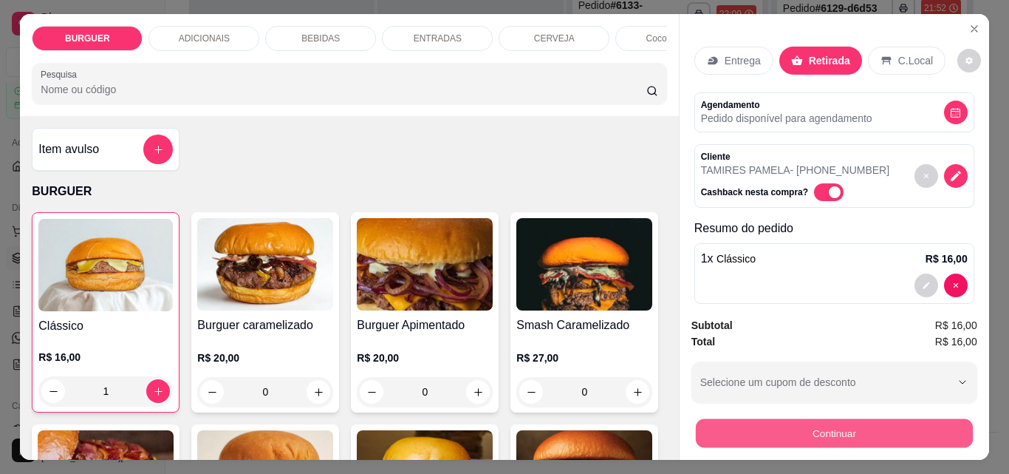
click at [848, 423] on button "Continuar" at bounding box center [833, 432] width 277 height 29
click at [795, 434] on button "Continuar" at bounding box center [833, 432] width 277 height 29
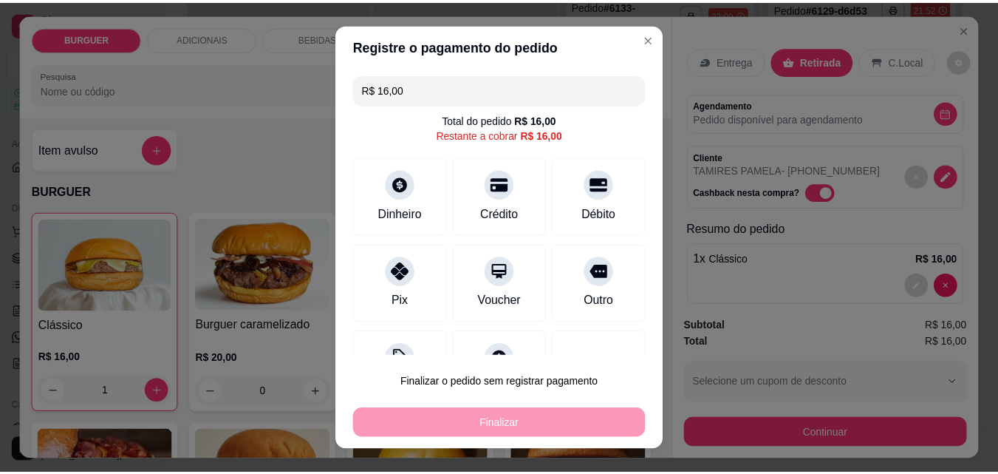
scroll to position [60, 0]
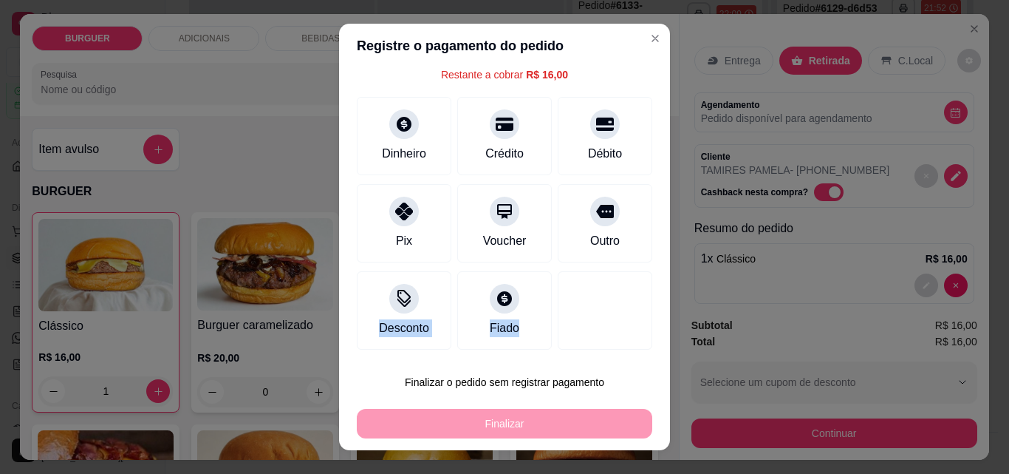
drag, startPoint x: 641, startPoint y: 295, endPoint x: 635, endPoint y: 373, distance: 78.6
click at [635, 373] on section "Registre o pagamento do pedido R$ 16,00 Total do pedido R$ 16,00 Restante a cob…" at bounding box center [504, 237] width 331 height 426
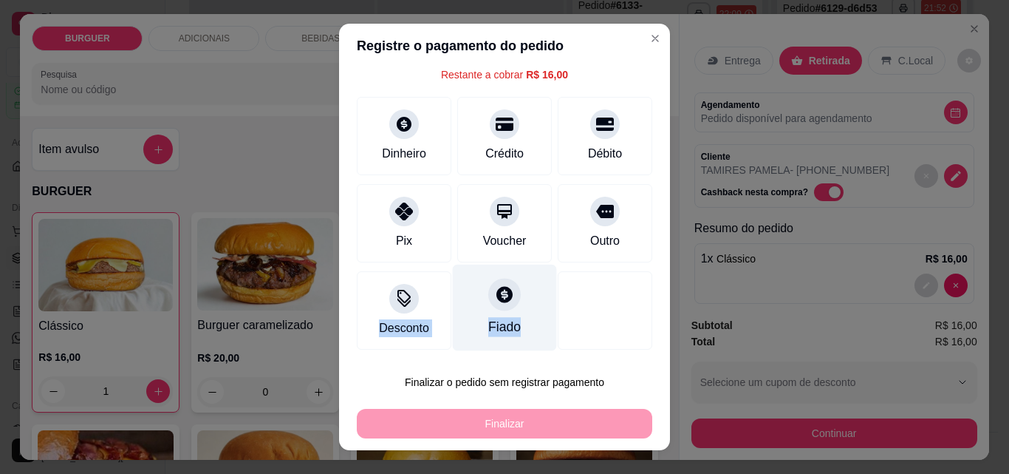
click at [495, 304] on icon at bounding box center [504, 293] width 19 height 19
type input "R$ 0,00"
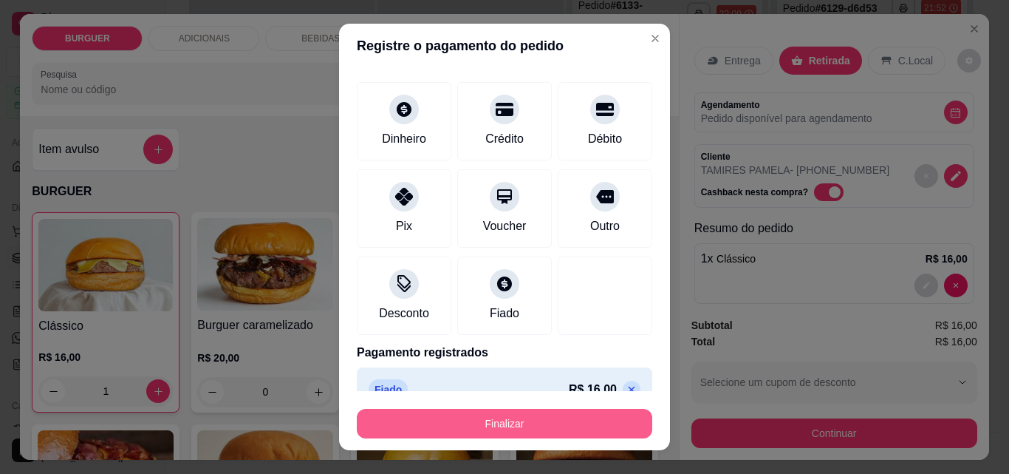
click at [577, 415] on button "Finalizar" at bounding box center [505, 424] width 296 height 30
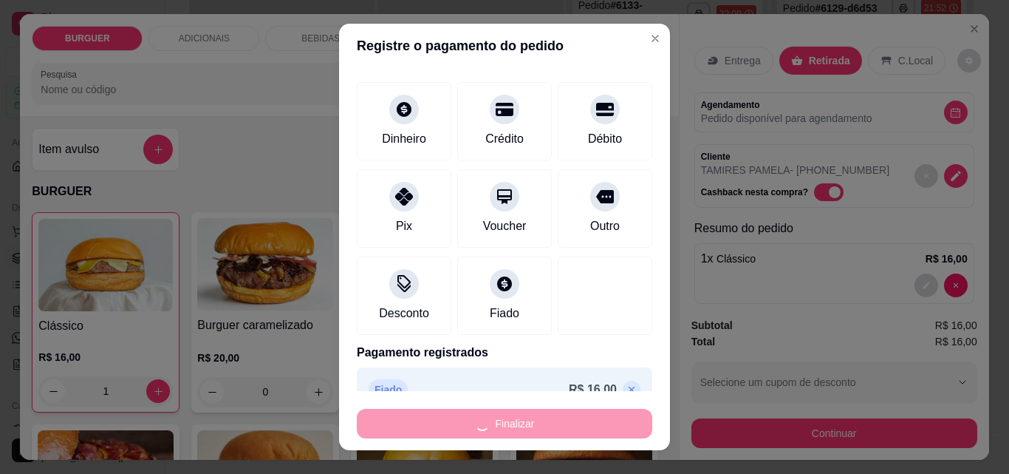
type input "0"
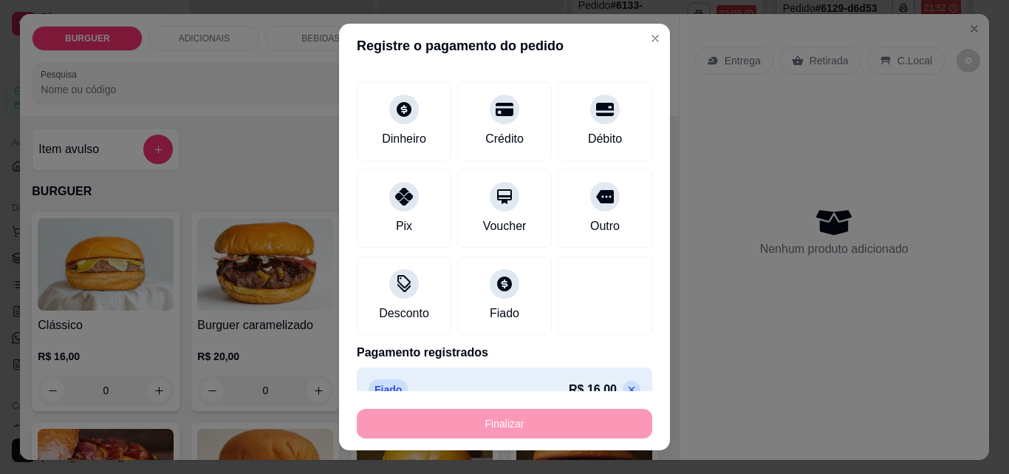
type input "-R$ 16,00"
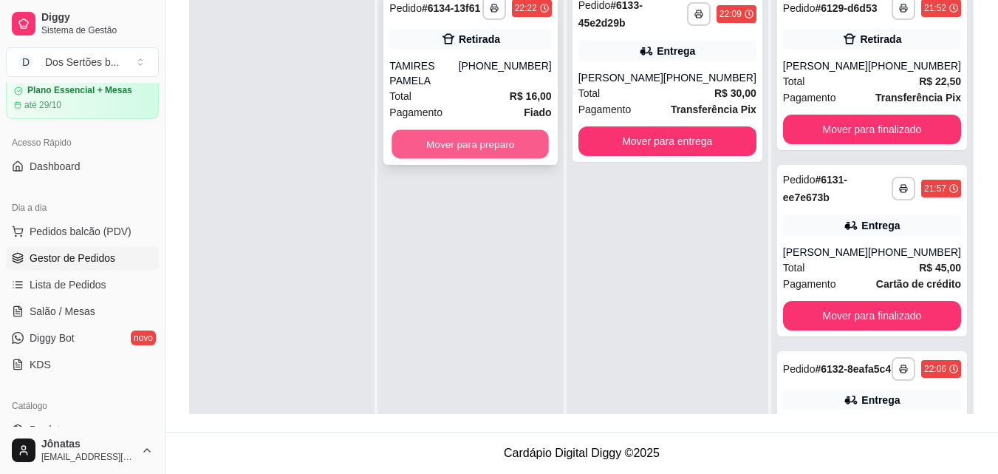
click at [469, 134] on button "Mover para preparo" at bounding box center [470, 144] width 157 height 29
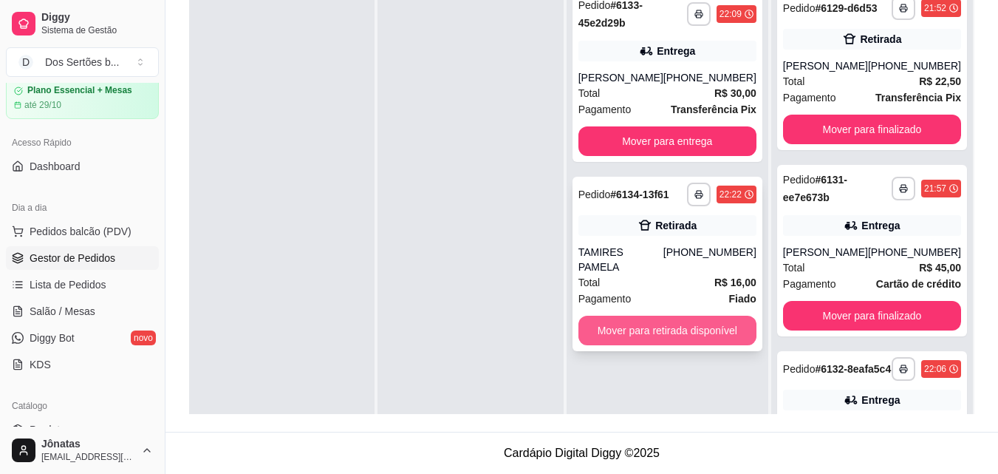
click at [715, 316] on button "Mover para retirada disponível" at bounding box center [668, 331] width 178 height 30
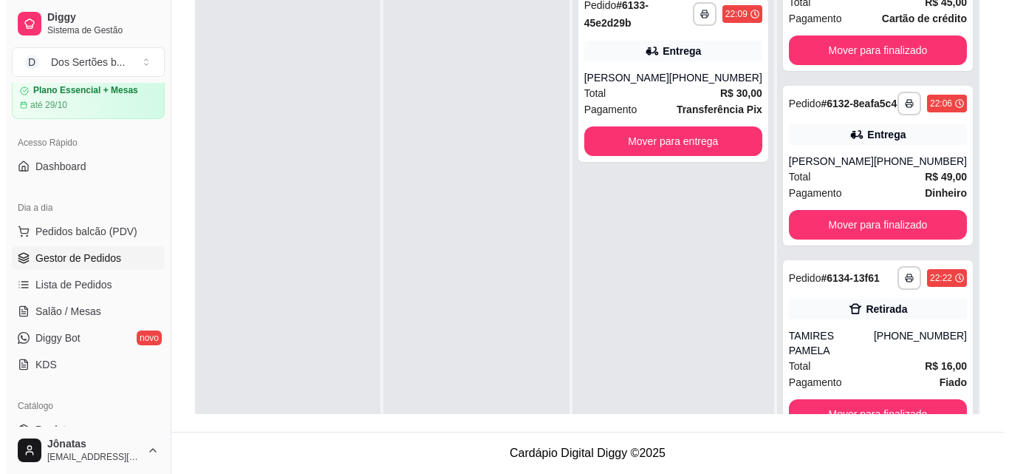
scroll to position [286, 0]
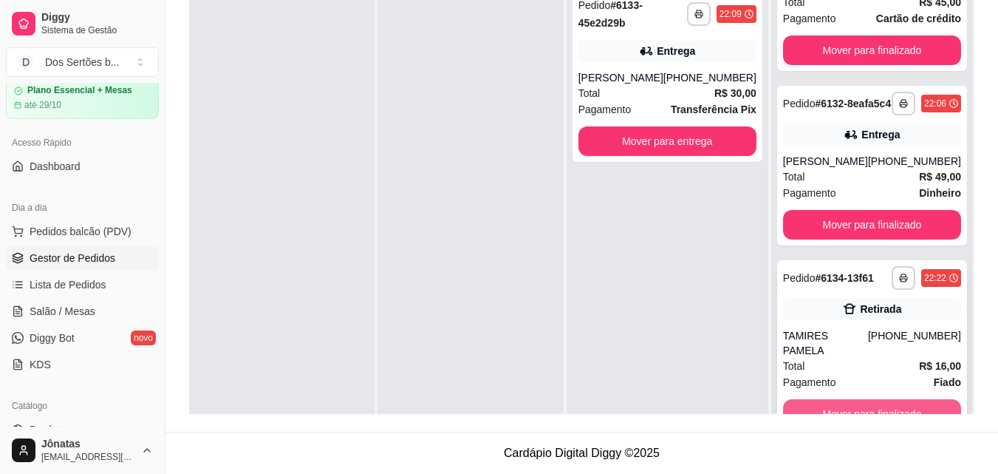
click at [923, 402] on button "Mover para finalizado" at bounding box center [872, 414] width 178 height 30
click at [922, 402] on div "Mover para finalizado" at bounding box center [872, 414] width 178 height 30
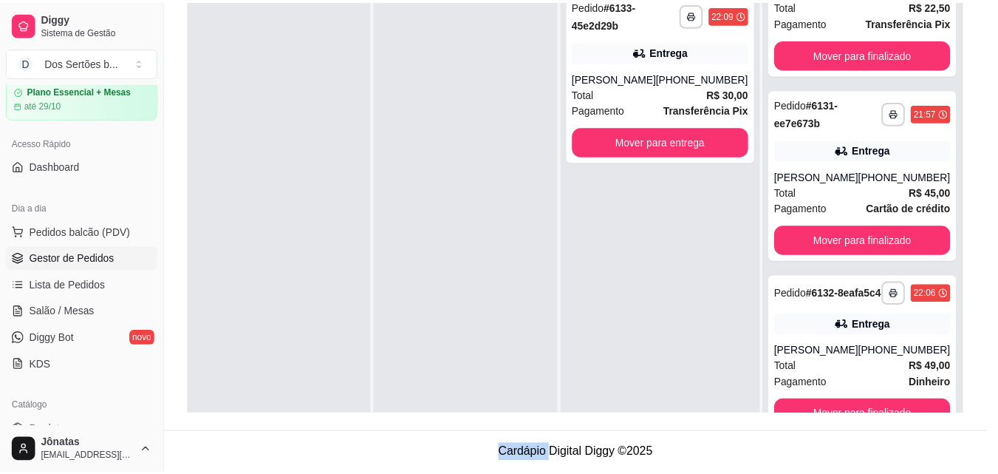
scroll to position [100, 0]
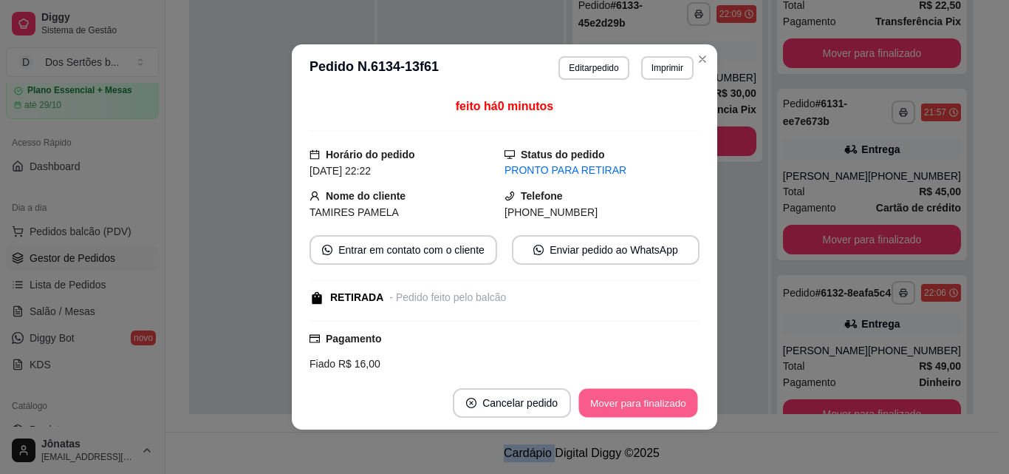
click at [644, 395] on button "Mover para finalizado" at bounding box center [638, 403] width 119 height 29
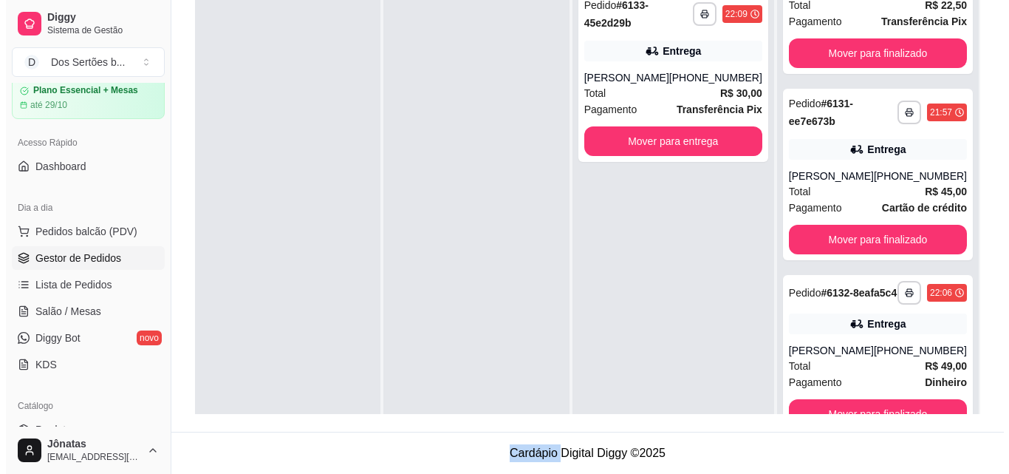
scroll to position [0, 0]
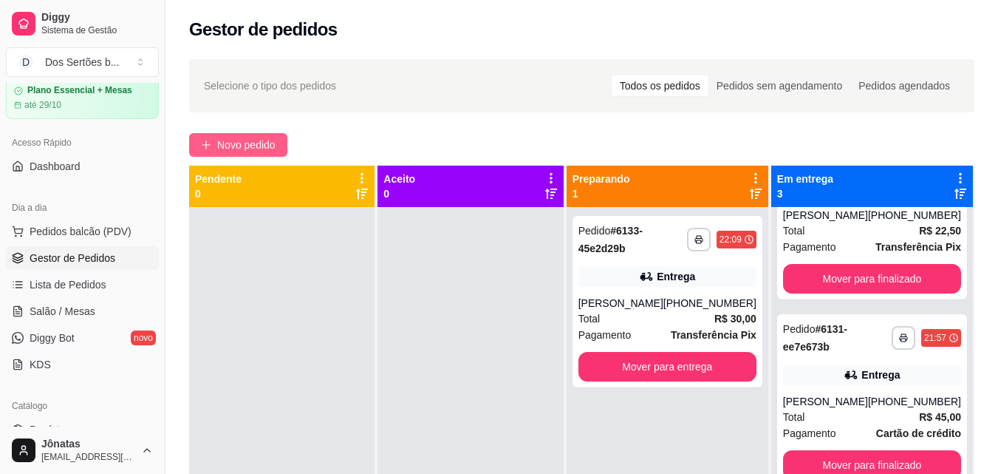
click at [252, 143] on span "Novo pedido" at bounding box center [246, 145] width 58 height 16
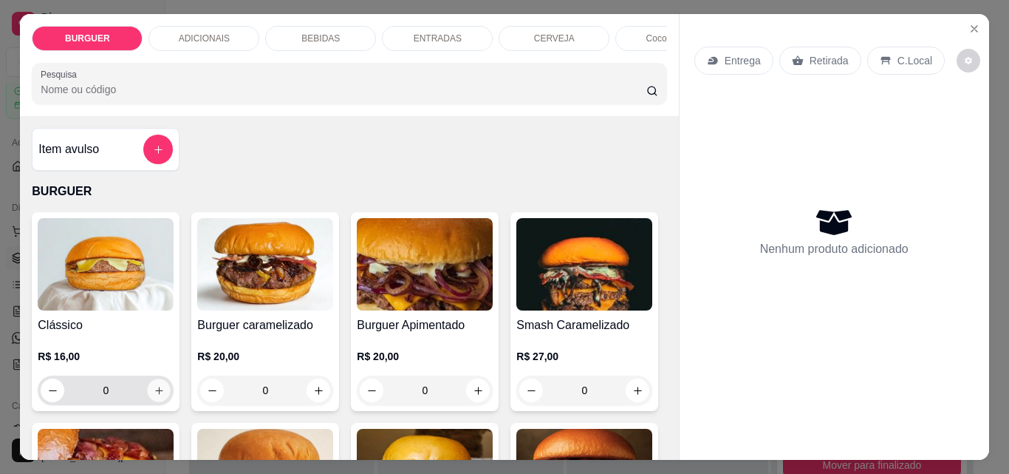
click at [157, 391] on icon "increase-product-quantity" at bounding box center [159, 390] width 11 height 11
type input "1"
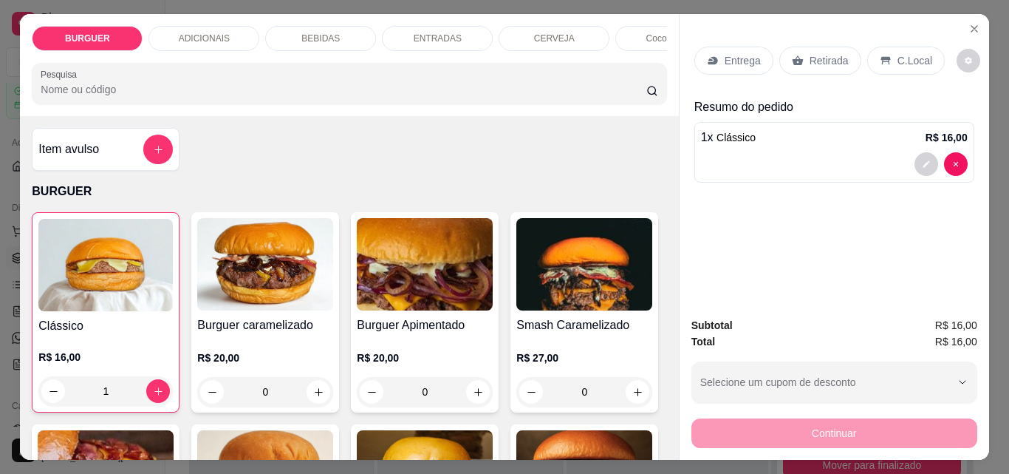
click at [838, 63] on div "Retirada" at bounding box center [821, 61] width 82 height 28
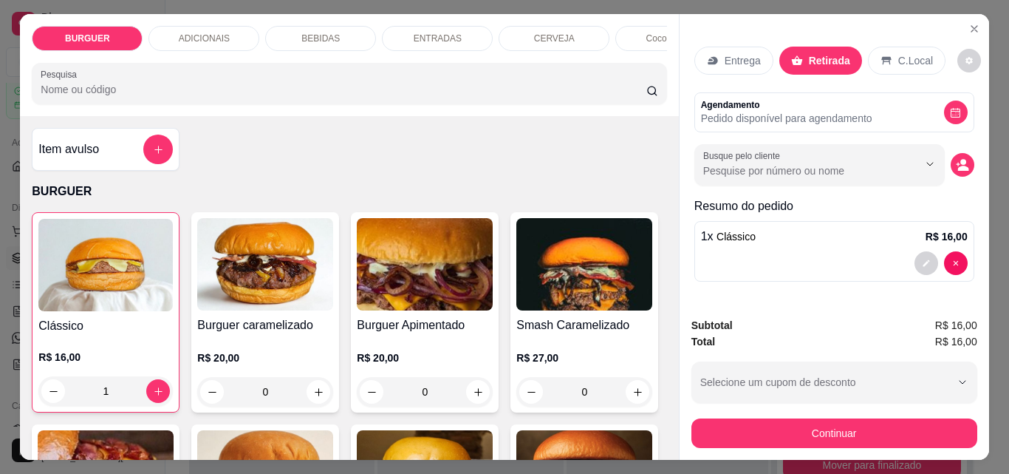
click at [969, 163] on div "Entrega Retirada C.Local Agendamento Pedido disponível para agendamento Busque …" at bounding box center [835, 159] width 310 height 291
click at [958, 166] on icon "decrease-product-quantity" at bounding box center [963, 168] width 10 height 5
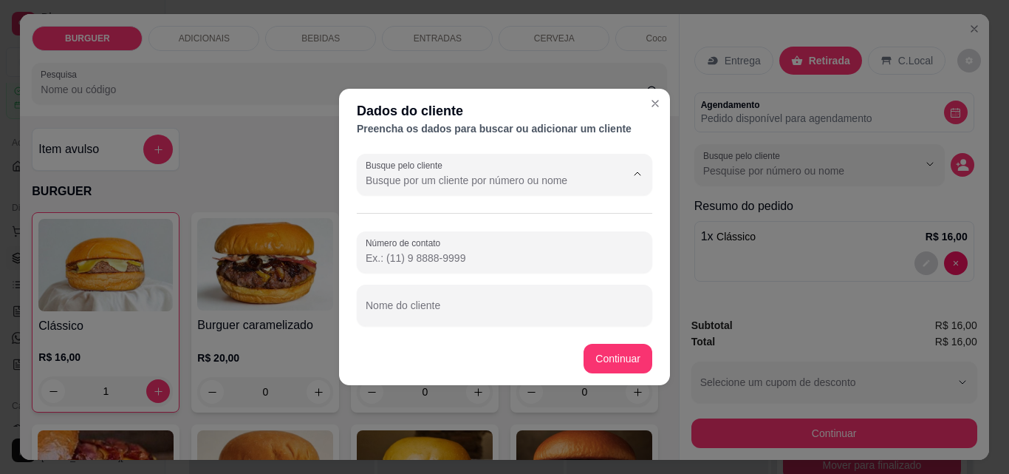
click at [548, 181] on input "Busque pelo cliente" at bounding box center [484, 180] width 236 height 15
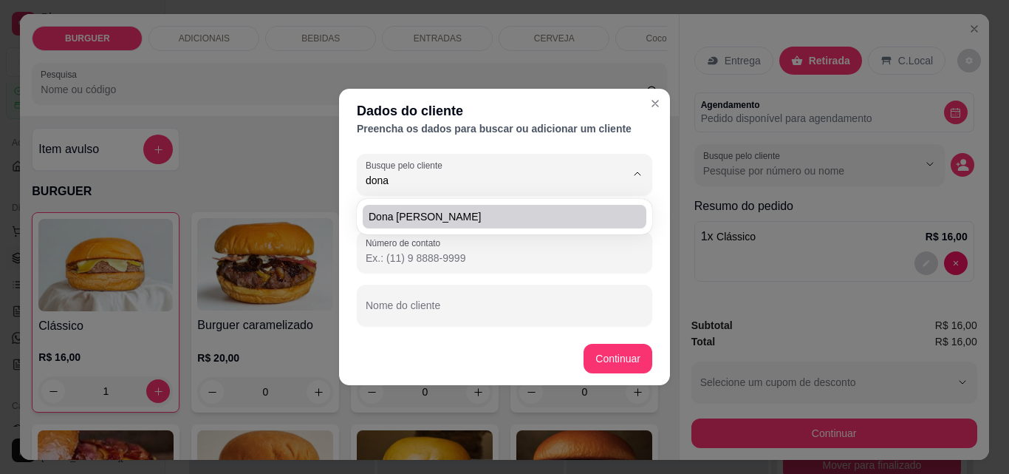
click at [477, 216] on span "Dona [PERSON_NAME]" at bounding box center [497, 216] width 257 height 15
type input "Dona [PERSON_NAME]"
type input "[PHONE_NUMBER]"
type input "Dona [PERSON_NAME]"
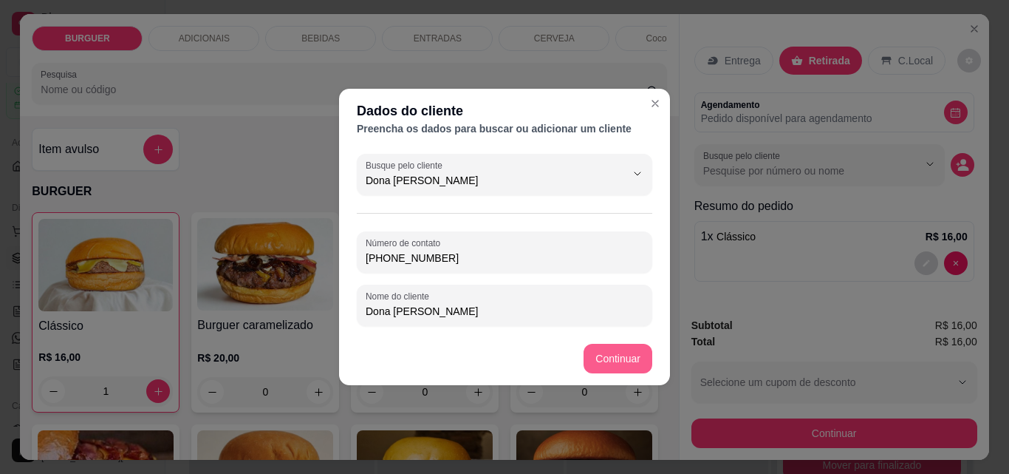
type input "Dona [PERSON_NAME]"
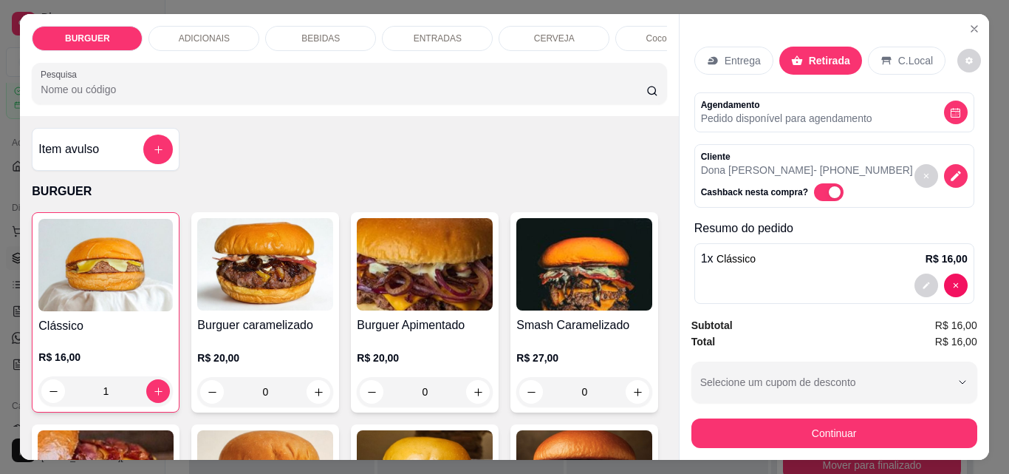
scroll to position [19, 0]
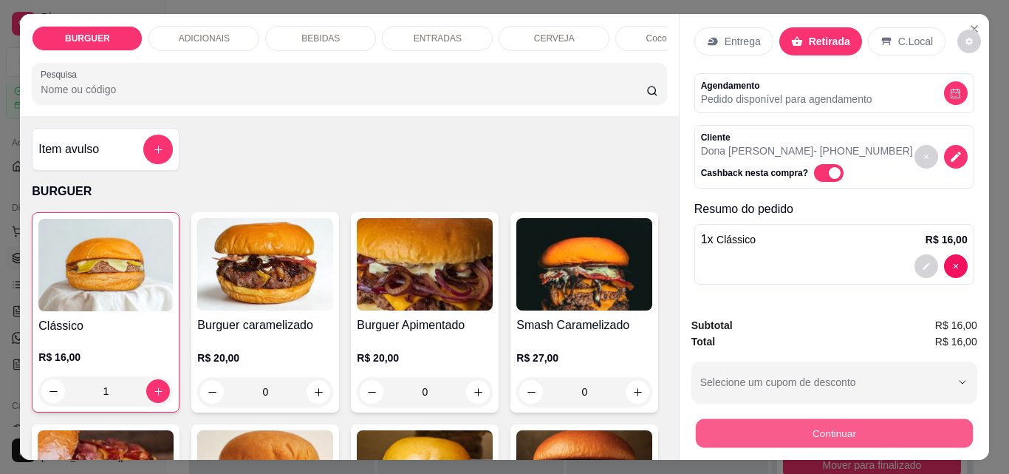
click at [905, 432] on button "Continuar" at bounding box center [833, 432] width 277 height 29
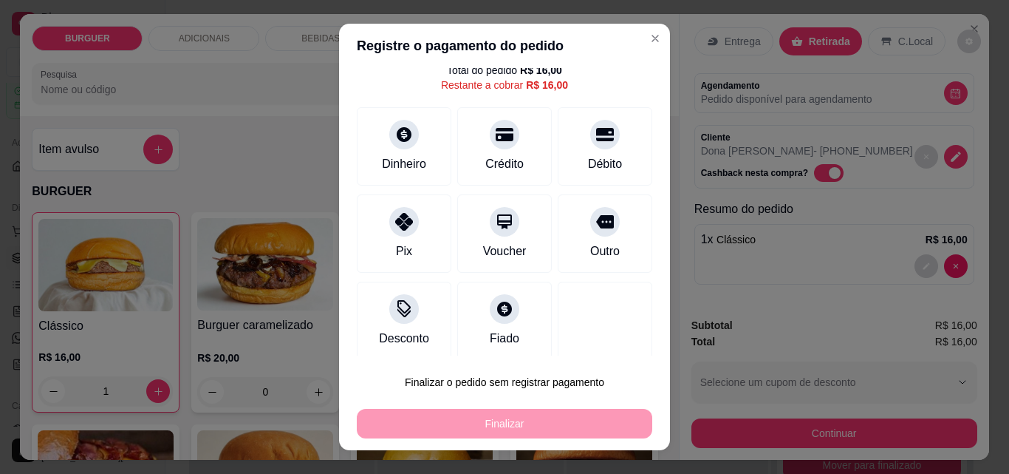
scroll to position [60, 0]
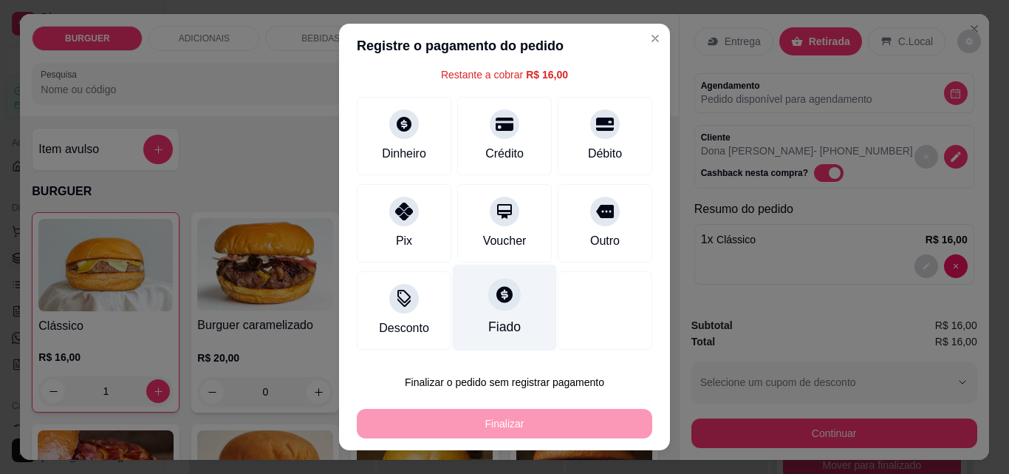
click at [498, 313] on div "Fiado" at bounding box center [505, 308] width 104 height 86
type input "R$ 0,00"
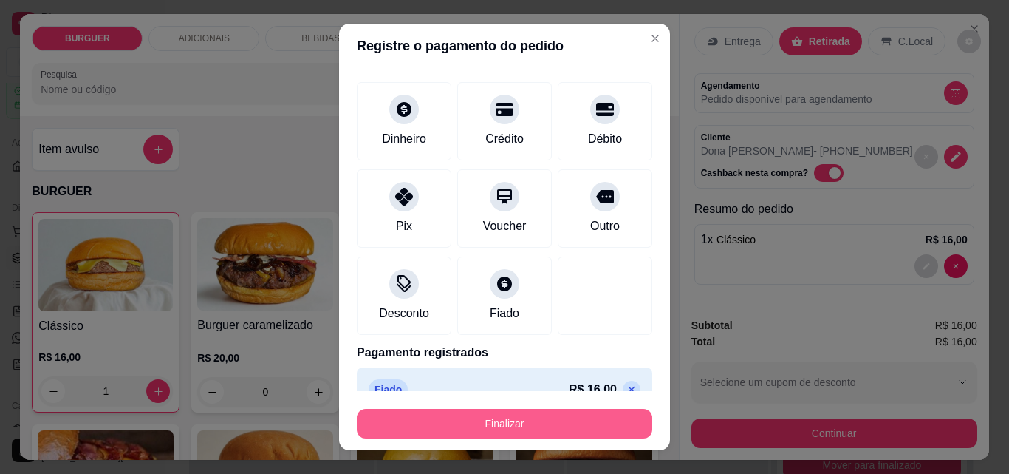
click at [539, 414] on button "Finalizar" at bounding box center [505, 424] width 296 height 30
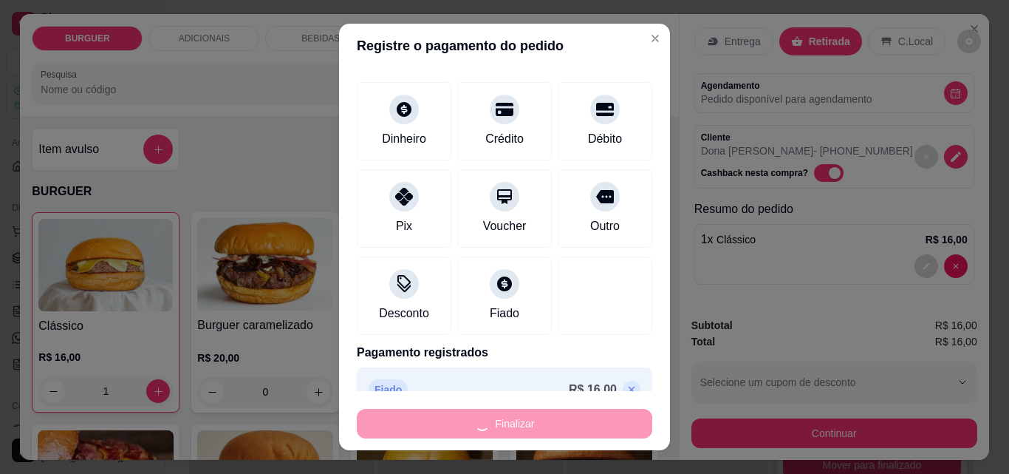
type input "0"
type input "-R$ 16,00"
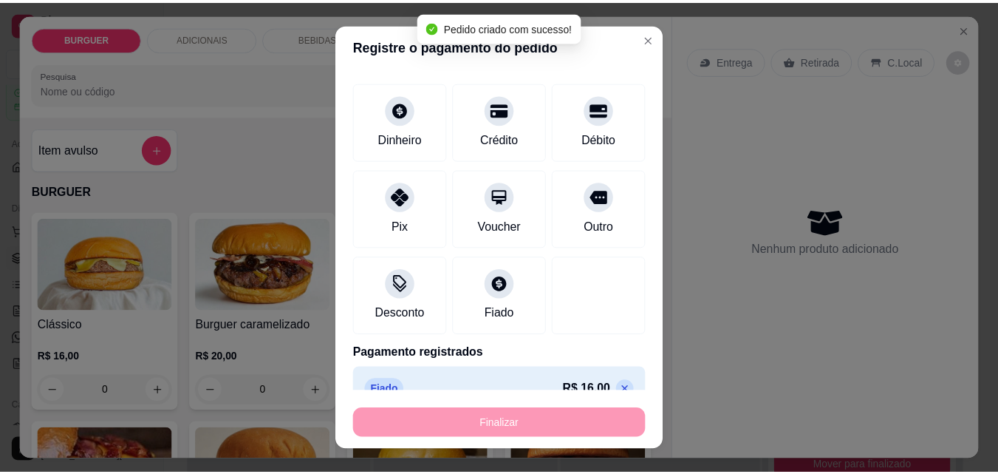
scroll to position [0, 0]
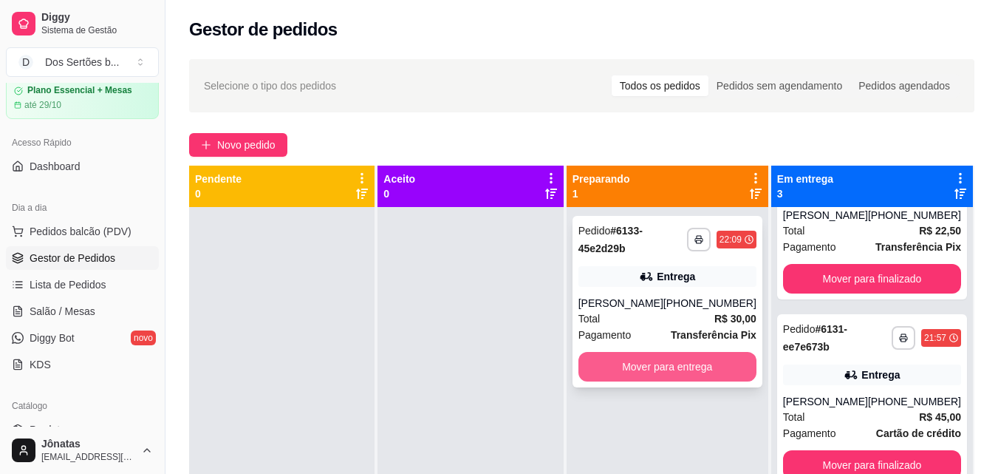
click at [672, 375] on button "Mover para entrega" at bounding box center [668, 367] width 178 height 30
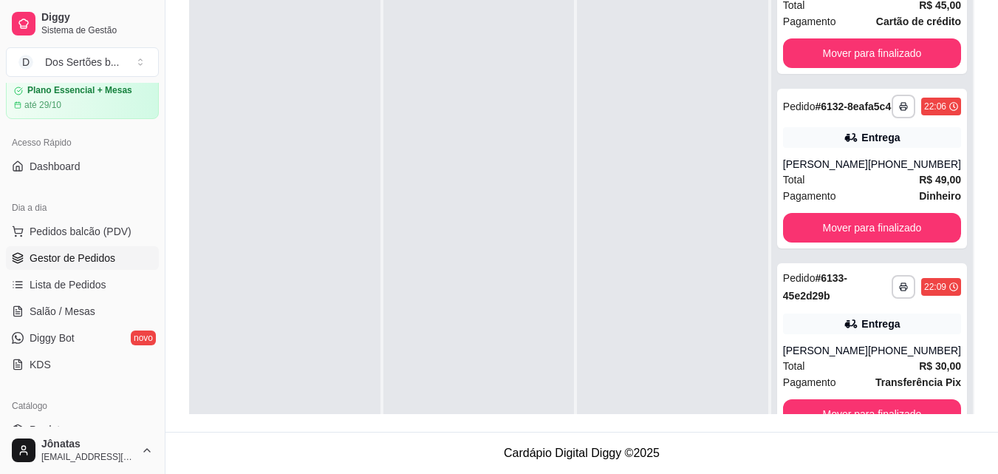
scroll to position [286, 0]
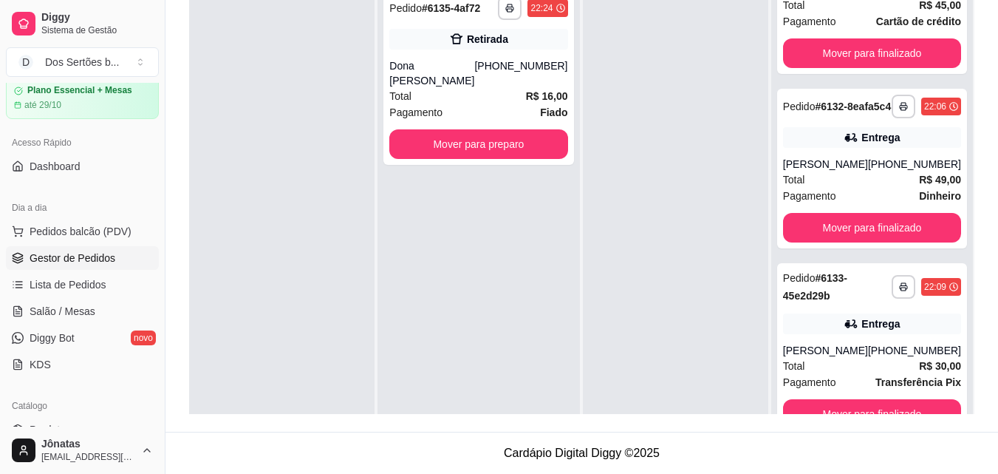
drag, startPoint x: 500, startPoint y: 180, endPoint x: 505, endPoint y: 154, distance: 25.6
click at [501, 174] on div "**********" at bounding box center [479, 219] width 202 height 474
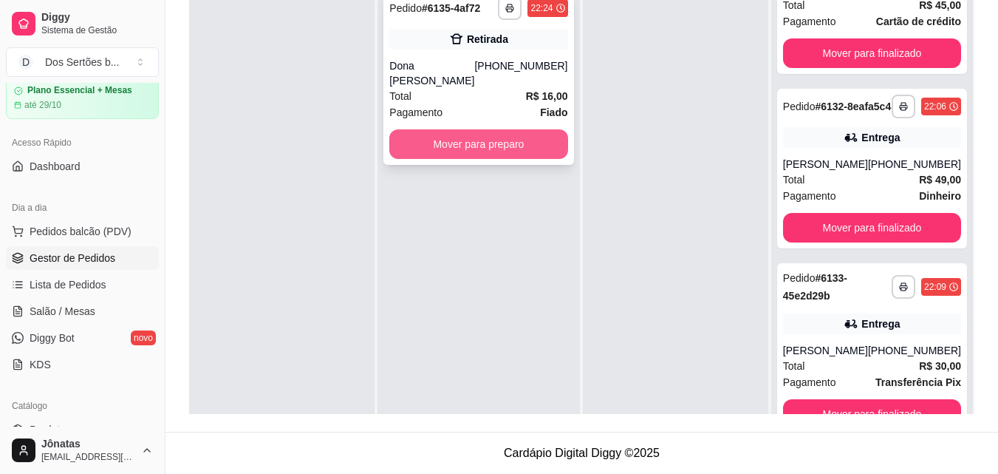
click at [514, 136] on button "Mover para preparo" at bounding box center [478, 144] width 178 height 30
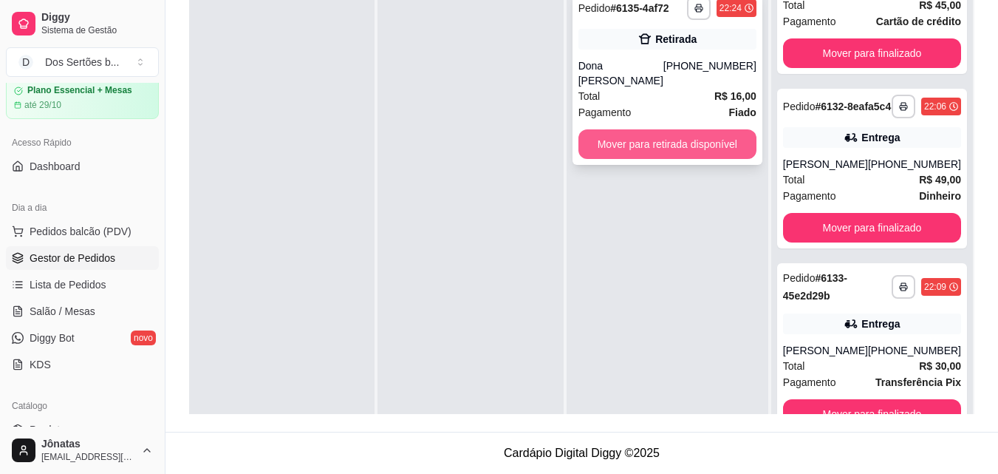
click at [681, 129] on button "Mover para retirada disponível" at bounding box center [668, 144] width 178 height 30
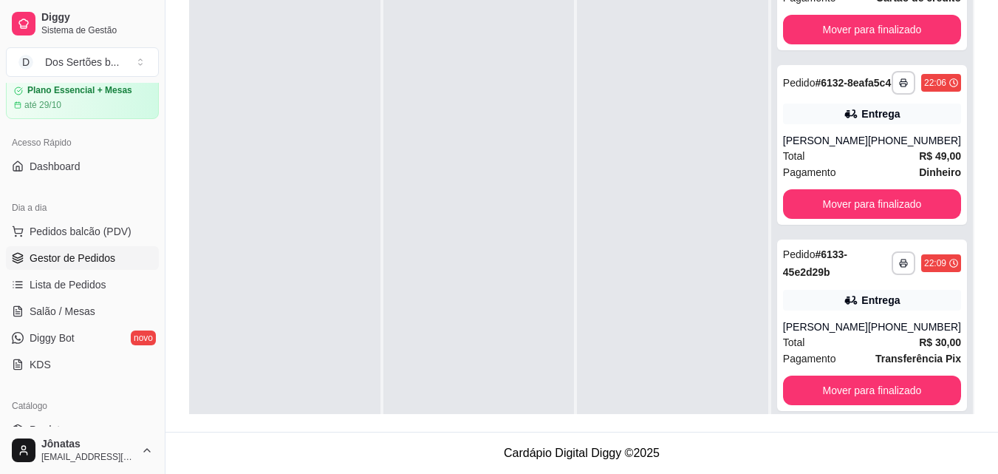
scroll to position [472, 0]
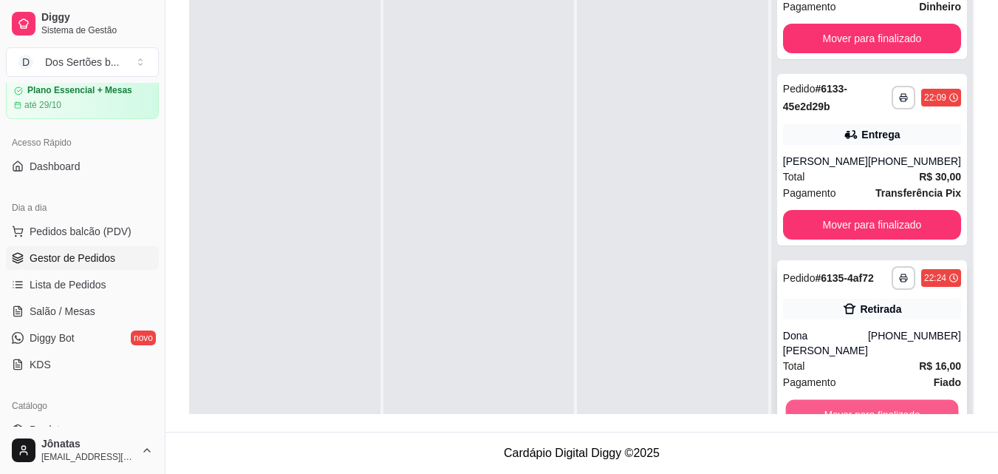
click at [905, 408] on button "Mover para finalizado" at bounding box center [871, 414] width 173 height 29
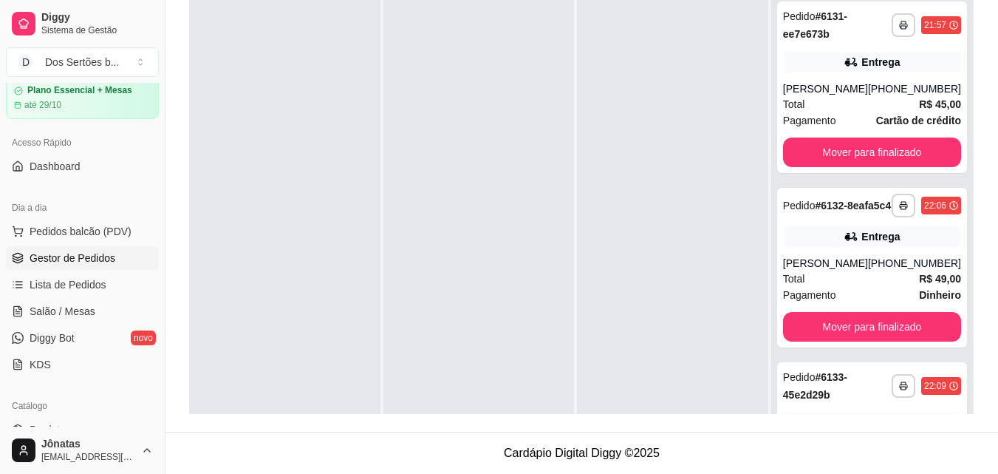
scroll to position [286, 0]
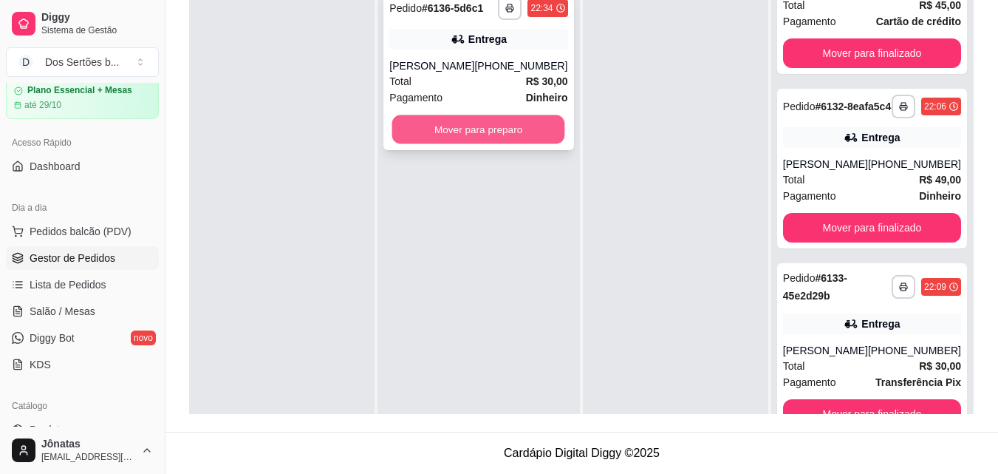
click at [513, 116] on button "Mover para preparo" at bounding box center [478, 129] width 173 height 29
click at [513, 116] on div "Mover para preparo" at bounding box center [478, 130] width 178 height 30
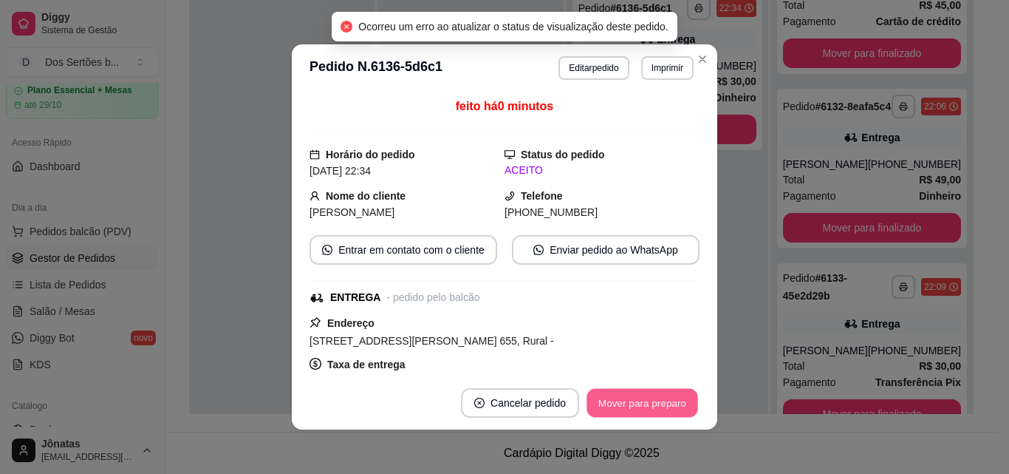
click at [635, 392] on button "Mover para preparo" at bounding box center [642, 403] width 111 height 29
click at [641, 389] on button "Mover para entrega" at bounding box center [643, 403] width 114 height 30
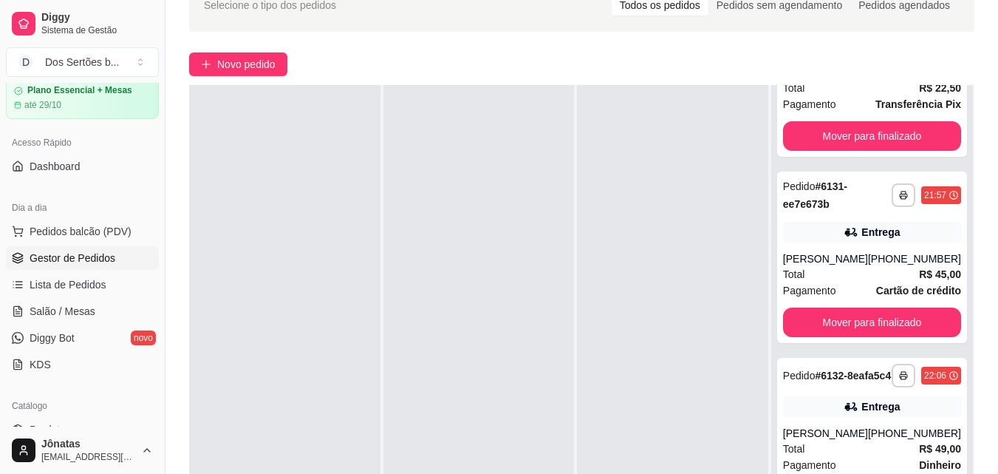
scroll to position [102, 0]
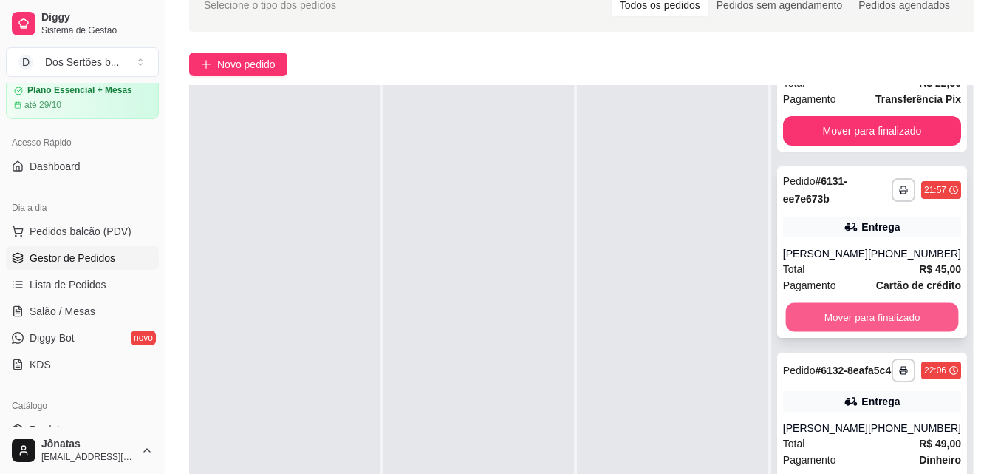
click at [906, 322] on button "Mover para finalizado" at bounding box center [871, 317] width 173 height 29
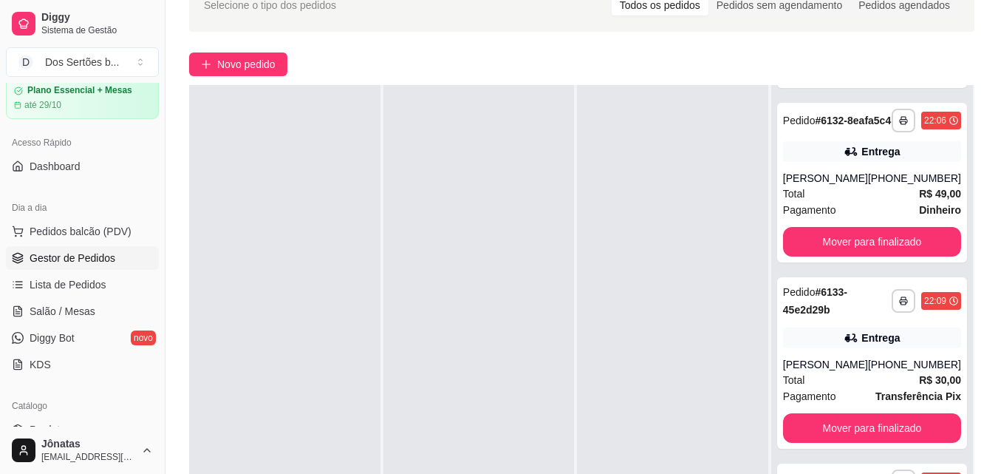
scroll to position [180, 0]
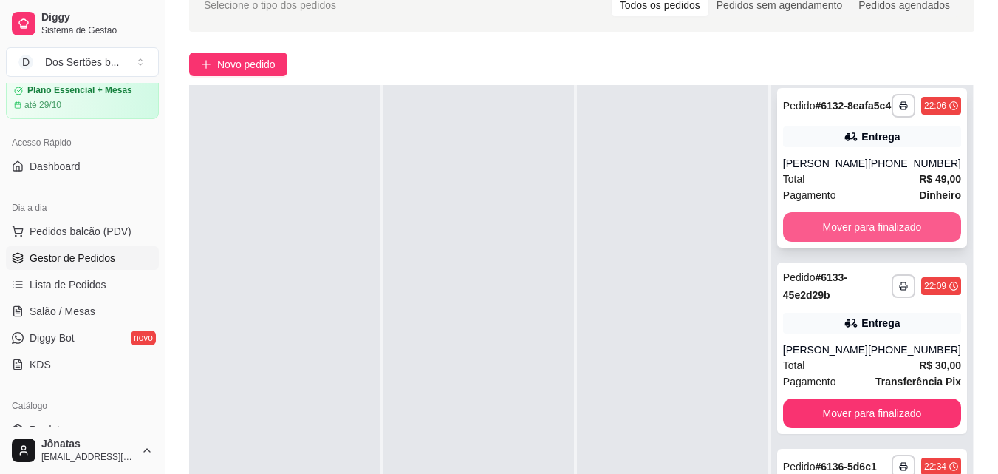
click at [895, 242] on button "Mover para finalizado" at bounding box center [872, 227] width 178 height 30
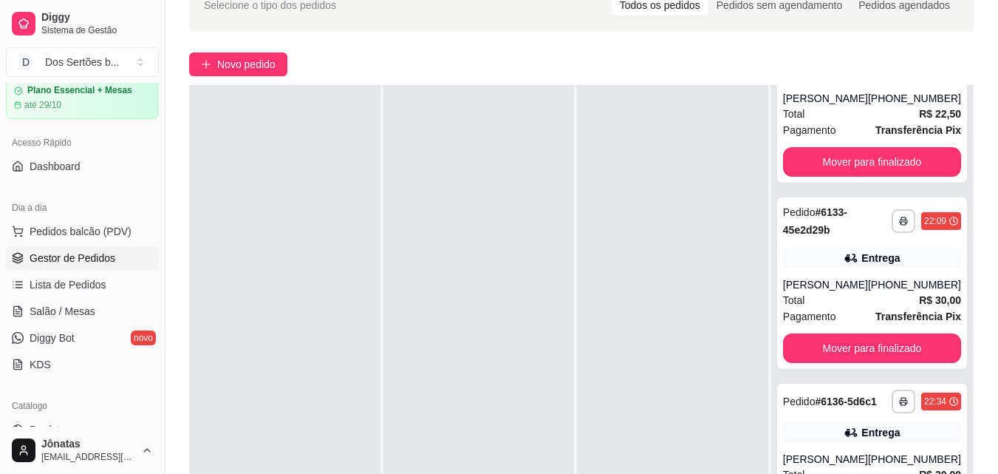
scroll to position [100, 0]
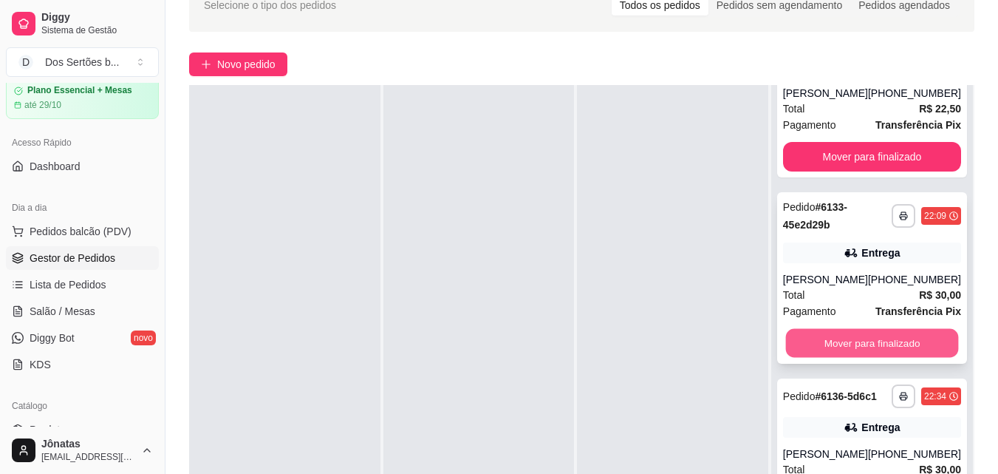
click at [893, 332] on button "Mover para finalizado" at bounding box center [871, 343] width 173 height 29
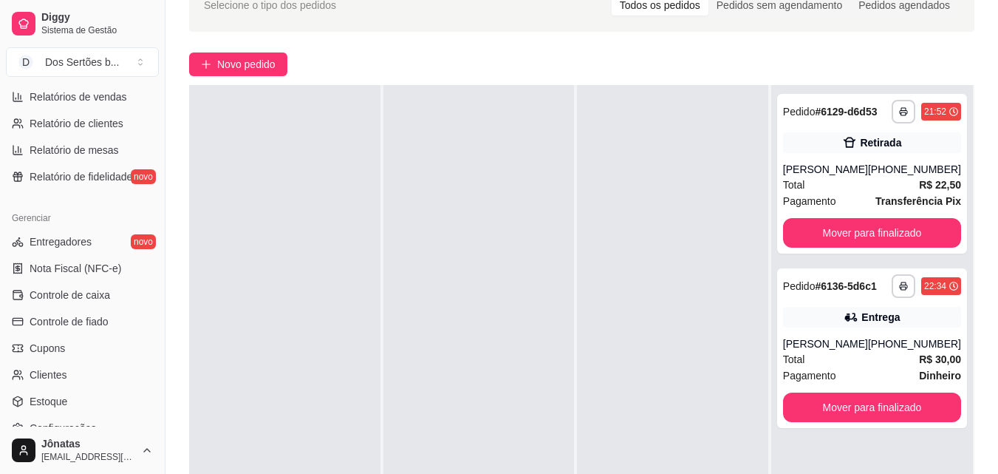
scroll to position [491, 0]
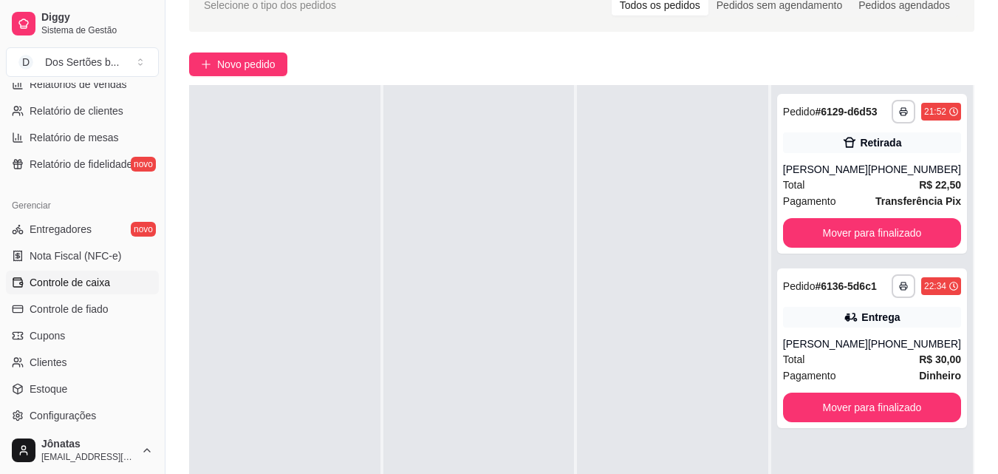
click at [117, 288] on link "Controle de caixa" at bounding box center [82, 282] width 153 height 24
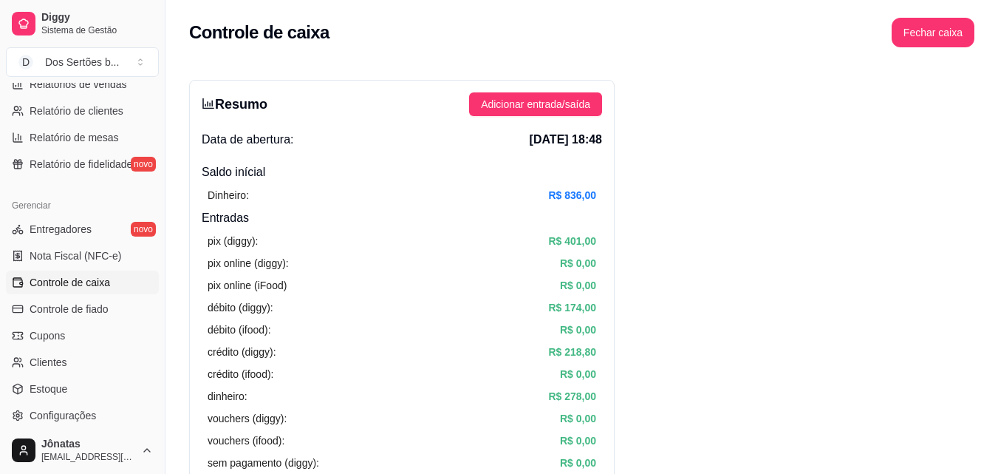
scroll to position [38, 0]
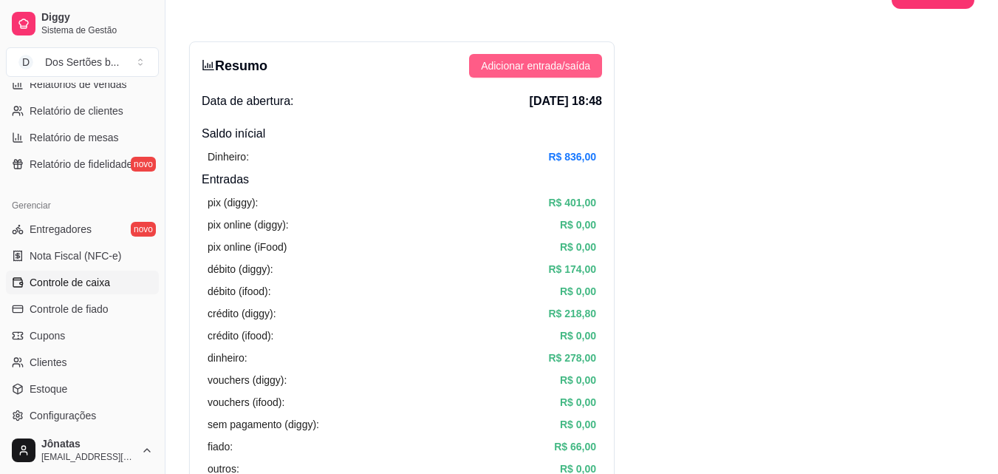
click at [582, 75] on button "Adicionar entrada/saída" at bounding box center [535, 66] width 133 height 24
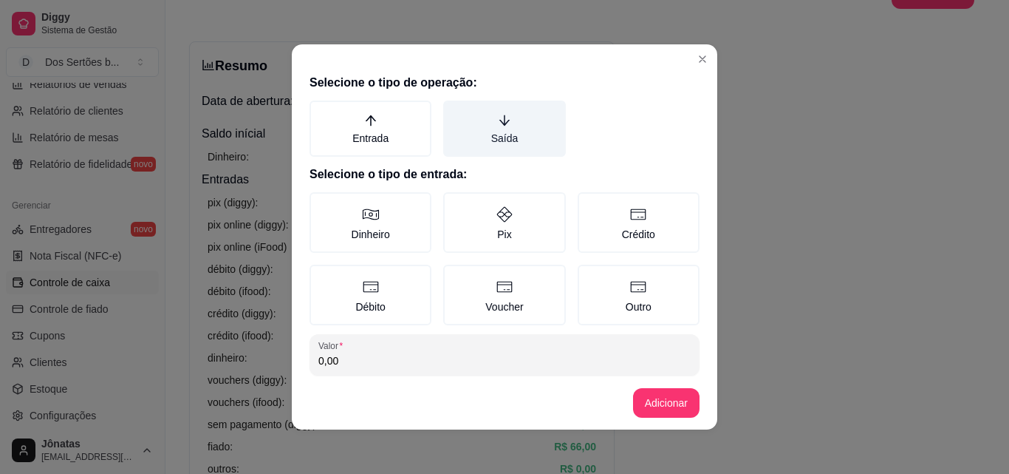
click at [517, 123] on label "Saída" at bounding box center [504, 128] width 122 height 56
click at [454, 112] on button "Saída" at bounding box center [449, 106] width 12 height 12
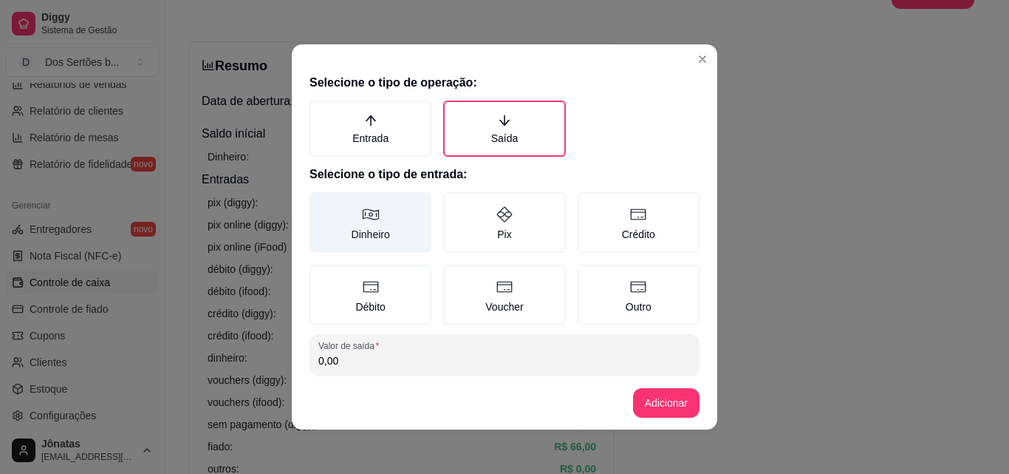
click at [399, 210] on label "Dinheiro" at bounding box center [371, 222] width 122 height 61
click at [321, 203] on button "Dinheiro" at bounding box center [315, 197] width 12 height 12
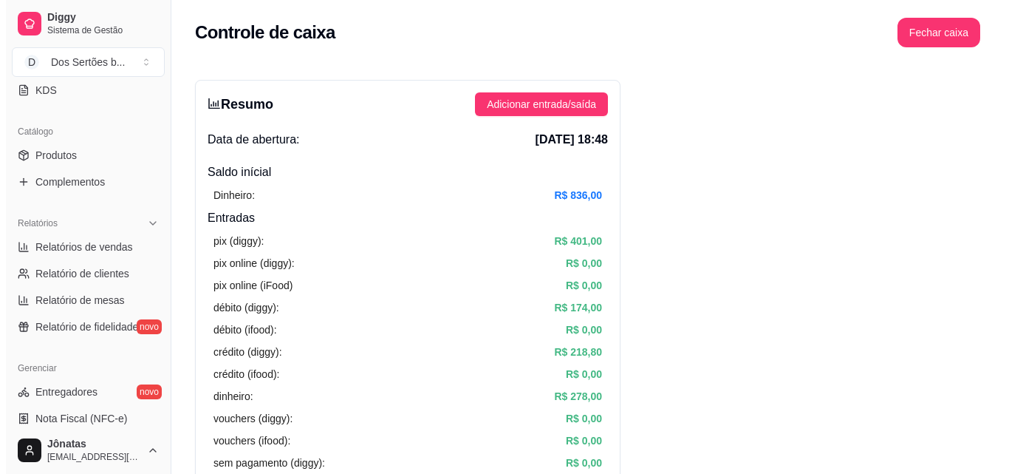
scroll to position [0, 0]
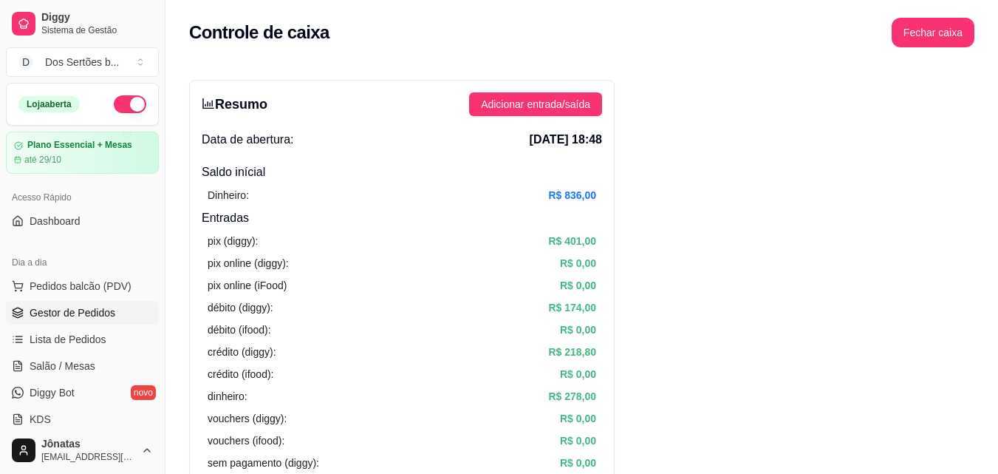
click at [95, 307] on span "Gestor de Pedidos" at bounding box center [73, 312] width 86 height 15
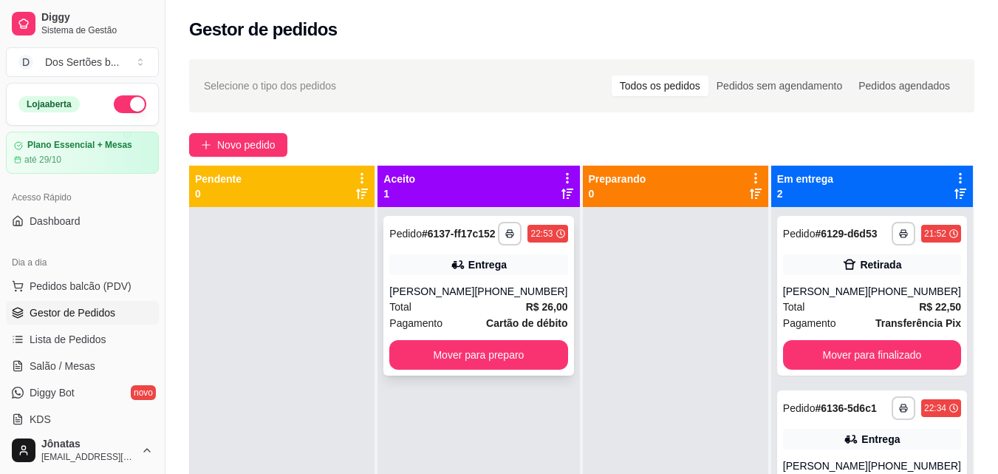
click at [473, 299] on div "[PERSON_NAME]" at bounding box center [431, 291] width 85 height 15
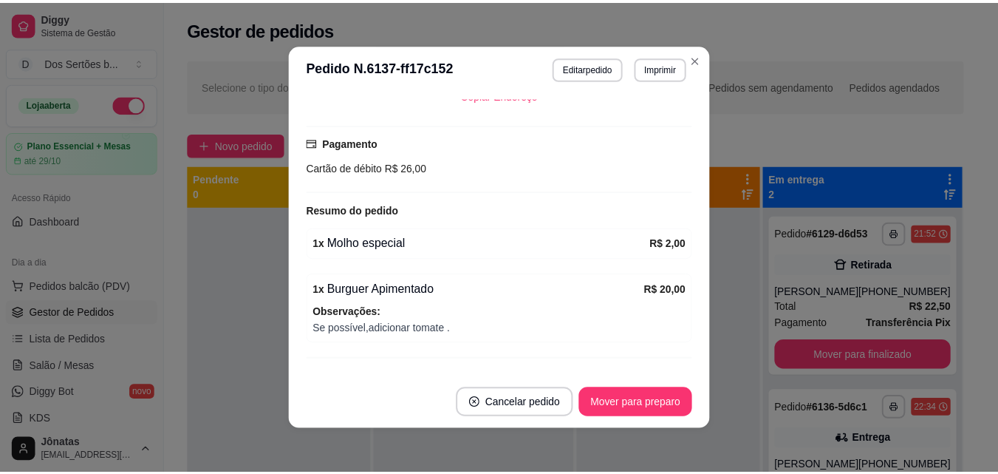
scroll to position [433, 0]
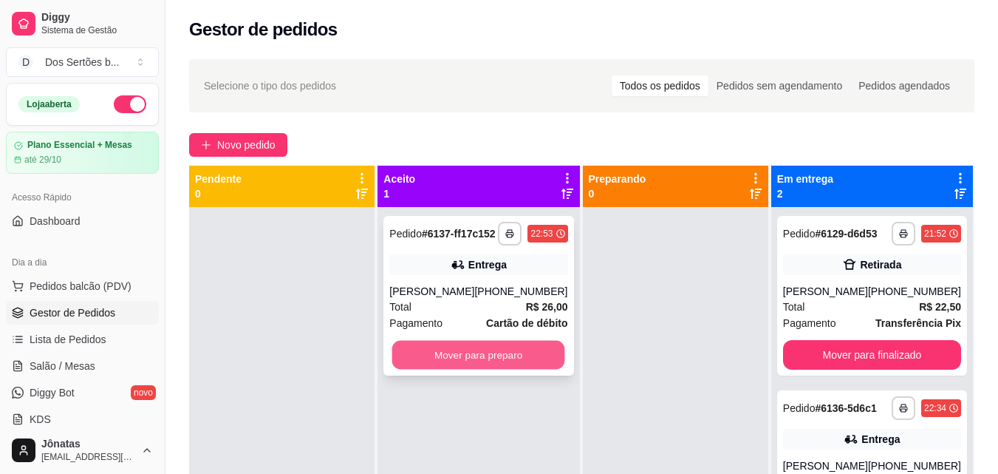
click at [497, 355] on button "Mover para preparo" at bounding box center [478, 355] width 173 height 29
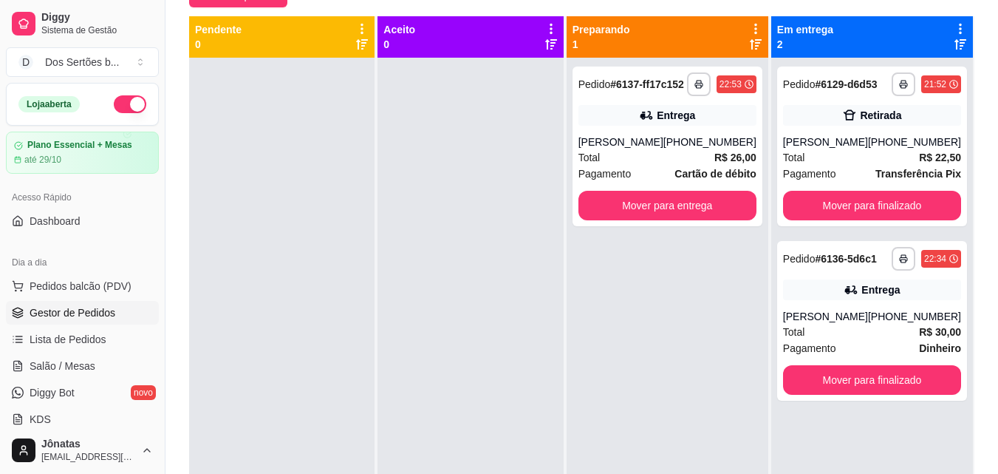
scroll to position [225, 0]
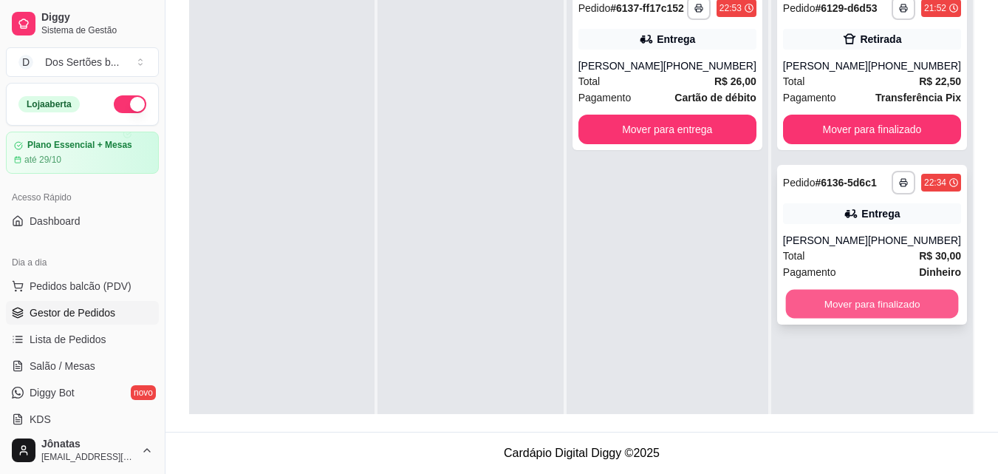
click at [853, 307] on button "Mover para finalizado" at bounding box center [871, 304] width 173 height 29
